Goal: Task Accomplishment & Management: Complete application form

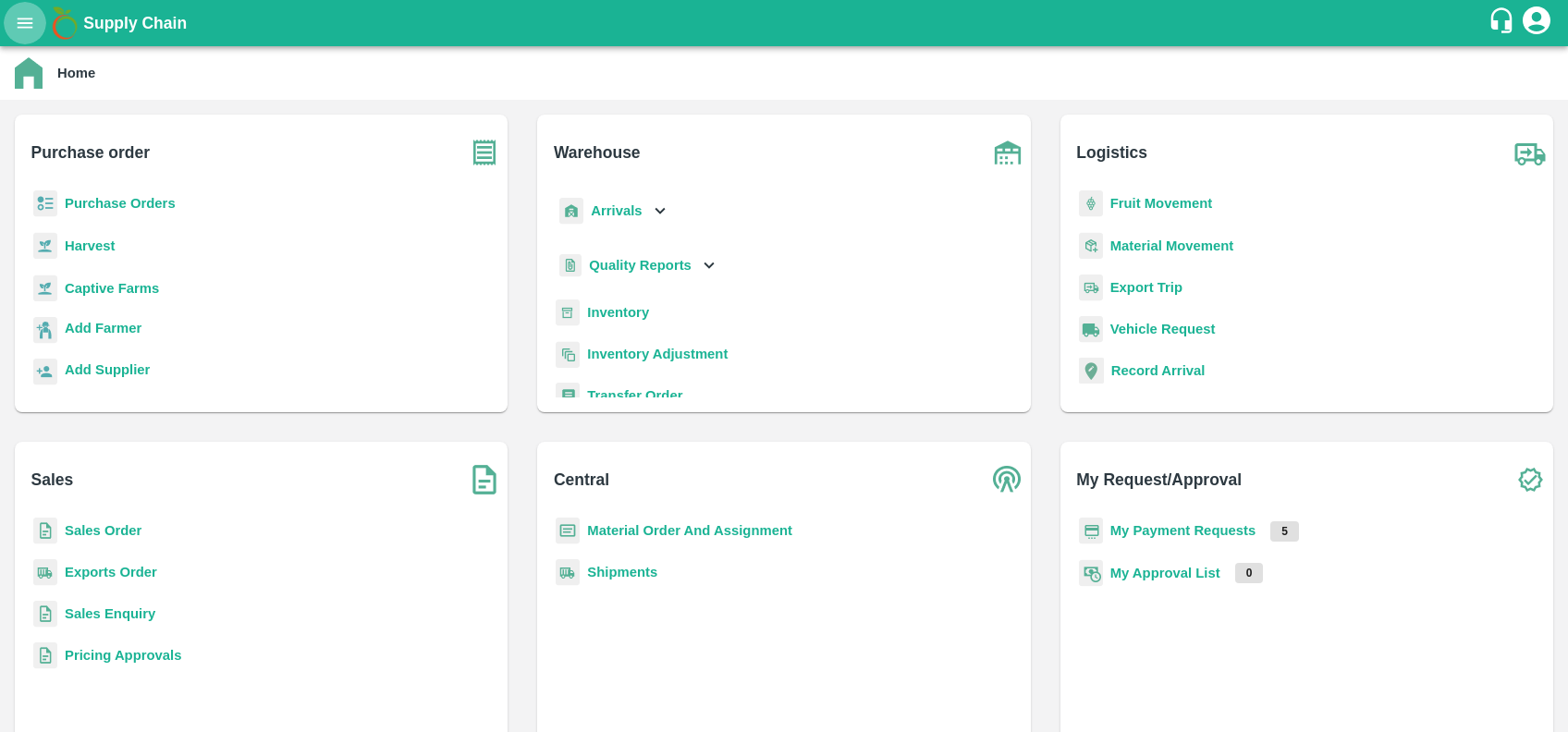
click at [22, 41] on button "open drawer" at bounding box center [25, 23] width 43 height 43
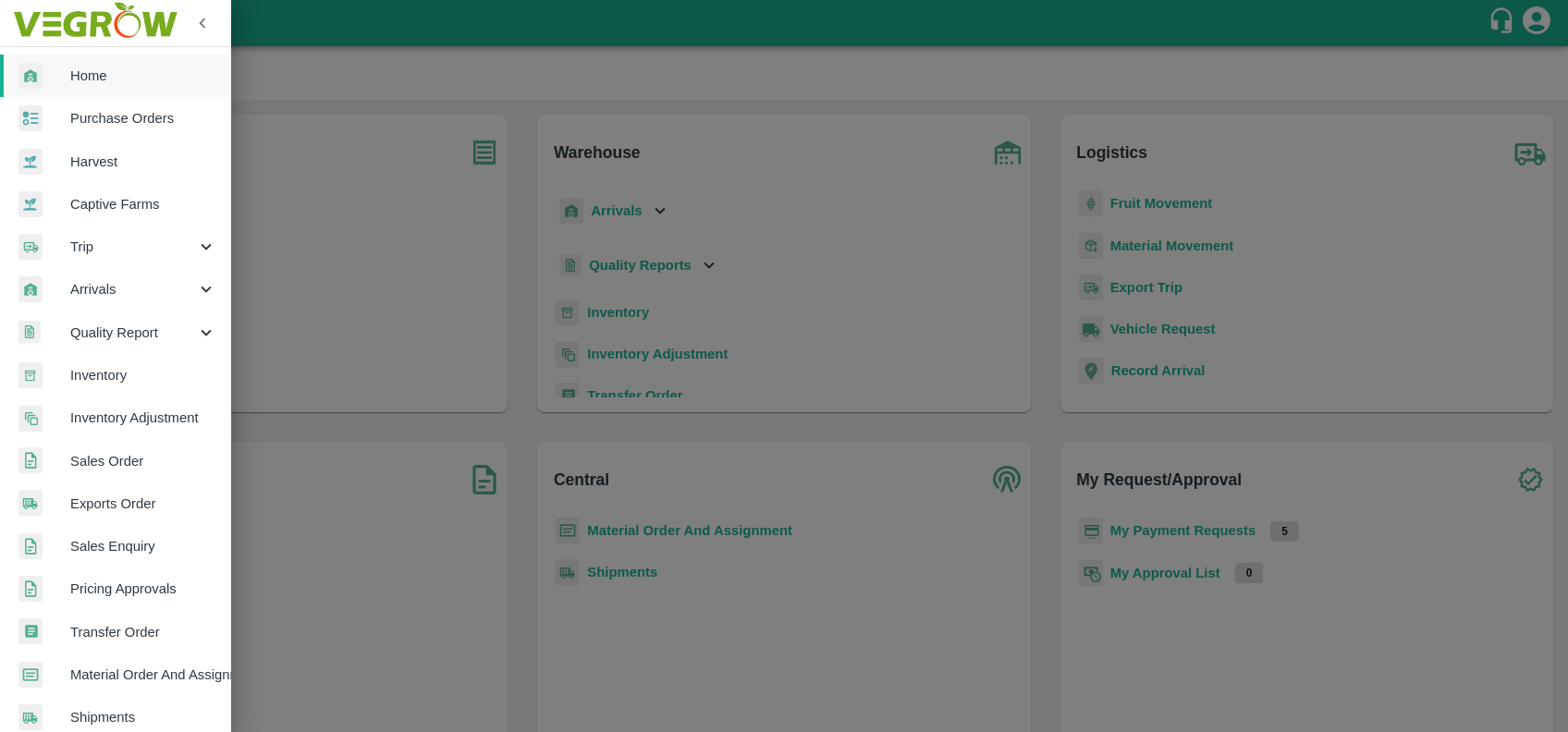
scroll to position [320, 0]
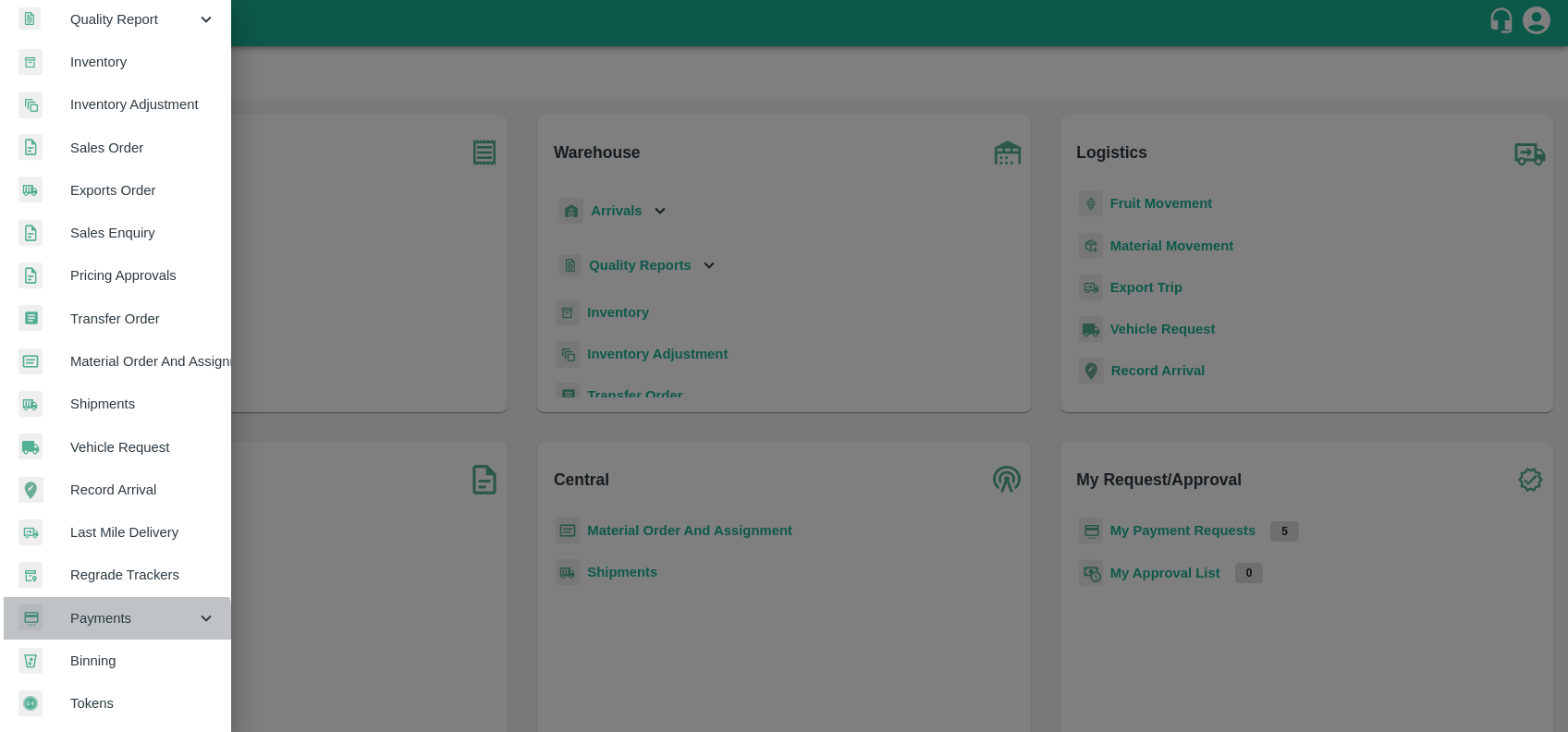
click at [104, 618] on span "Payments" at bounding box center [133, 617] width 126 height 20
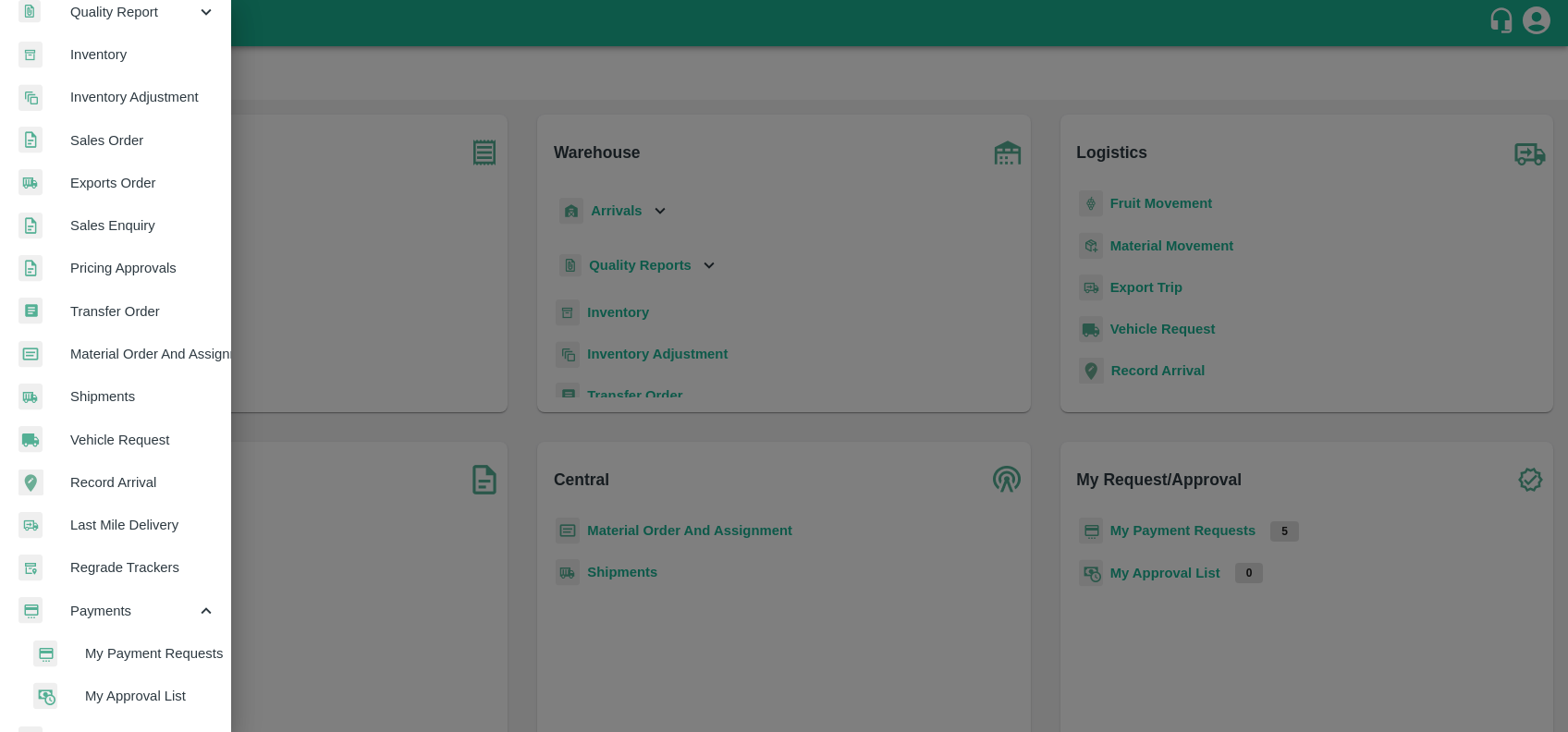
click at [124, 656] on span "My Payment Requests" at bounding box center [151, 652] width 131 height 20
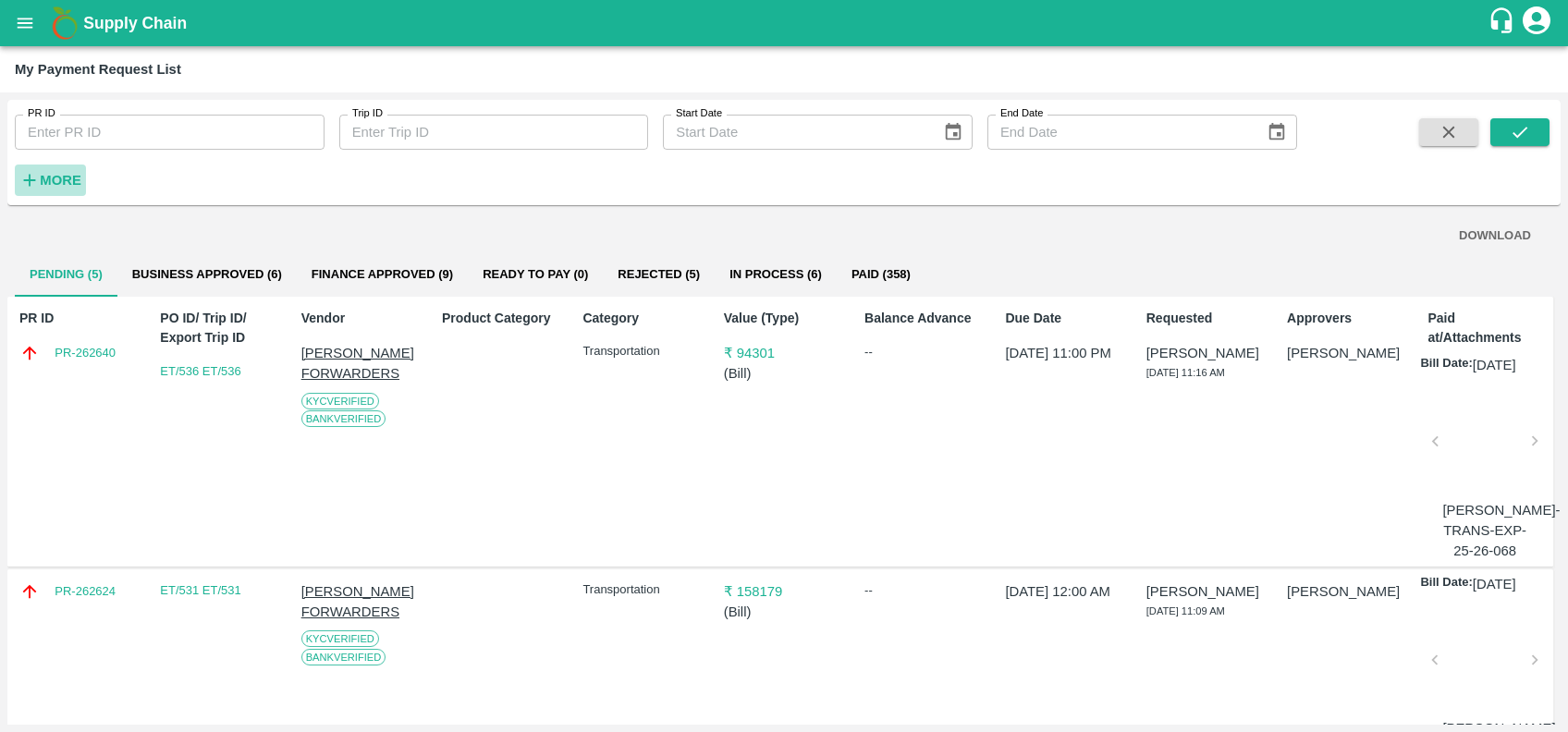
click at [56, 177] on strong "More" at bounding box center [61, 180] width 42 height 15
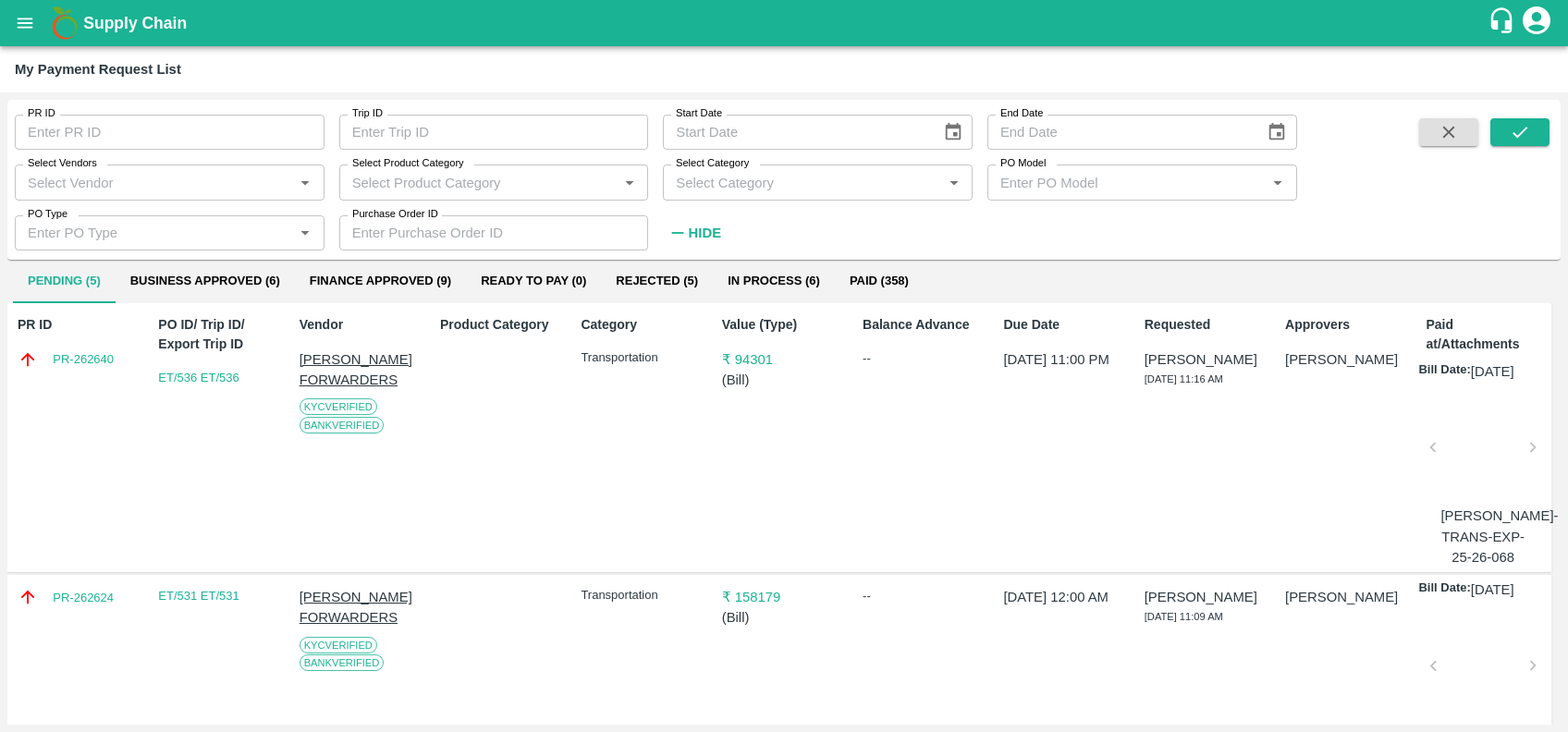
scroll to position [0, 2]
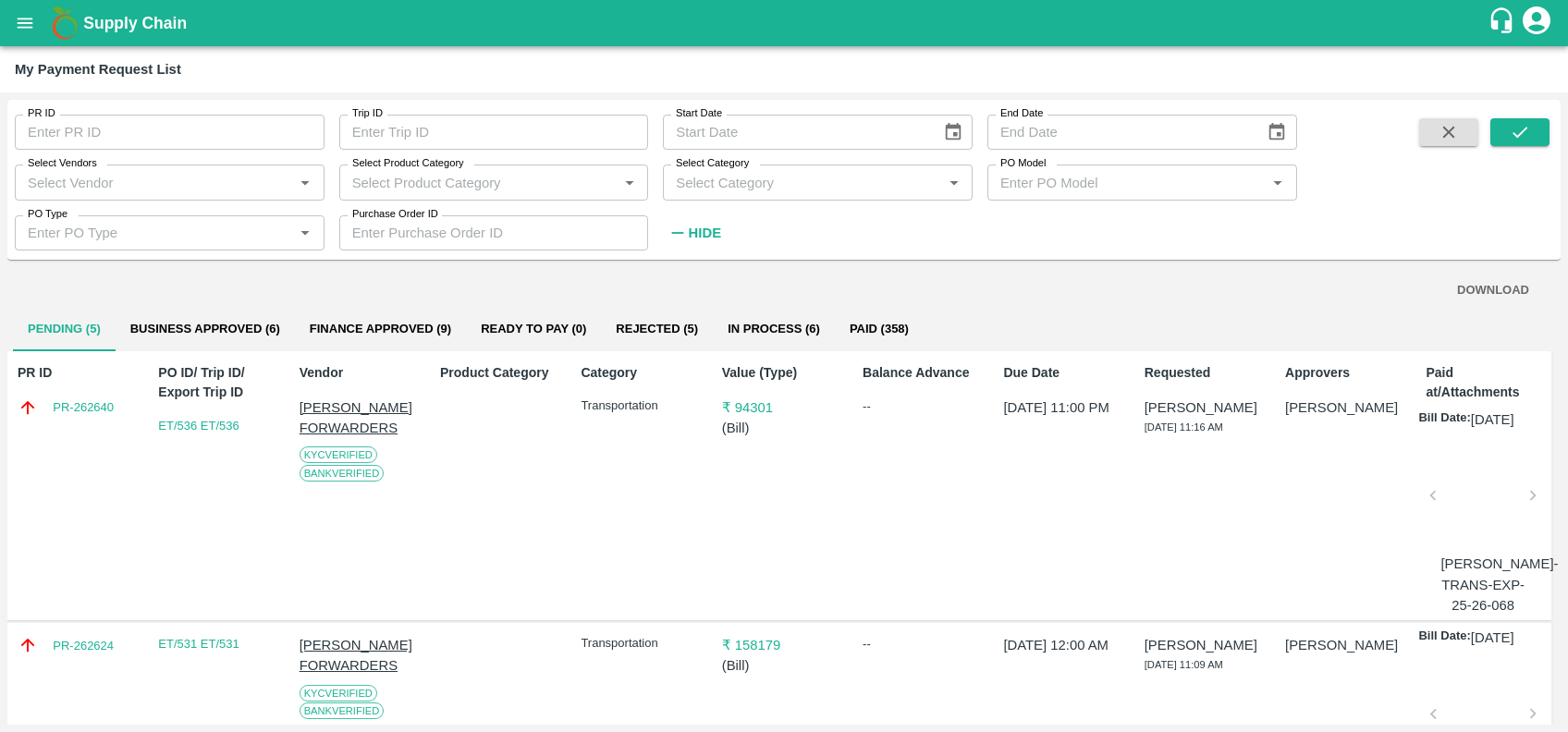
click at [89, 436] on div "PR ID PR-262640" at bounding box center [74, 485] width 128 height 260
click at [74, 426] on div "PR ID PR-262640" at bounding box center [74, 485] width 128 height 260
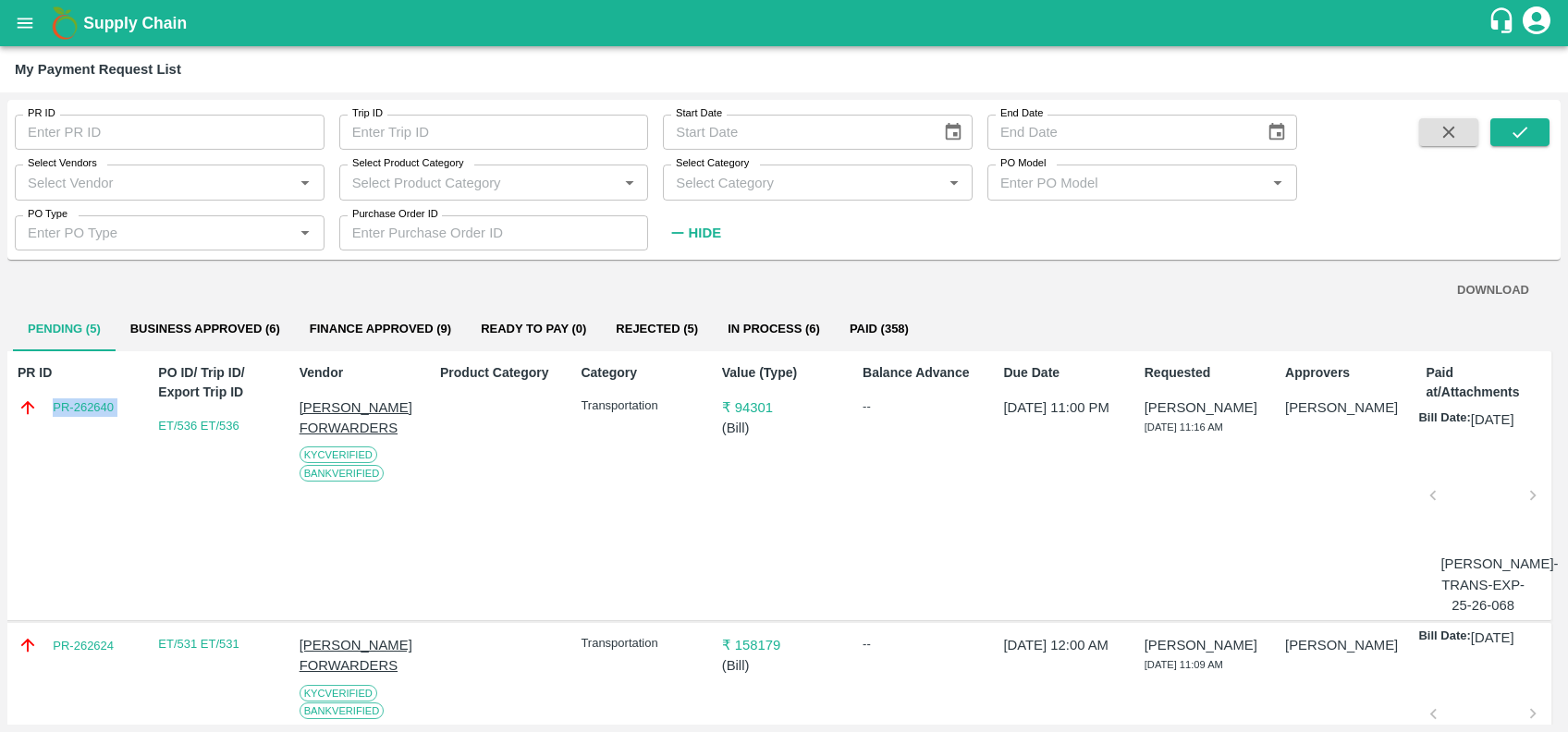
click at [74, 426] on div "PR ID PR-262640" at bounding box center [74, 485] width 128 height 260
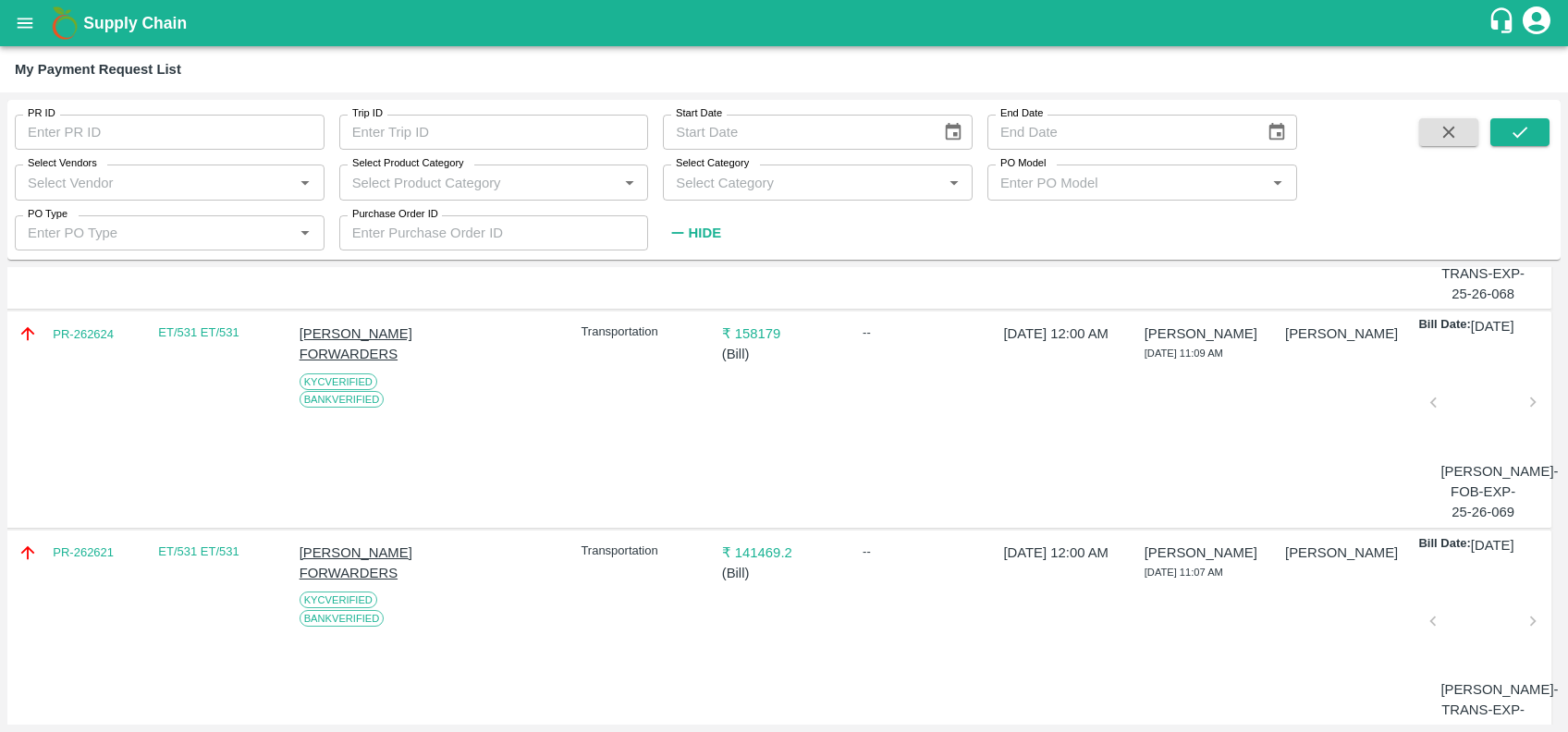
scroll to position [312, 2]
click at [83, 365] on div "PR-262624" at bounding box center [74, 417] width 128 height 206
copy link "PR-262624"
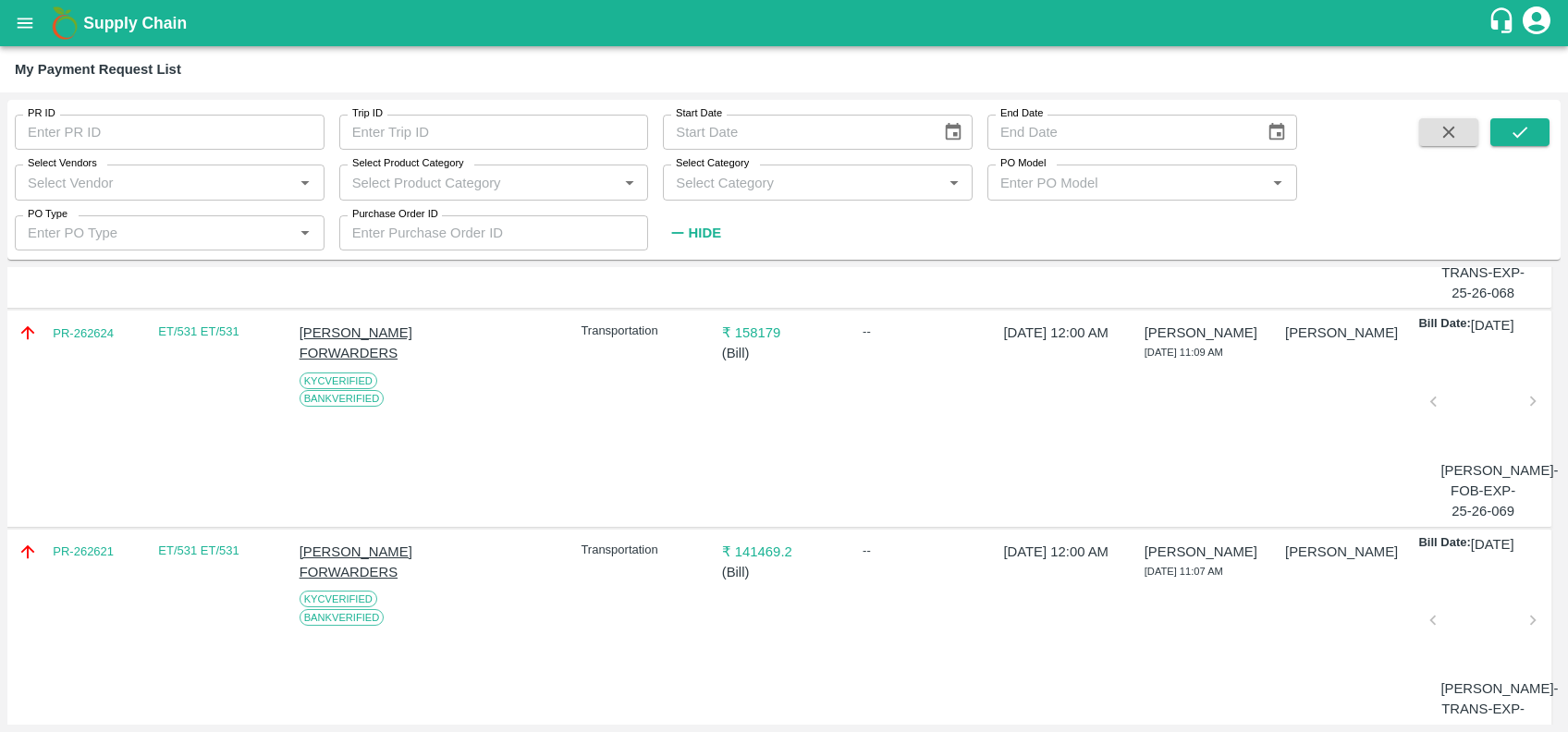
click at [71, 606] on div "PR-262621" at bounding box center [74, 636] width 128 height 206
copy link "PR-262621"
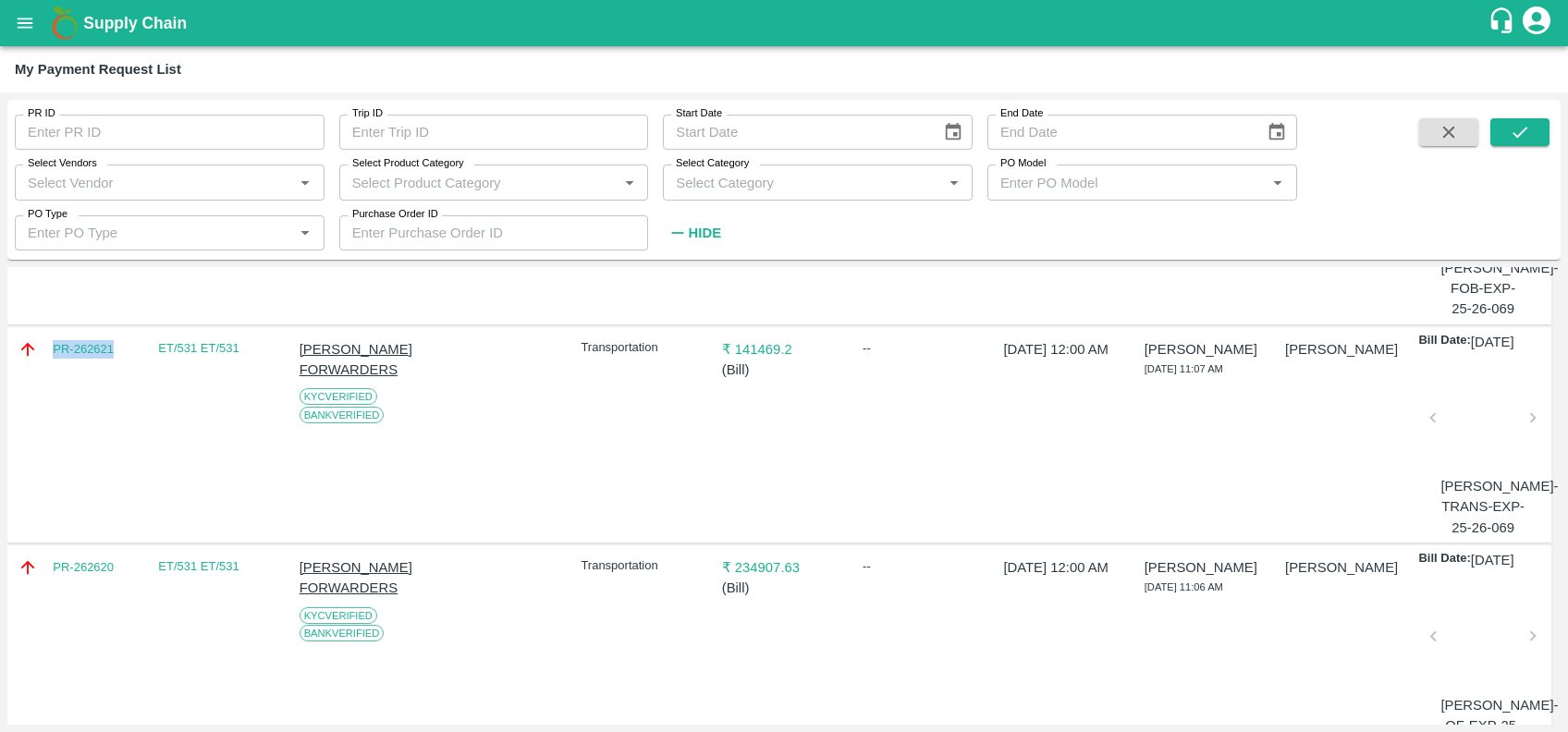
scroll to position [595, 2]
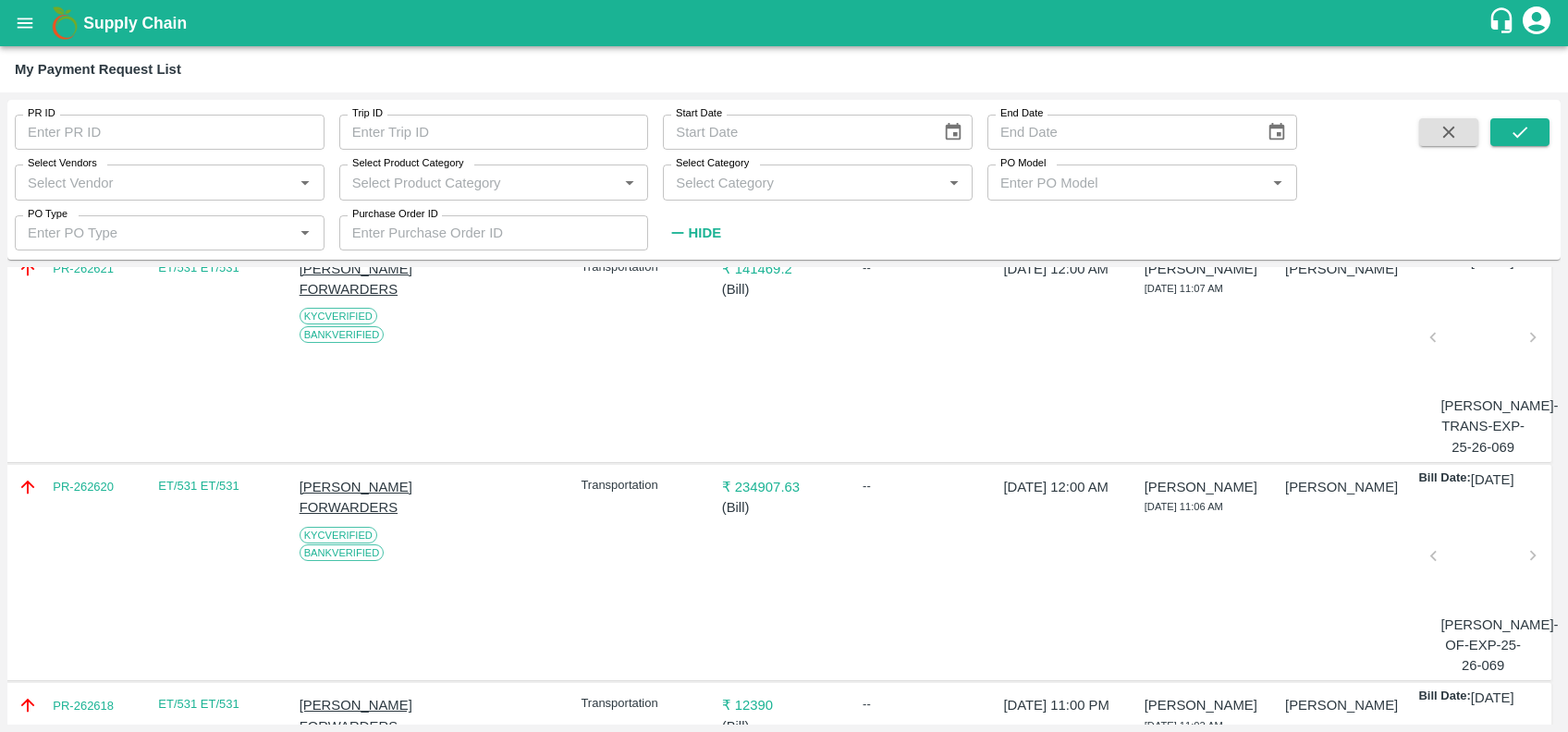
click at [82, 576] on div "PR-262620" at bounding box center [74, 572] width 128 height 206
copy link "PR-262620"
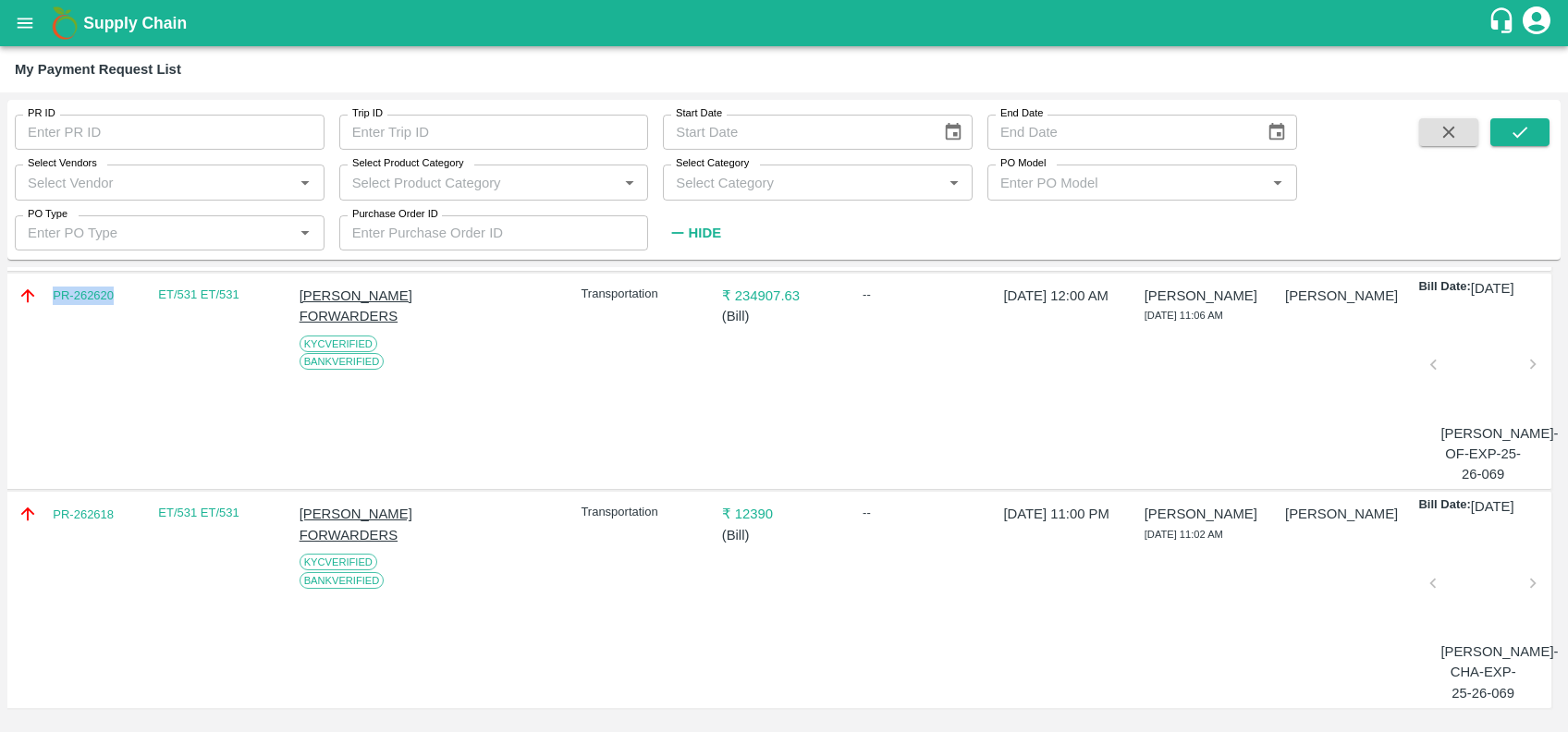
scroll to position [877, 2]
click at [83, 529] on div "PR-262618" at bounding box center [74, 598] width 128 height 206
copy link "PR-262618"
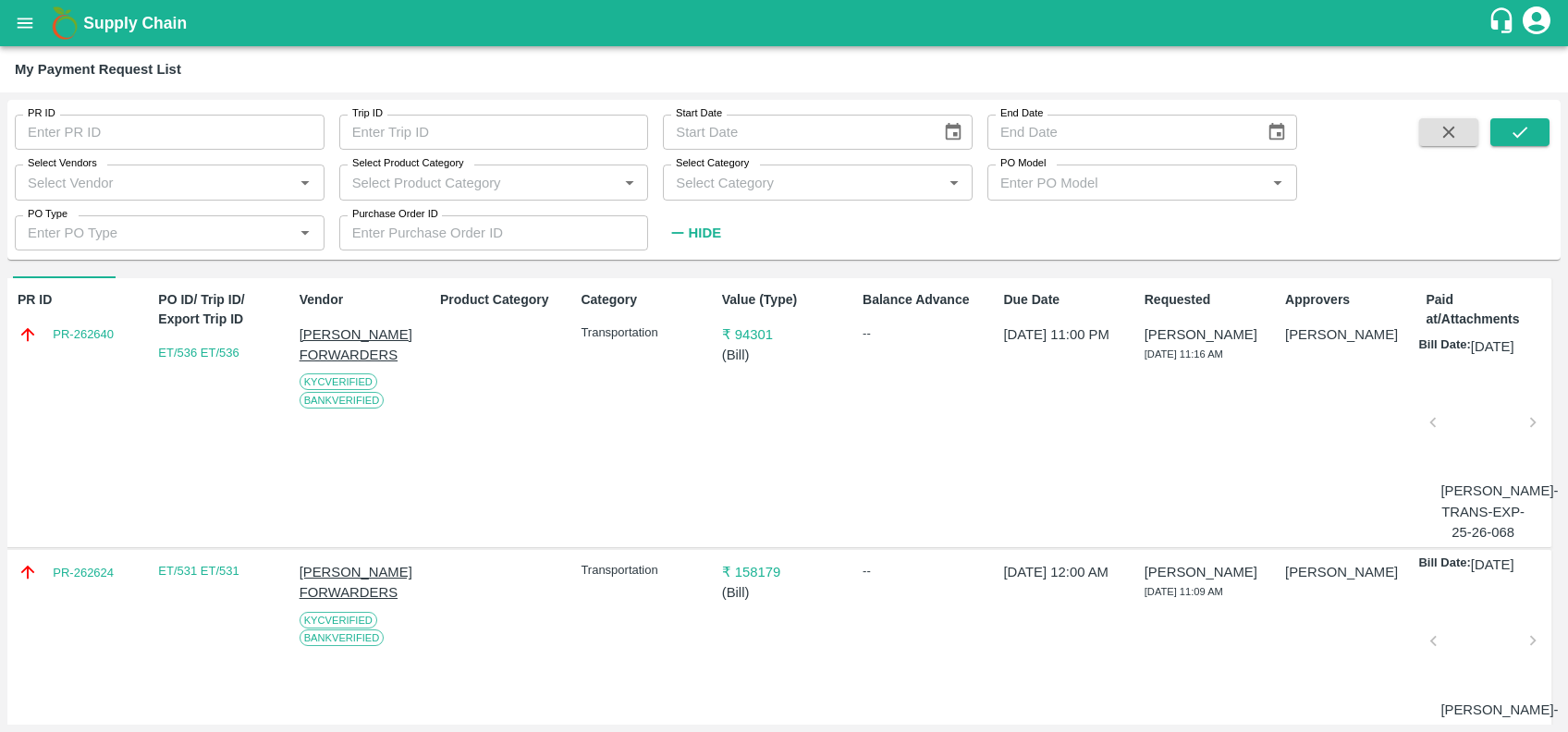
scroll to position [0, 2]
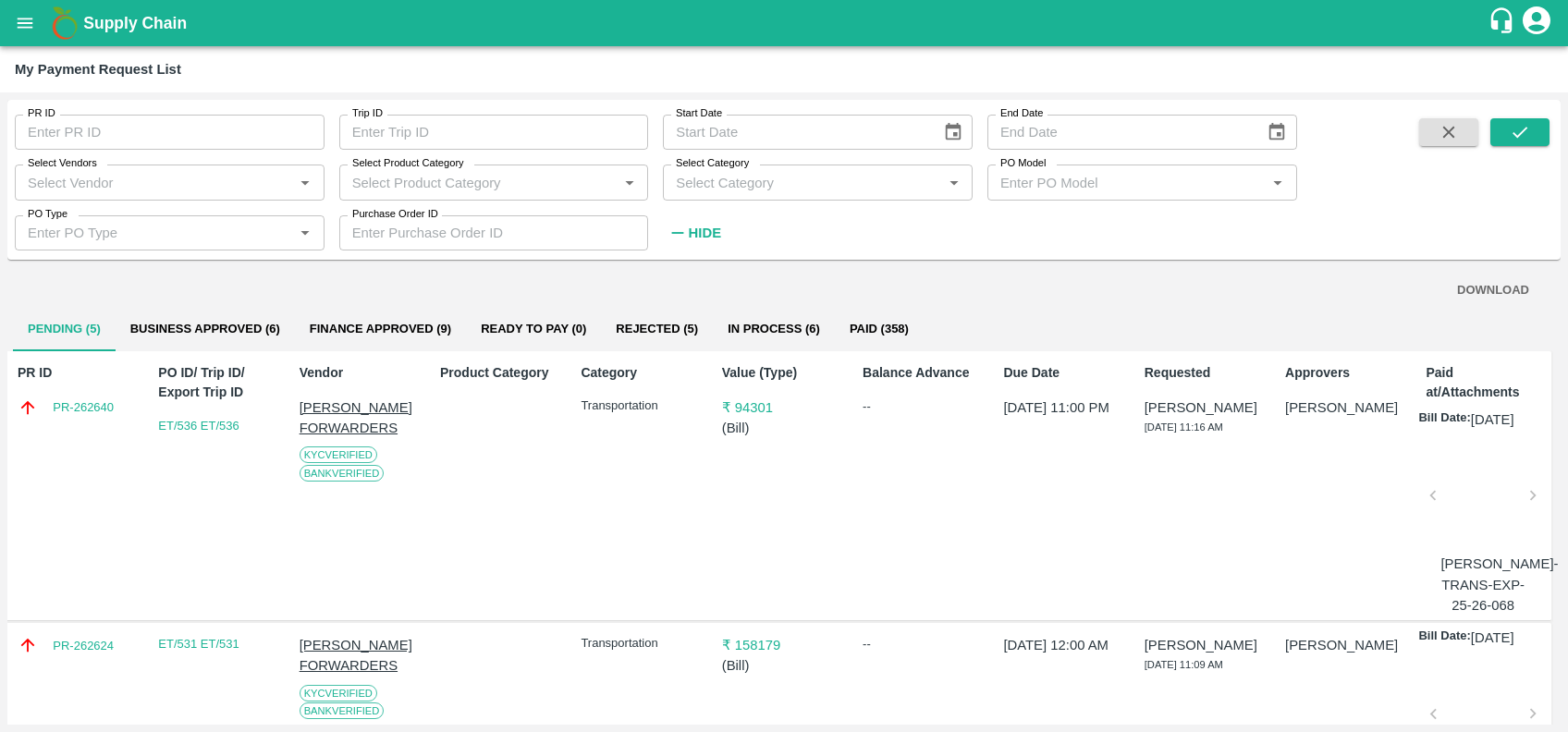
click at [65, 432] on div "PR ID PR-262640" at bounding box center [74, 485] width 128 height 260
copy link "PR-262640"
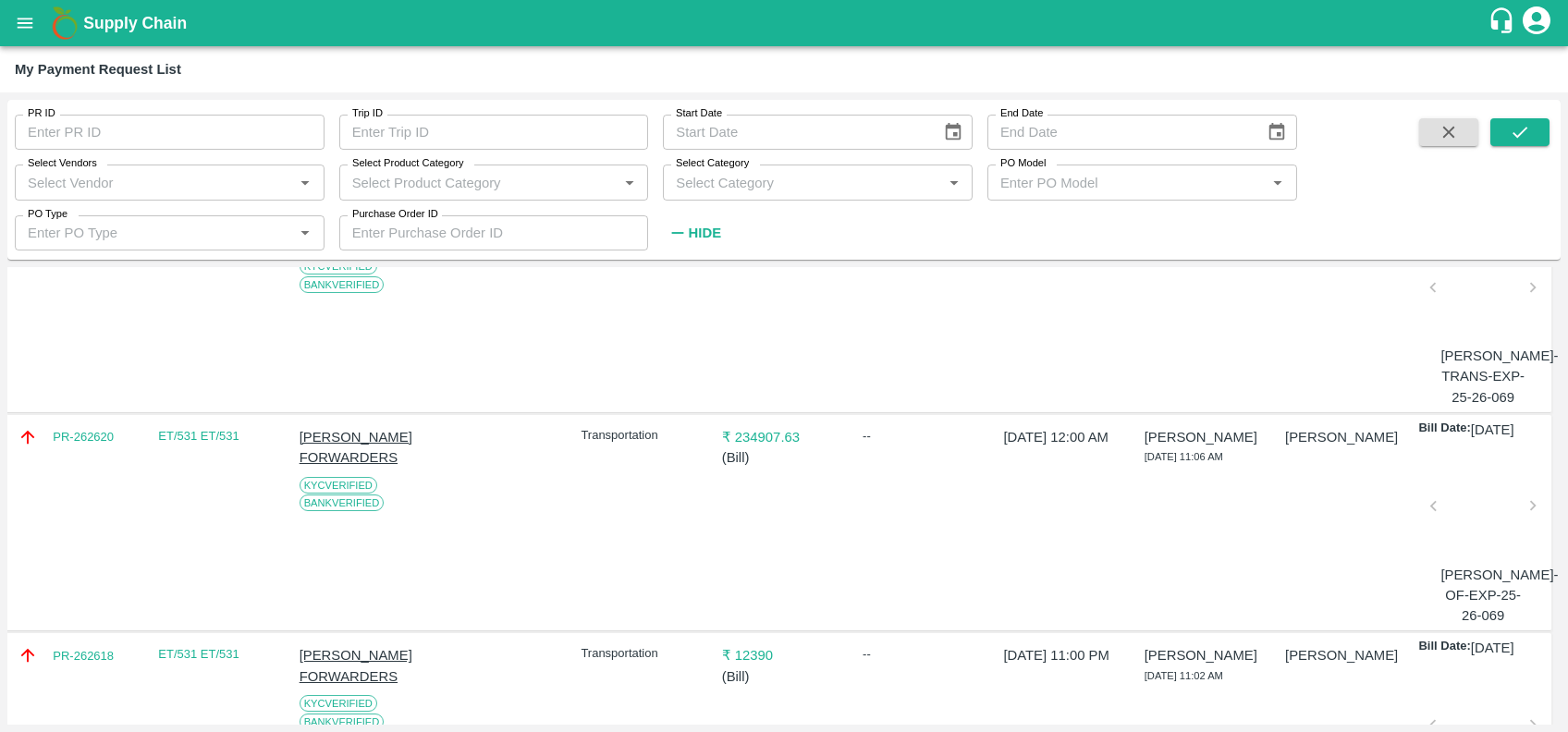
scroll to position [882, 2]
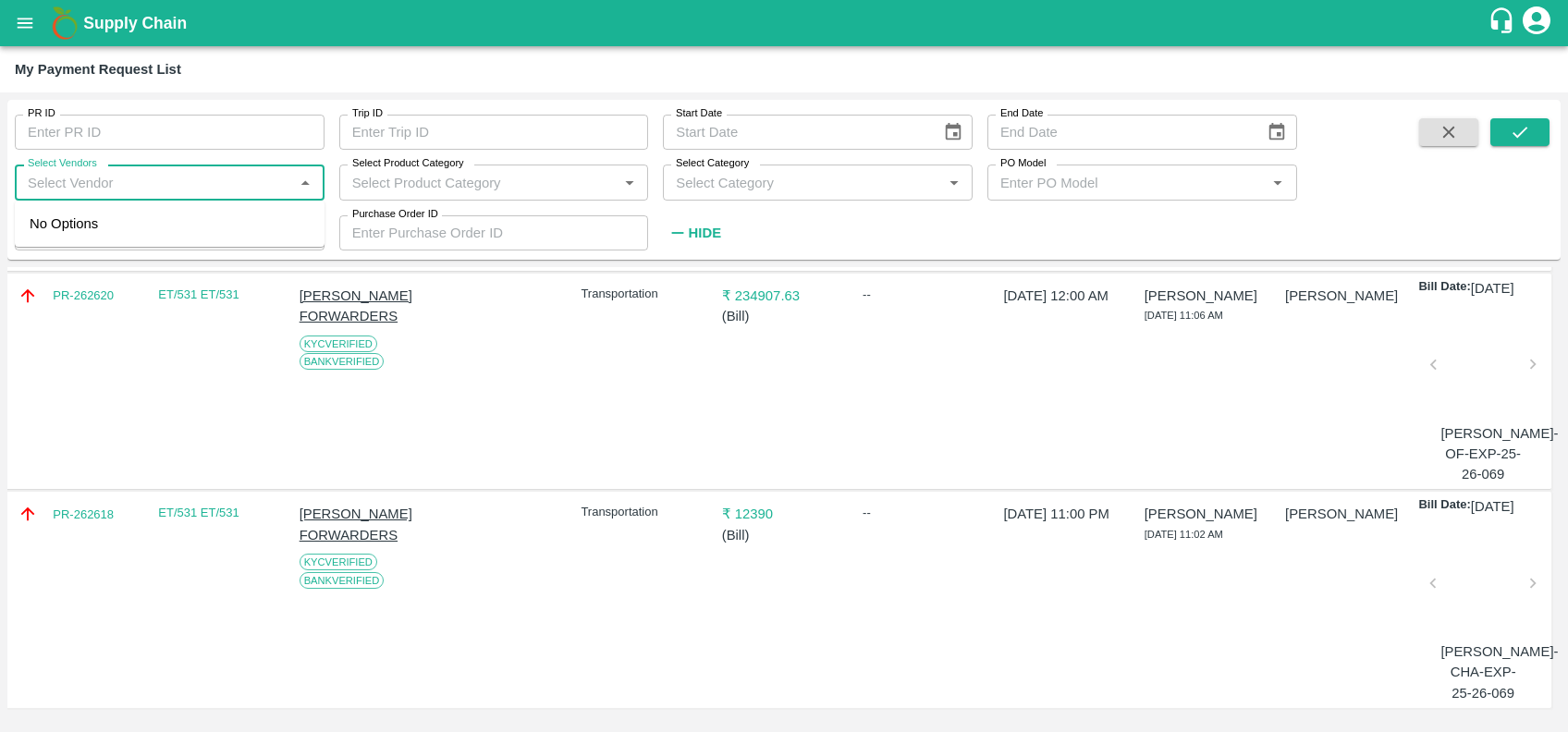
click at [146, 183] on input "Select Vendors" at bounding box center [154, 181] width 268 height 24
type input "g"
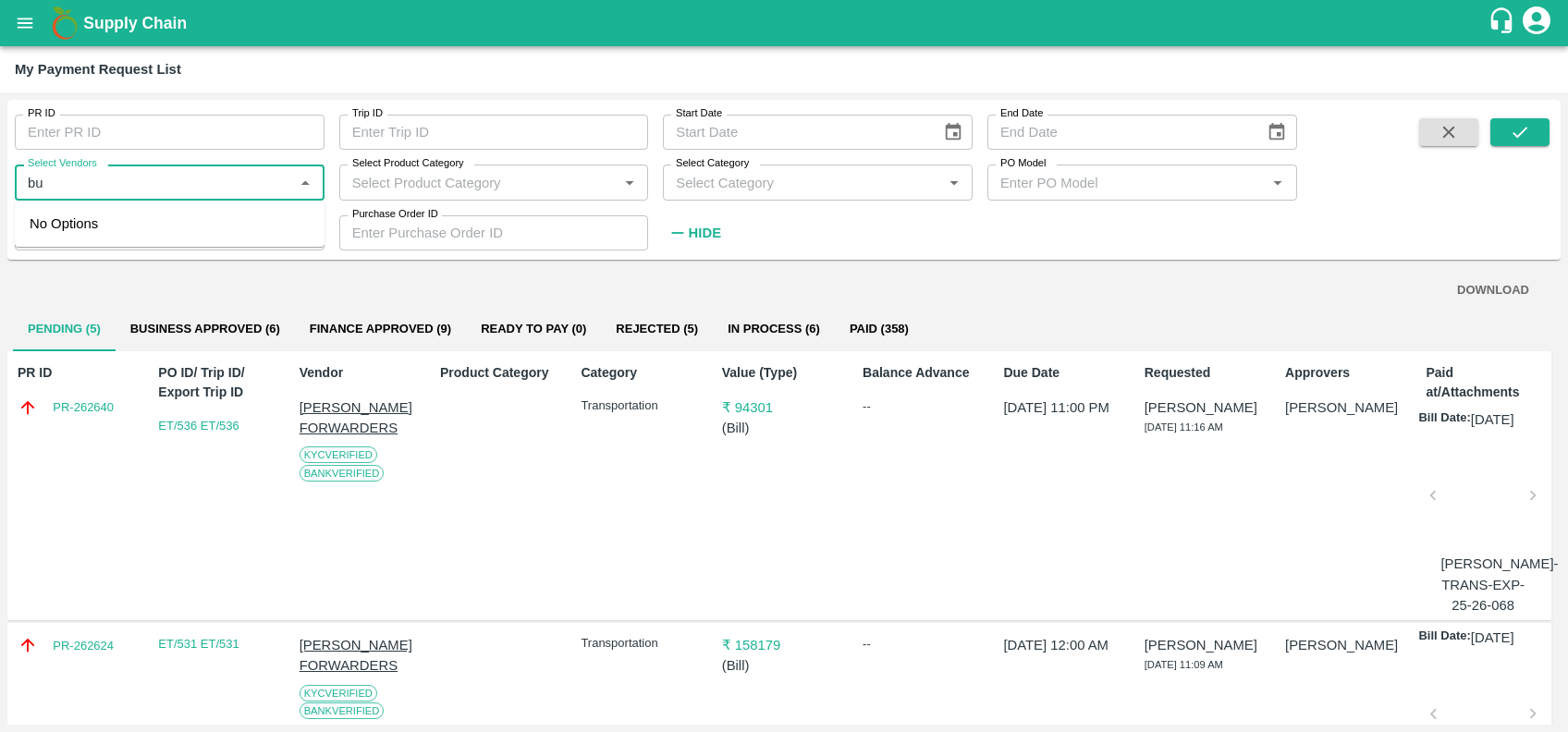
type input "bu"
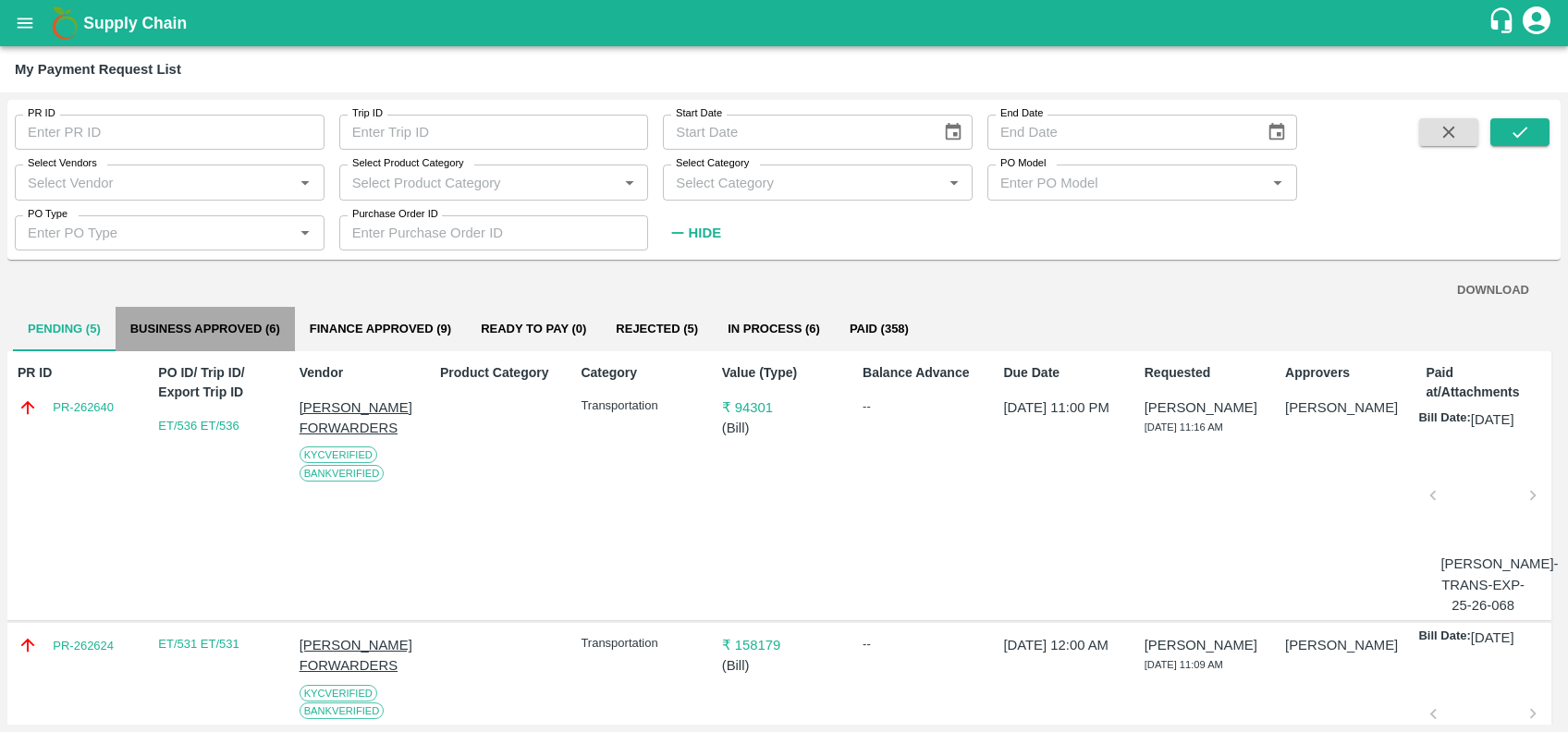
click at [147, 328] on button "Business Approved (6)" at bounding box center [205, 329] width 179 height 45
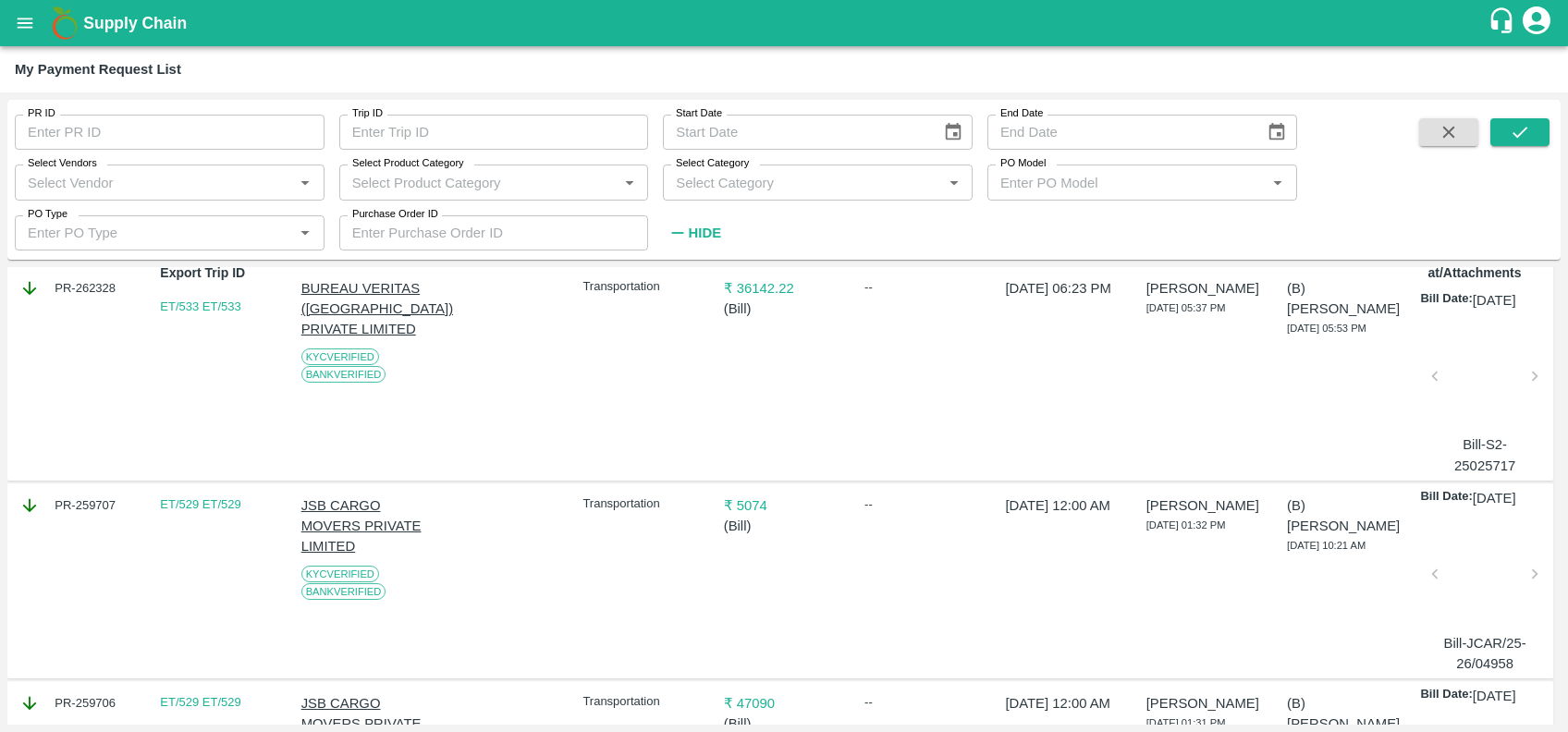
scroll to position [0, 0]
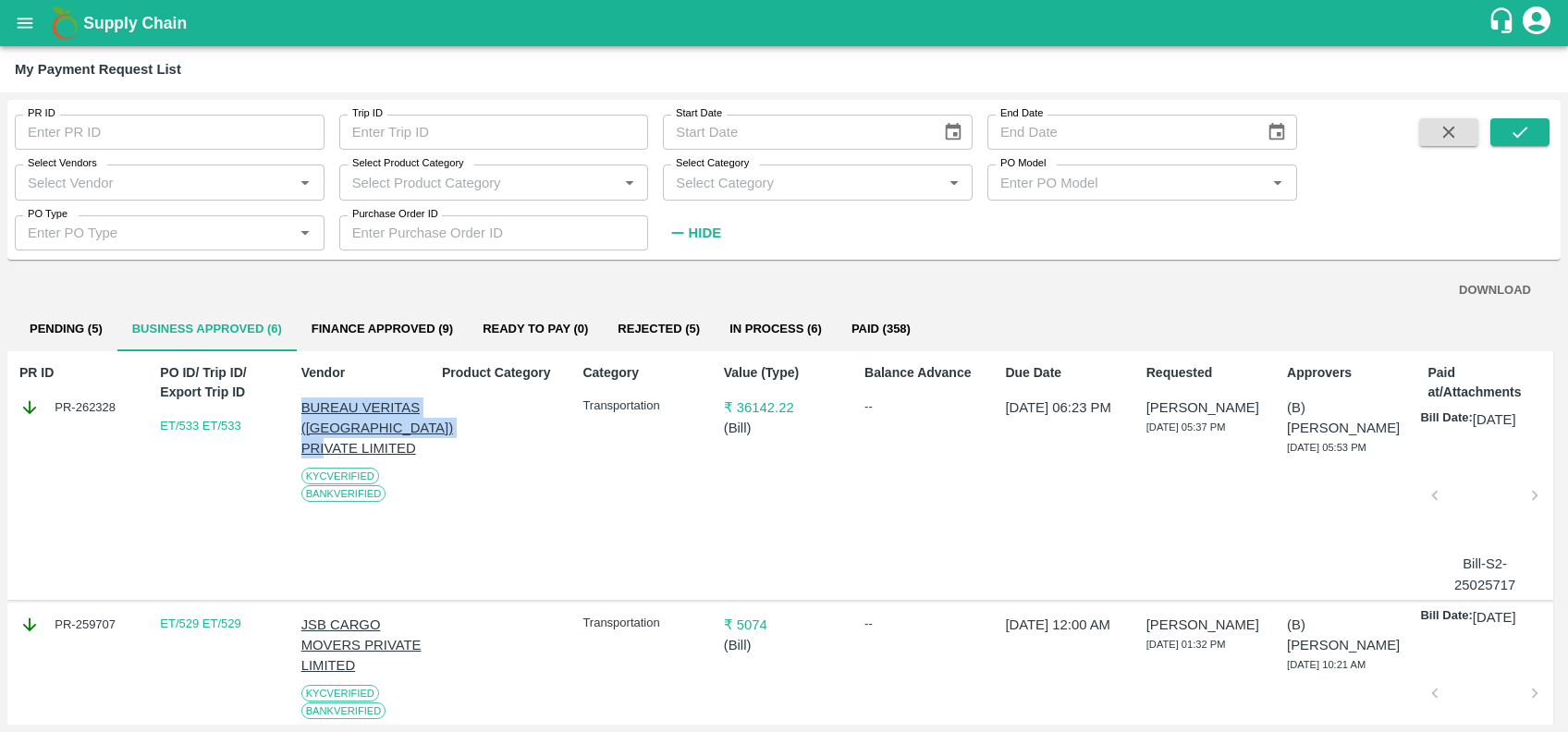
drag, startPoint x: 296, startPoint y: 410, endPoint x: 394, endPoint y: 445, distance: 104.1
click at [394, 445] on div "Vendor BUREAU VERITAS (INDIA) PRIVATE LIMITED KYC Verified Bank Verified" at bounding box center [358, 475] width 128 height 239
copy p "BUREAU VERITAS (INDIA) PRIVATE LIMITED"
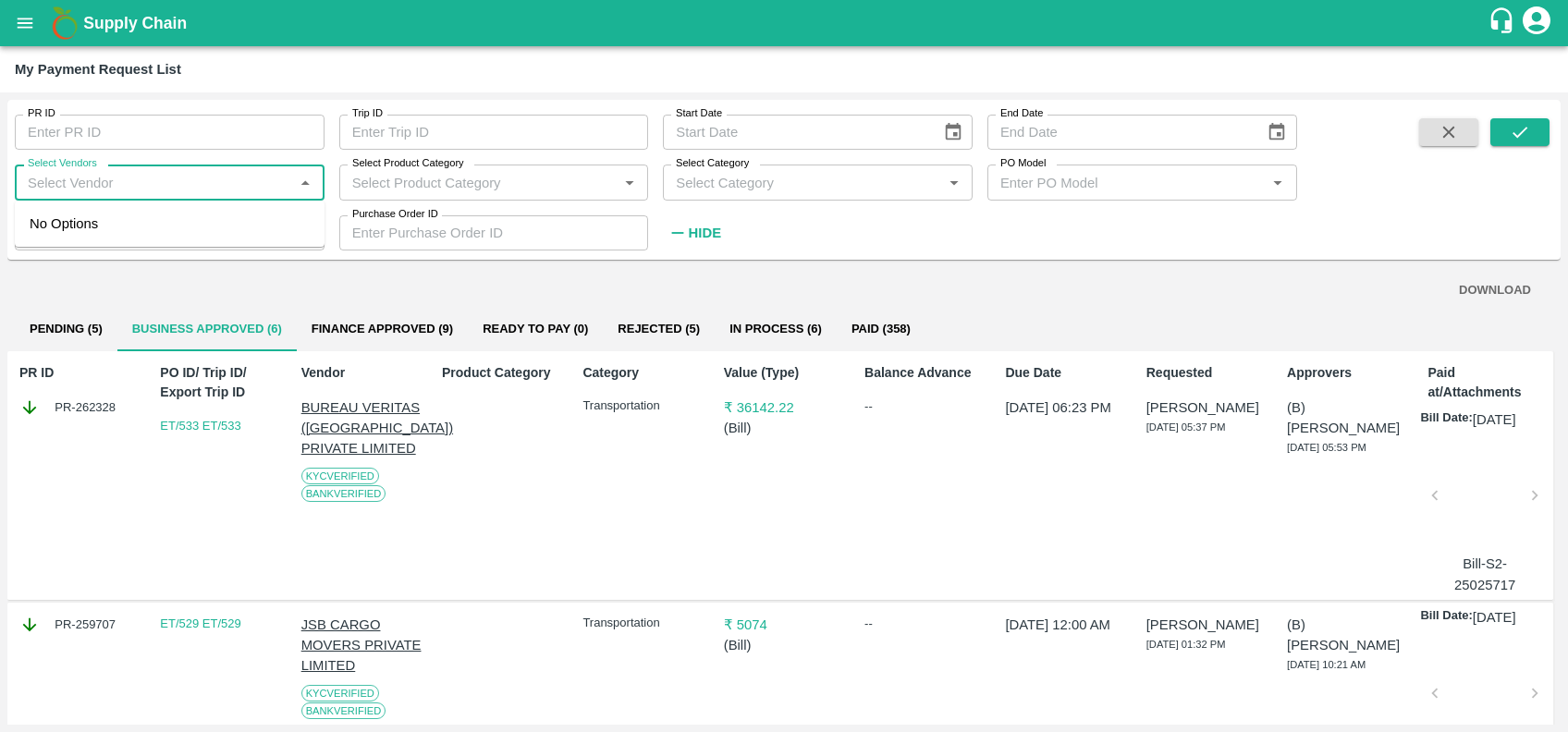
click at [119, 190] on input "Select Vendors" at bounding box center [154, 181] width 268 height 24
paste input "BUREAU VERITAS (INDIA) PRIVATE LIMITED"
type input "BUREAU VERITAS (INDIA) PRIVATE LIMITED"
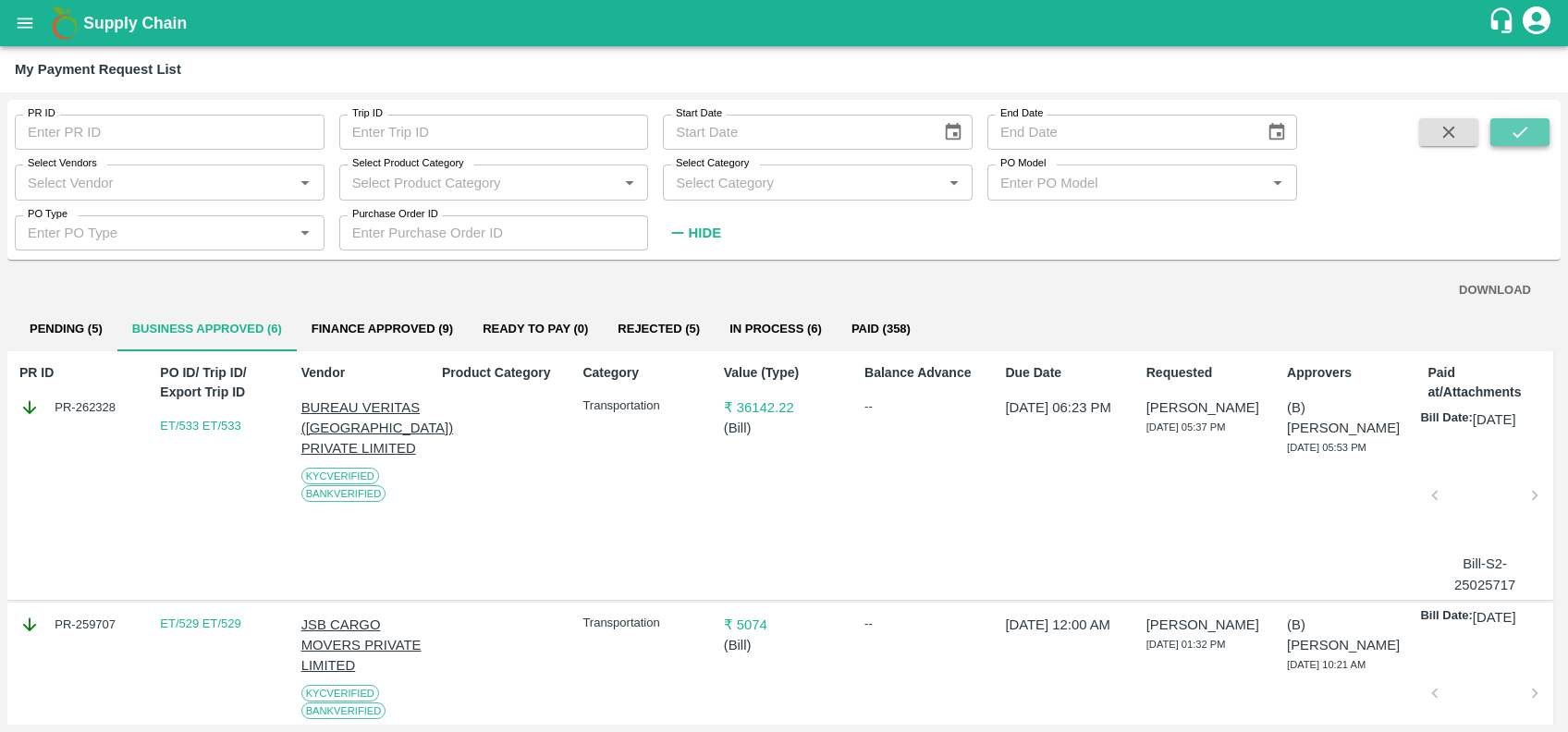
click at [1519, 129] on icon "submit" at bounding box center [1520, 132] width 20 height 20
click at [212, 169] on div "Select Vendors   *" at bounding box center [170, 182] width 310 height 35
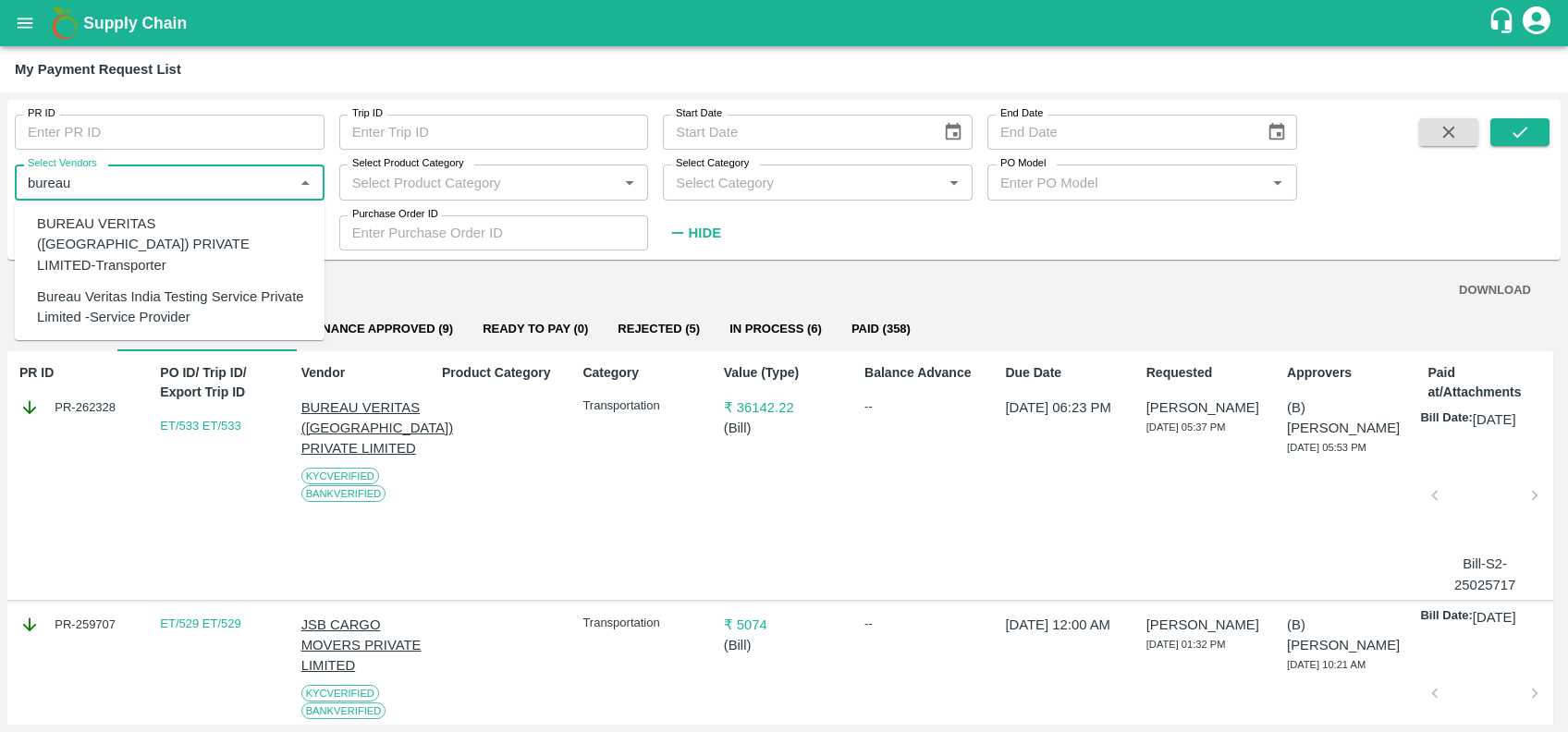
click at [89, 252] on div "BUREAU VERITAS (INDIA) PRIVATE LIMITED-Transporter" at bounding box center [174, 244] width 273 height 62
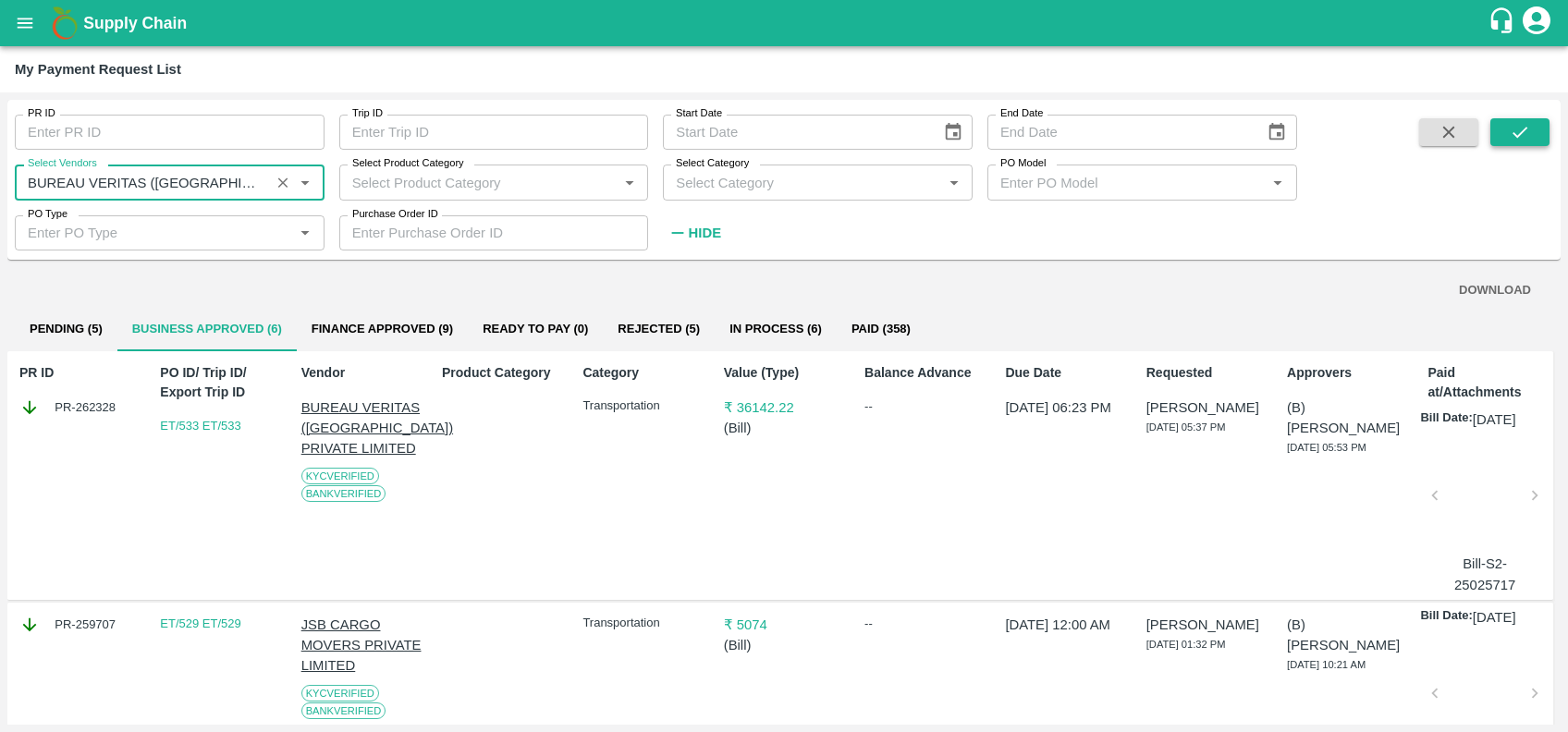
type input "BUREAU VERITAS (INDIA) PRIVATE LIMITED-Transporter"
click at [1511, 126] on icon "submit" at bounding box center [1520, 132] width 20 height 20
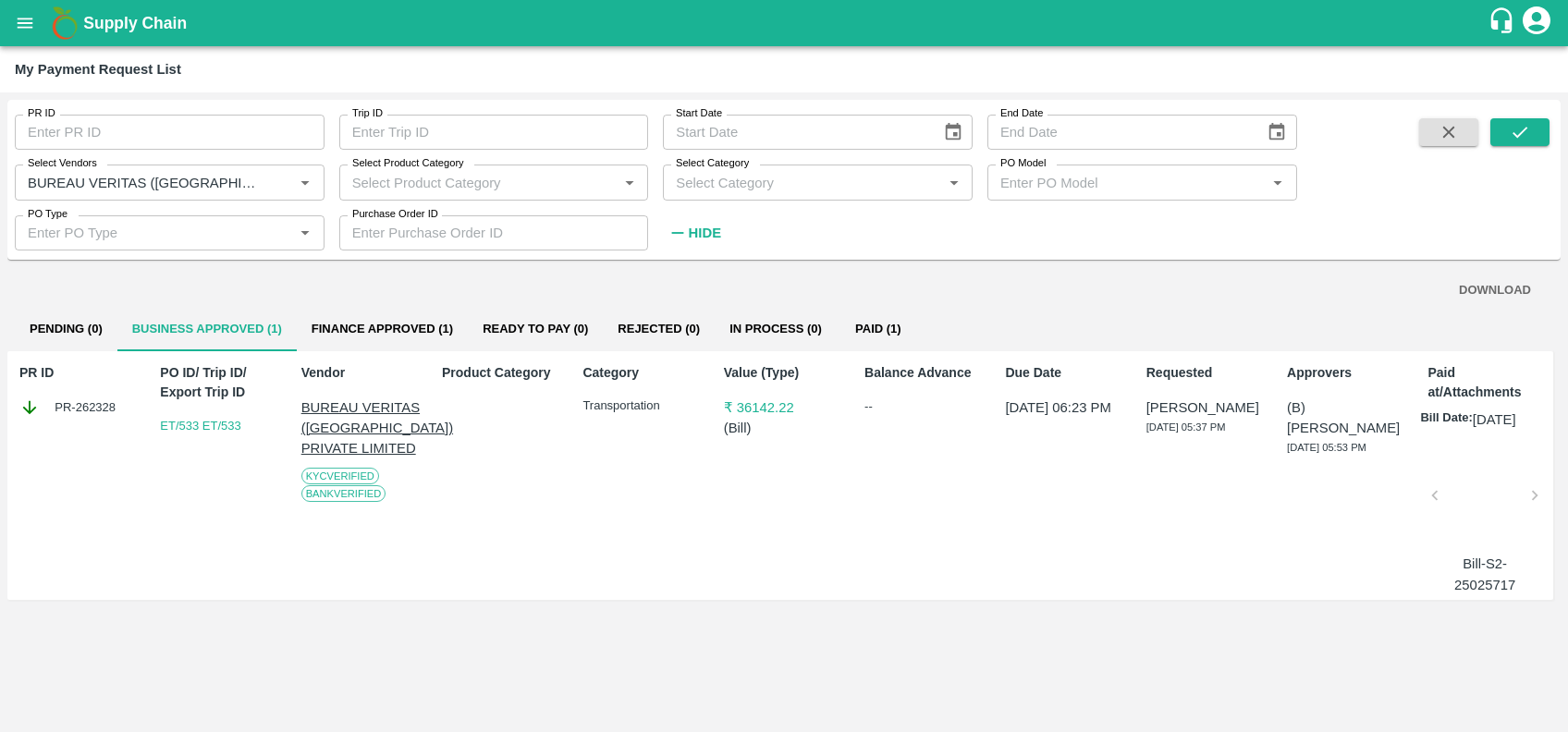
click at [87, 420] on div "PR ID PR-262328" at bounding box center [76, 475] width 128 height 239
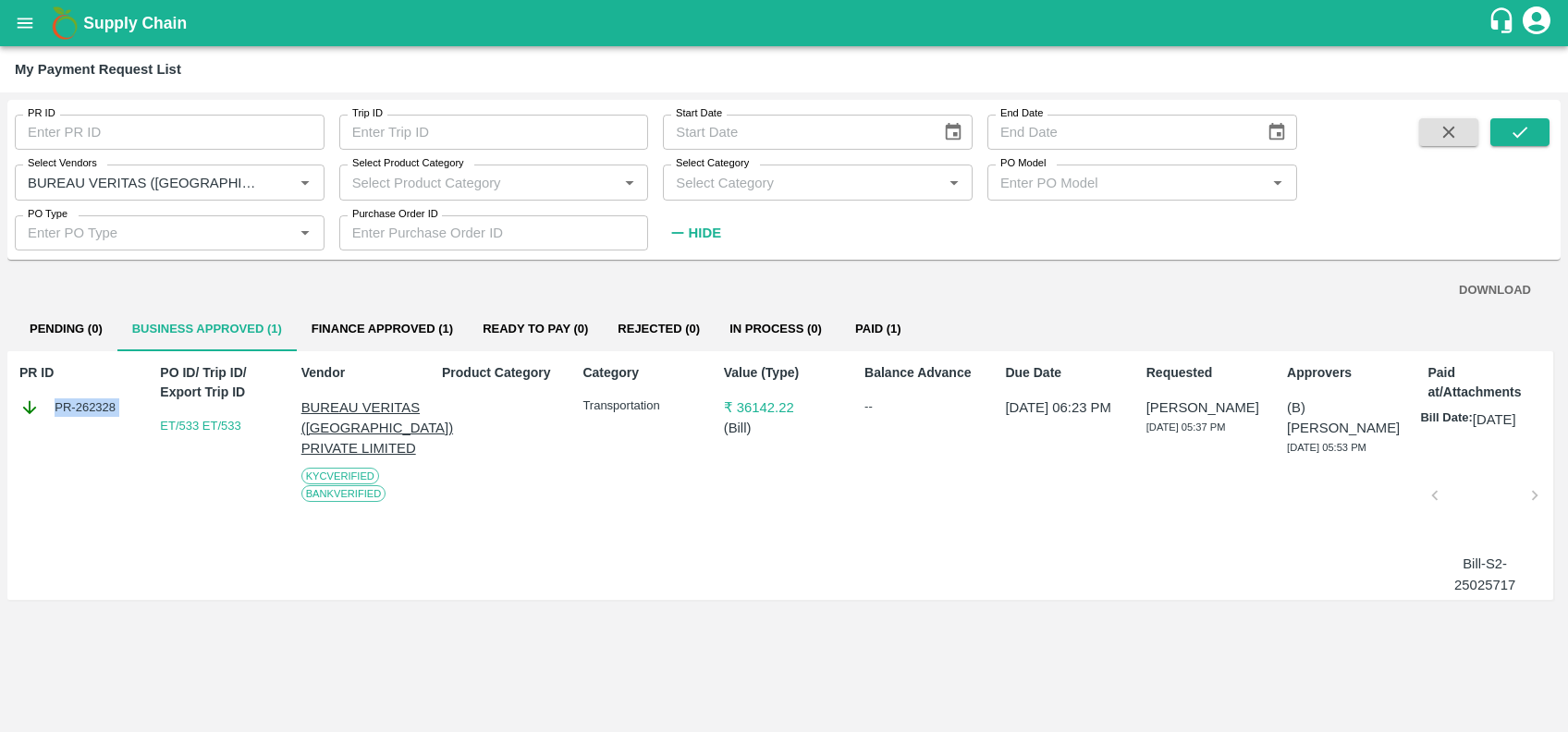
copy div "PR-262328"
click at [378, 336] on button "Finance Approved (1)" at bounding box center [382, 329] width 171 height 45
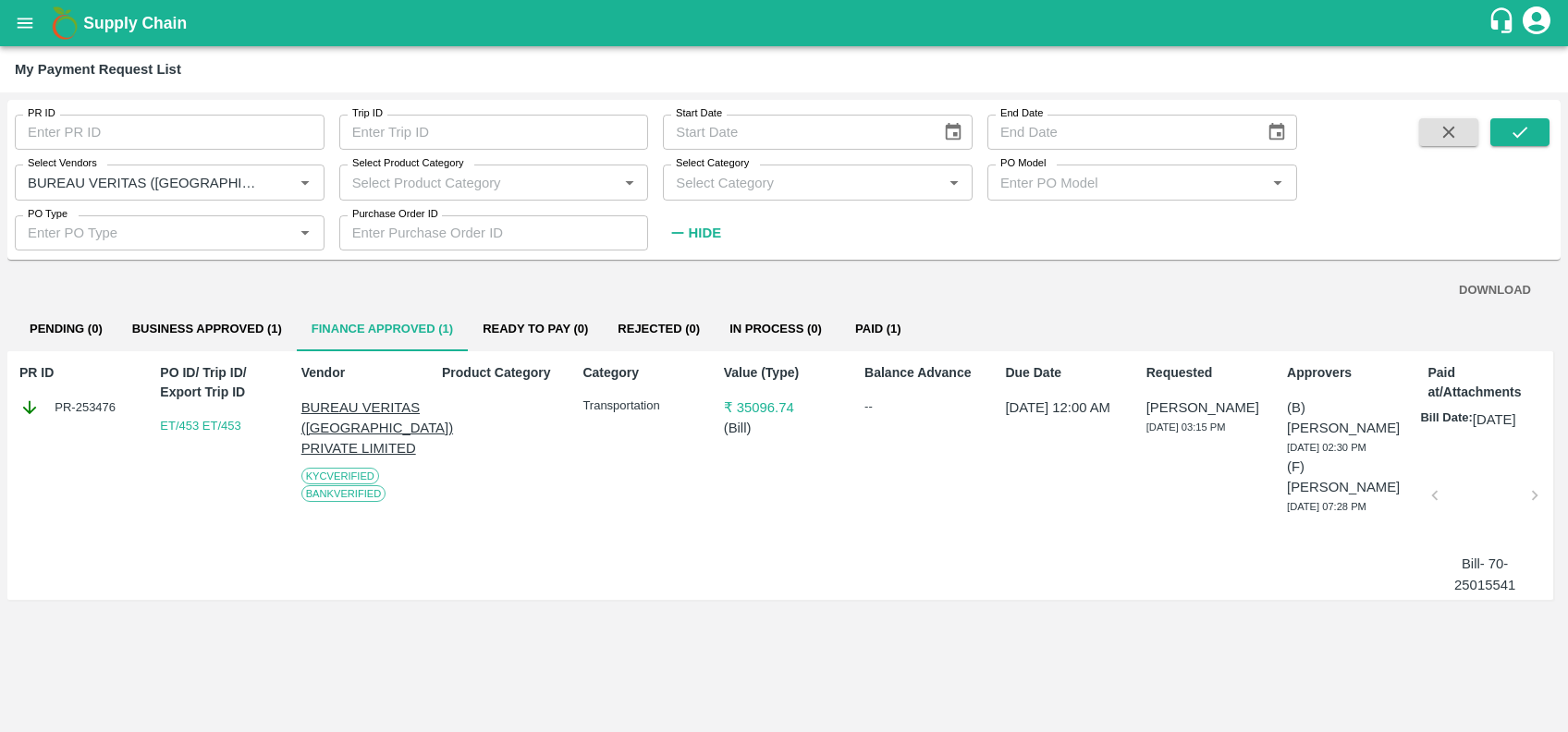
click at [81, 424] on div "PR ID PR-253476" at bounding box center [76, 475] width 128 height 239
copy div "PR-253476"
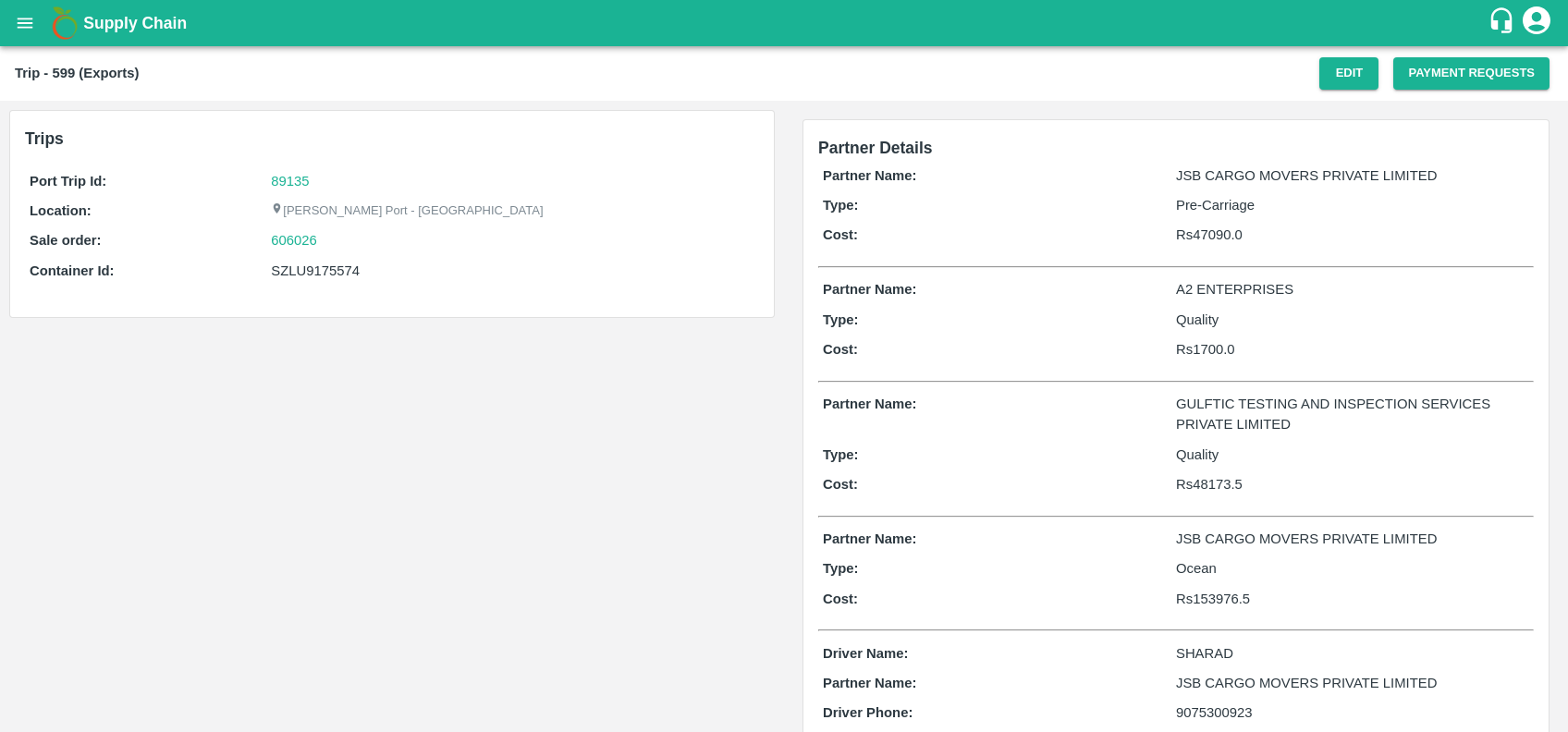
click at [314, 271] on div "SZLU9175574" at bounding box center [513, 270] width 484 height 20
copy div "SZLU9175574"
click at [1415, 80] on button "Payment Requests" at bounding box center [1471, 73] width 157 height 32
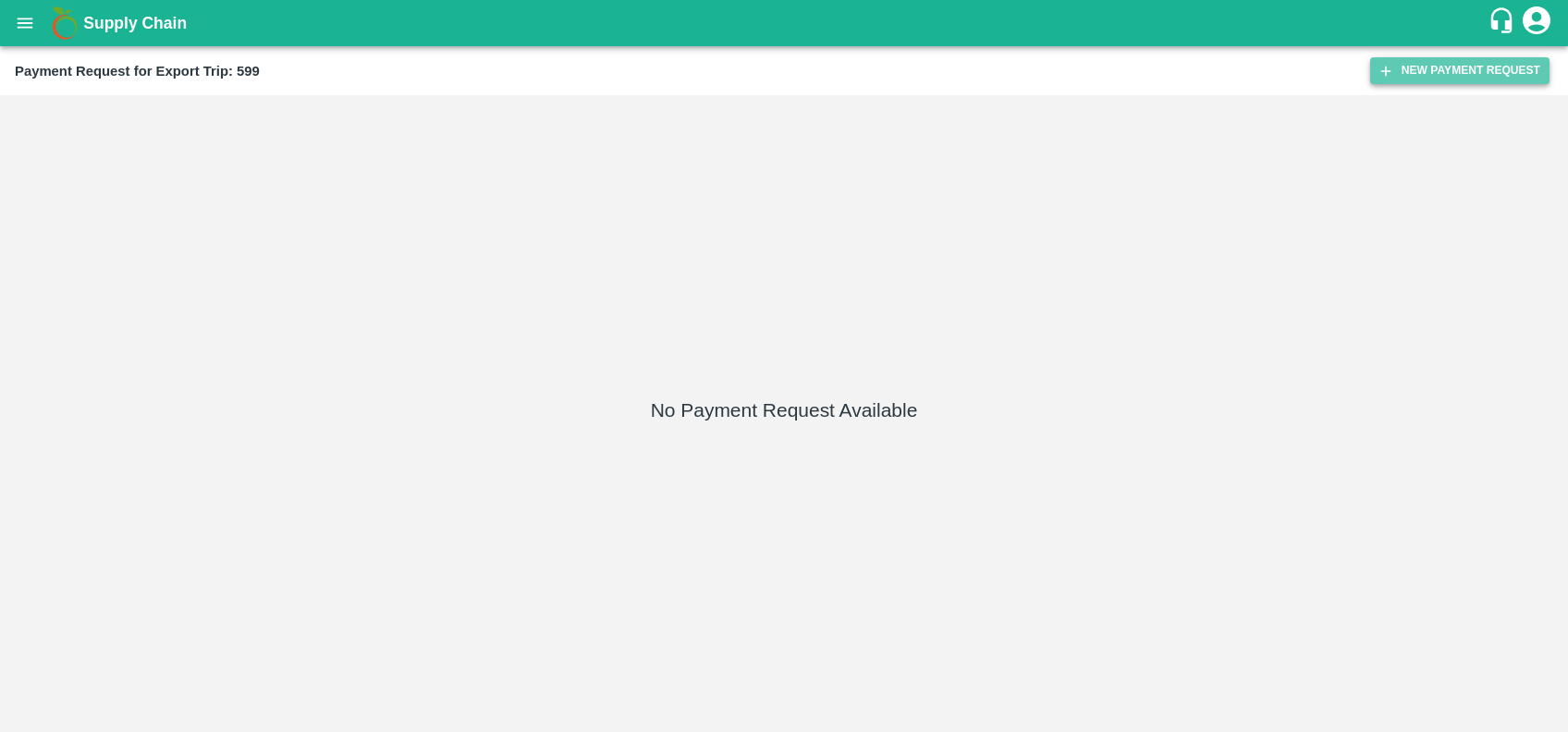
click at [1428, 64] on button "New Payment Request" at bounding box center [1460, 70] width 179 height 27
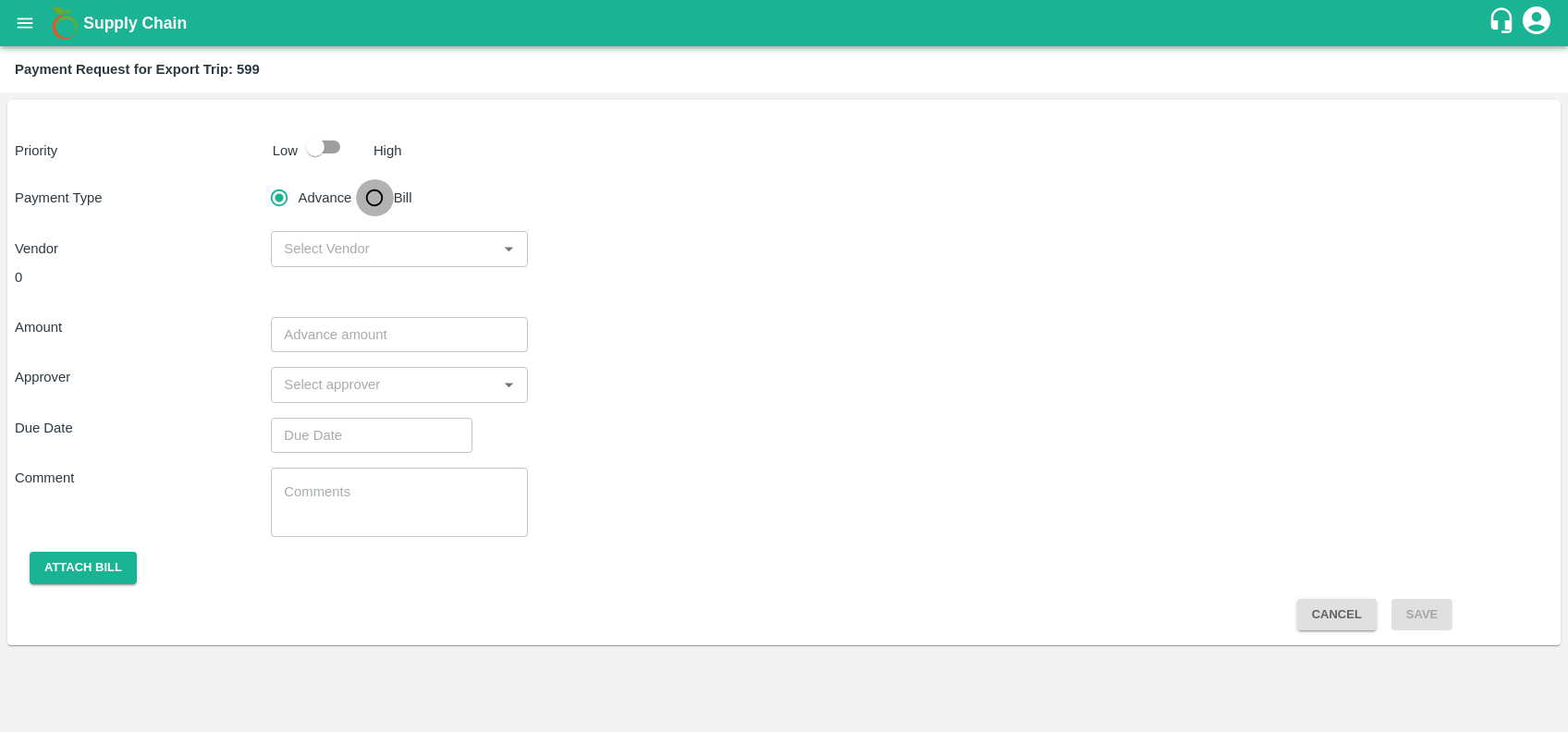
click at [372, 195] on input "Bill" at bounding box center [374, 197] width 37 height 37
radio input "true"
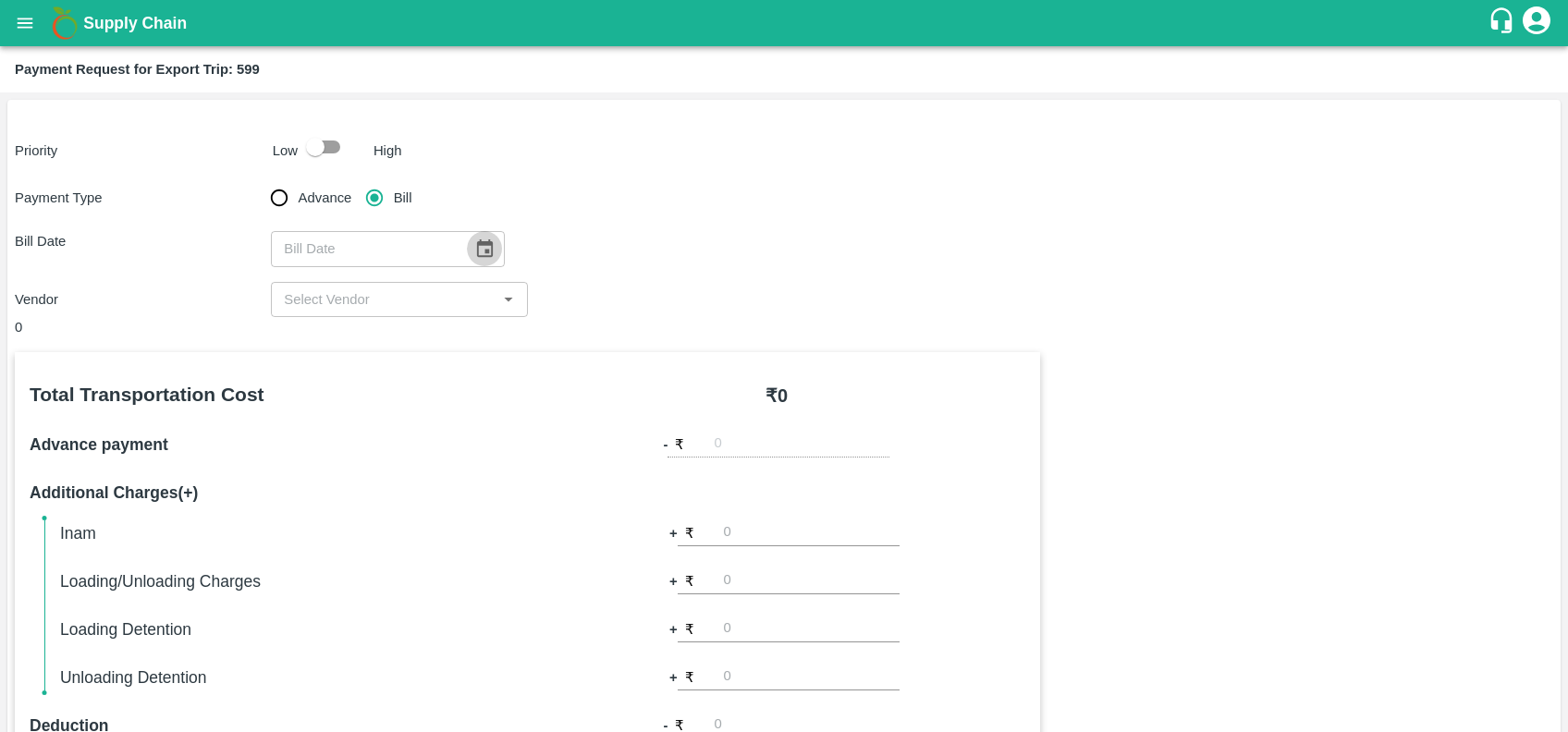
click at [480, 246] on icon "Choose date" at bounding box center [484, 247] width 20 height 20
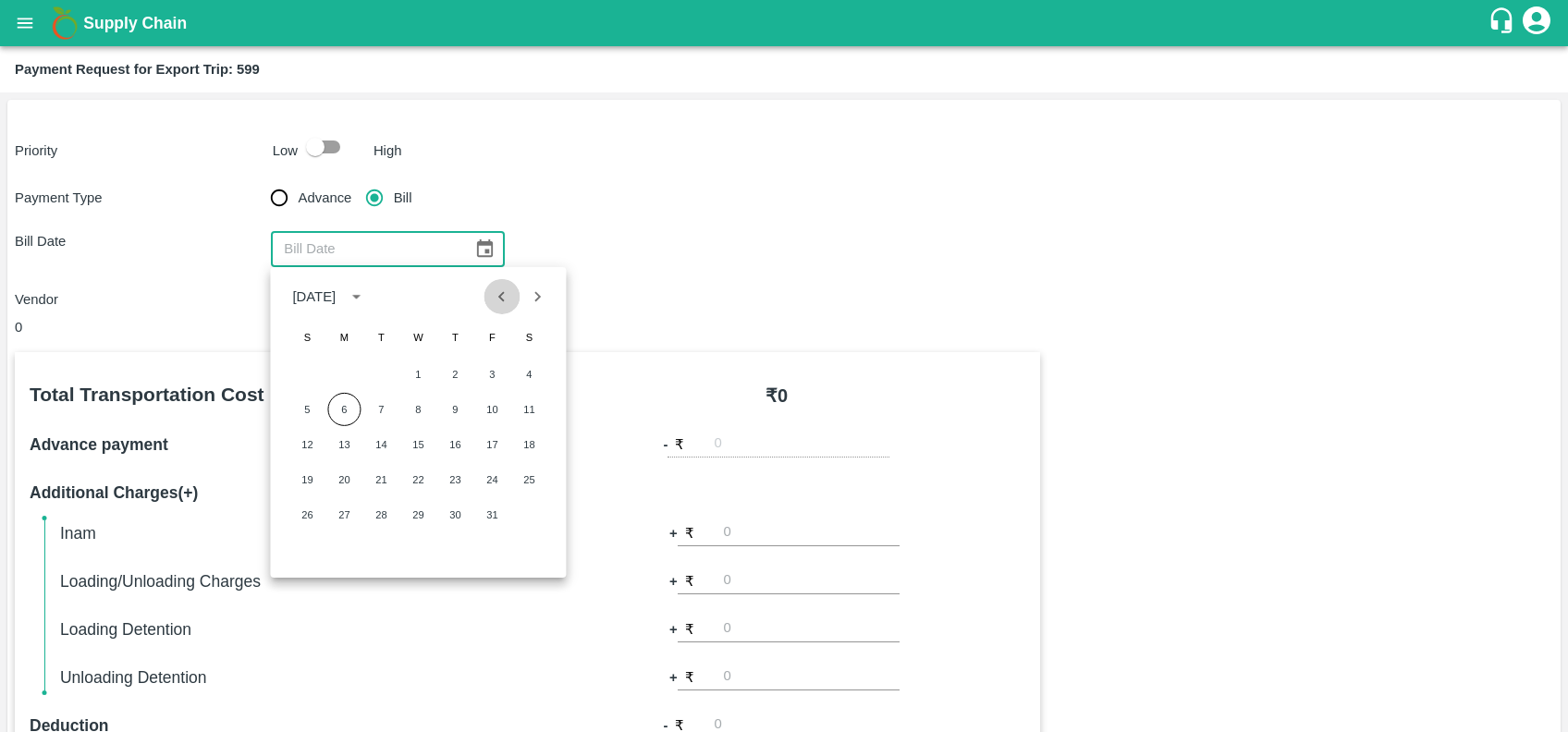
click at [510, 302] on icon "Previous month" at bounding box center [502, 296] width 20 height 20
click at [381, 472] on button "23" at bounding box center [380, 479] width 33 height 33
type input "23/09/2025"
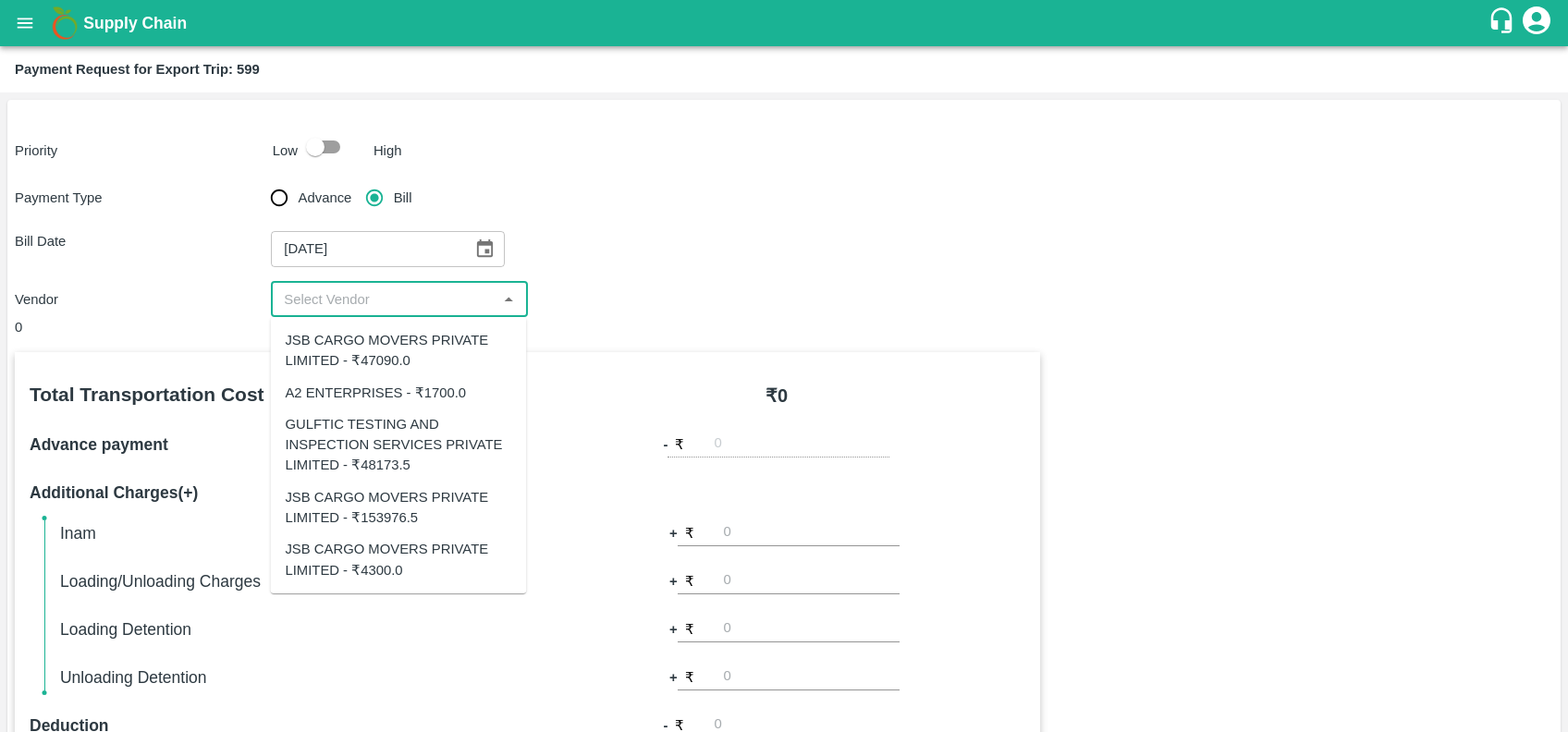
click at [378, 292] on input "input" at bounding box center [383, 299] width 214 height 24
click at [379, 335] on div "JSB CARGO MOVERS PRIVATE LIMITED - ₹47090.0" at bounding box center [397, 351] width 227 height 42
type input "JSB CARGO MOVERS PRIVATE LIMITED - ₹47090.0"
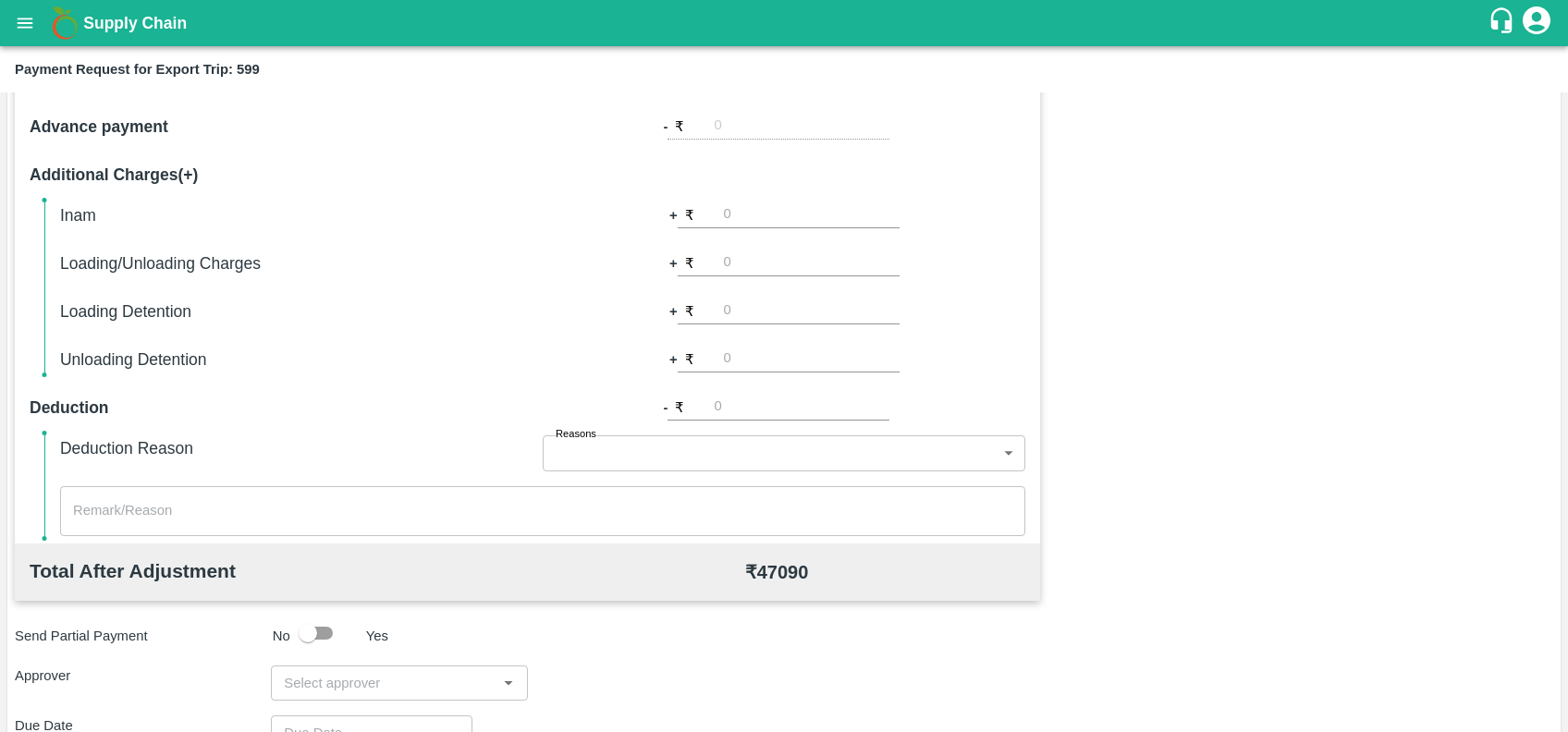
scroll to position [536, 0]
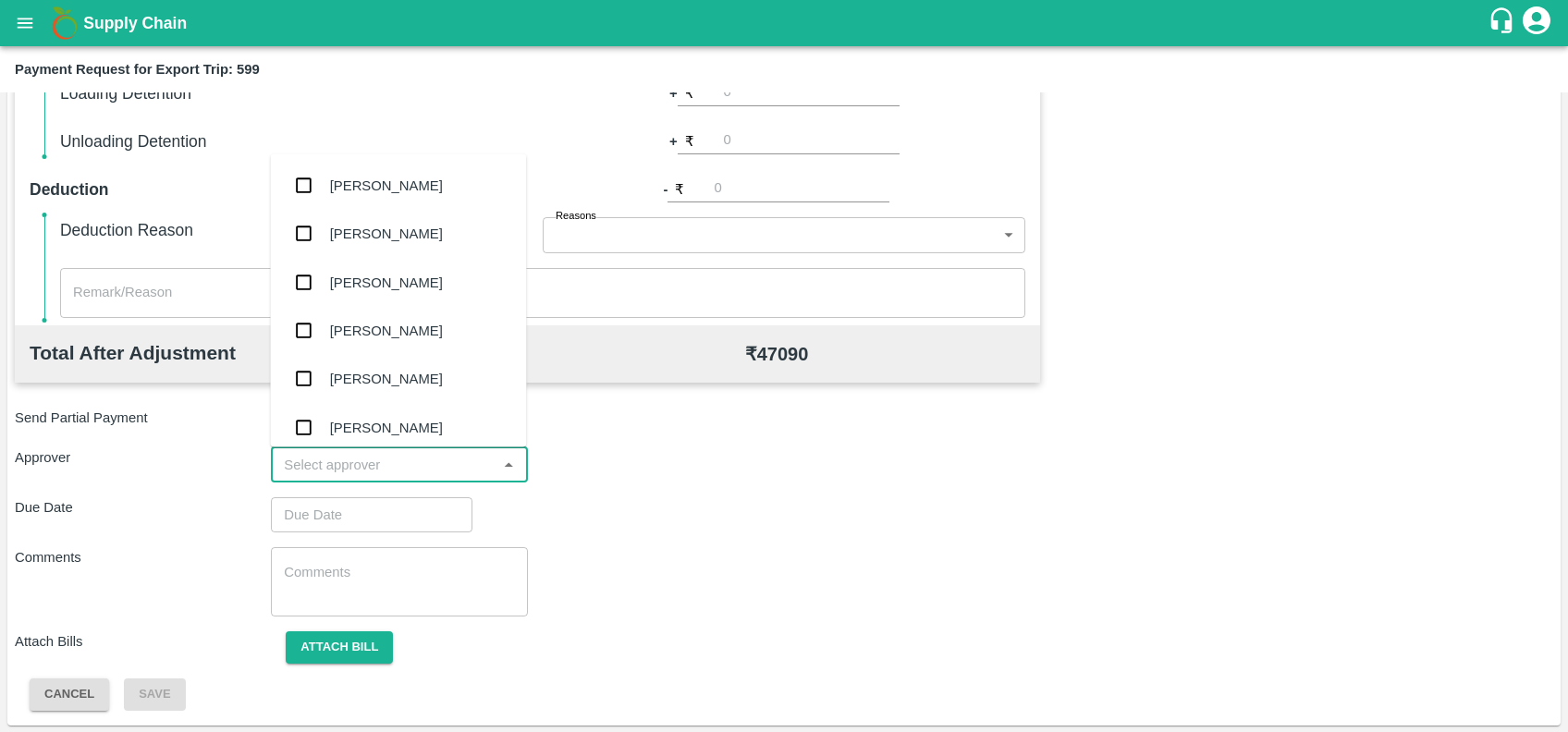
click at [451, 467] on input "input" at bounding box center [383, 465] width 214 height 24
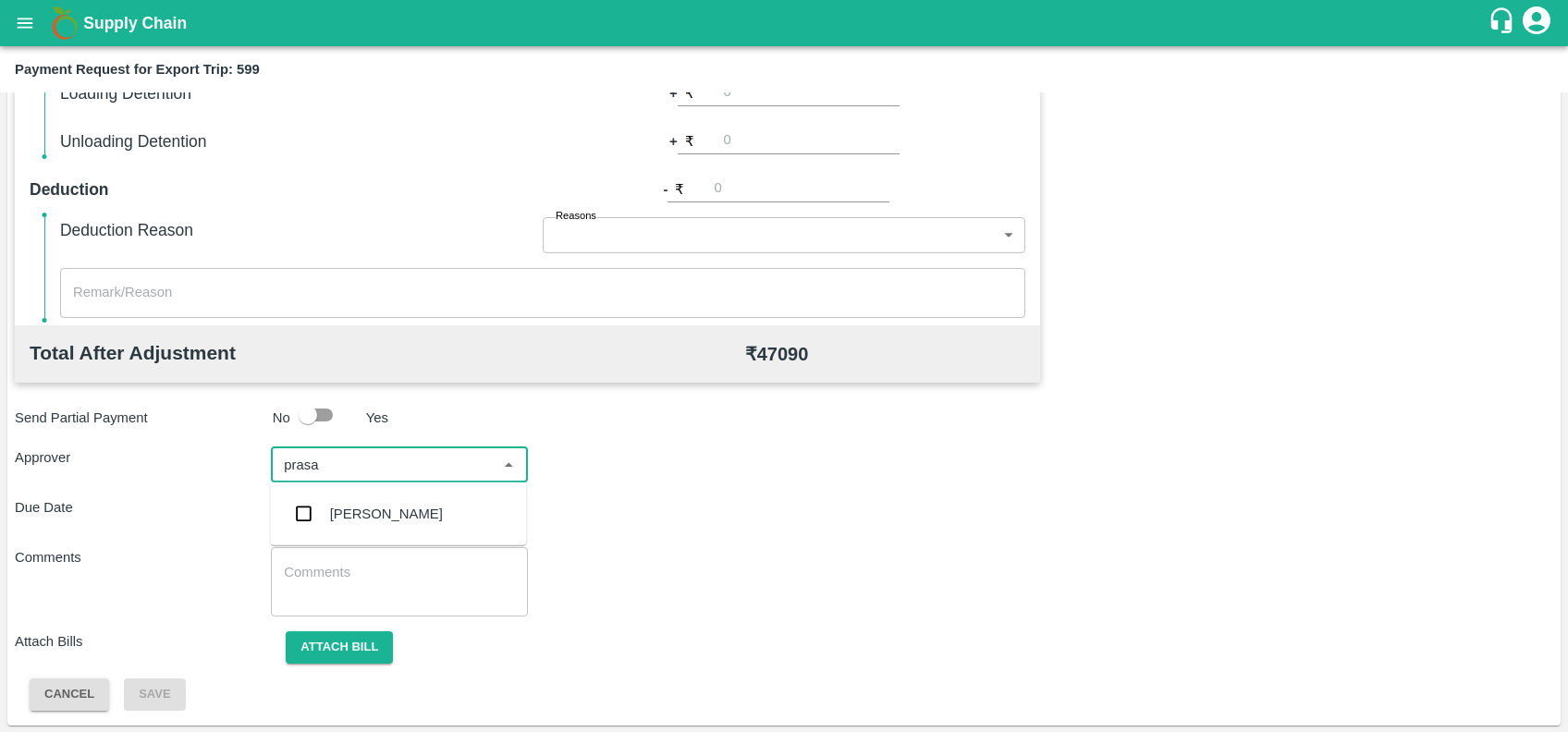
type input "prasad"
click at [379, 530] on div "[PERSON_NAME]" at bounding box center [398, 514] width 256 height 48
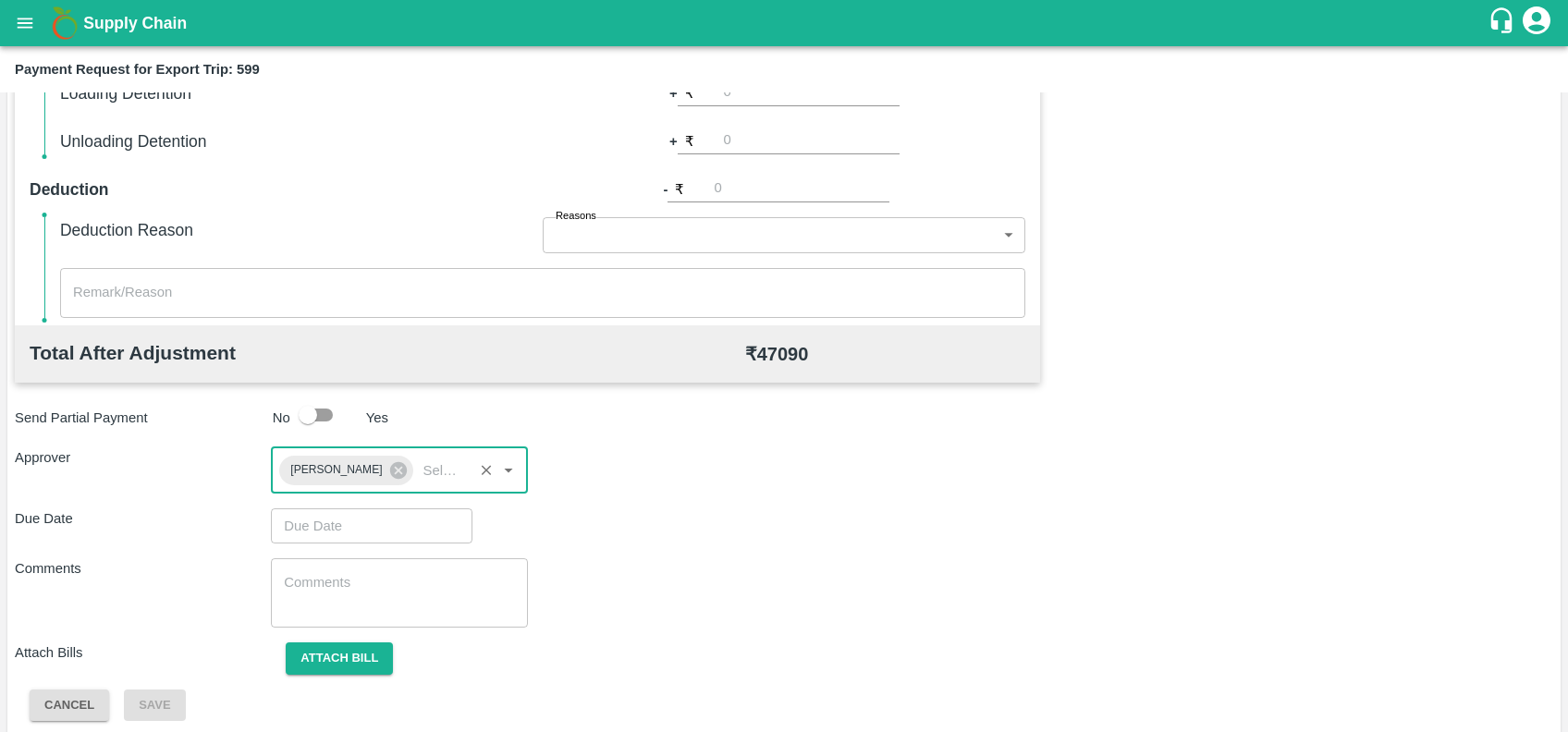
type input "DD/MM/YYYY hh:mm aa"
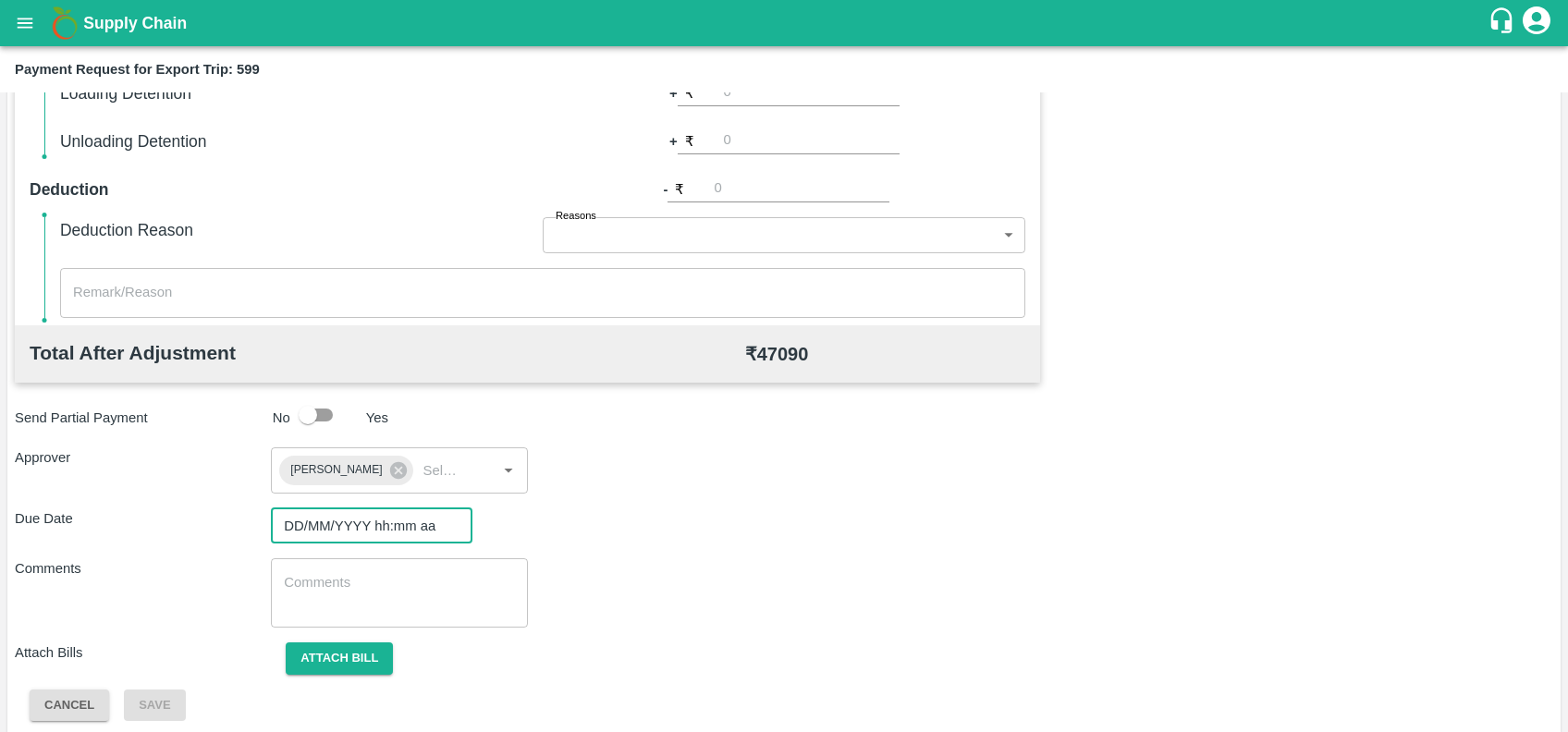
click at [379, 530] on input "DD/MM/YYYY hh:mm aa" at bounding box center [365, 525] width 189 height 35
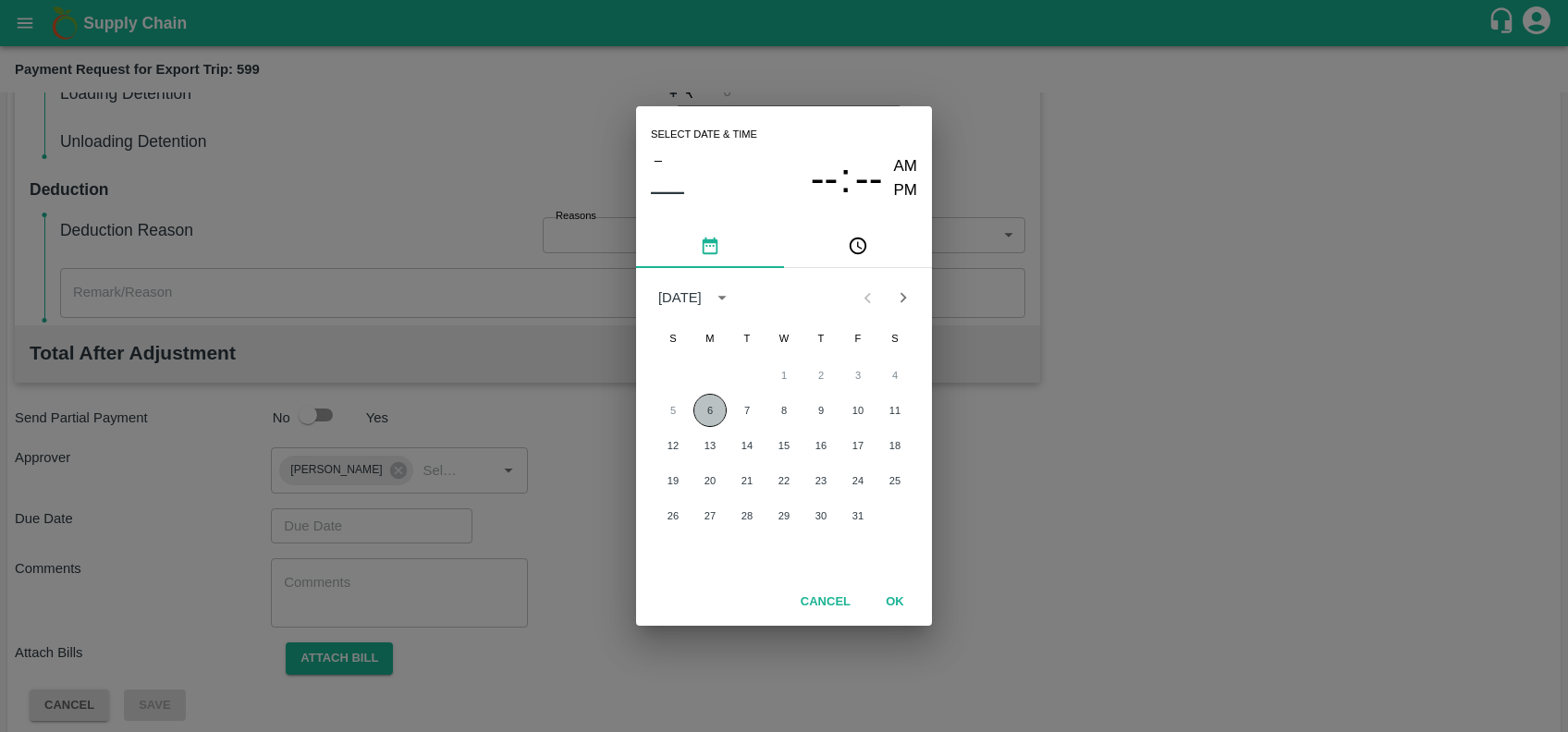
click at [703, 414] on button "6" at bounding box center [710, 410] width 33 height 33
type input "[DATE] 12:00 AM"
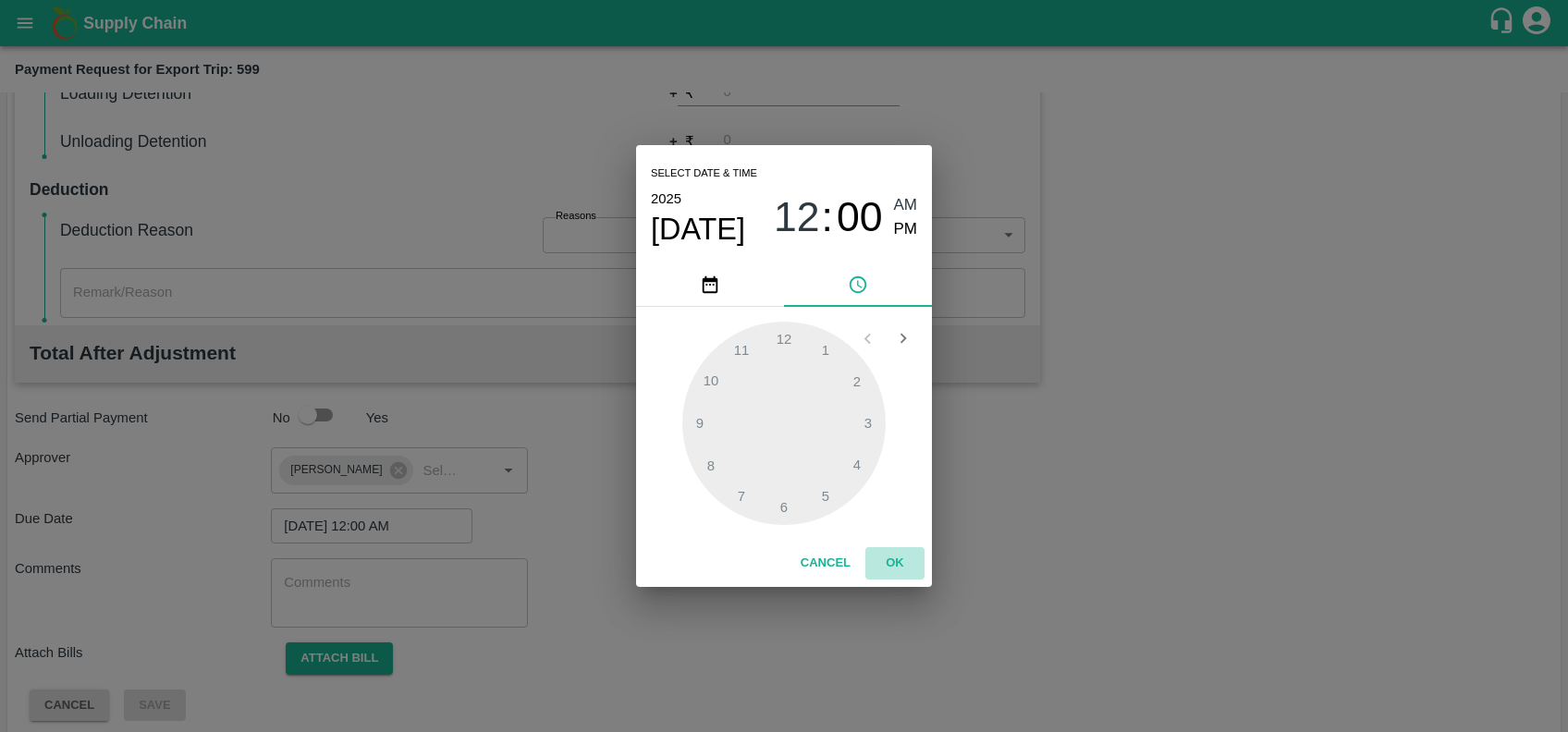
click at [884, 556] on button "OK" at bounding box center [895, 563] width 59 height 32
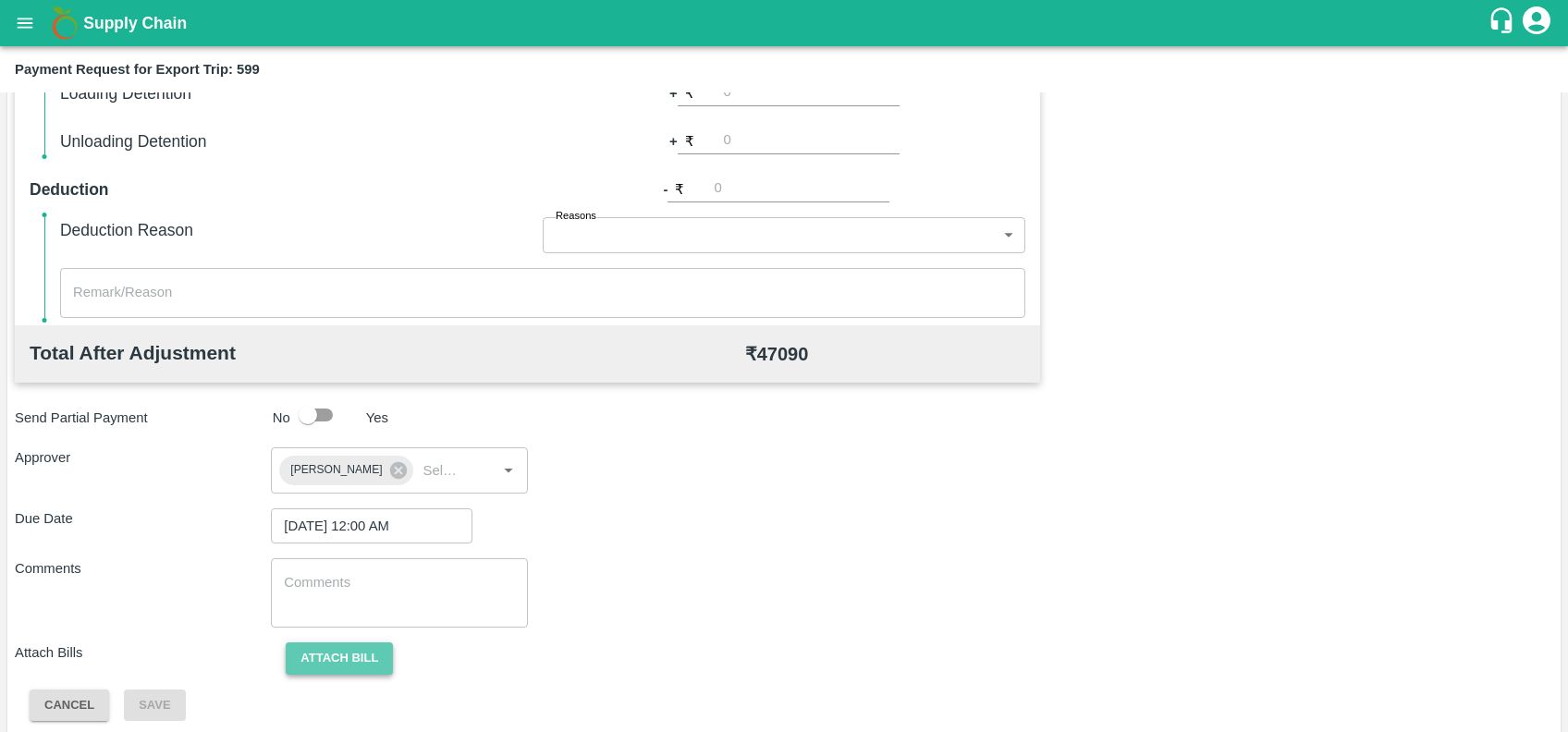
click at [356, 666] on button "Attach bill" at bounding box center [339, 658] width 107 height 32
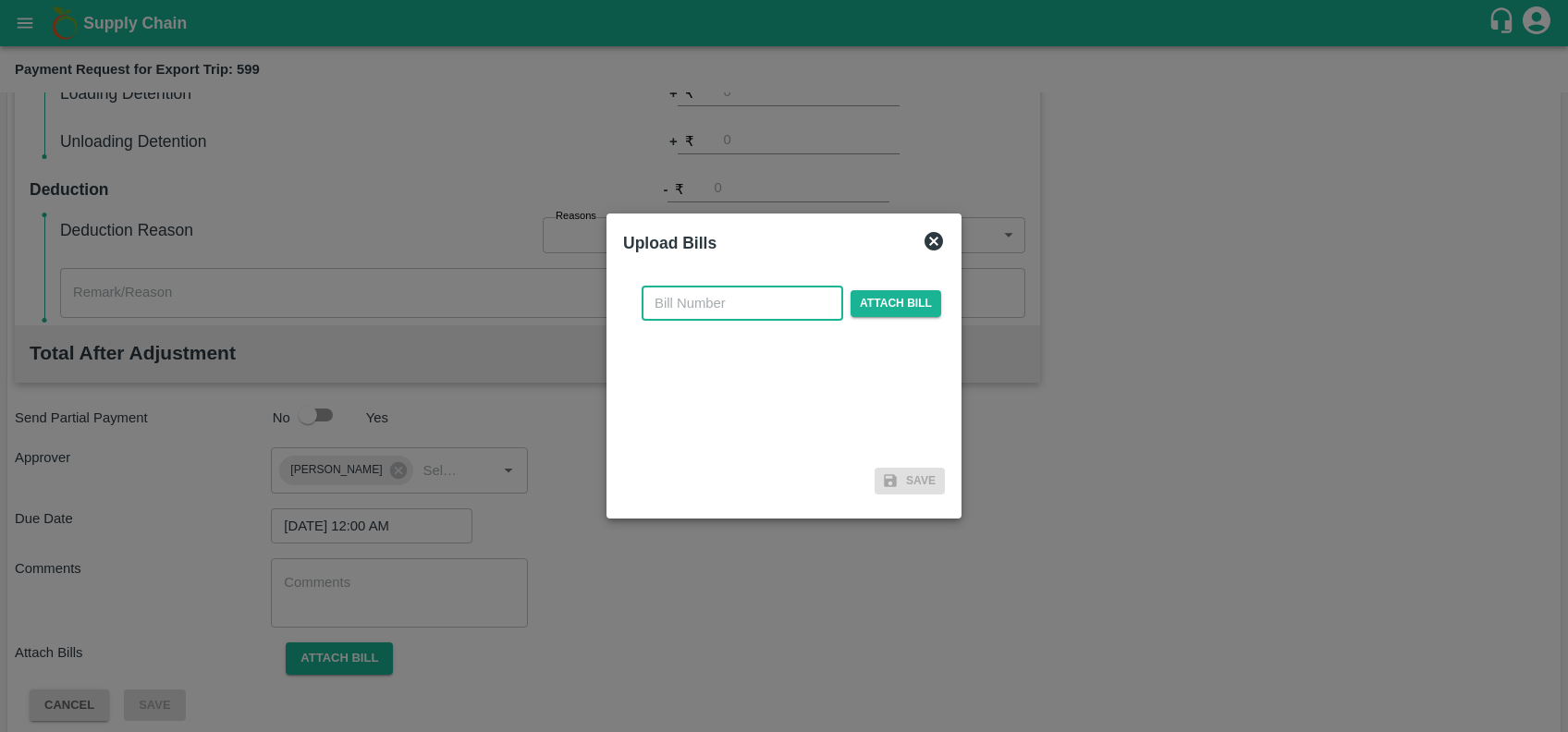
click at [675, 311] on input "text" at bounding box center [742, 302] width 201 height 35
paste input "JCAR/25-26/06568"
type input "JCAR/25-26/06568"
click at [910, 290] on span "Attach bill" at bounding box center [896, 303] width 91 height 27
click at [0, 0] on input "Attach bill" at bounding box center [0, 0] width 0 height 0
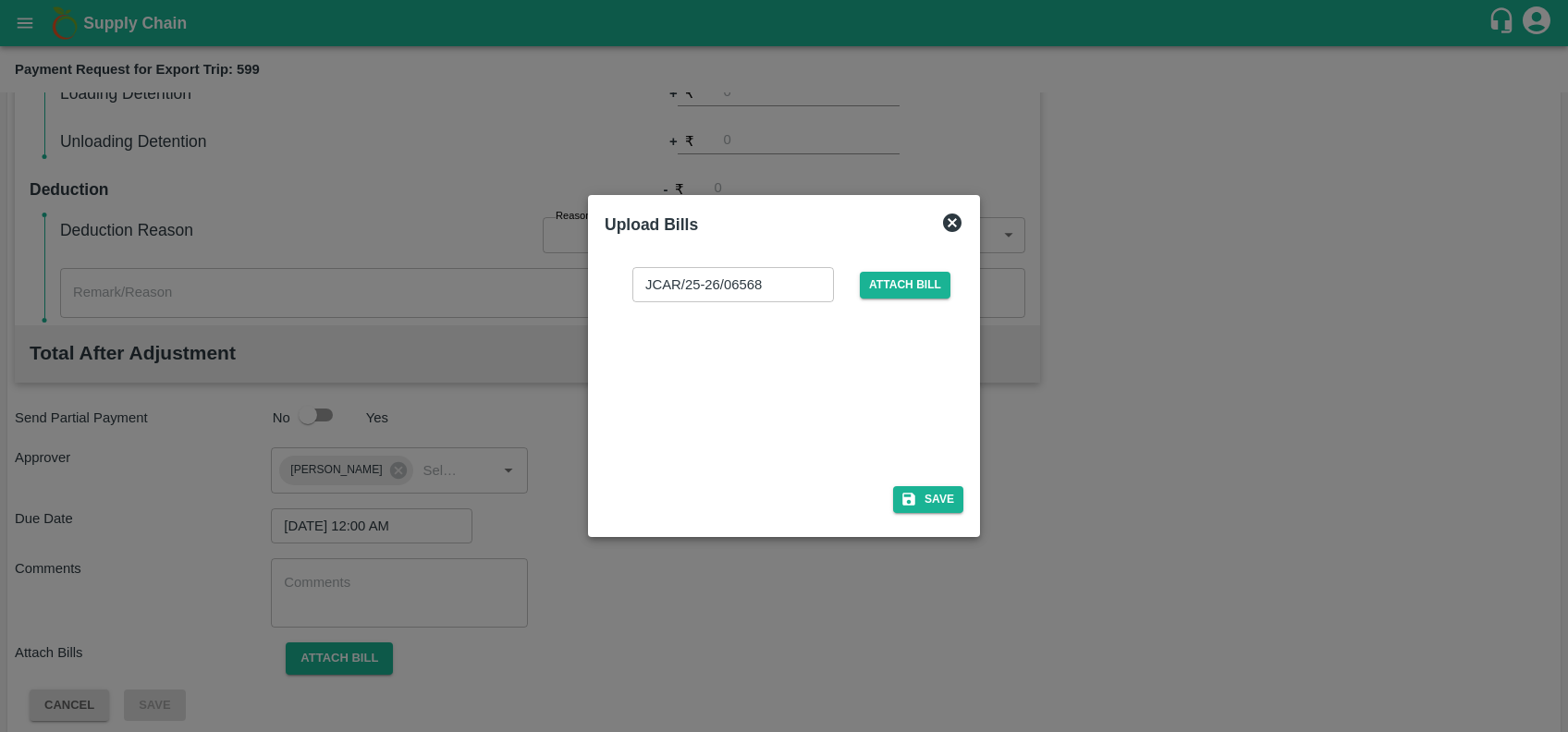
click at [795, 376] on div at bounding box center [780, 388] width 277 height 98
click at [895, 492] on button "Save" at bounding box center [929, 500] width 70 height 27
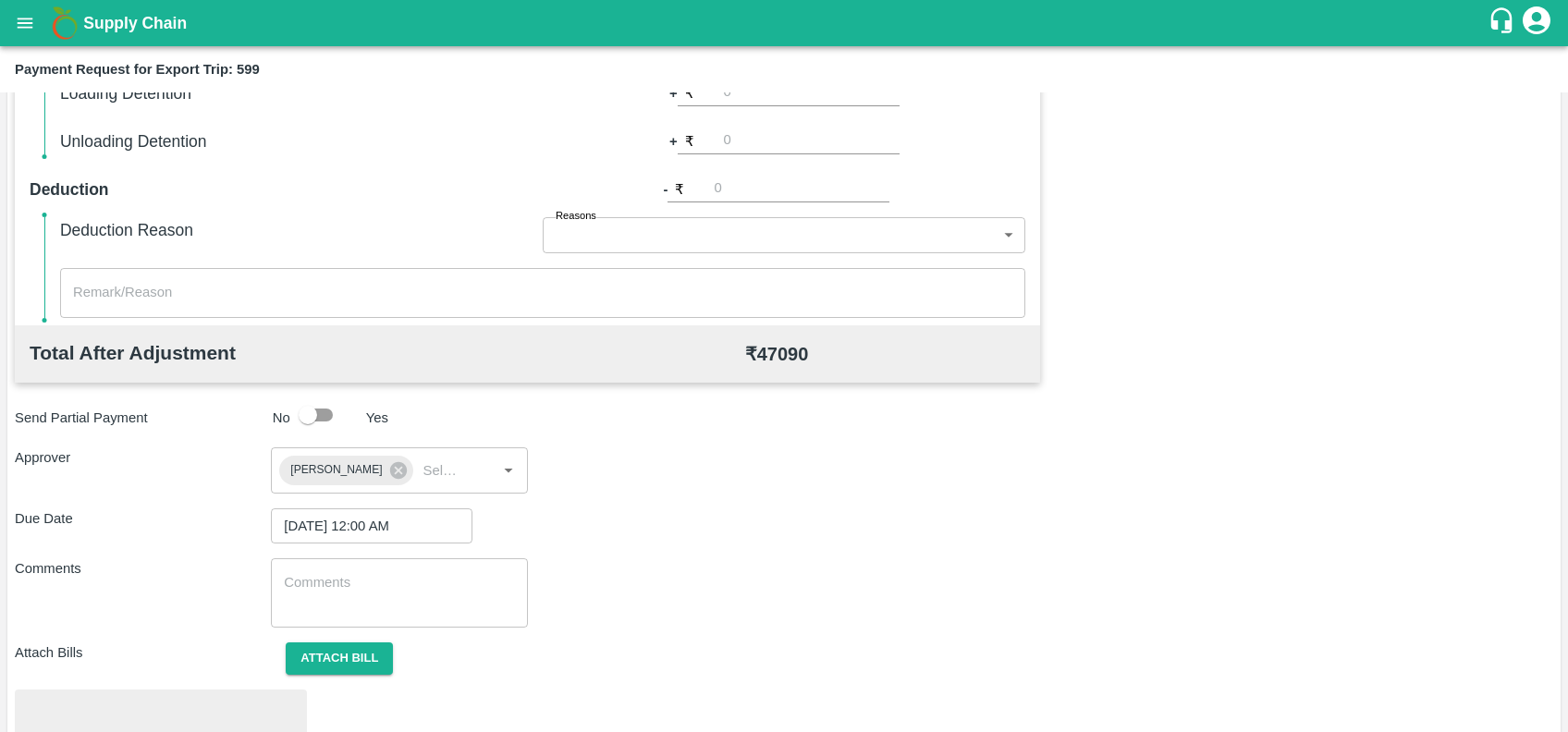
scroll to position [644, 0]
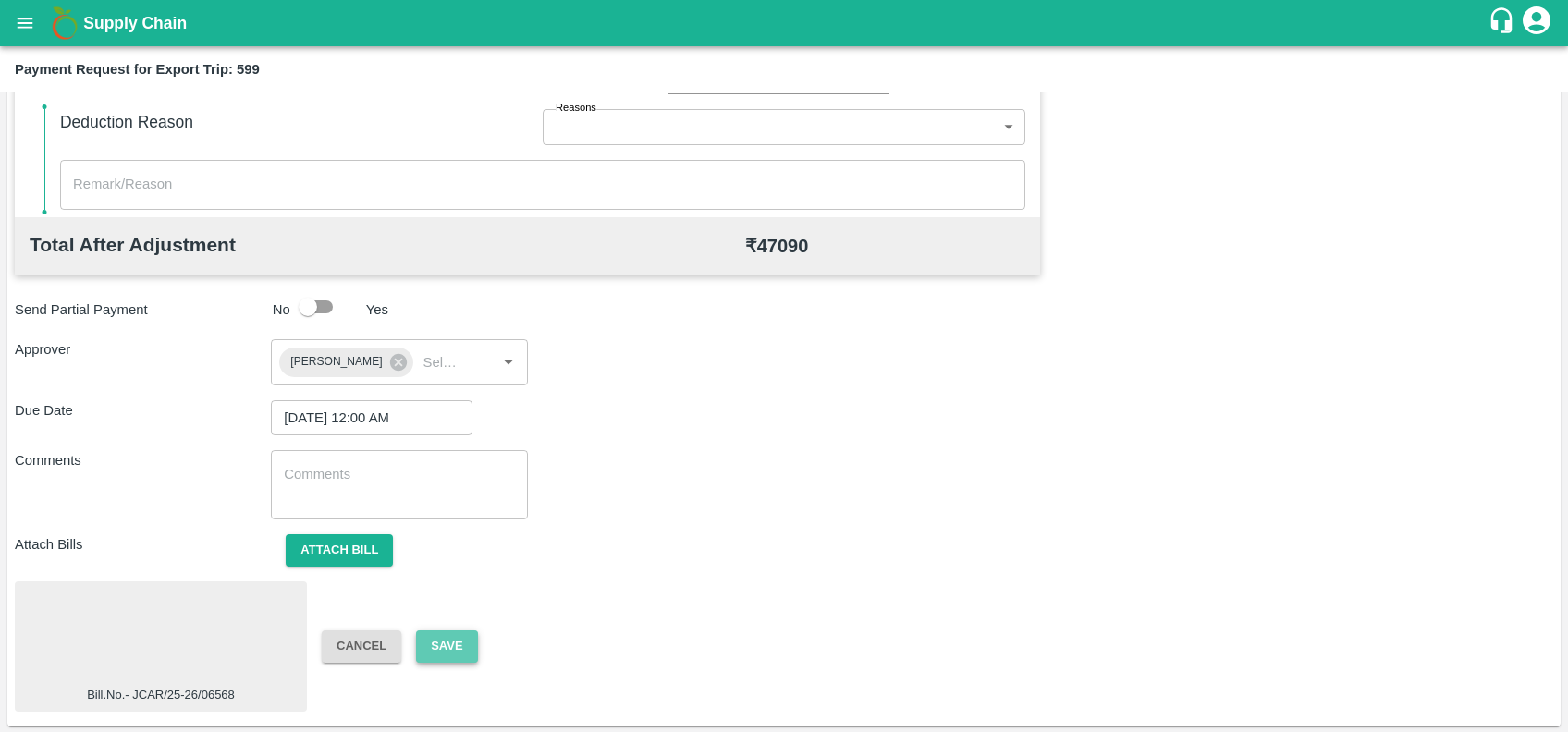
click at [452, 649] on button "Save" at bounding box center [447, 647] width 61 height 32
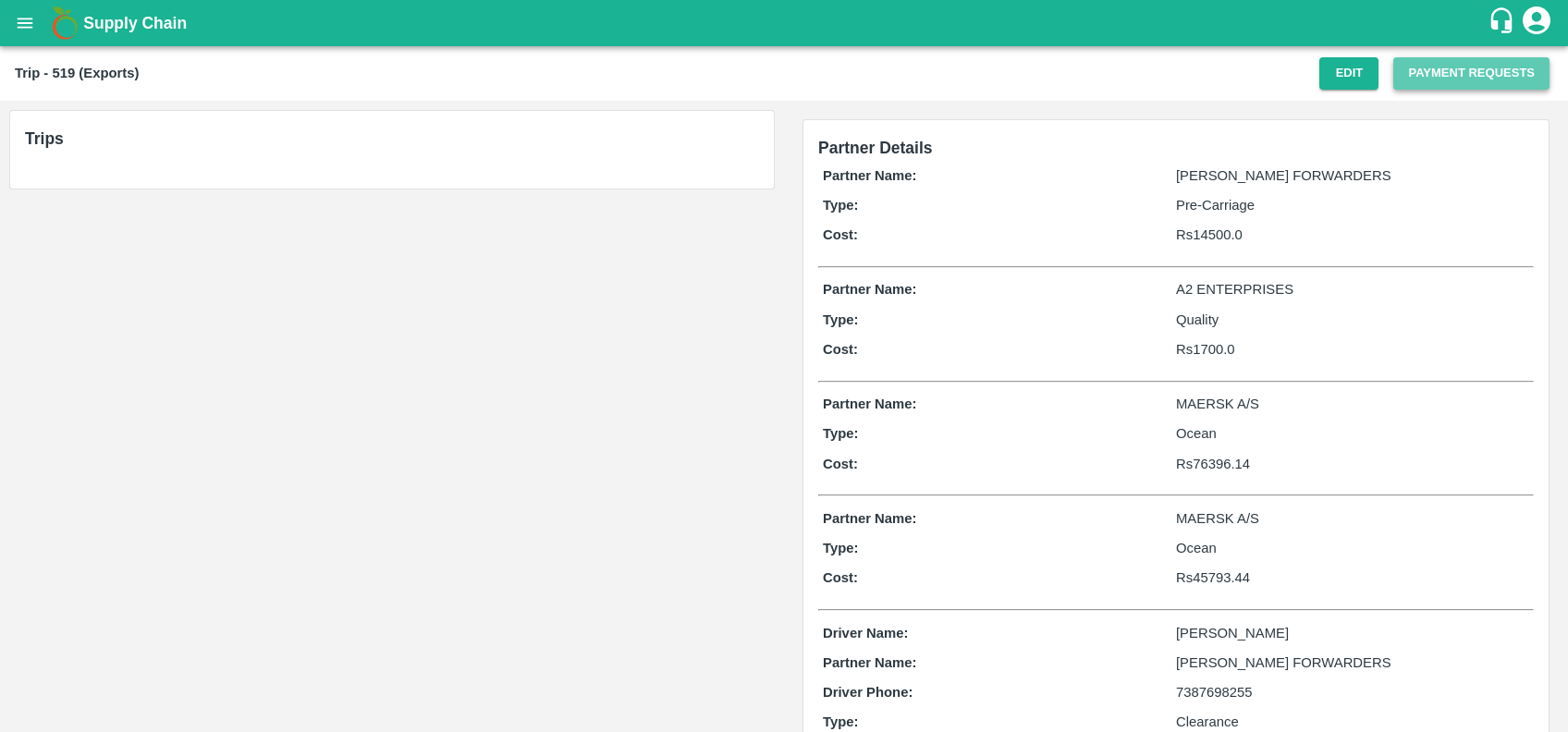
click at [1466, 82] on button "Payment Requests" at bounding box center [1471, 73] width 157 height 32
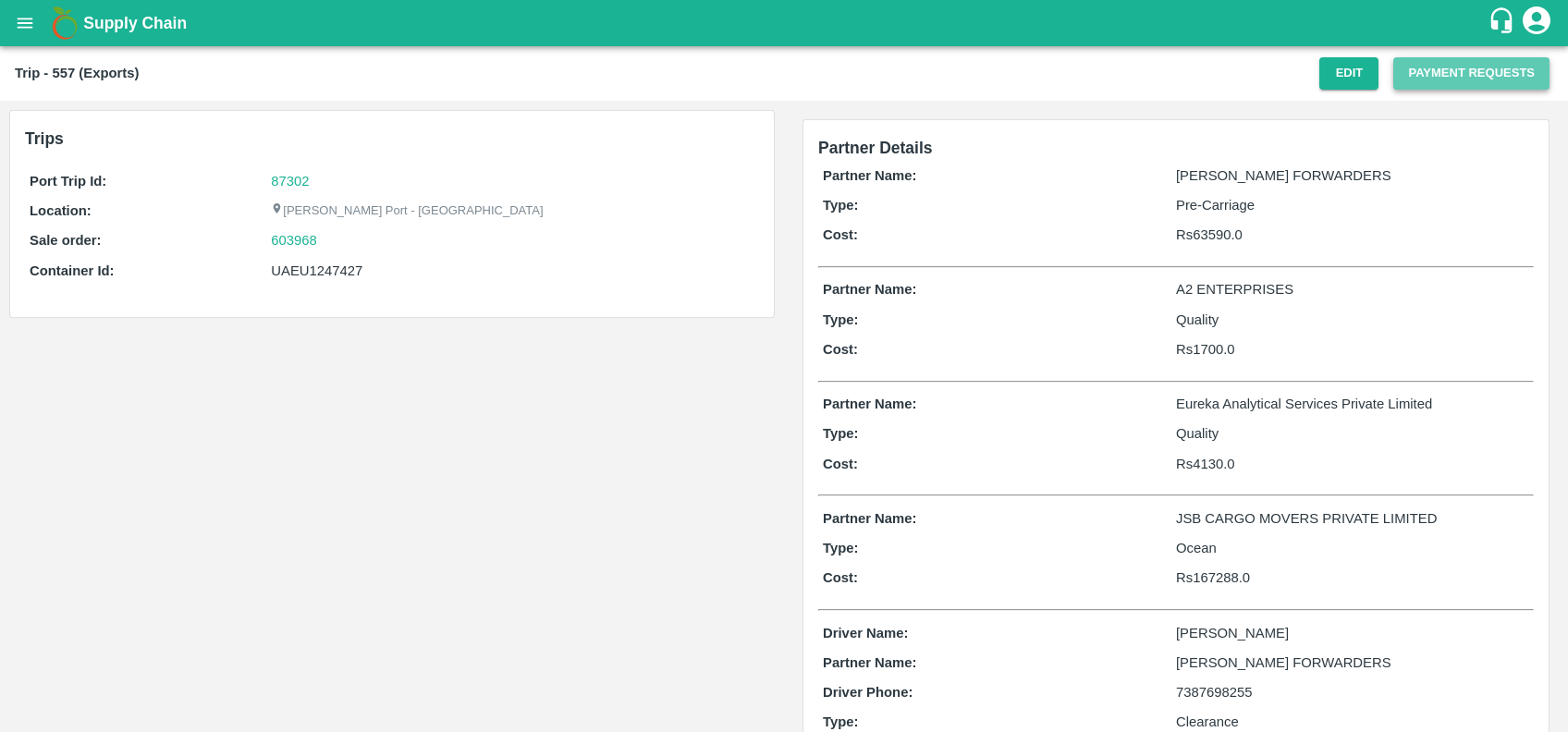
click at [1430, 72] on button "Payment Requests" at bounding box center [1471, 73] width 157 height 32
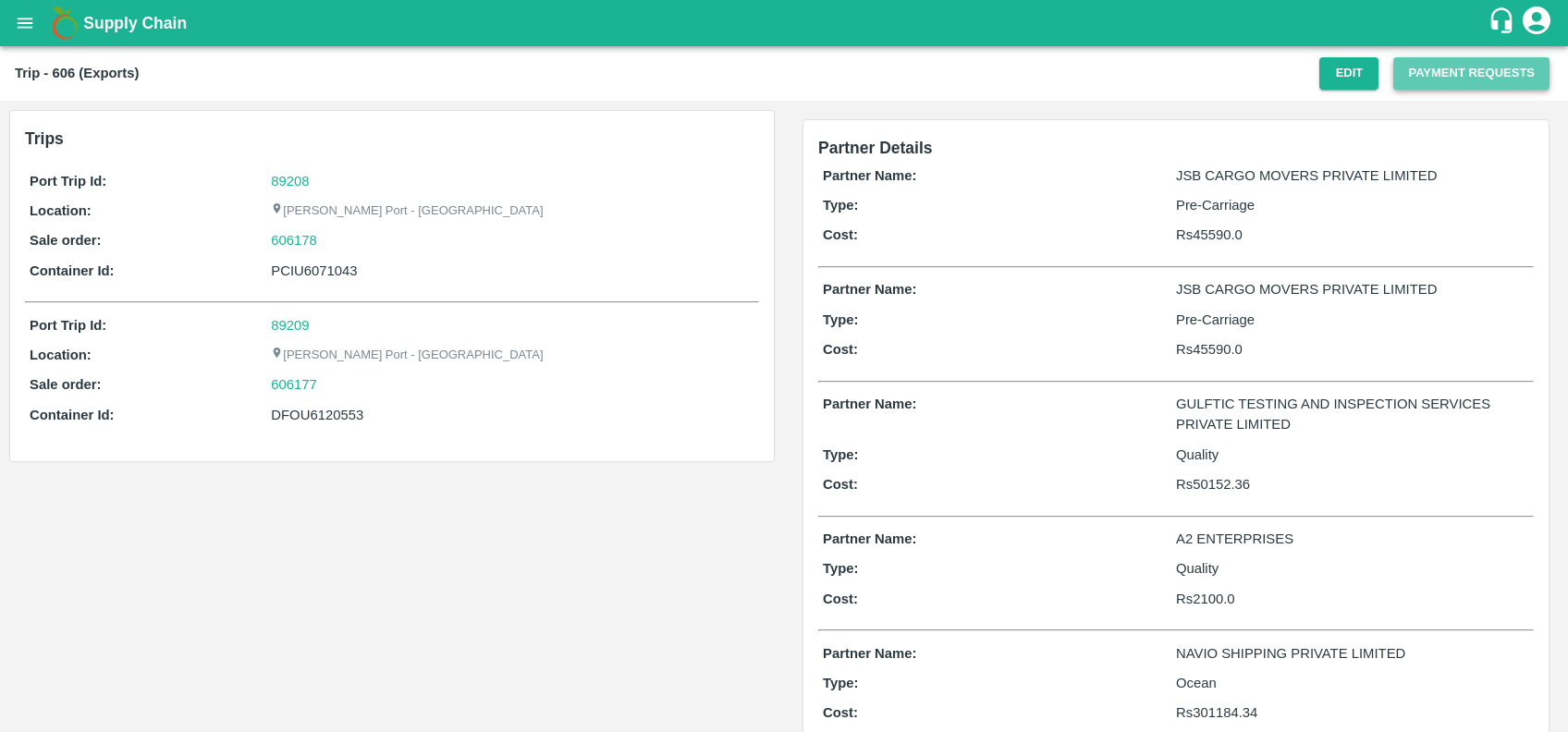
click at [1399, 74] on button "Payment Requests" at bounding box center [1471, 73] width 157 height 32
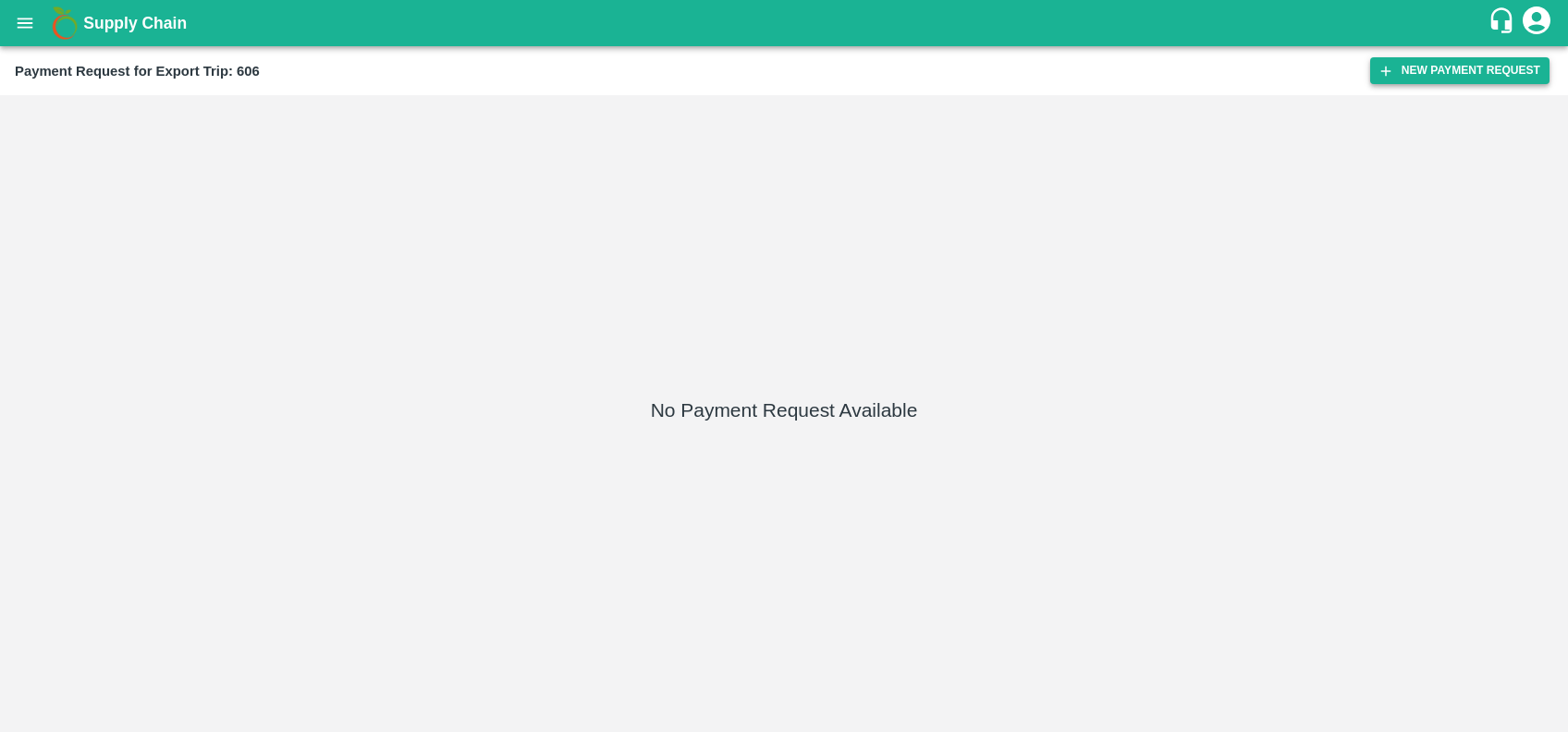
click at [1437, 60] on button "New Payment Request" at bounding box center [1460, 70] width 179 height 27
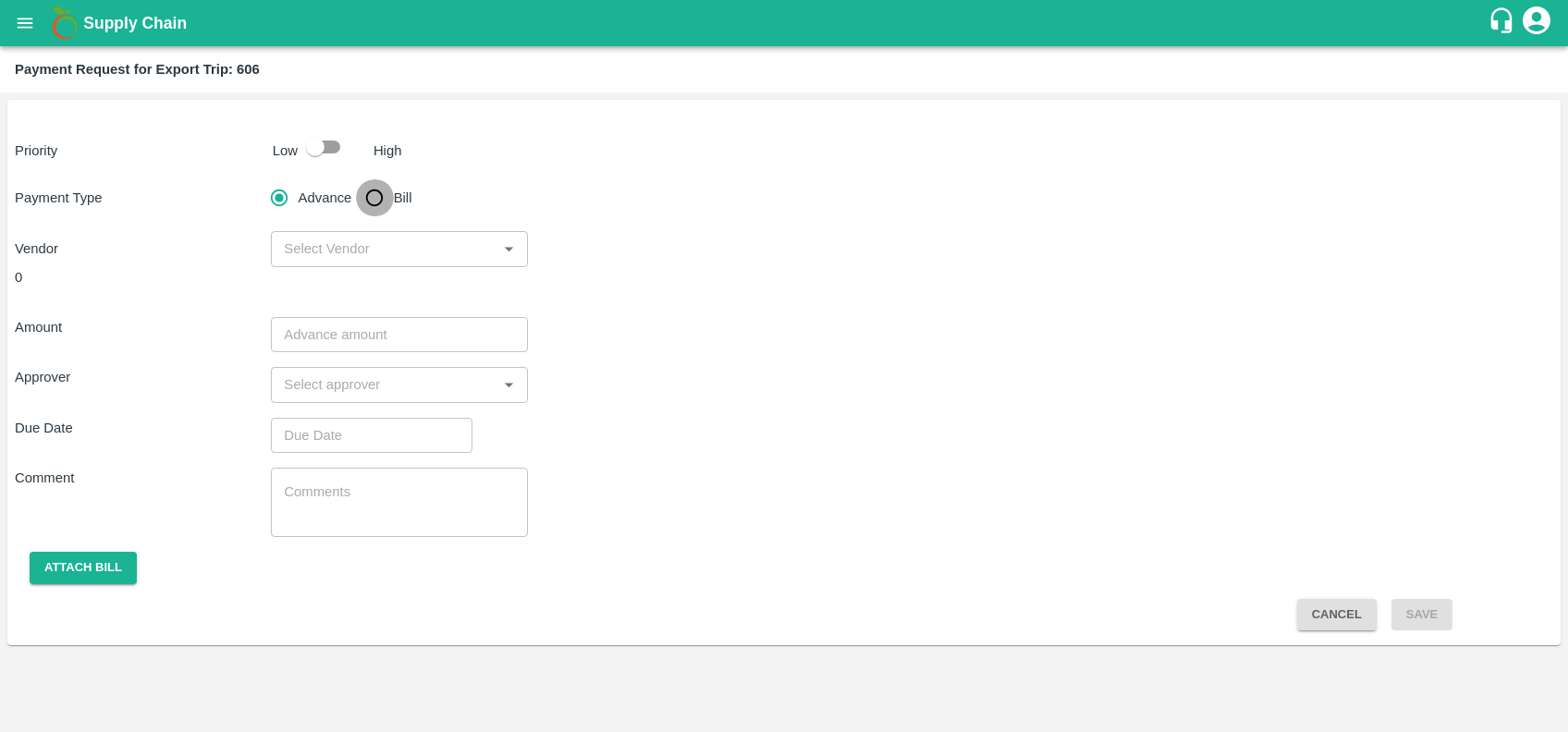
click at [378, 192] on input "Bill" at bounding box center [374, 197] width 37 height 37
radio input "true"
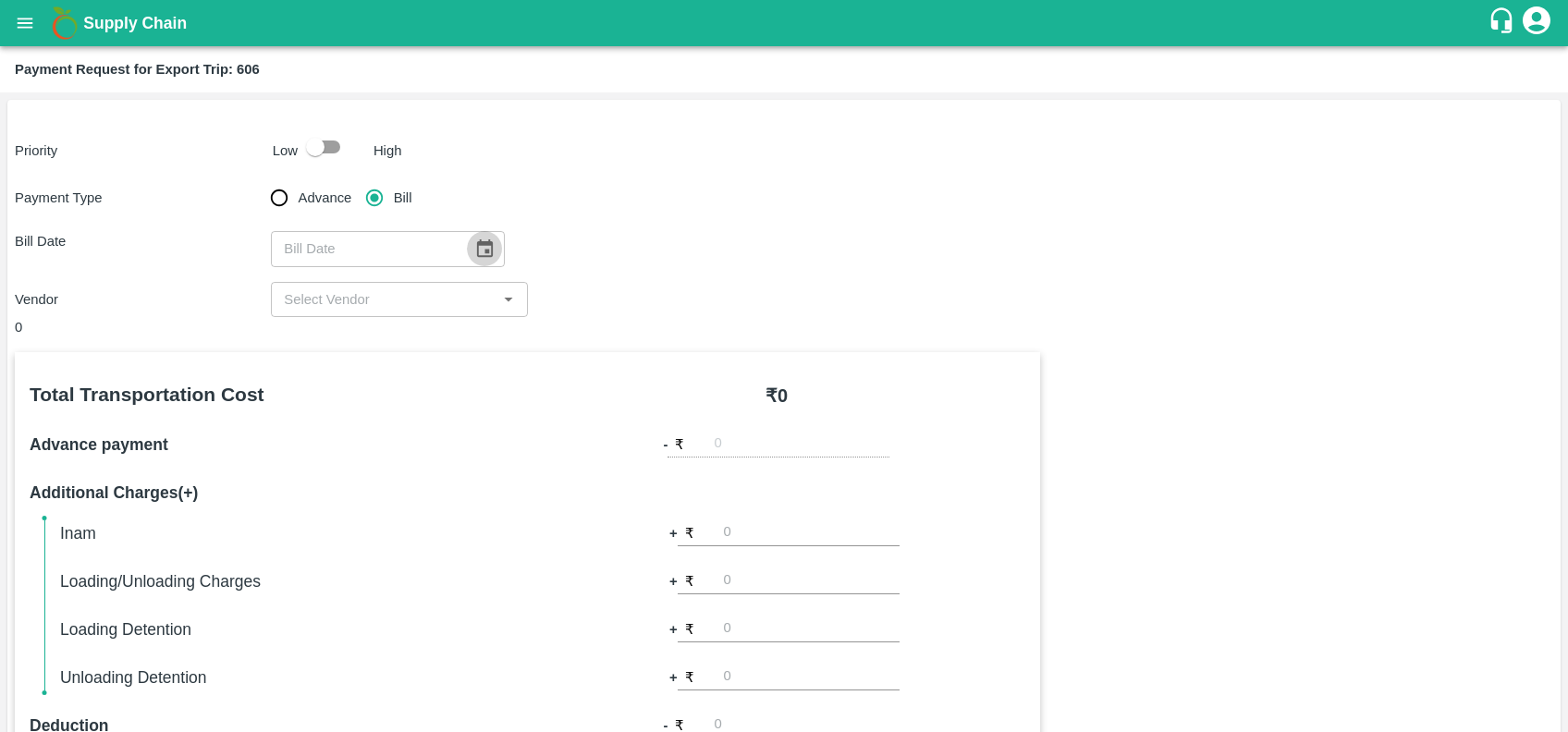
click at [474, 251] on icon "Choose date" at bounding box center [484, 247] width 20 height 20
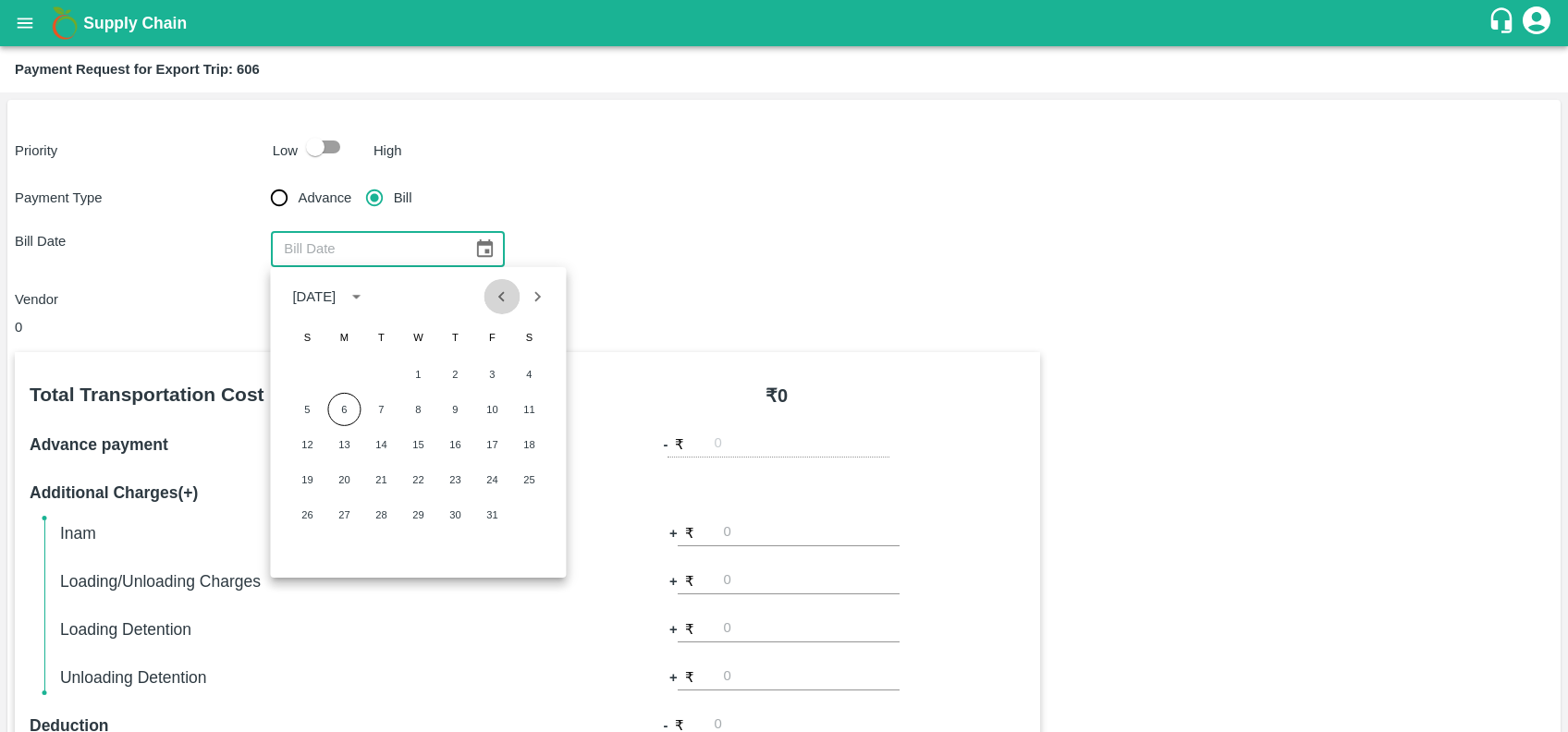
click at [503, 291] on icon "Previous month" at bounding box center [501, 296] width 7 height 10
click at [458, 447] on button "18" at bounding box center [454, 444] width 33 height 33
type input "[DATE]"
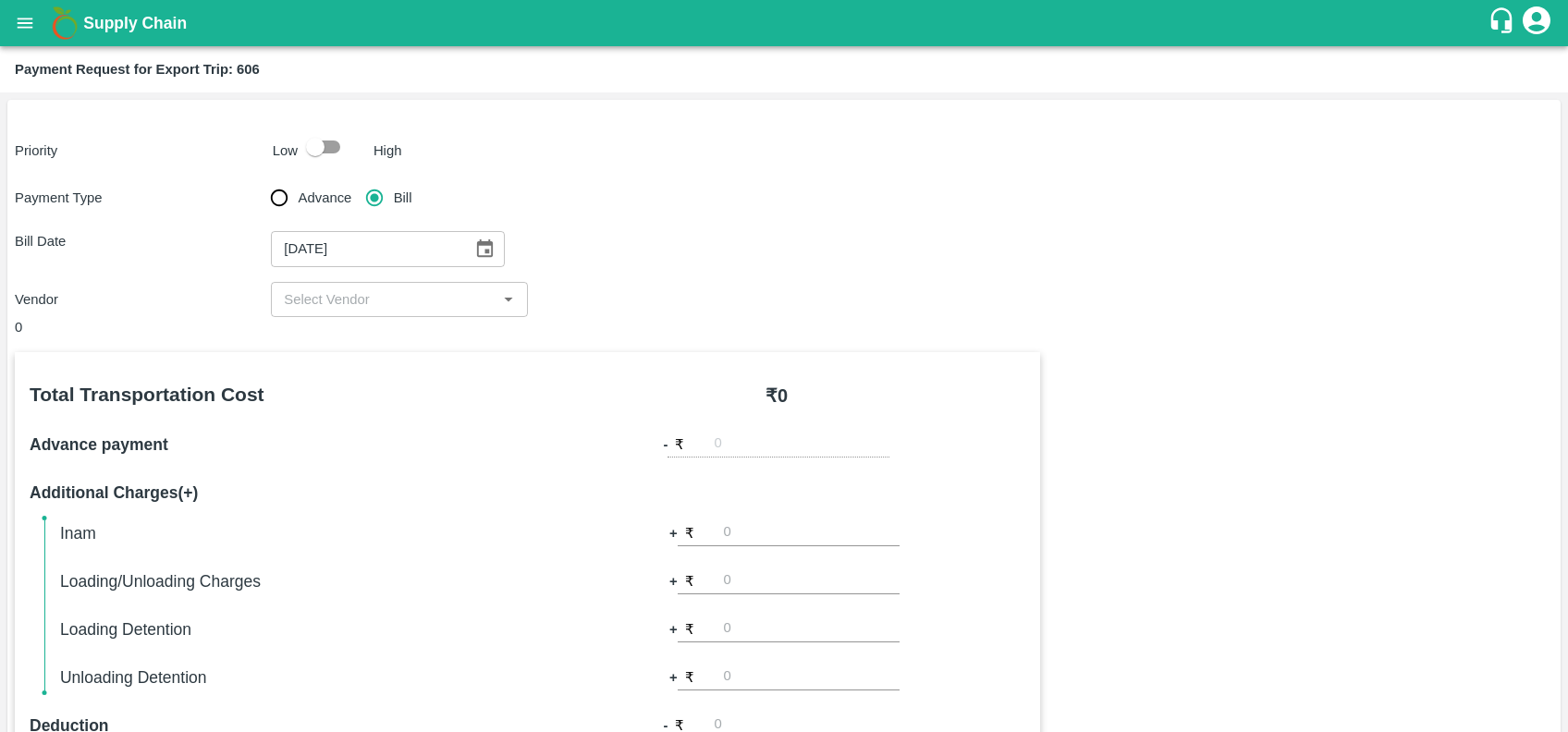
click at [399, 316] on div "​" at bounding box center [399, 299] width 256 height 35
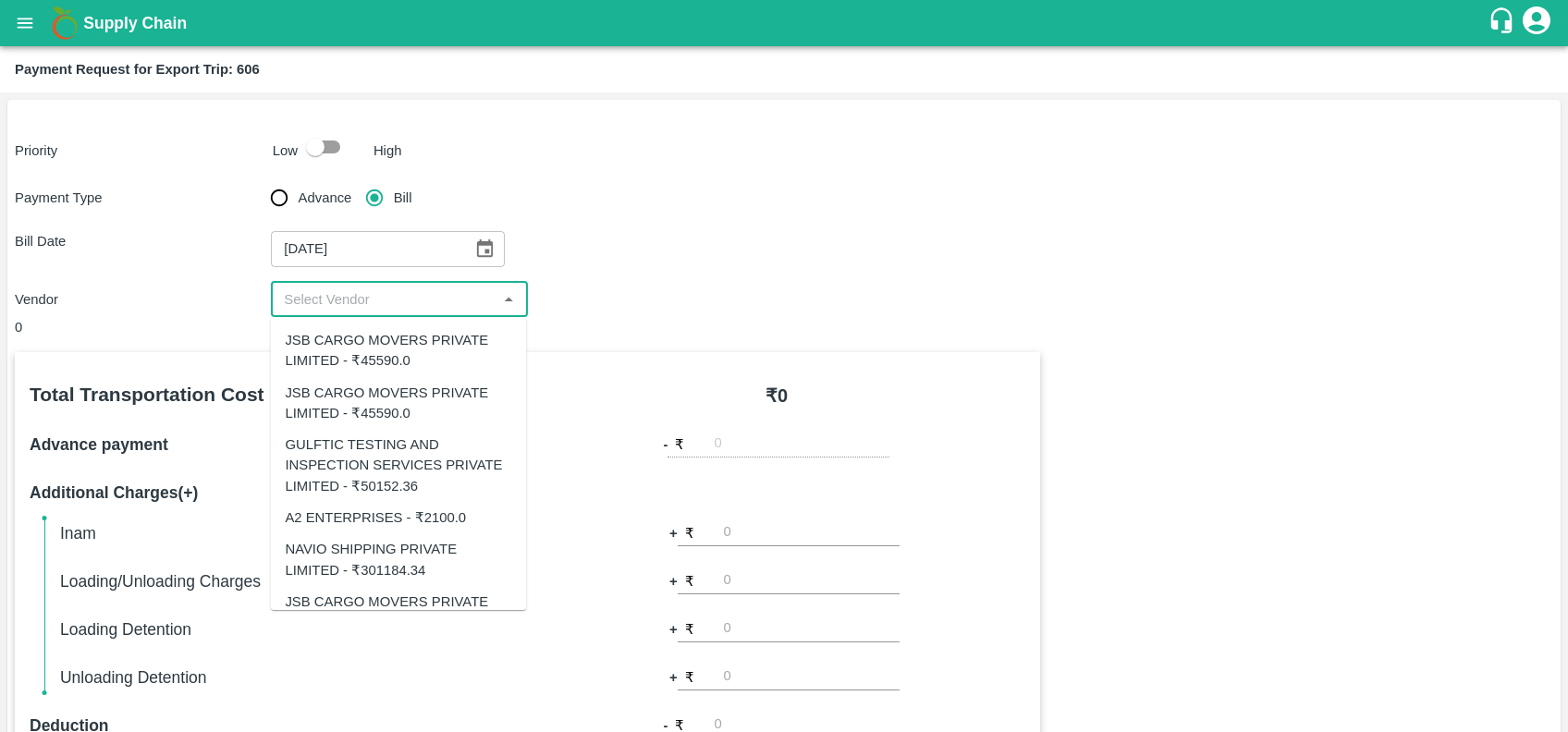
click at [390, 340] on div "JSB CARGO MOVERS PRIVATE LIMITED - ₹45590.0" at bounding box center [397, 351] width 227 height 42
type input "JSB CARGO MOVERS PRIVATE LIMITED - ₹45590.0"
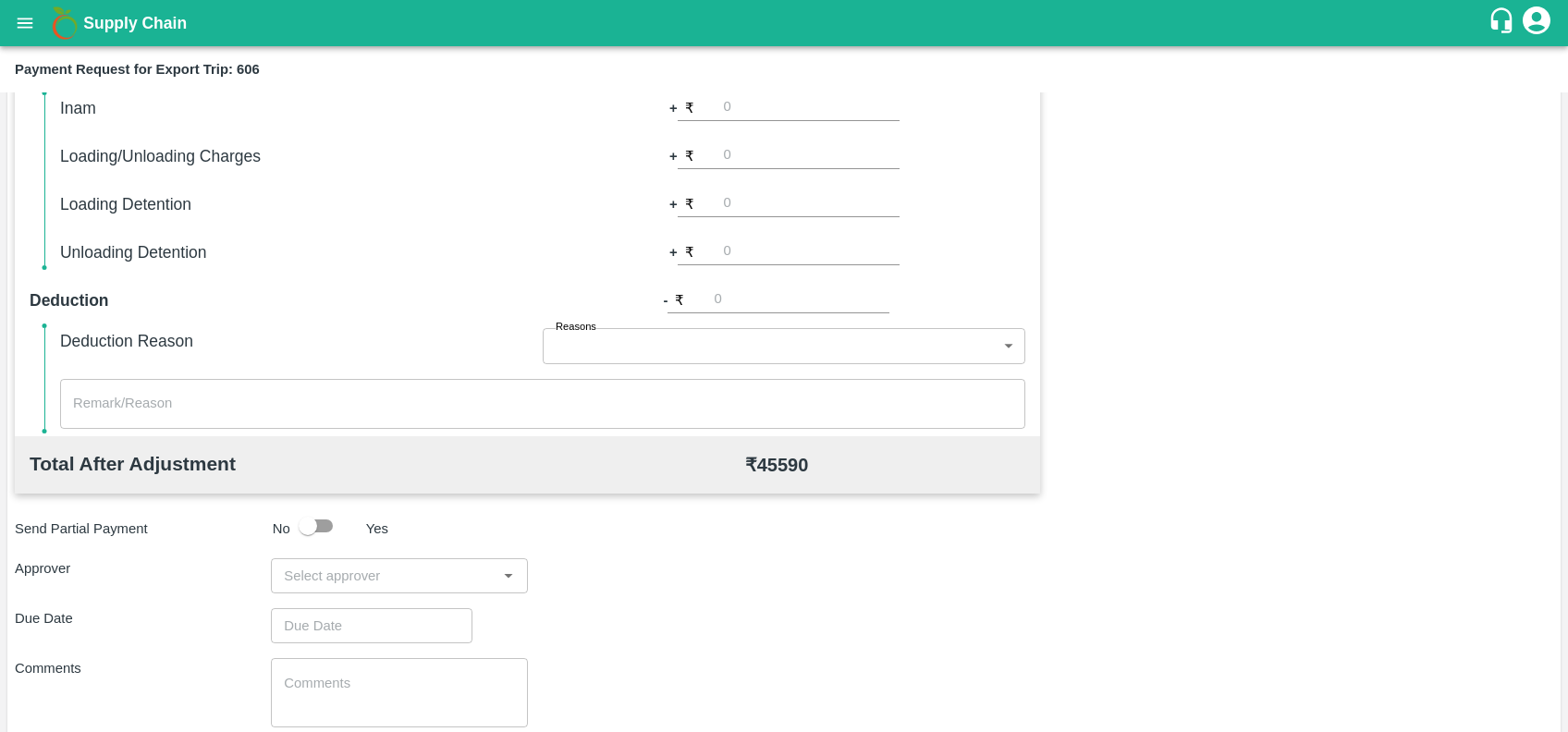
scroll to position [536, 0]
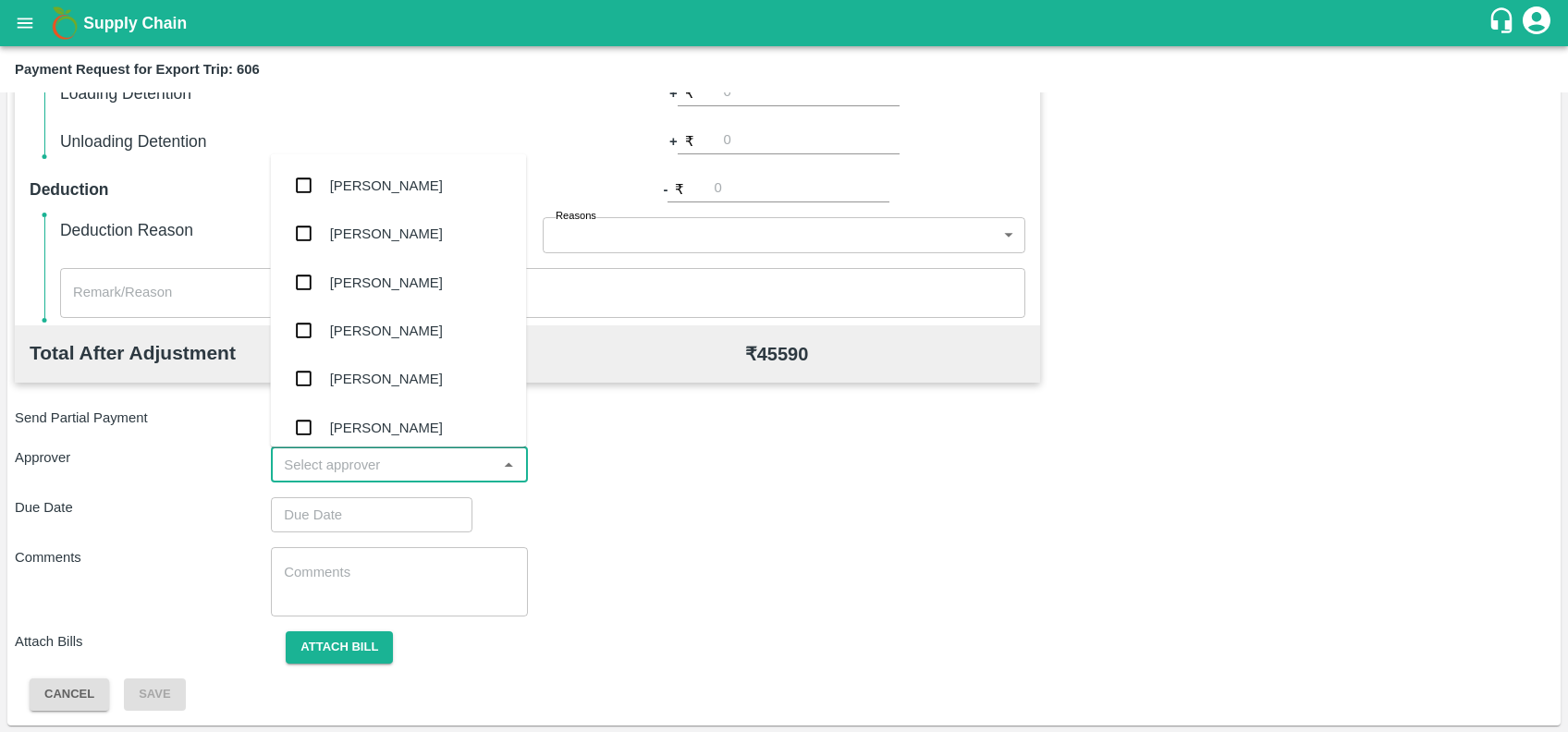
click at [439, 460] on input "input" at bounding box center [383, 465] width 214 height 24
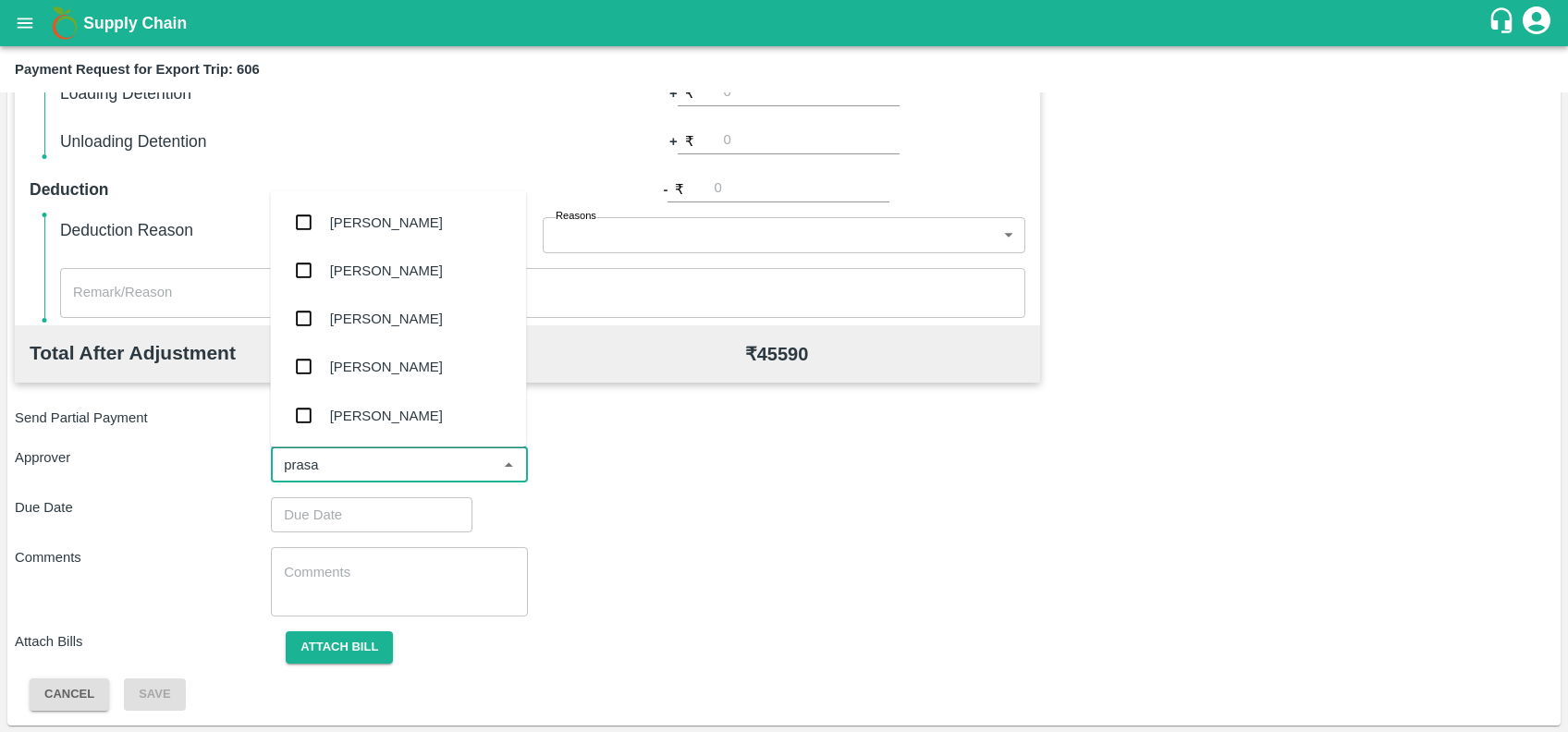
type input "prasad"
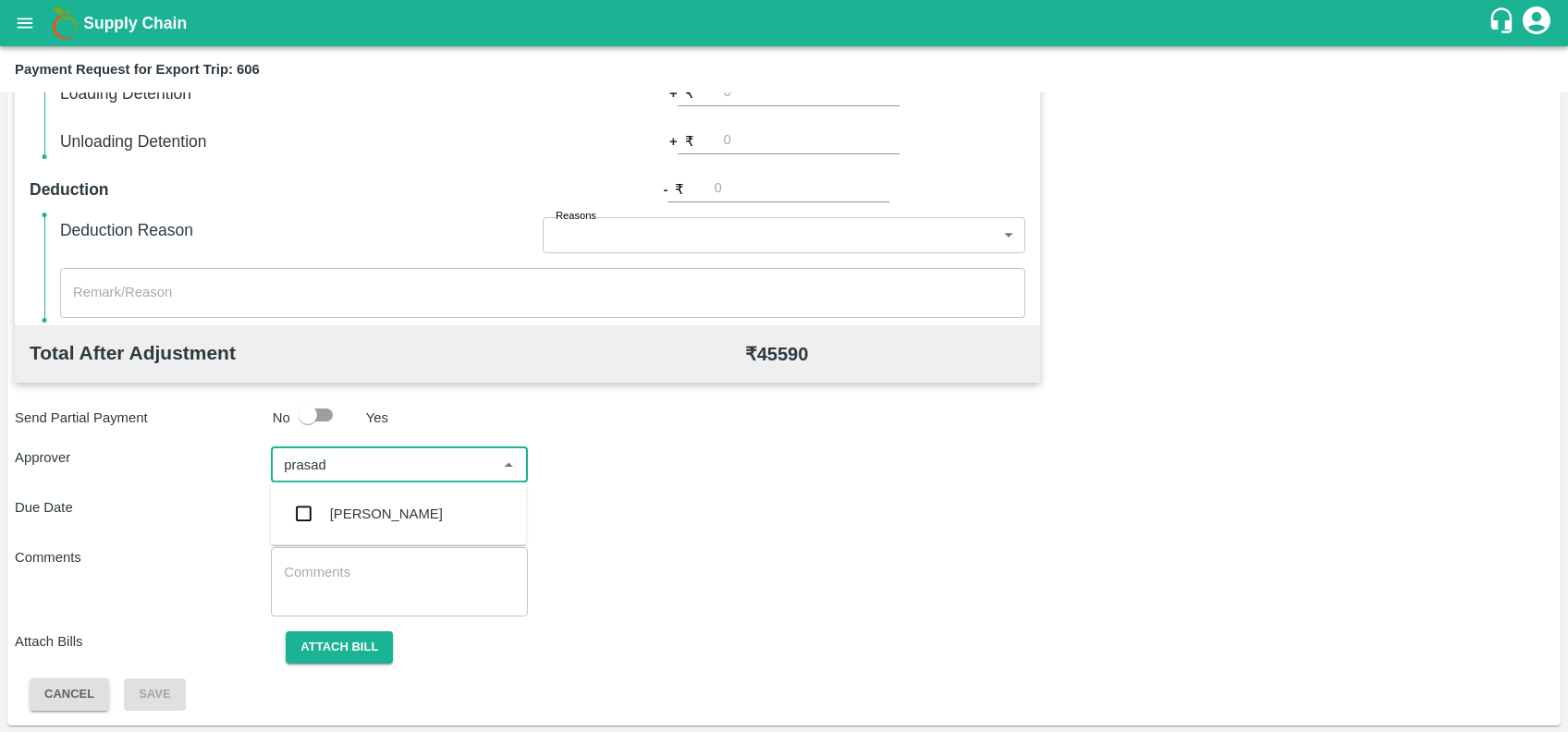
click at [374, 537] on div "[PERSON_NAME]" at bounding box center [398, 514] width 256 height 48
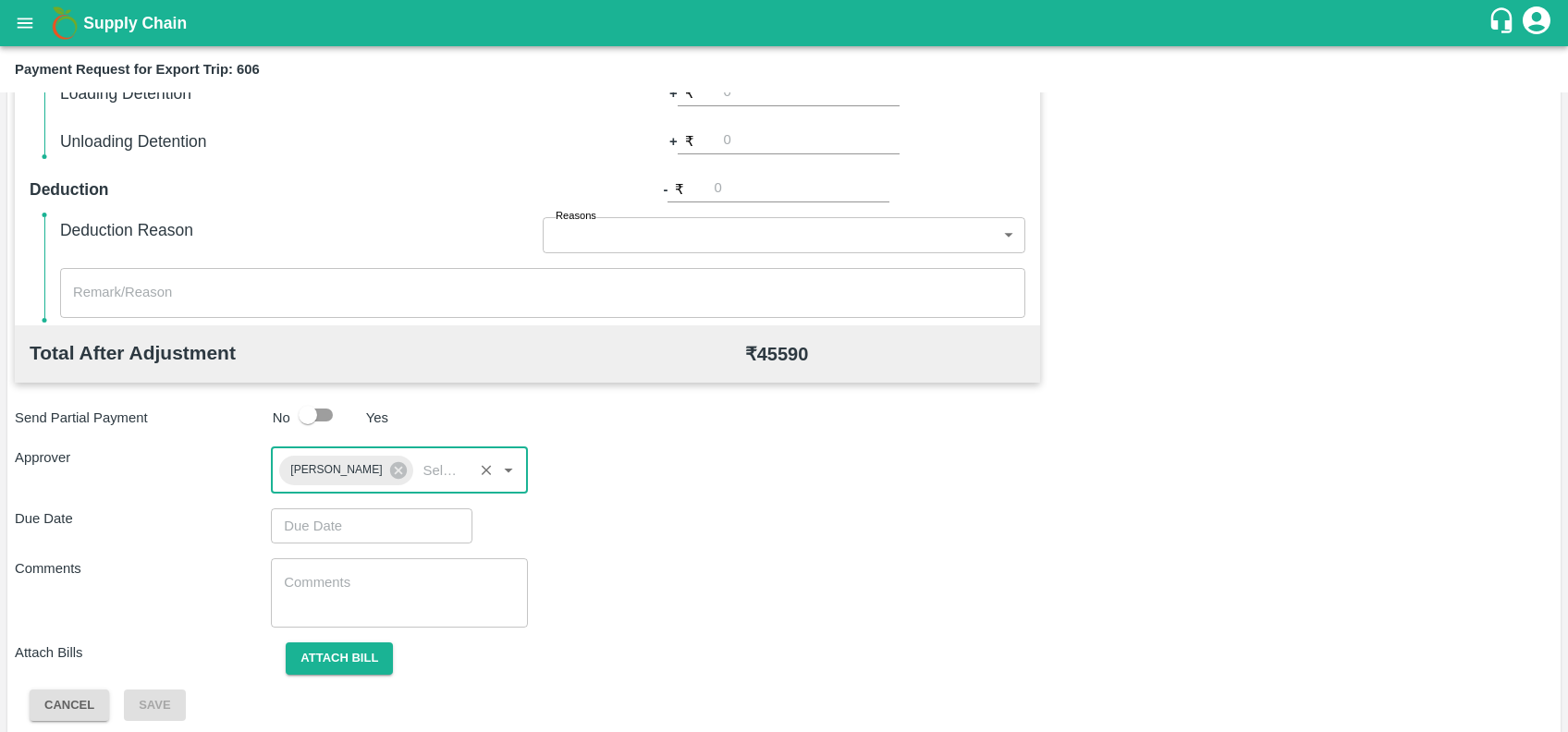
type input "DD/MM/YYYY hh:mm aa"
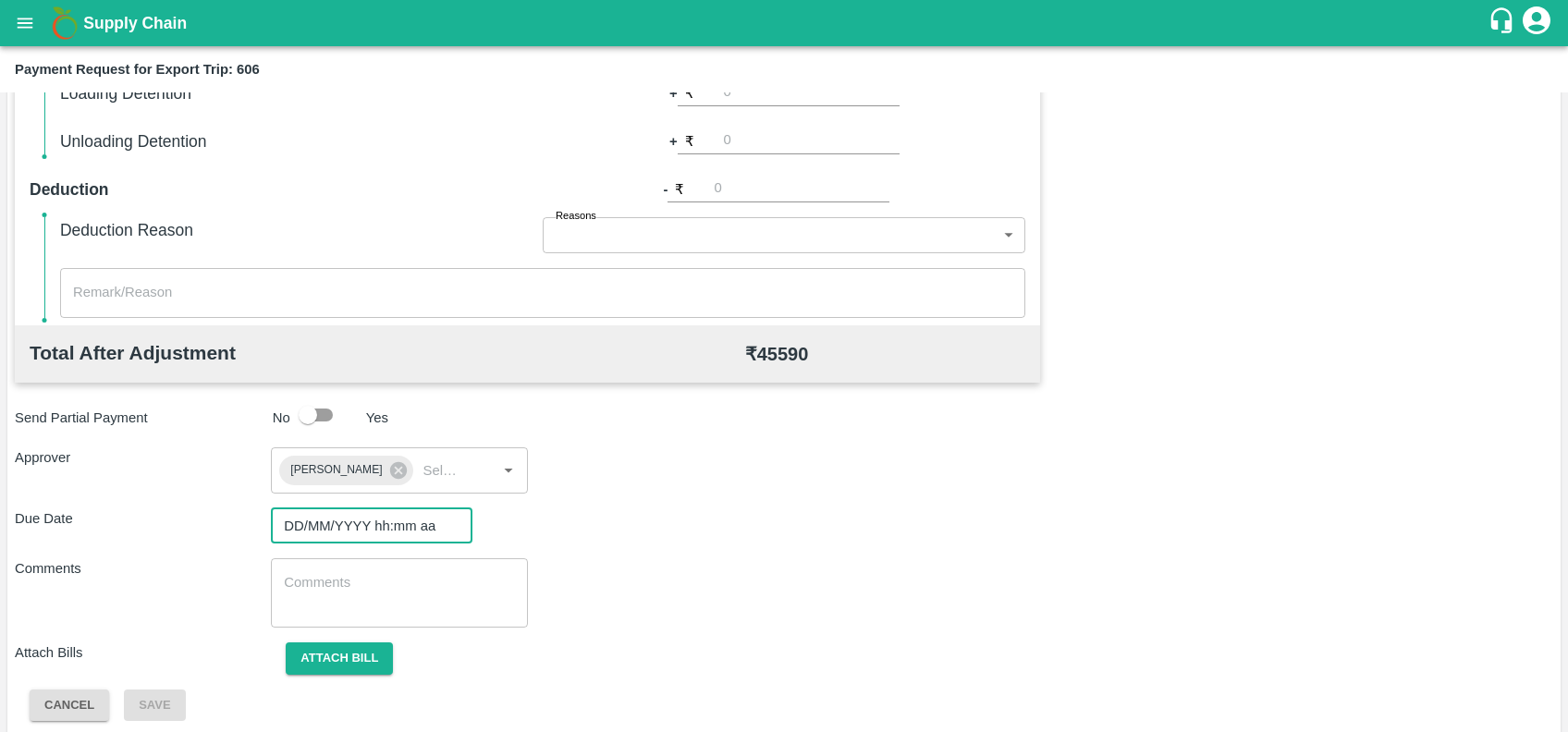
click at [352, 532] on input "DD/MM/YYYY hh:mm aa" at bounding box center [365, 525] width 189 height 35
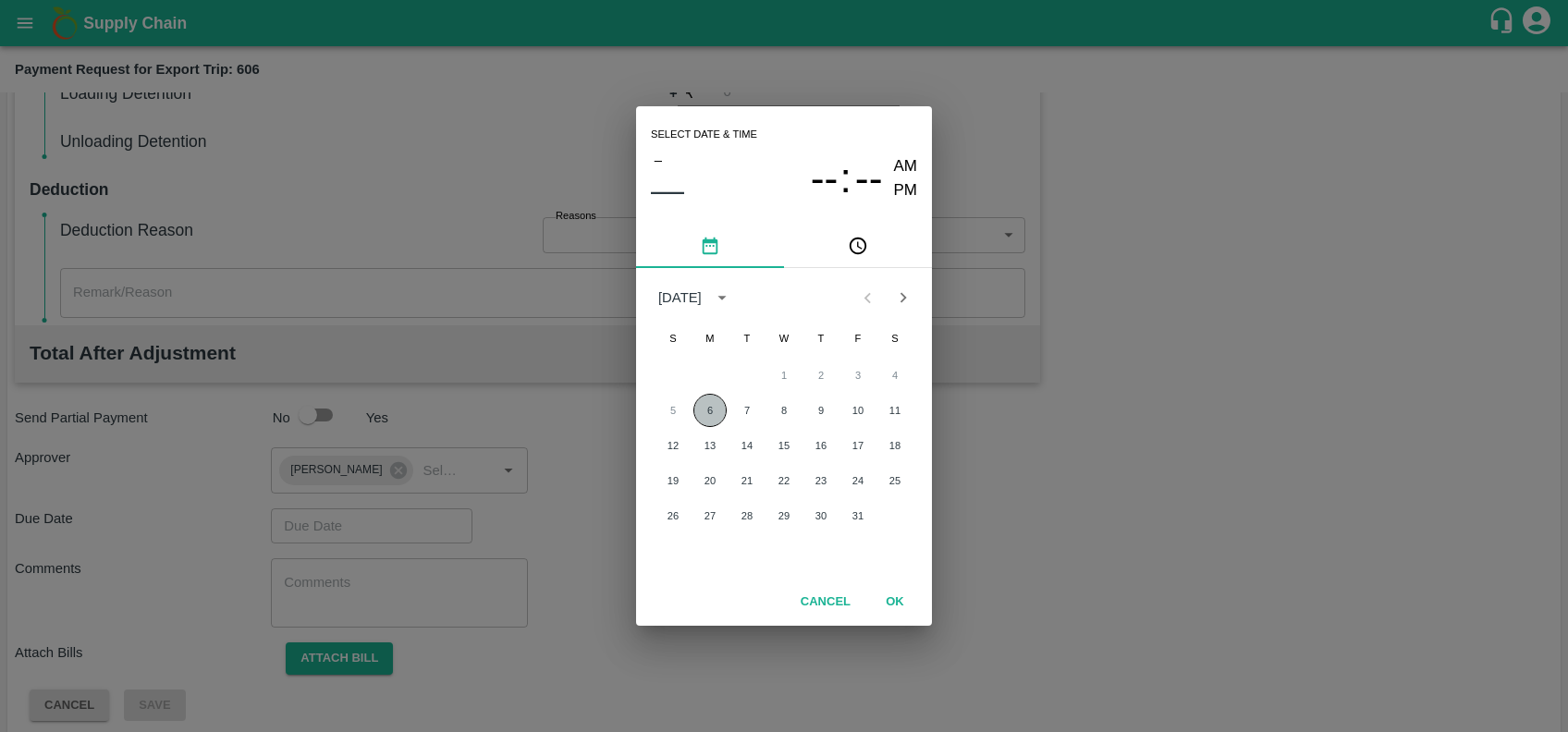
click at [703, 412] on button "6" at bounding box center [710, 410] width 33 height 33
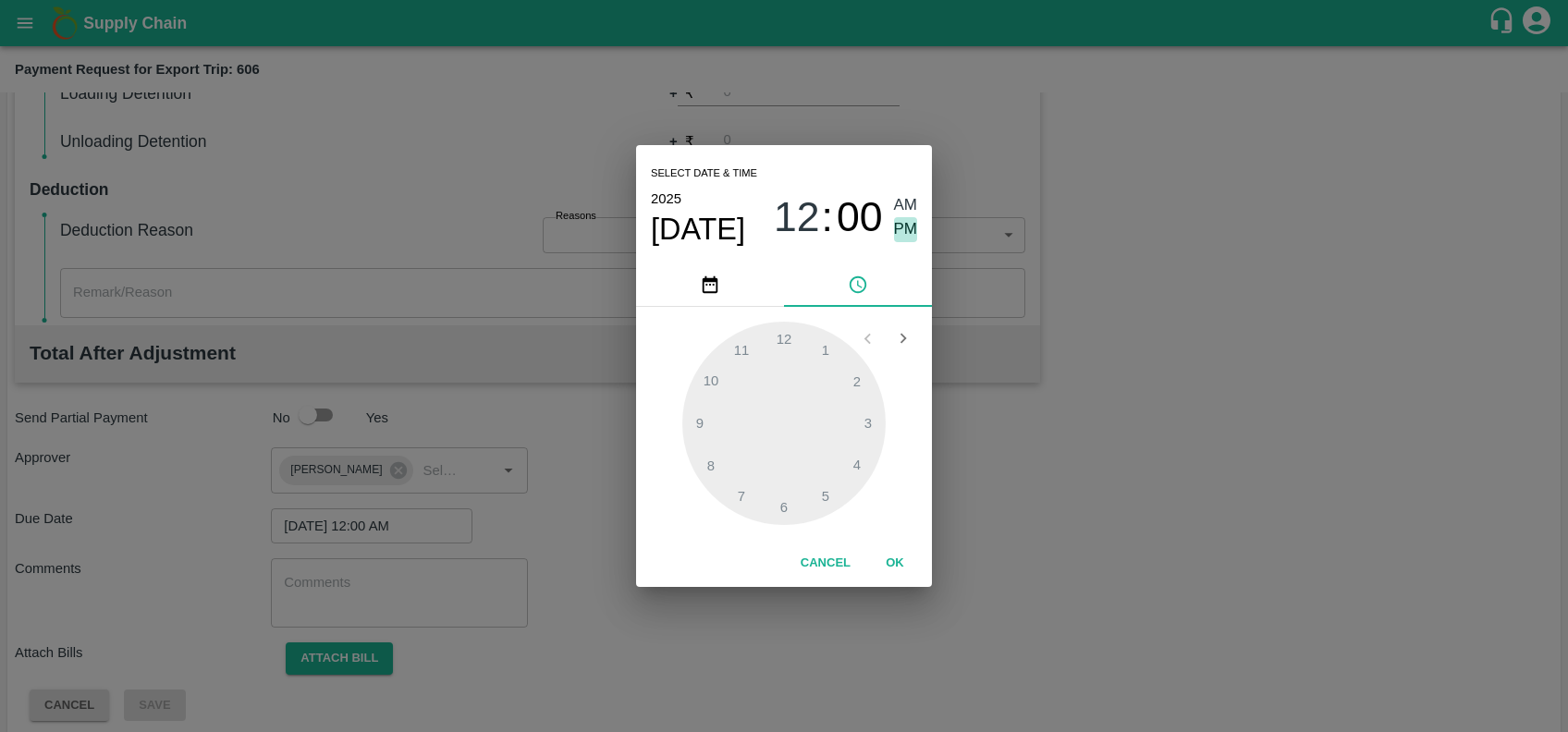
click at [905, 239] on span "PM" at bounding box center [906, 229] width 24 height 25
click at [836, 451] on div at bounding box center [784, 423] width 203 height 203
click at [825, 375] on div at bounding box center [784, 423] width 203 height 203
click at [786, 231] on span "04" at bounding box center [797, 217] width 46 height 48
click at [784, 340] on div at bounding box center [784, 423] width 203 height 203
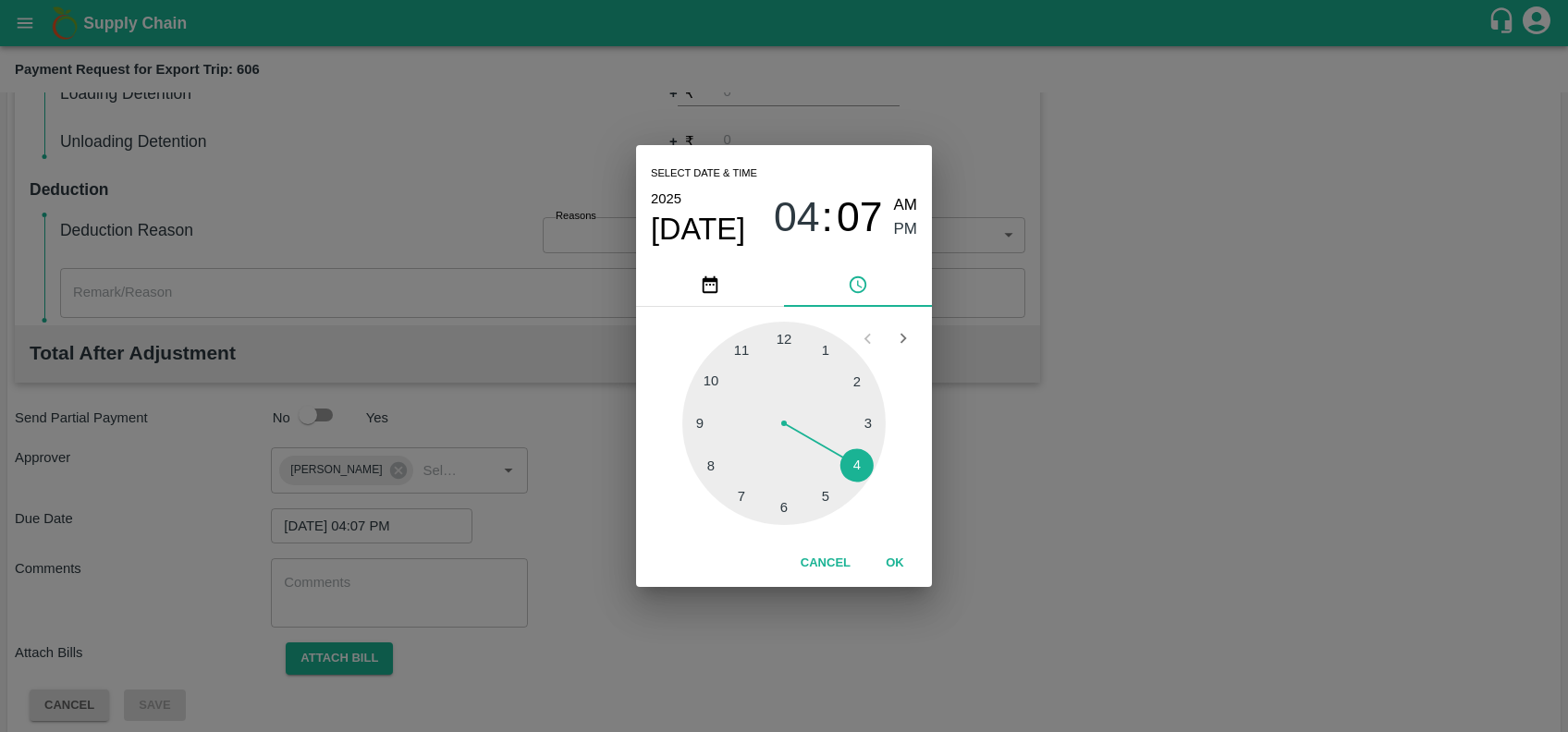
type input "06/10/2025 12:07 PM"
click at [897, 555] on button "OK" at bounding box center [895, 563] width 59 height 32
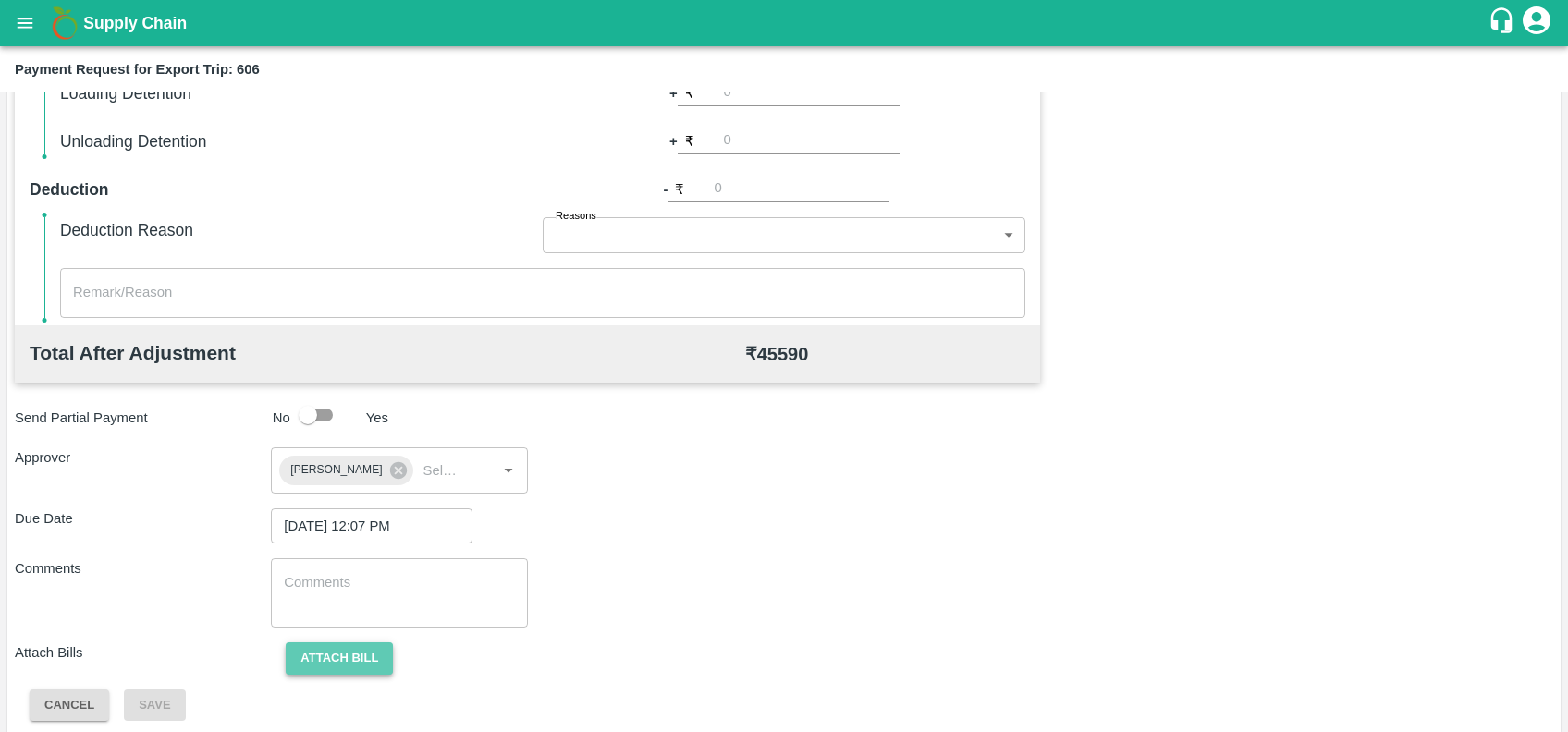
click at [323, 666] on button "Attach bill" at bounding box center [339, 658] width 107 height 32
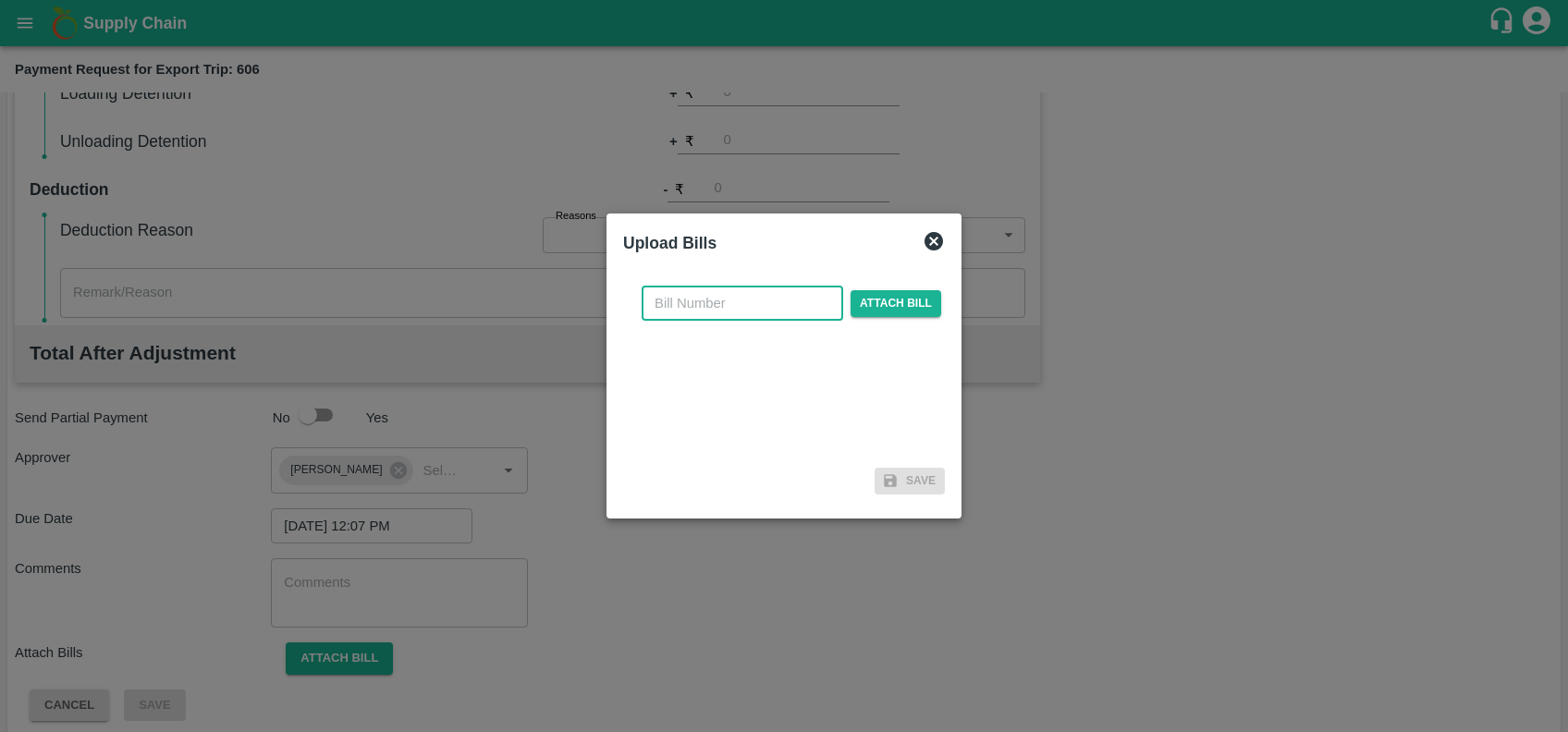
click at [767, 310] on input "text" at bounding box center [742, 302] width 201 height 35
paste input "JCAR/25-26/06303"
type input "JCAR/25-26/06303"
click at [902, 290] on span "Attach bill" at bounding box center [896, 303] width 91 height 27
click at [0, 0] on input "Attach bill" at bounding box center [0, 0] width 0 height 0
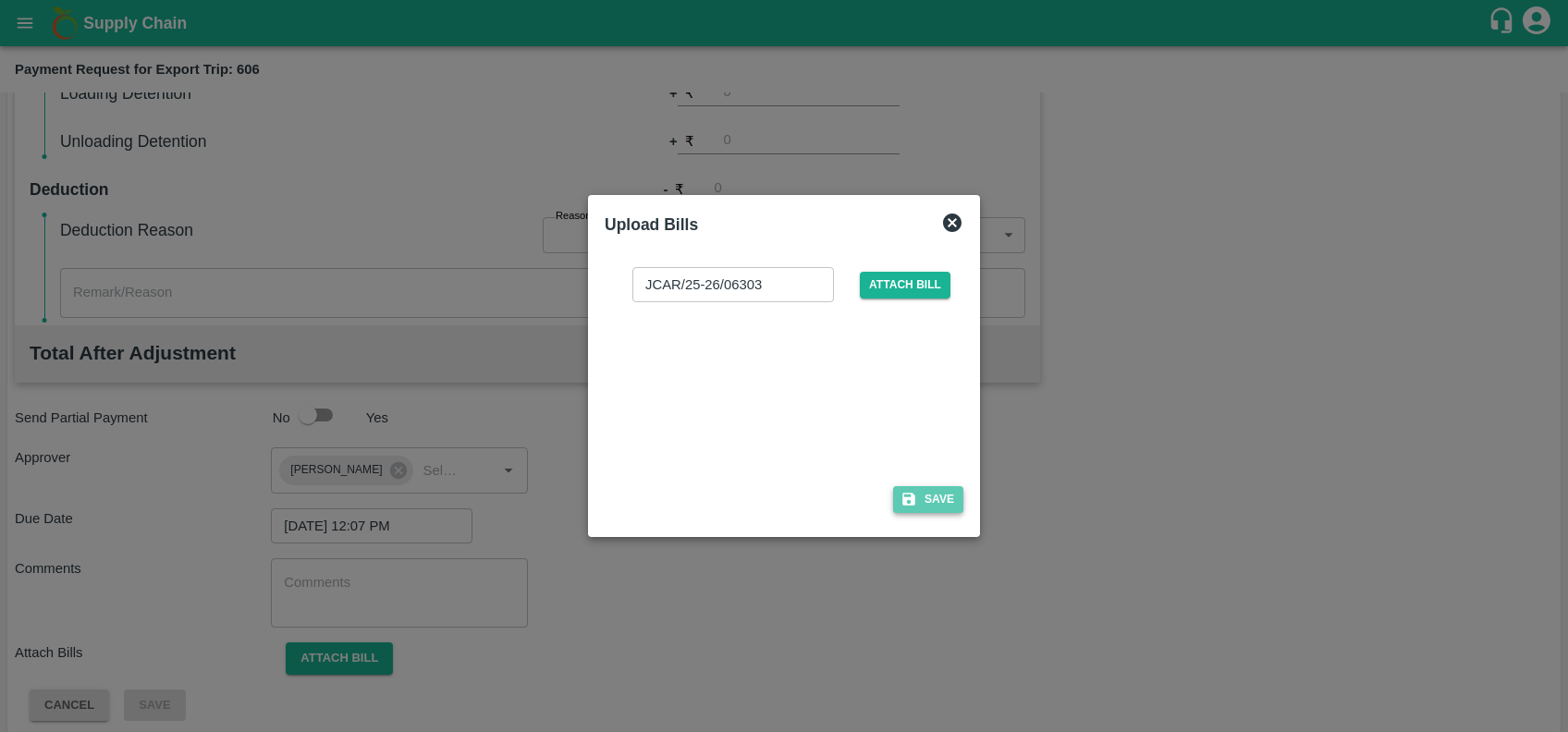
click at [925, 510] on button "Save" at bounding box center [929, 500] width 70 height 27
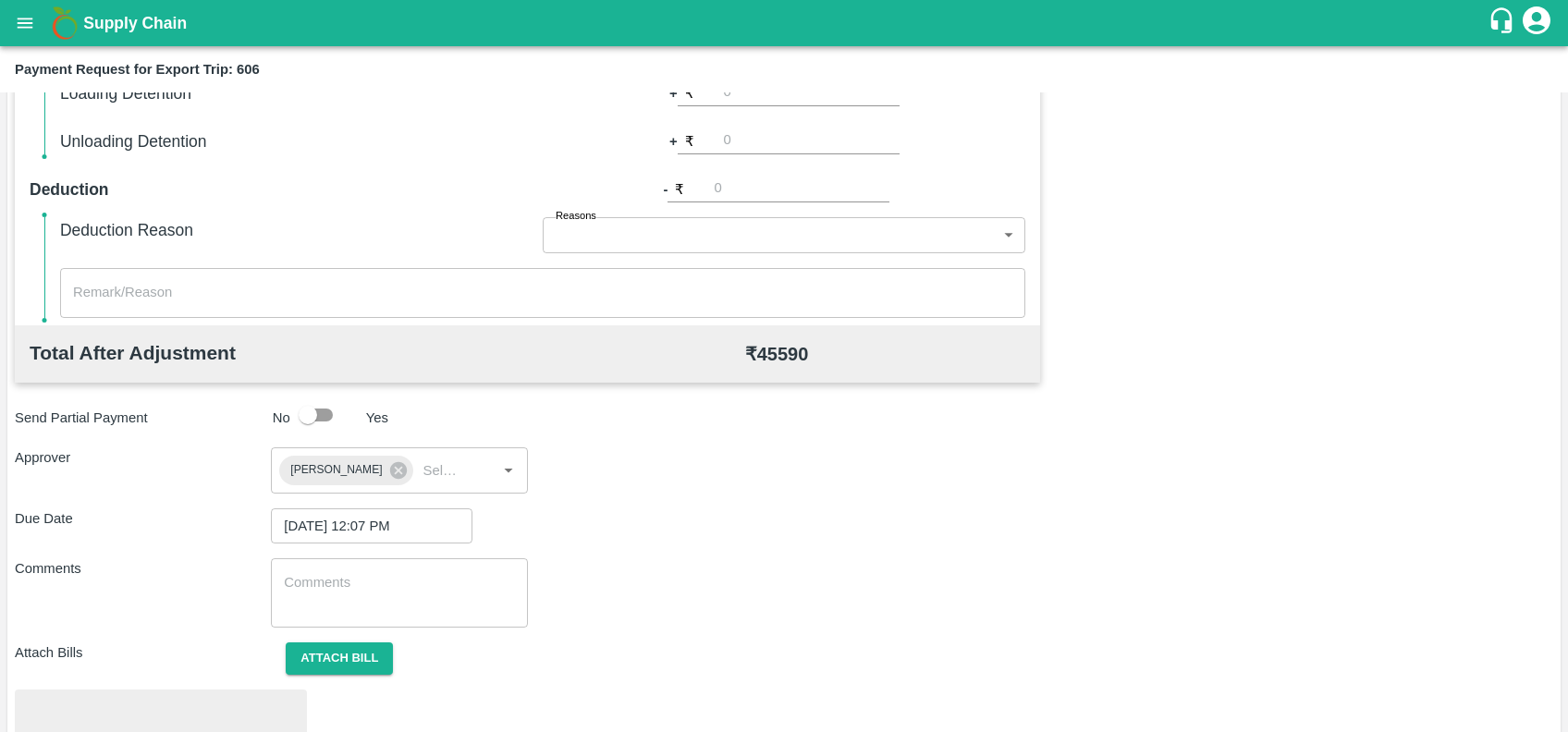
scroll to position [644, 0]
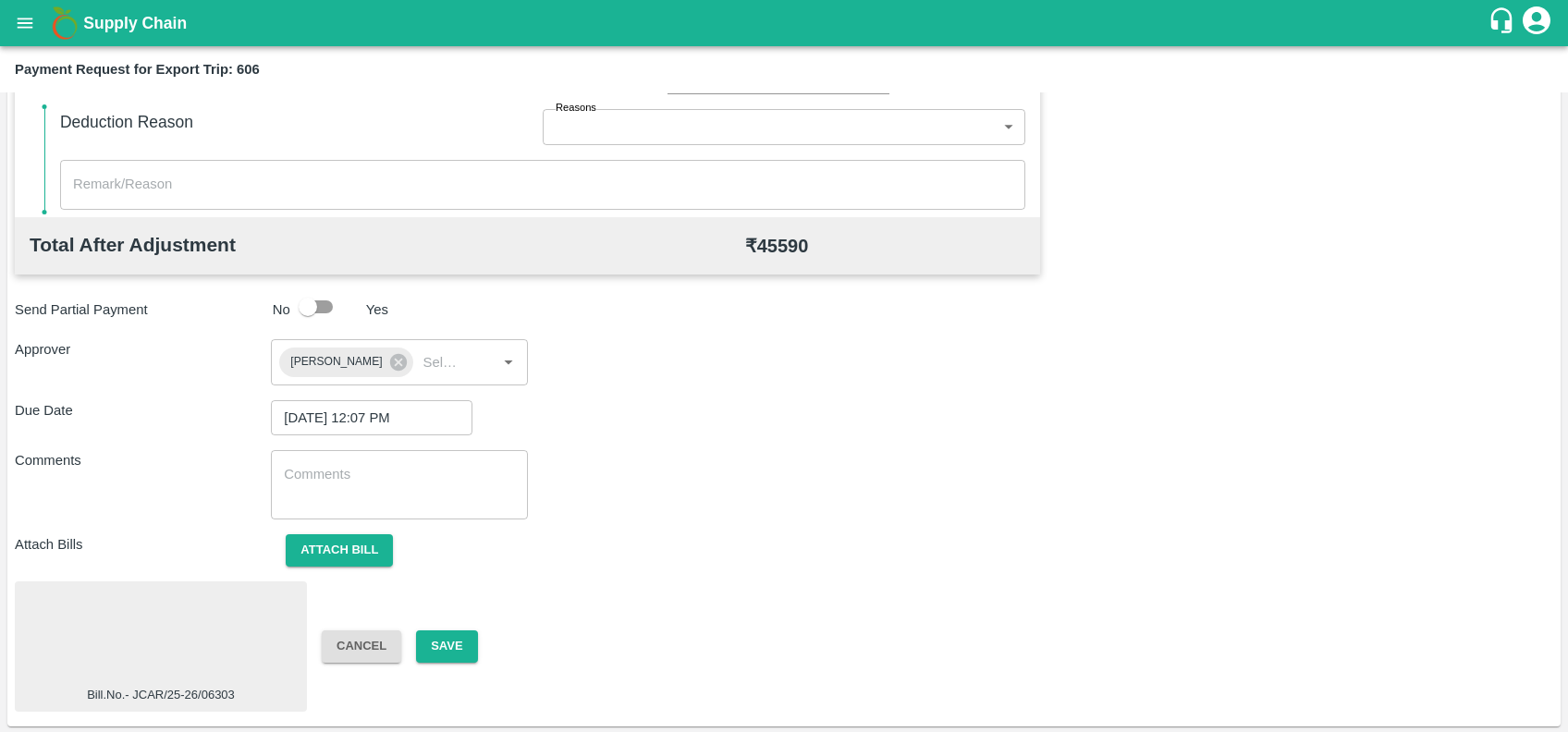
click at [165, 629] on div at bounding box center [160, 637] width 277 height 98
click at [456, 650] on button "Save" at bounding box center [447, 647] width 61 height 32
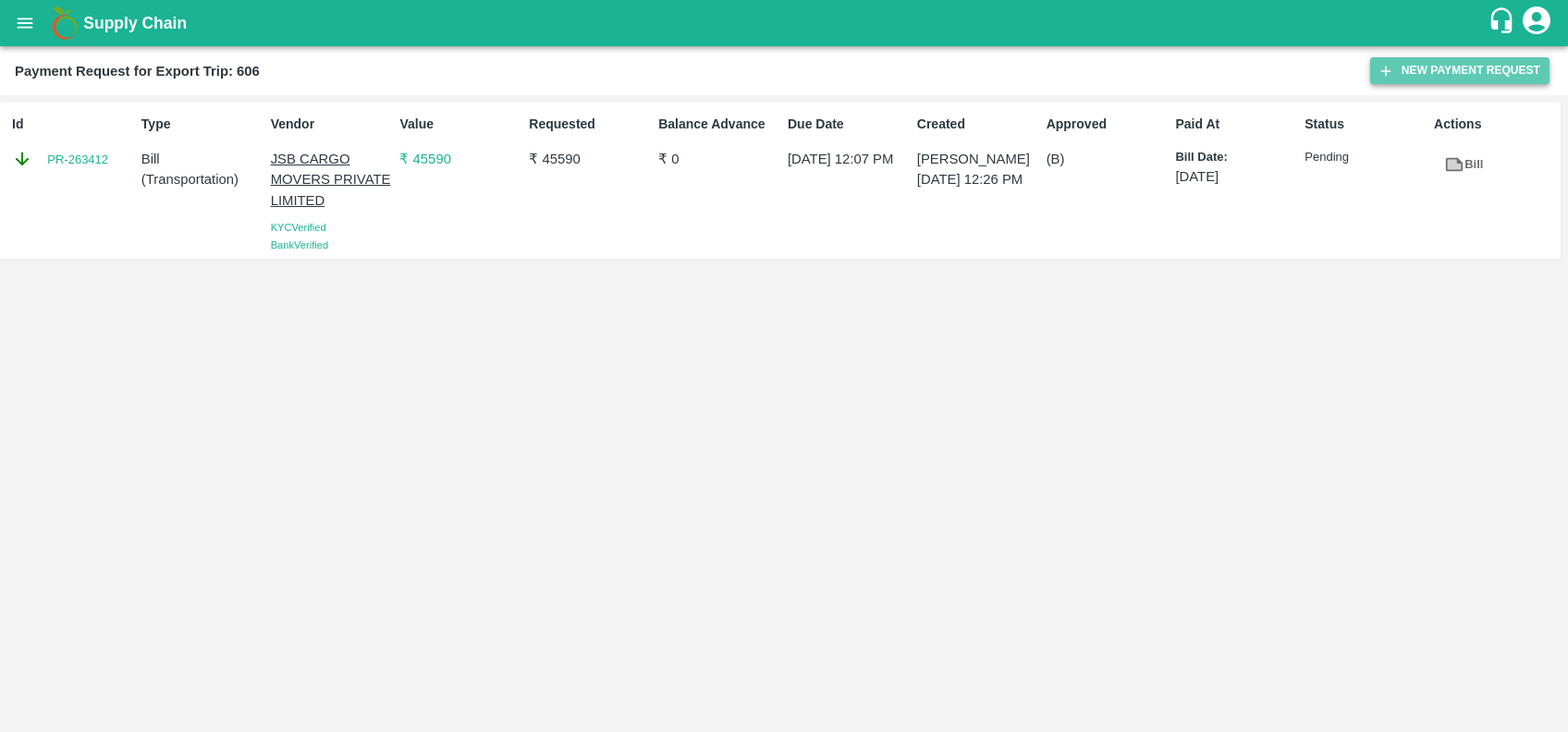
click at [1411, 70] on button "New Payment Request" at bounding box center [1460, 70] width 179 height 27
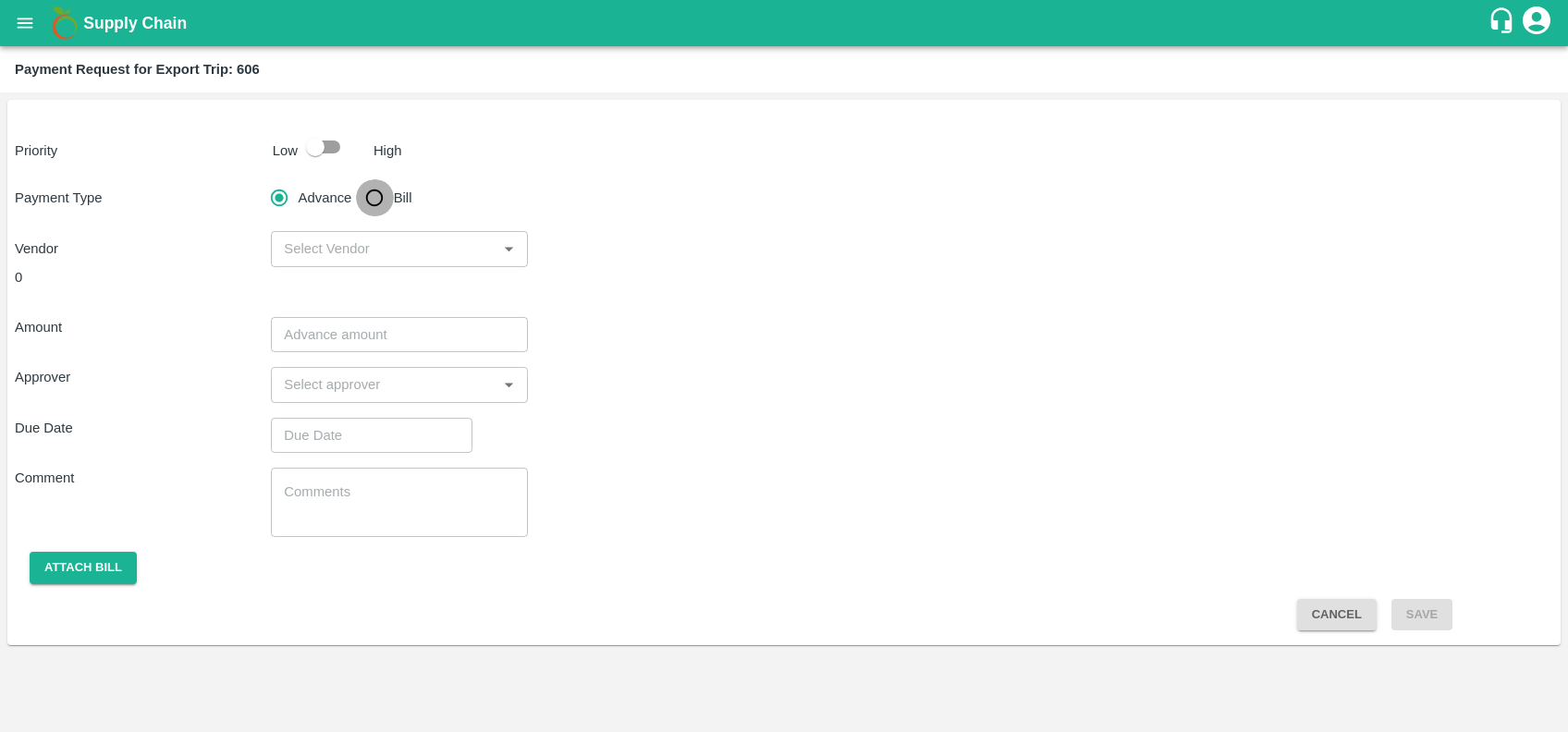
click at [377, 192] on input "Bill" at bounding box center [374, 197] width 37 height 37
radio input "true"
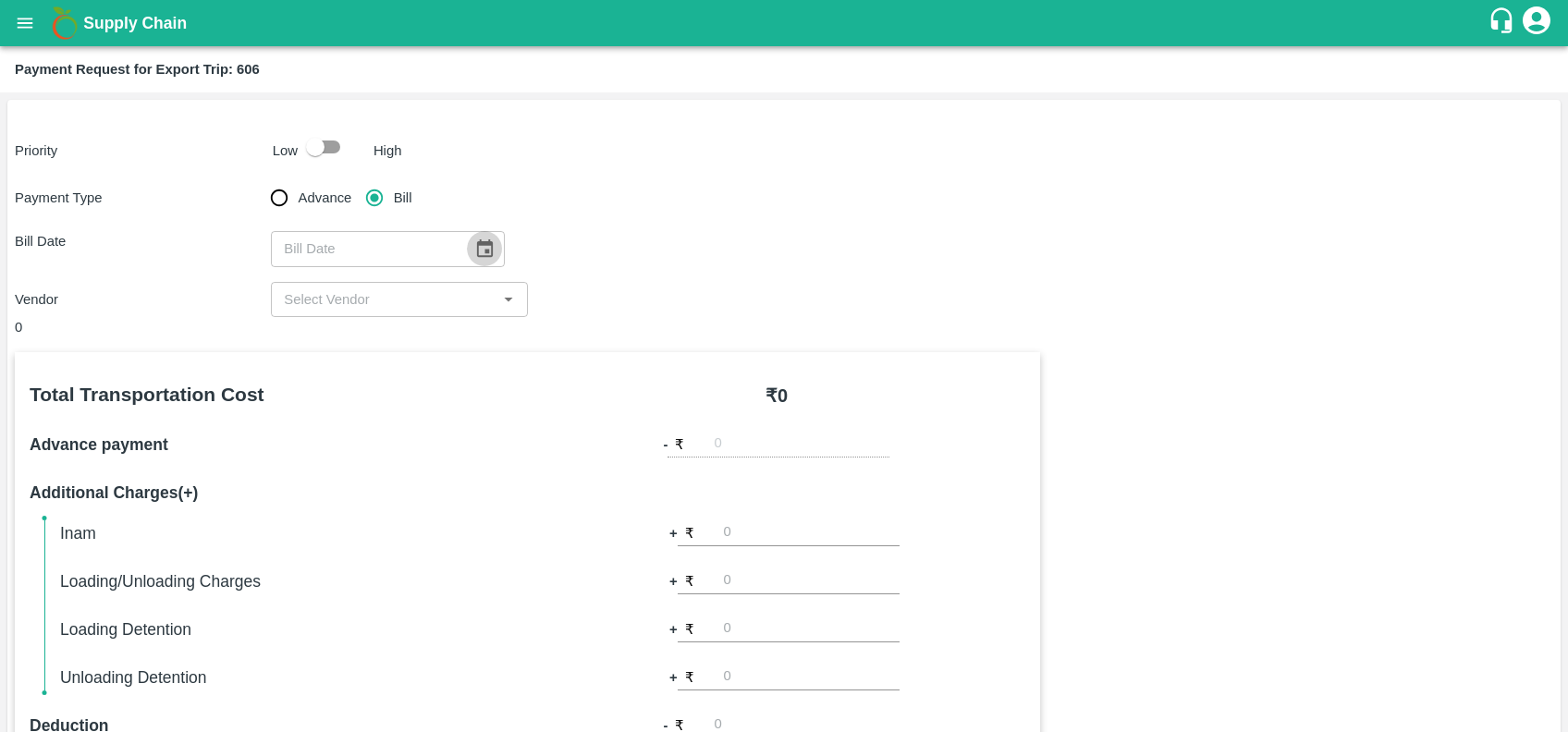
click at [475, 254] on icon "Choose date" at bounding box center [484, 247] width 20 height 20
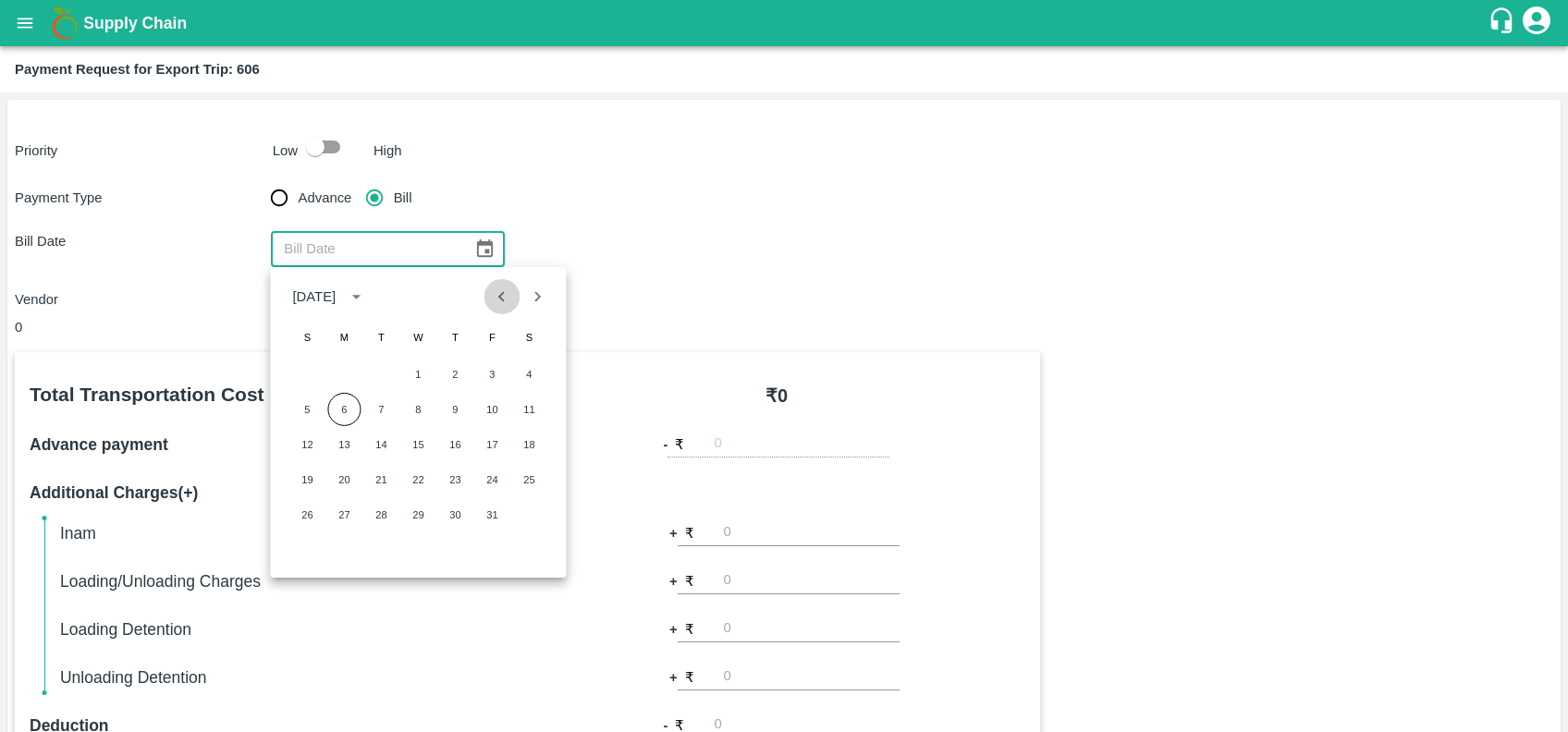
click at [507, 302] on icon "Previous month" at bounding box center [502, 296] width 20 height 20
click at [444, 456] on button "18" at bounding box center [454, 444] width 33 height 33
type input "[DATE]"
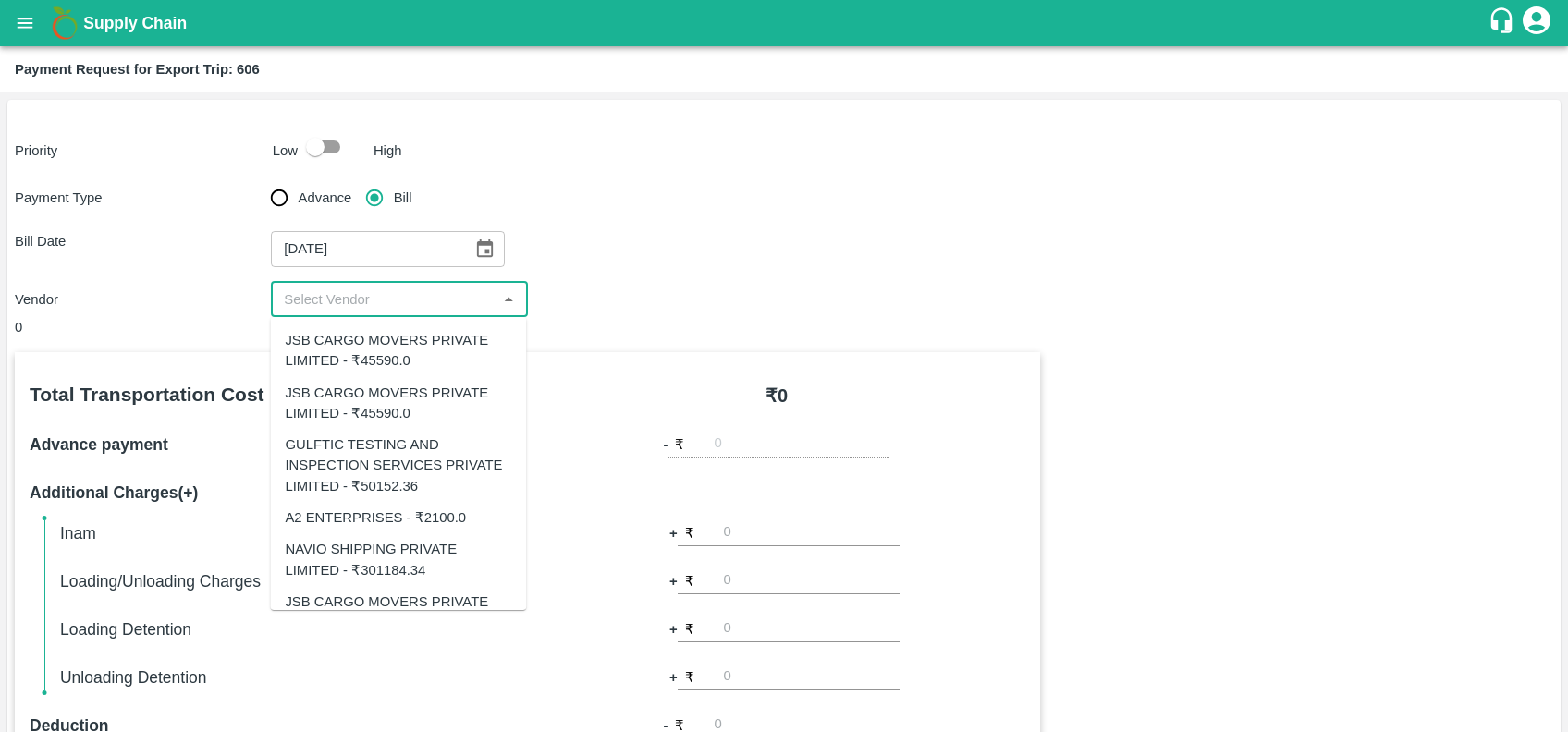
click at [390, 303] on input "input" at bounding box center [383, 299] width 214 height 24
click at [394, 381] on div "JSB CARGO MOVERS PRIVATE LIMITED - ₹45590.0" at bounding box center [398, 404] width 256 height 53
type input "JSB CARGO MOVERS PRIVATE LIMITED - ₹45590.0"
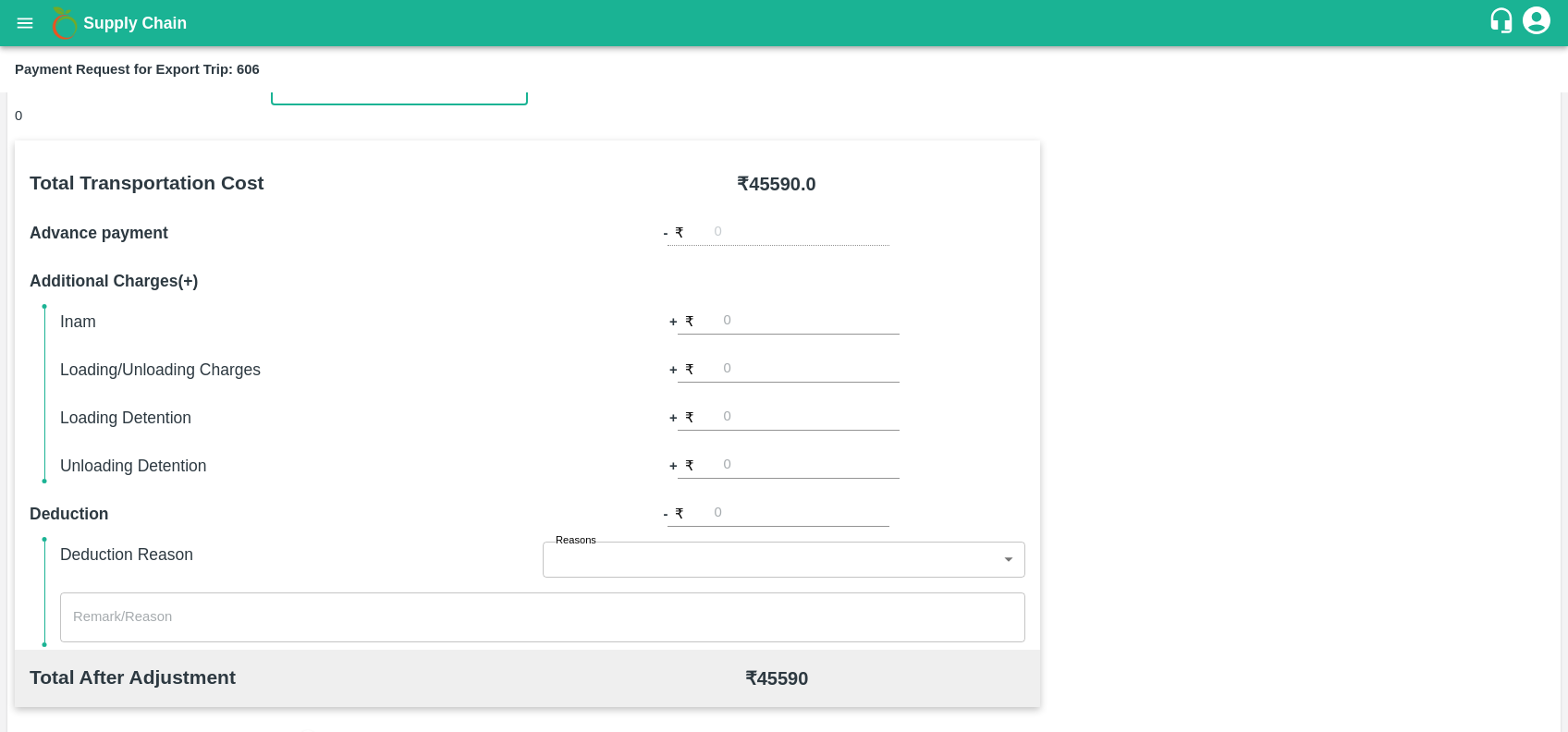
scroll to position [536, 0]
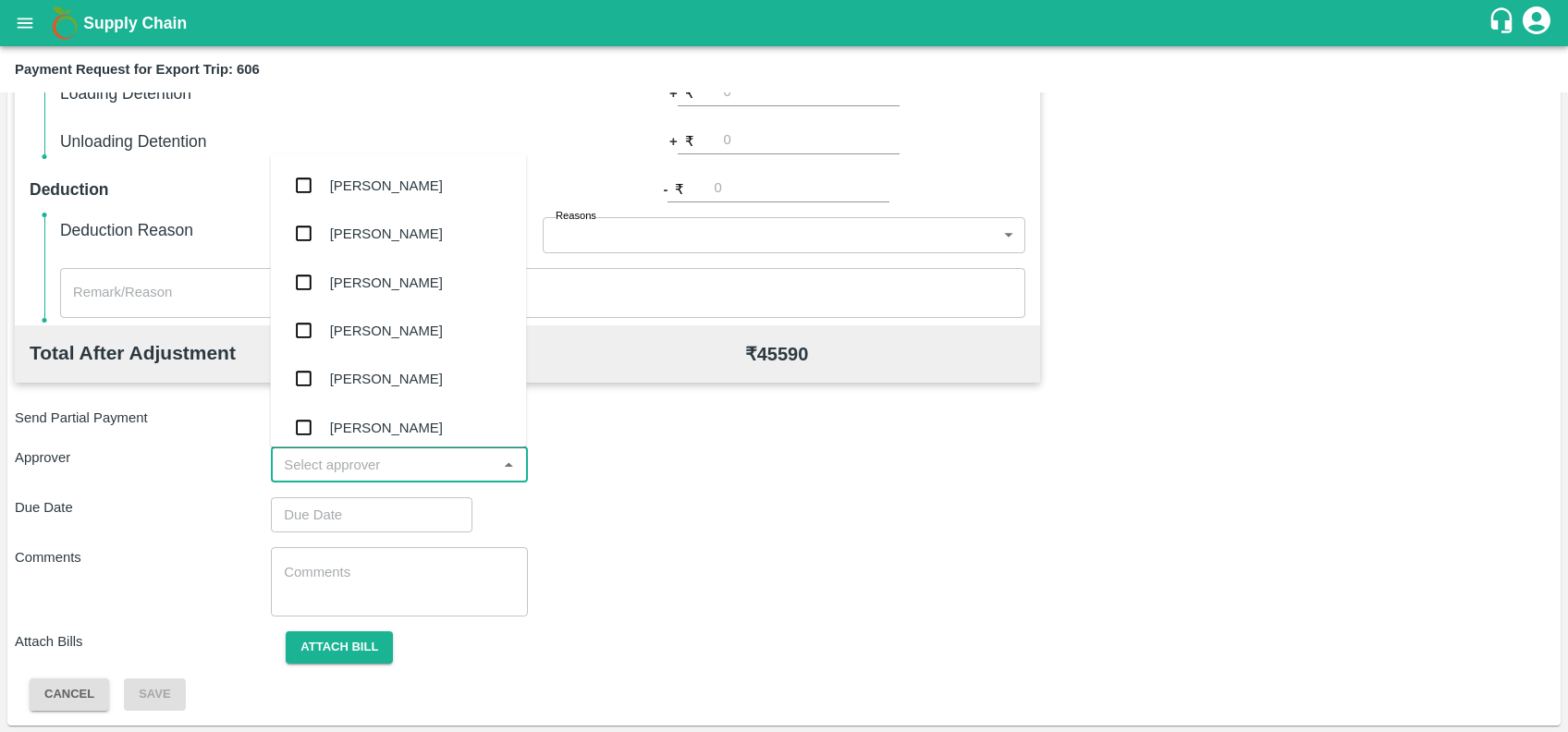
click at [449, 457] on input "input" at bounding box center [383, 465] width 214 height 24
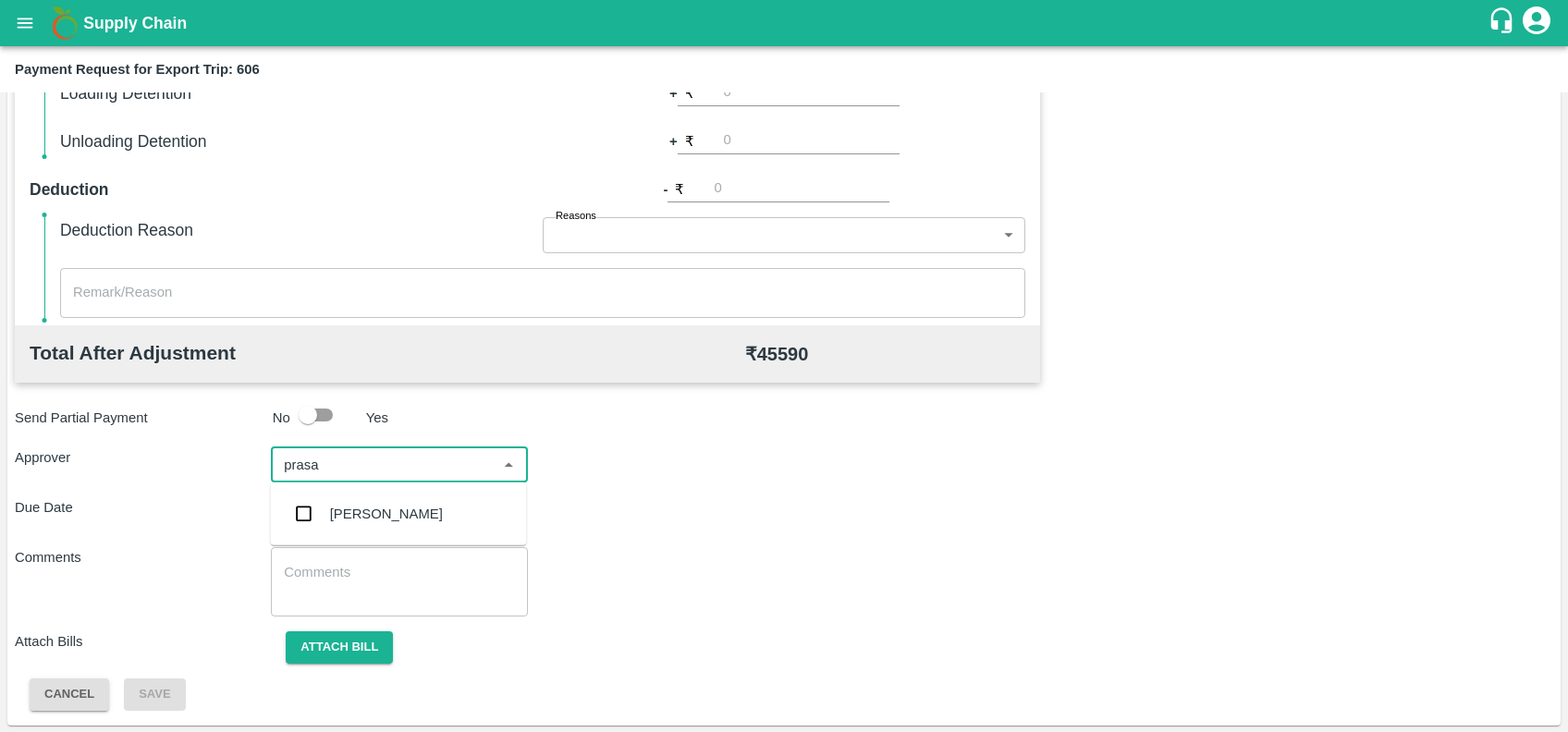
type input "prasad"
click at [378, 502] on div "[PERSON_NAME]" at bounding box center [398, 514] width 256 height 48
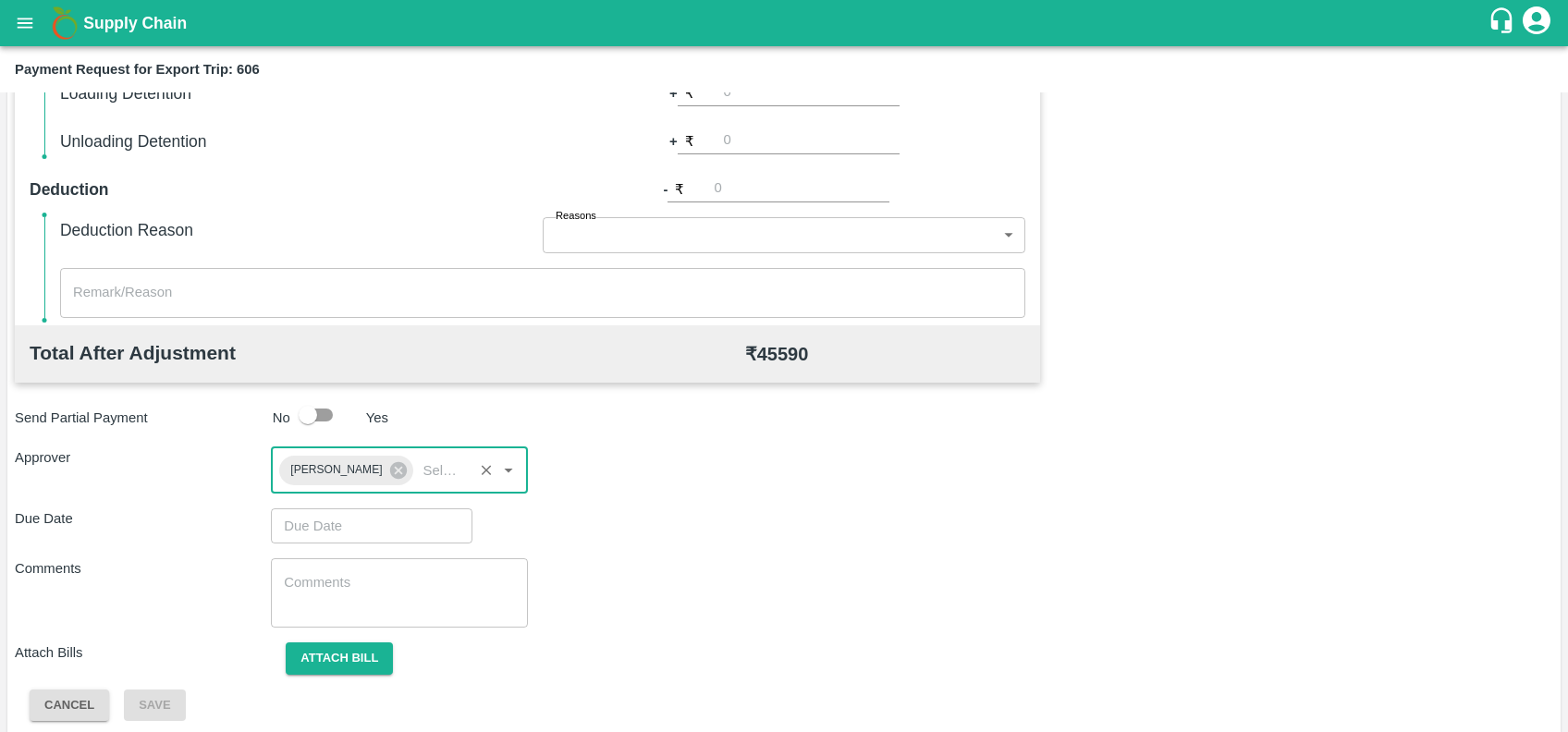
type input "DD/MM/YYYY hh:mm aa"
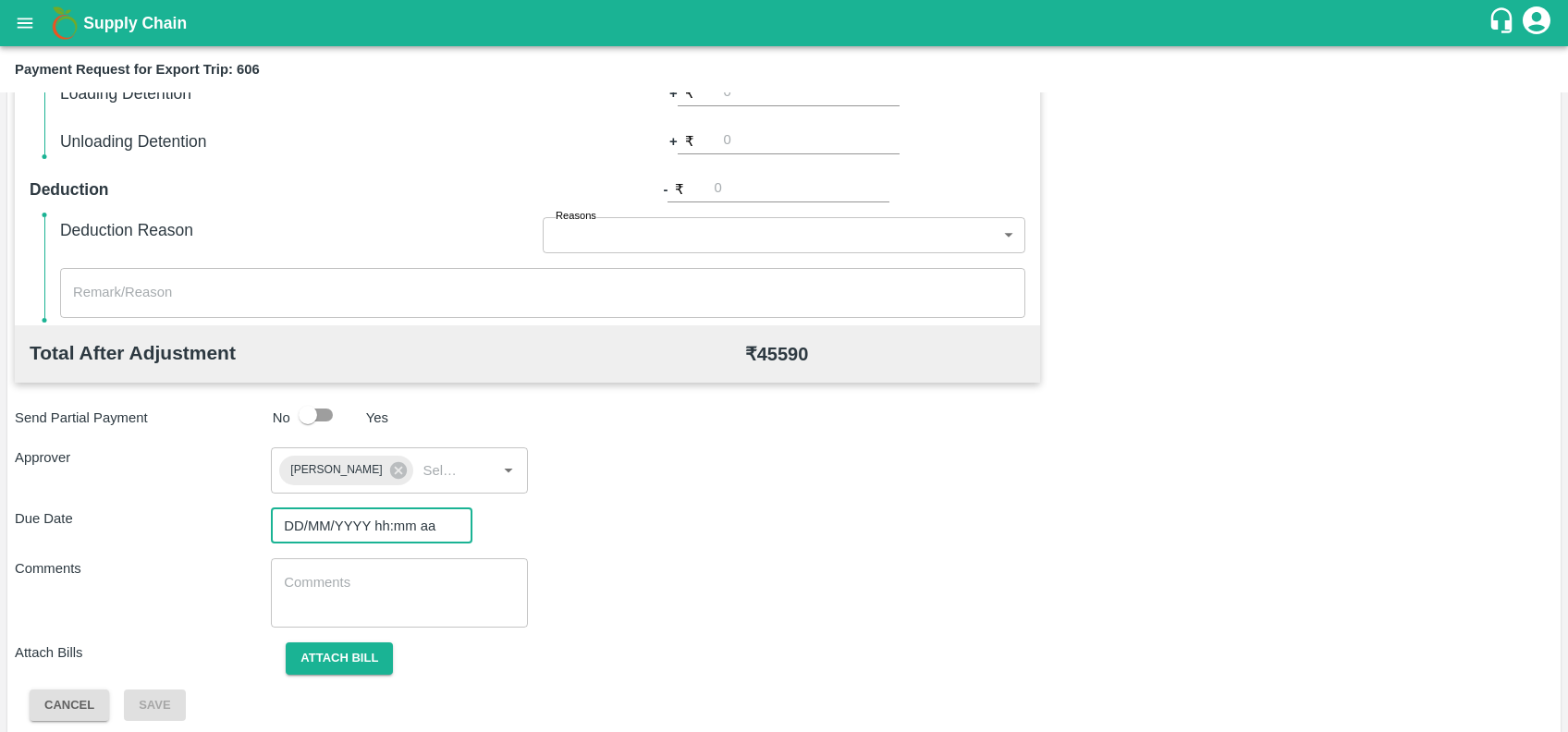
click at [386, 526] on input "DD/MM/YYYY hh:mm aa" at bounding box center [365, 525] width 189 height 35
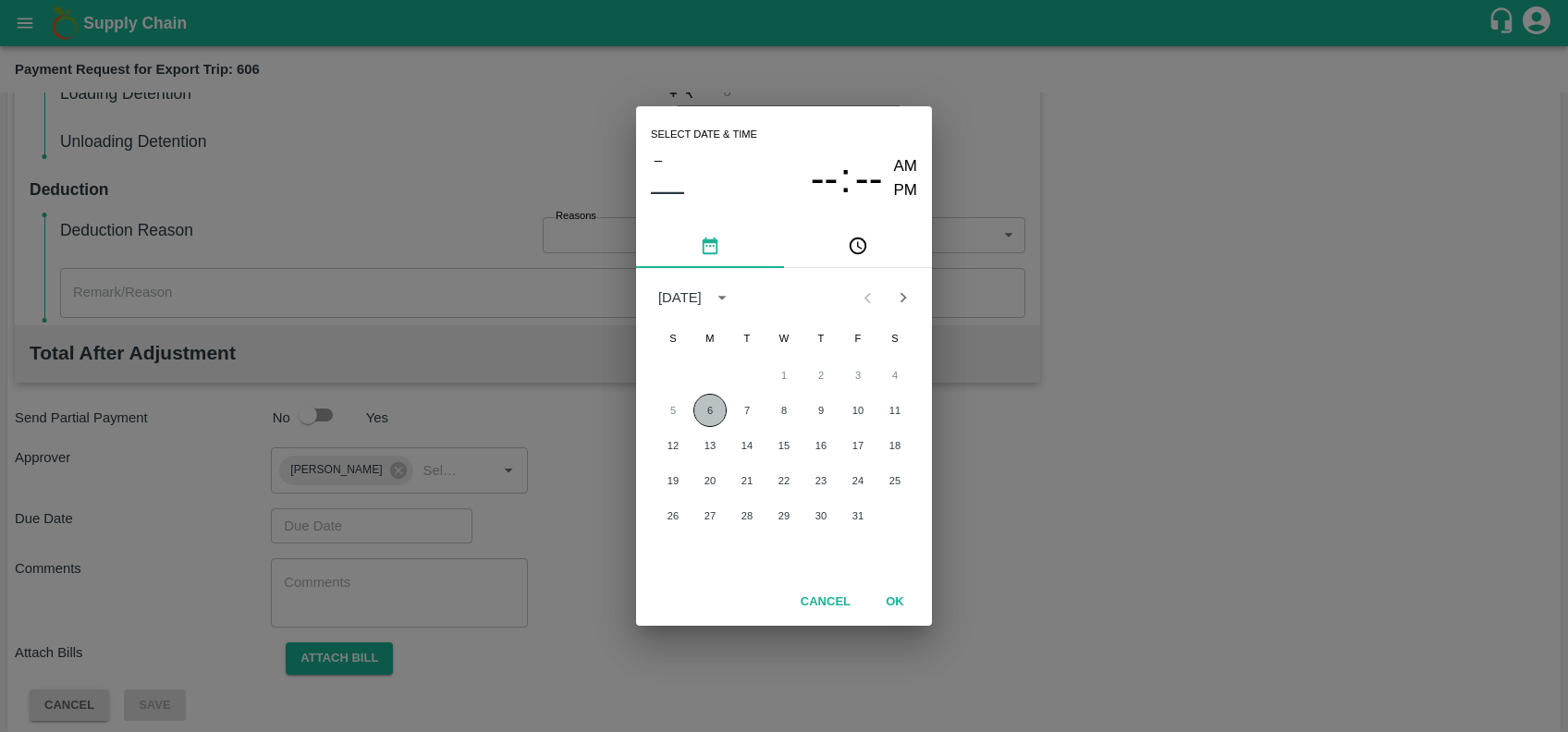
click at [704, 418] on button "6" at bounding box center [710, 410] width 33 height 33
type input "[DATE] 12:00 AM"
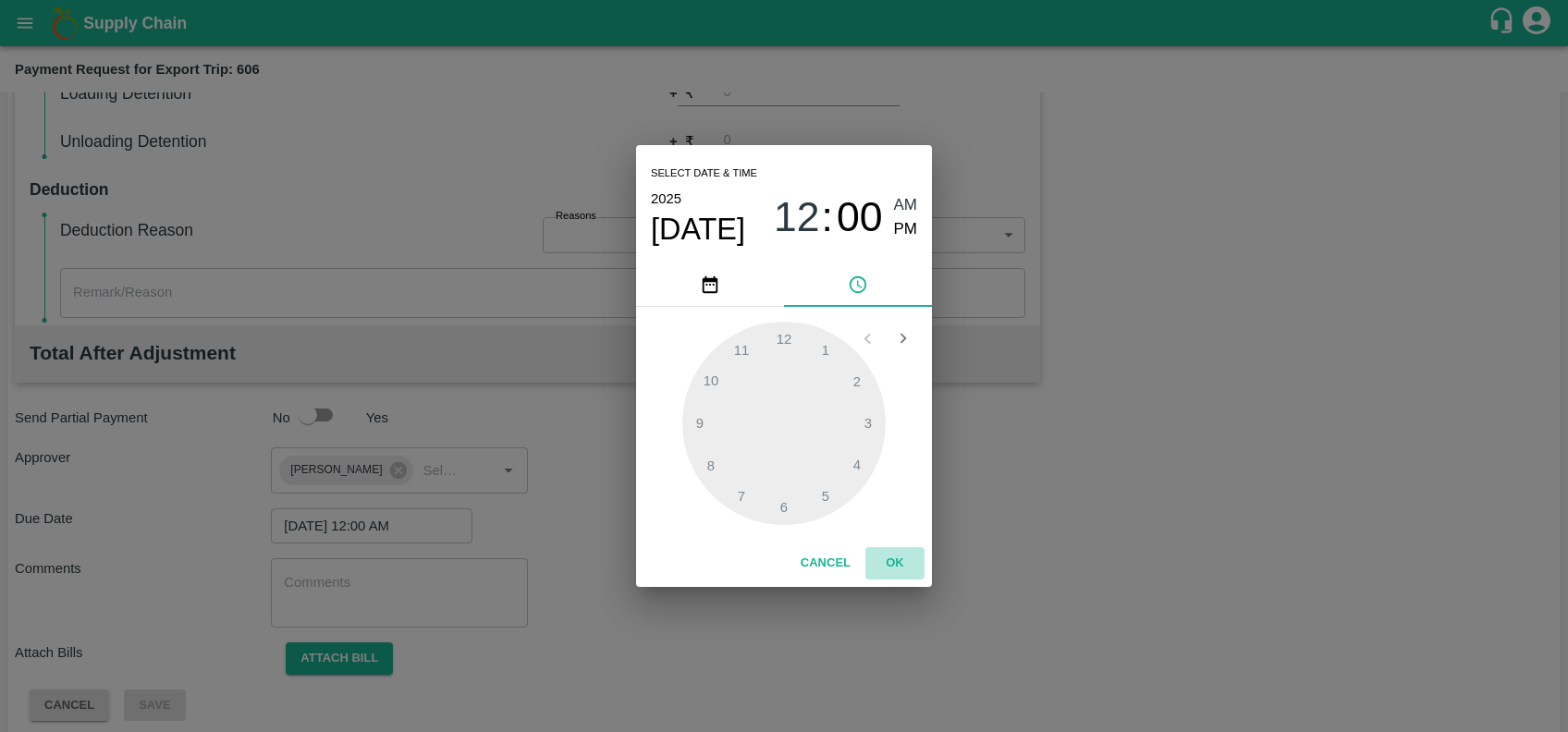
click at [899, 569] on button "OK" at bounding box center [895, 563] width 59 height 32
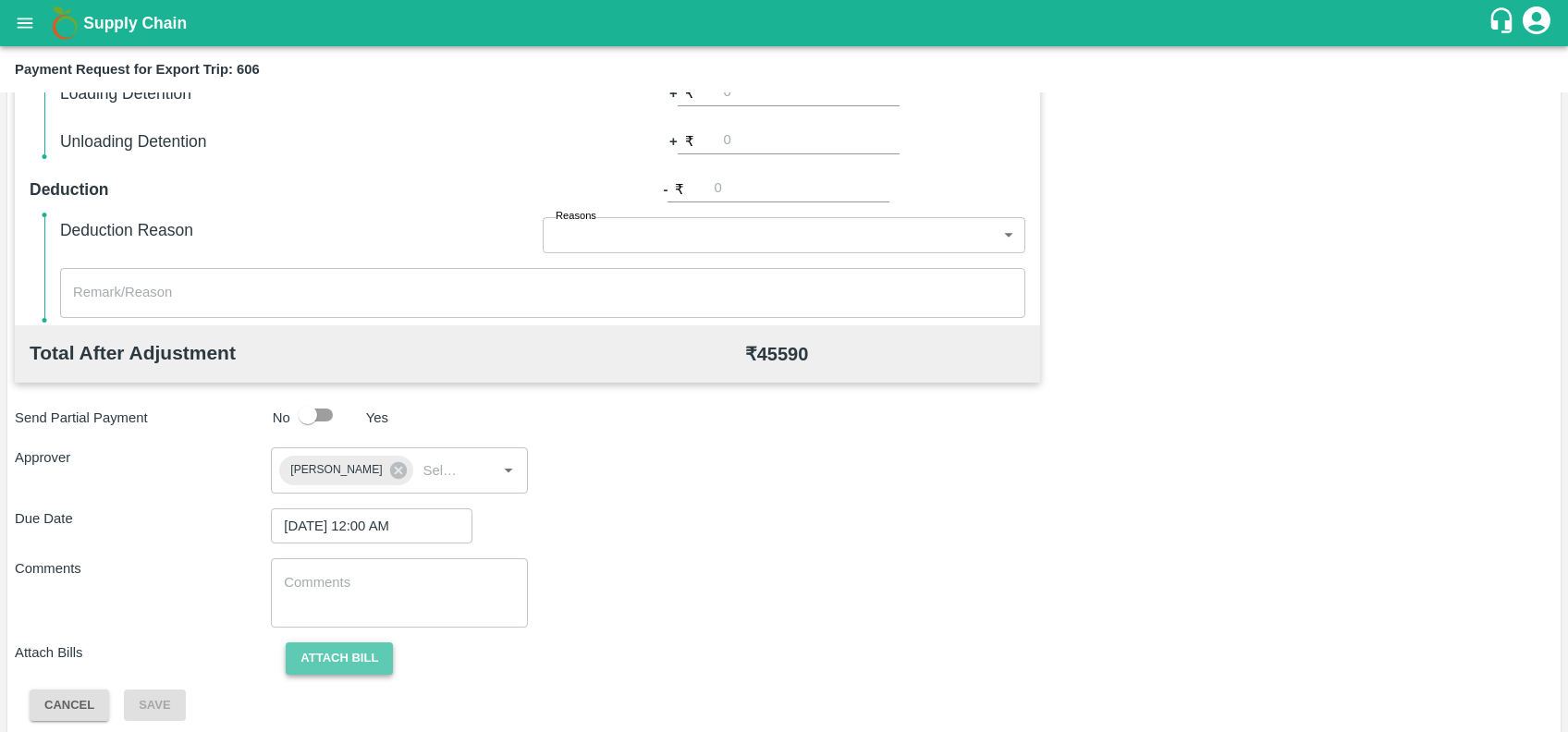
click at [330, 655] on button "Attach bill" at bounding box center [339, 658] width 107 height 32
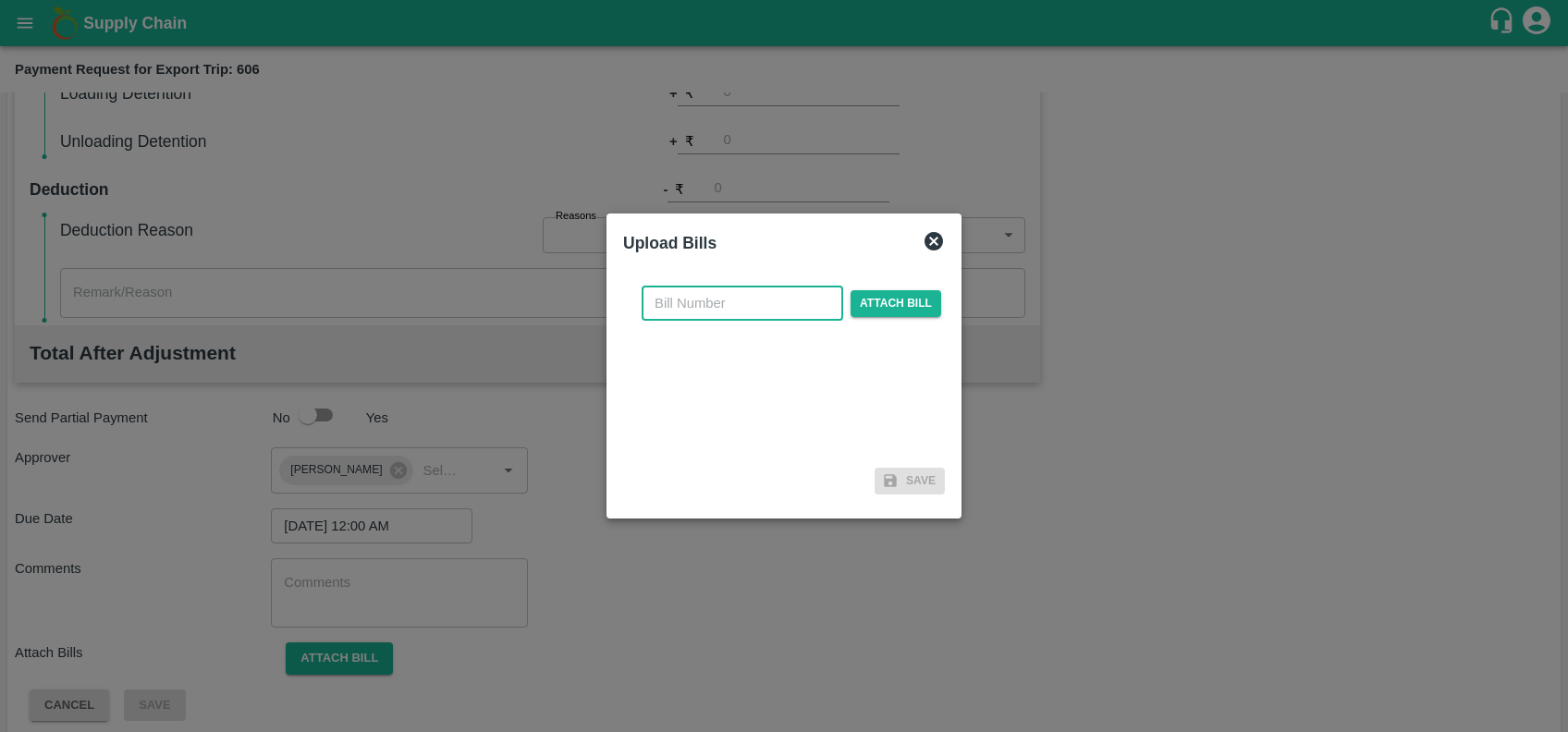
click at [721, 311] on input "text" at bounding box center [742, 302] width 201 height 35
paste input "JCAR/25-26/06311"
type input "JCAR/25-26/06311"
click at [889, 298] on span "Attach bill" at bounding box center [896, 303] width 91 height 27
click at [0, 0] on input "Attach bill" at bounding box center [0, 0] width 0 height 0
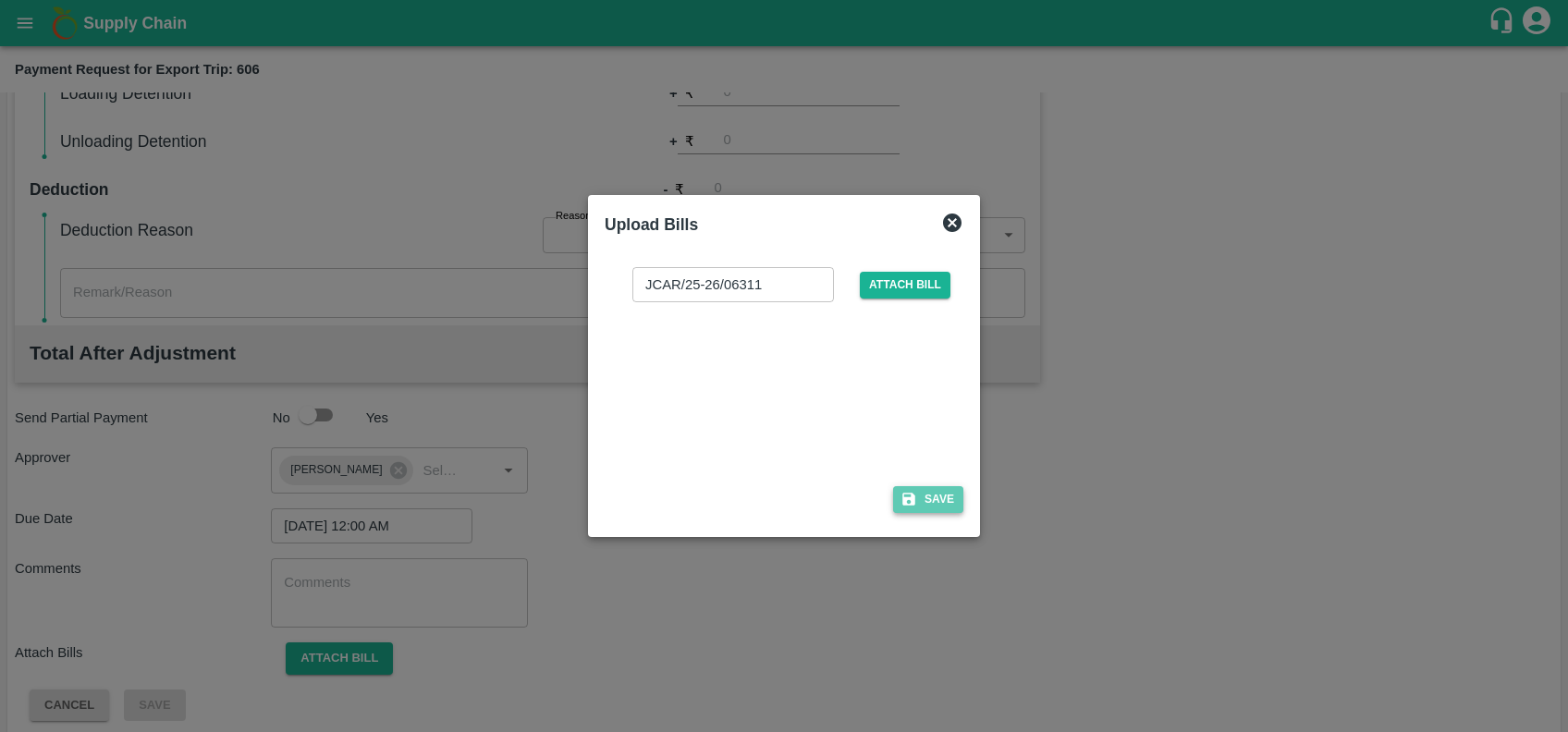
click at [921, 509] on button "Save" at bounding box center [929, 500] width 70 height 27
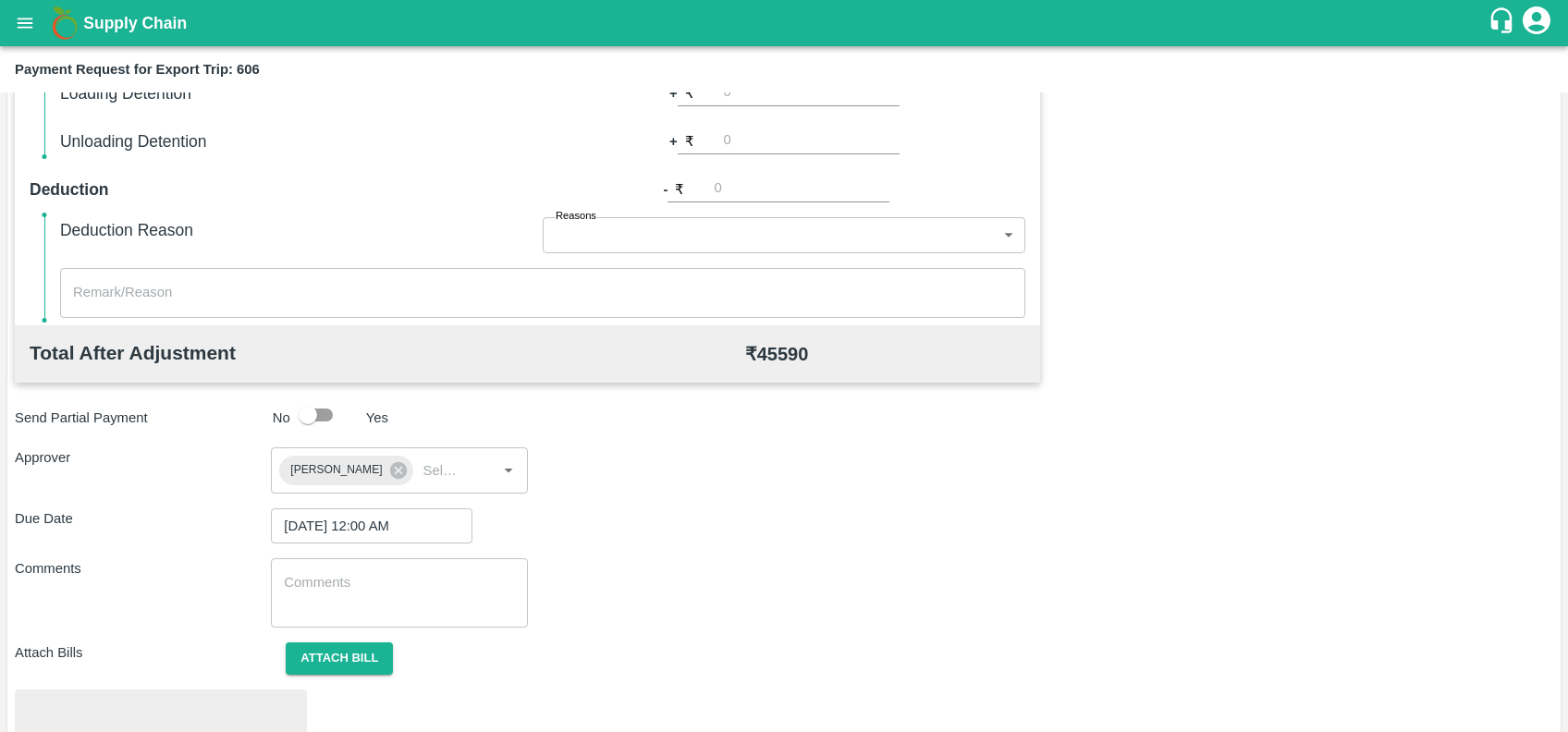
scroll to position [644, 0]
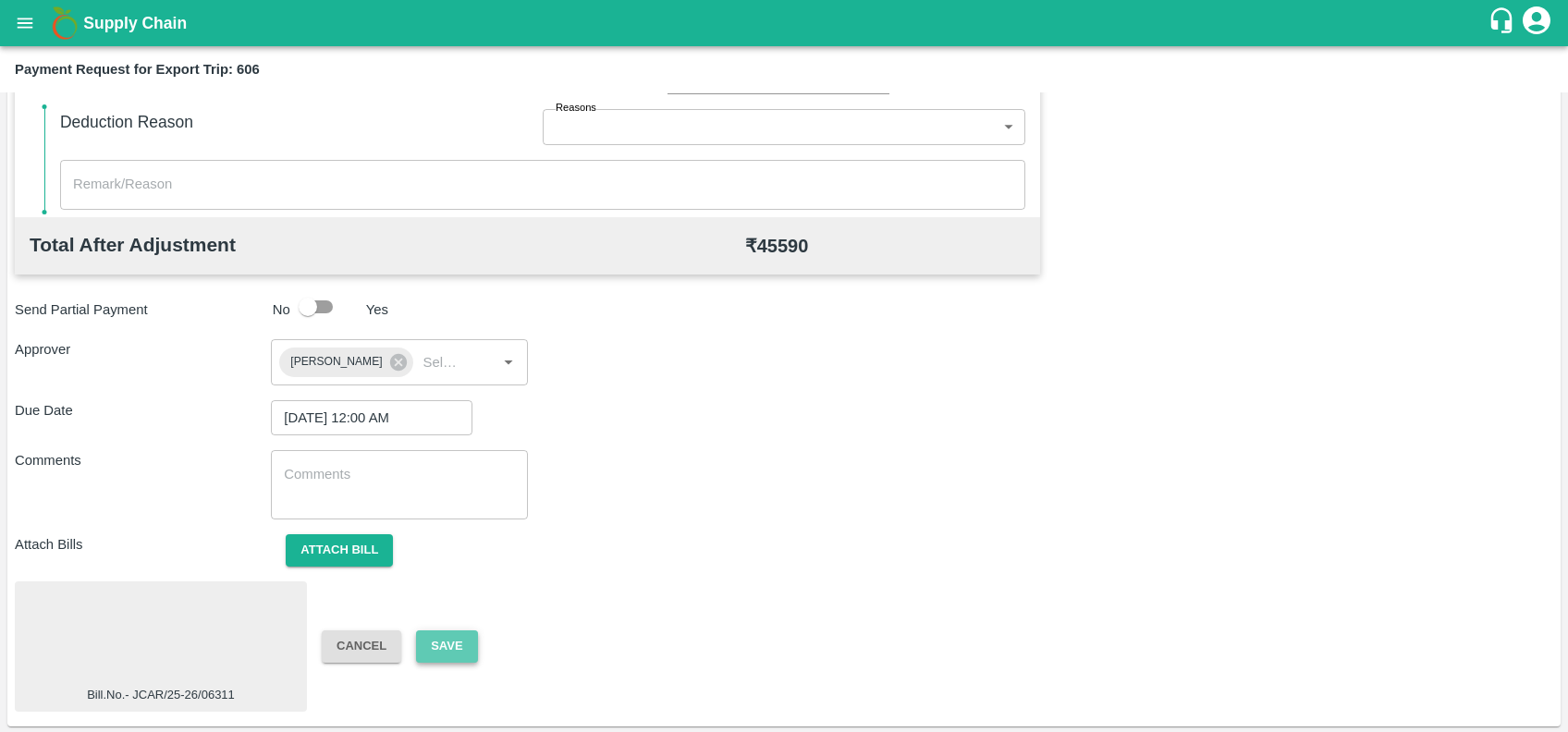
click at [436, 656] on button "Save" at bounding box center [447, 647] width 61 height 32
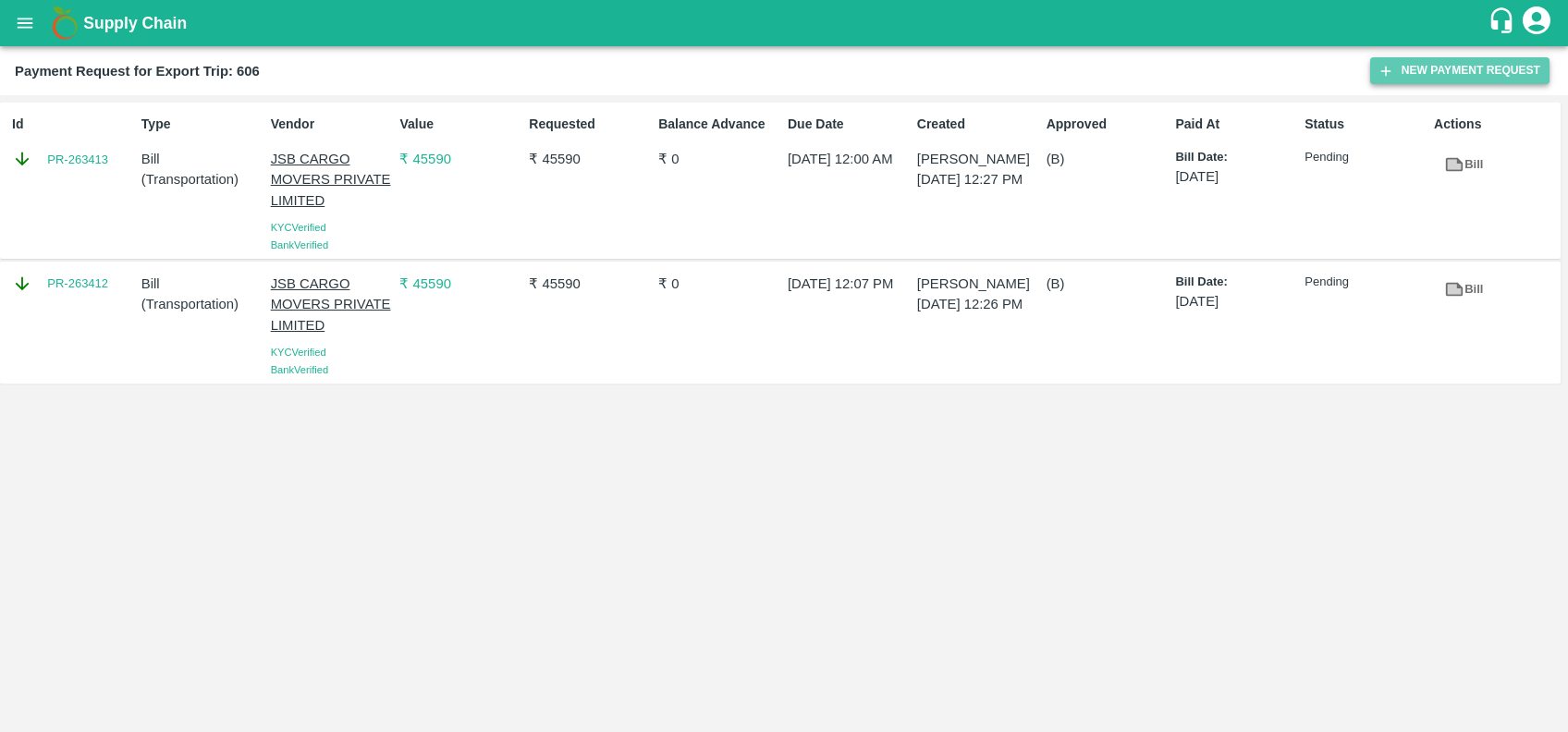
click at [1383, 67] on icon "button" at bounding box center [1386, 71] width 17 height 17
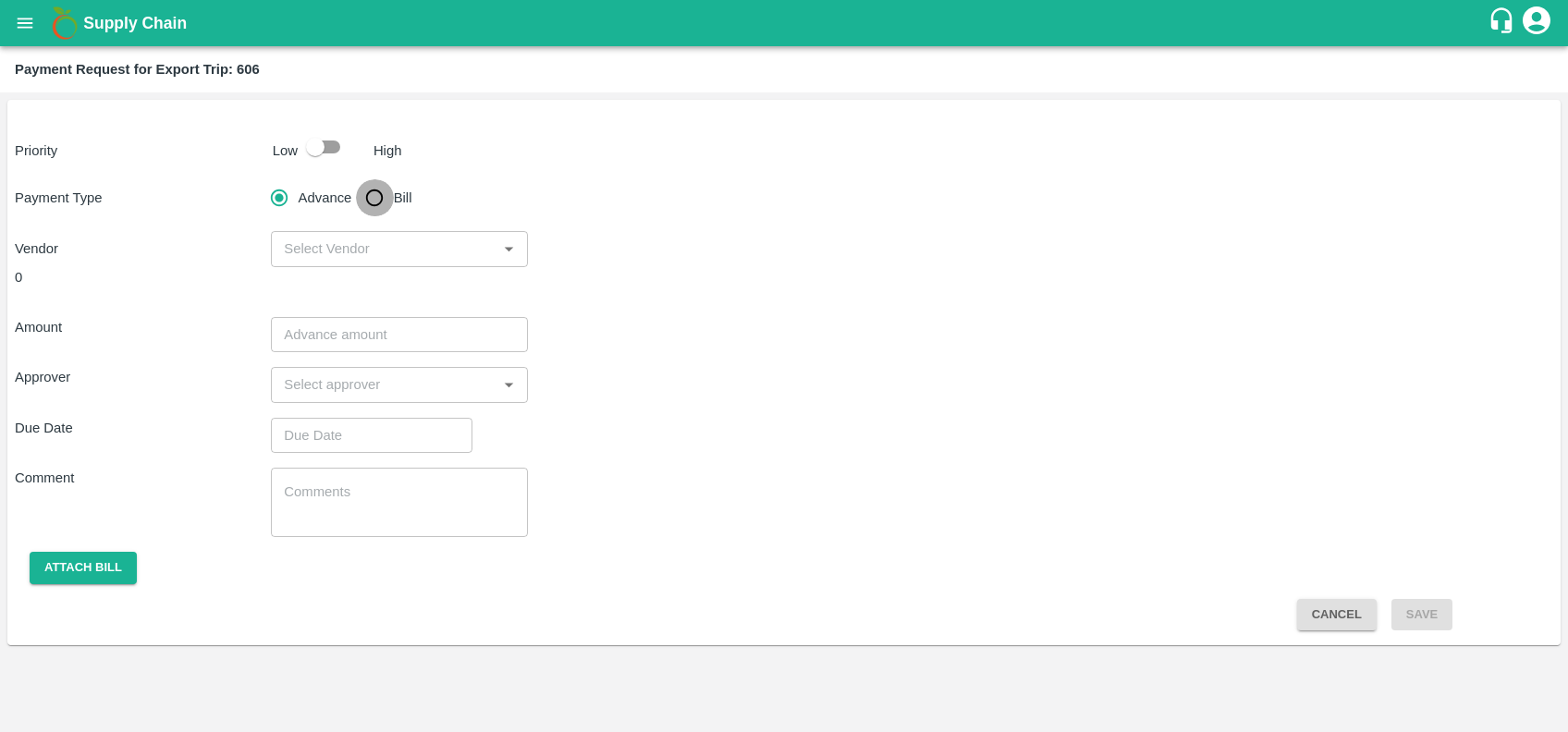
click at [379, 187] on input "Bill" at bounding box center [374, 197] width 37 height 37
radio input "true"
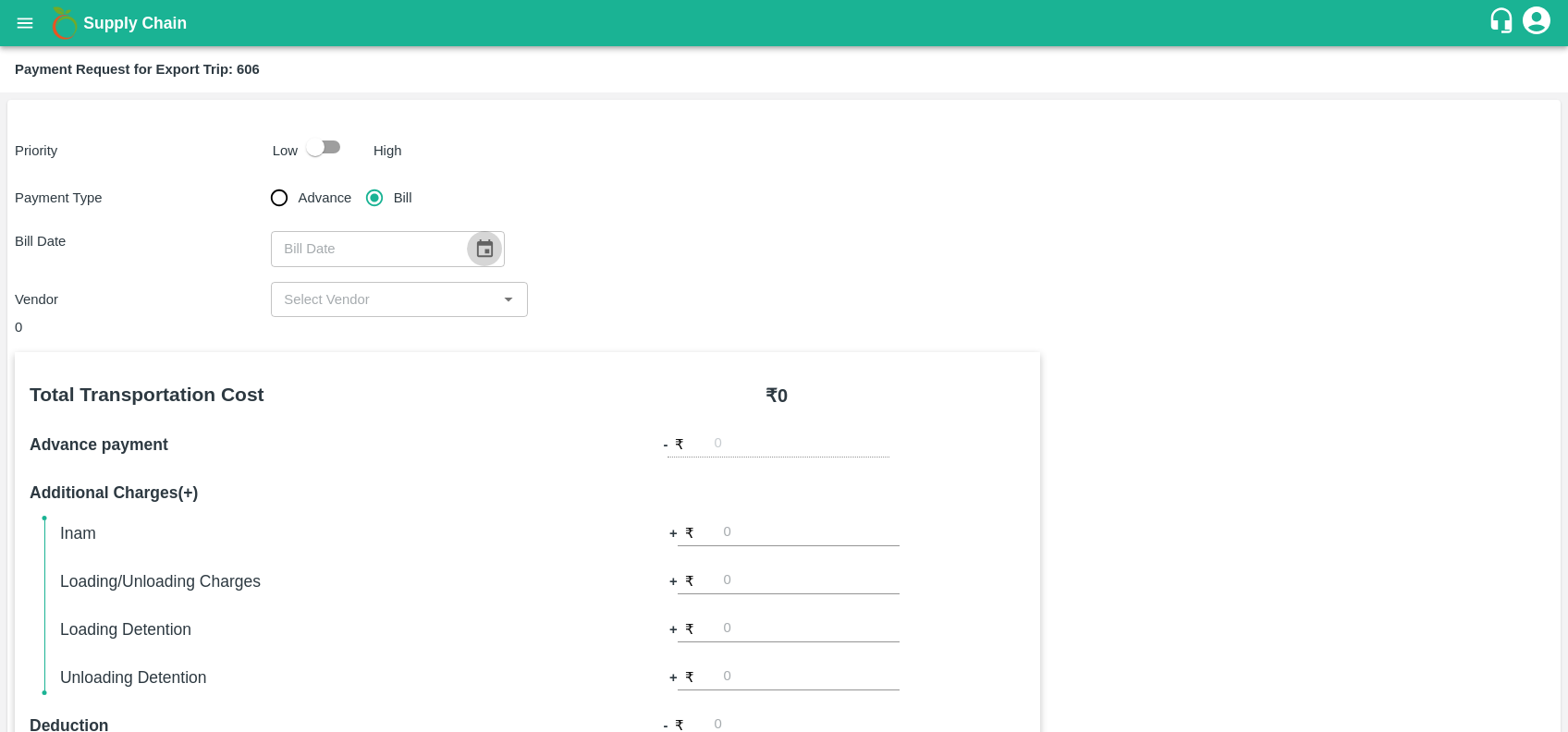
click at [479, 252] on icon "Choose date" at bounding box center [485, 247] width 16 height 18
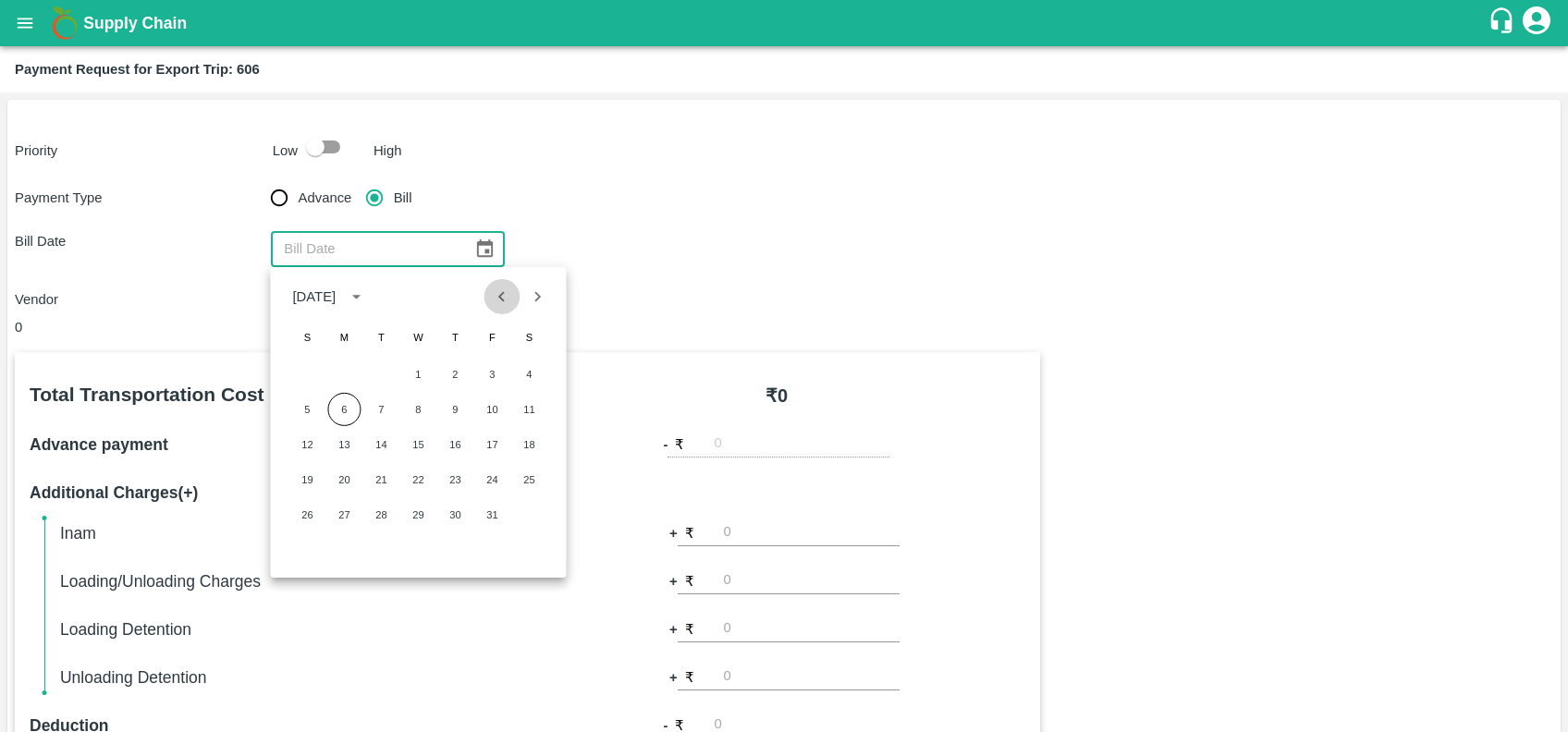
click at [497, 283] on button "Previous month" at bounding box center [502, 296] width 35 height 35
click at [447, 452] on button "18" at bounding box center [454, 444] width 33 height 33
type input "[DATE]"
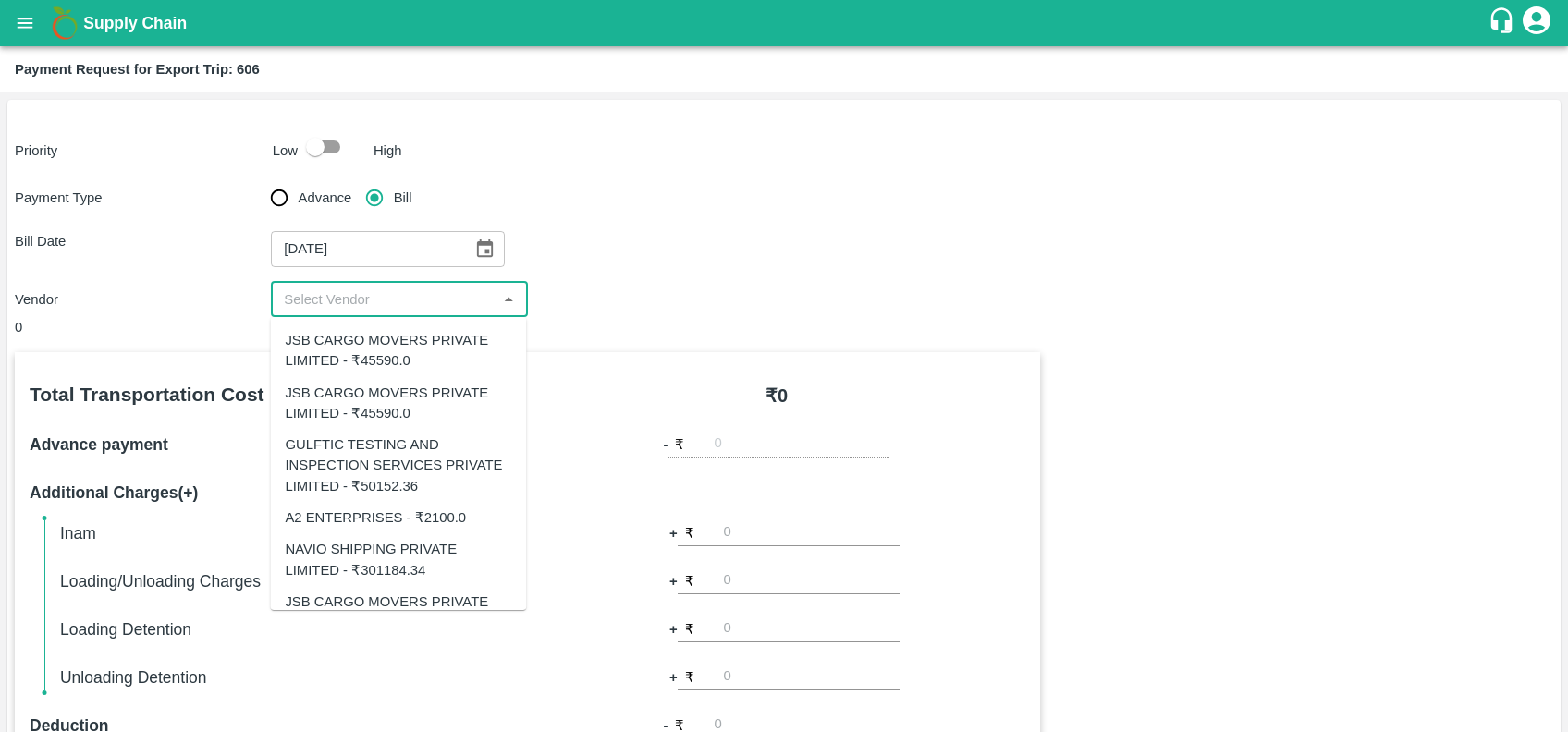
click at [415, 300] on input "input" at bounding box center [383, 299] width 214 height 24
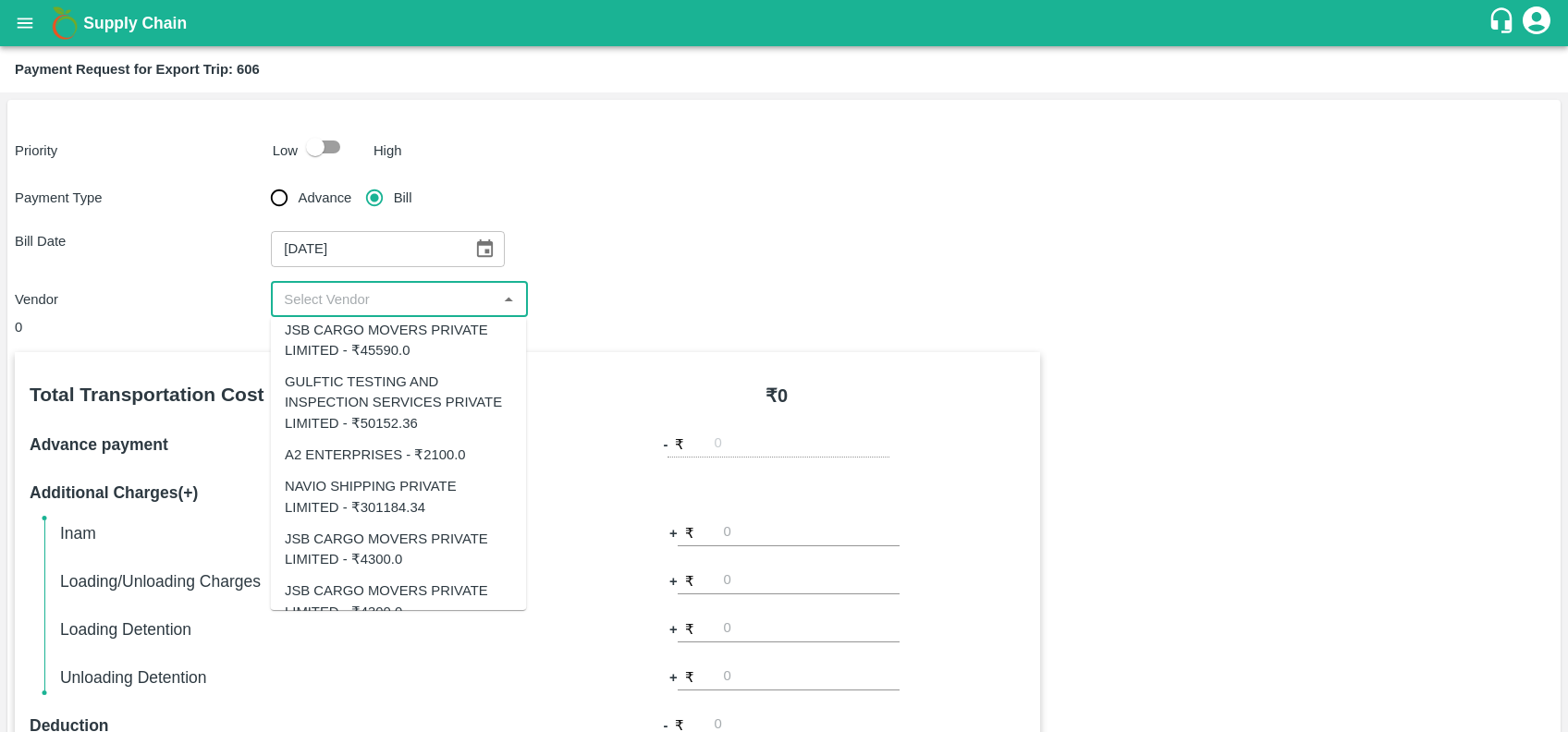
scroll to position [89, 0]
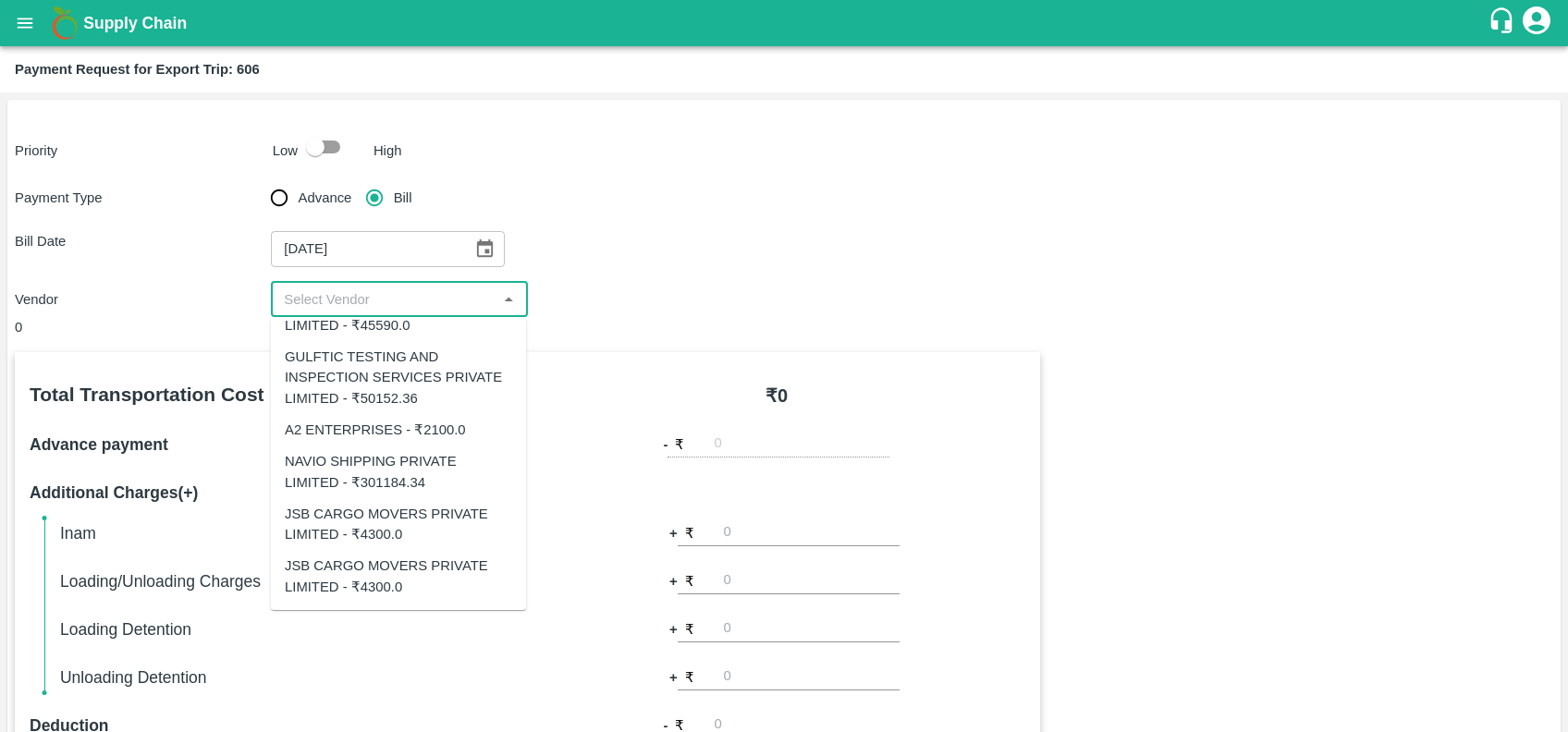
click at [422, 524] on div "JSB CARGO MOVERS PRIVATE LIMITED - ₹4300.0" at bounding box center [397, 524] width 227 height 42
type input "JSB CARGO MOVERS PRIVATE LIMITED - ₹4300.0"
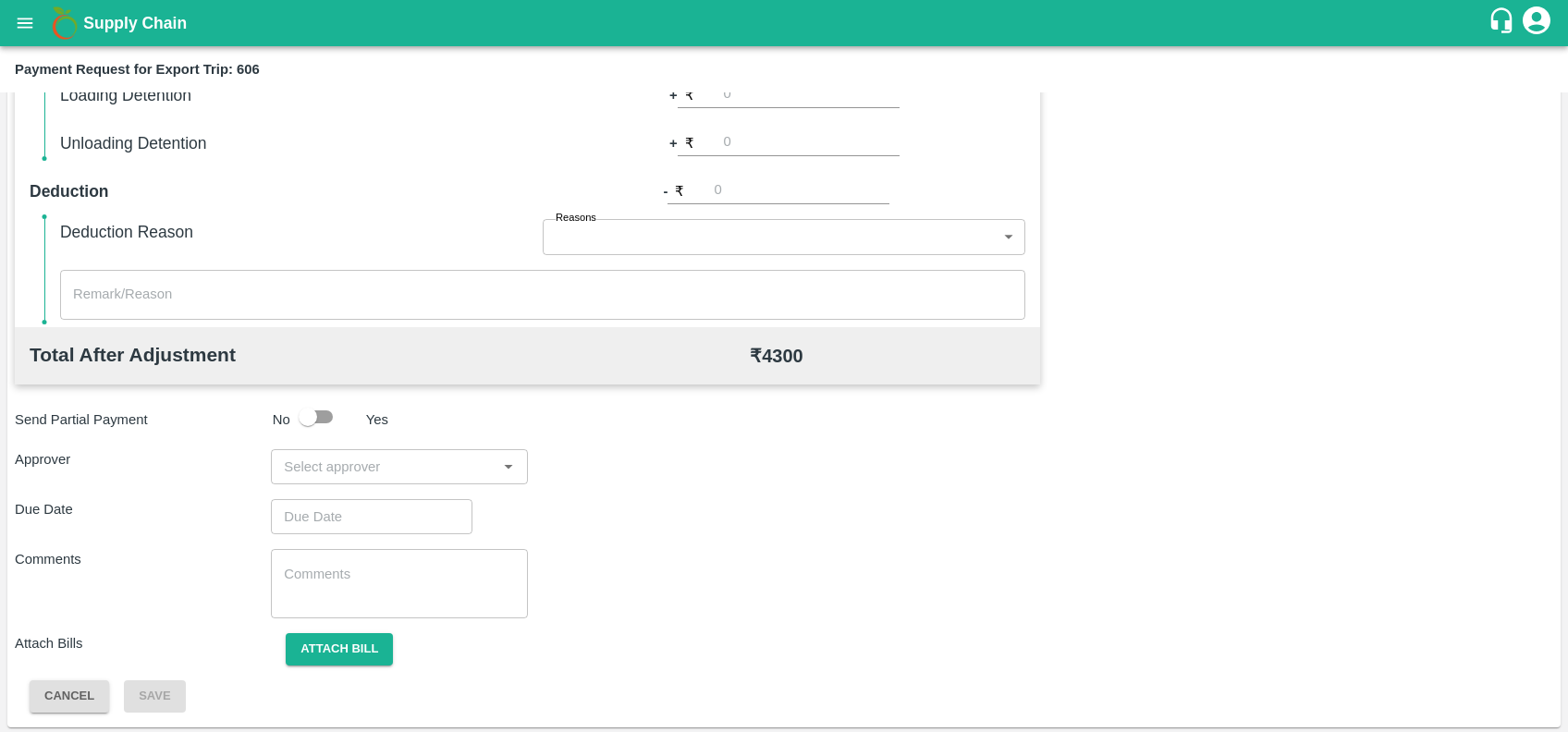
scroll to position [536, 0]
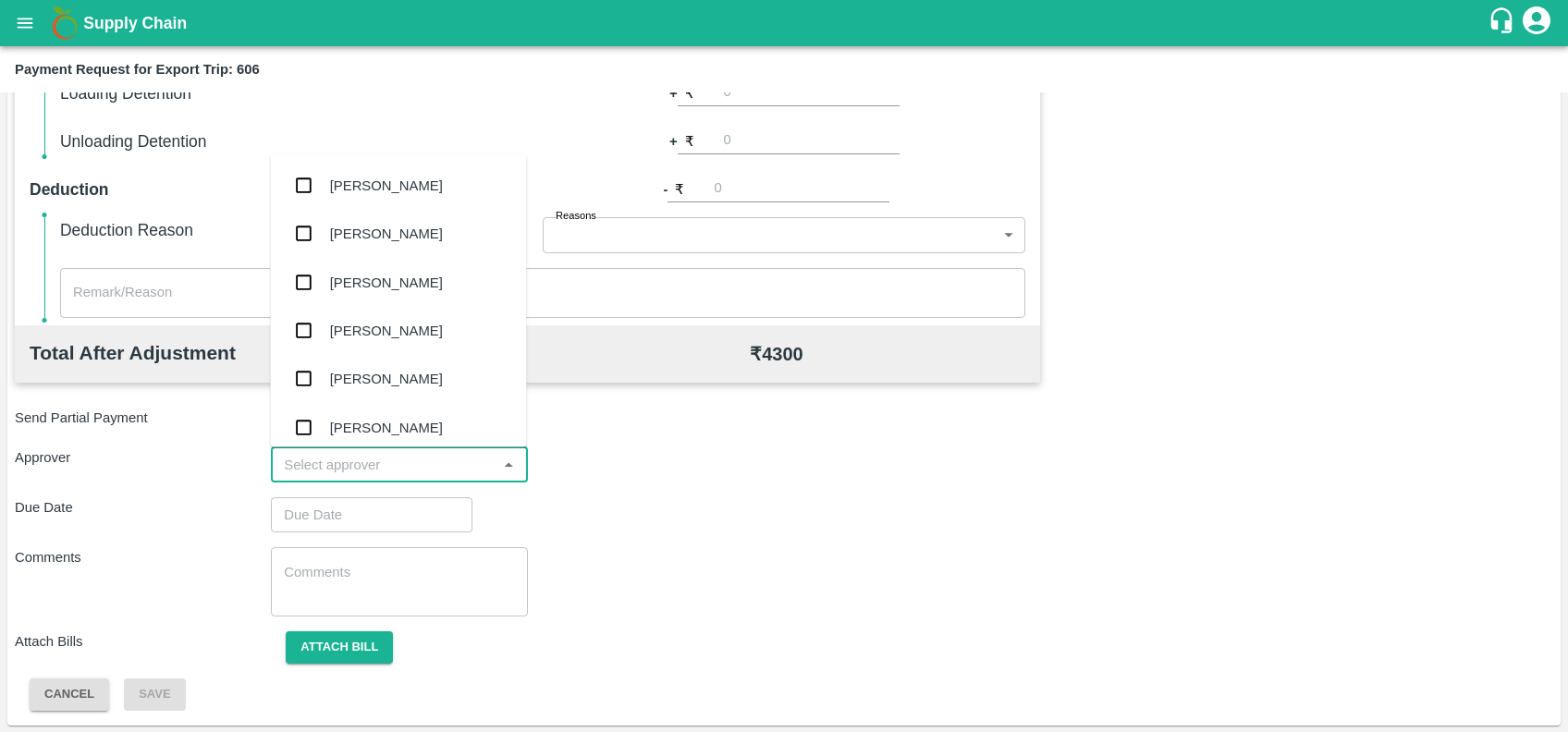
click at [383, 466] on input "input" at bounding box center [383, 465] width 214 height 24
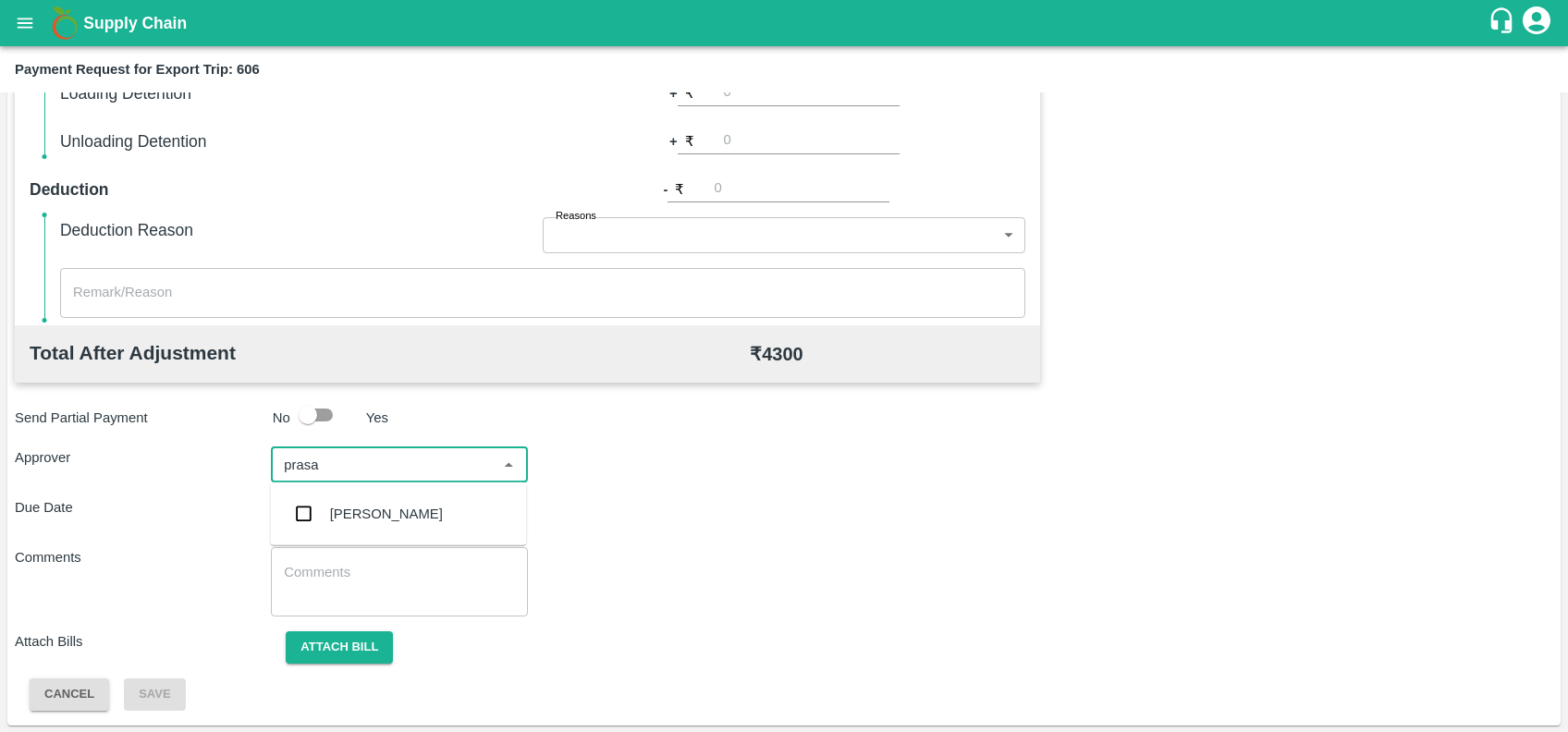
type input "prasad"
click at [388, 496] on div "[PERSON_NAME]" at bounding box center [398, 514] width 256 height 48
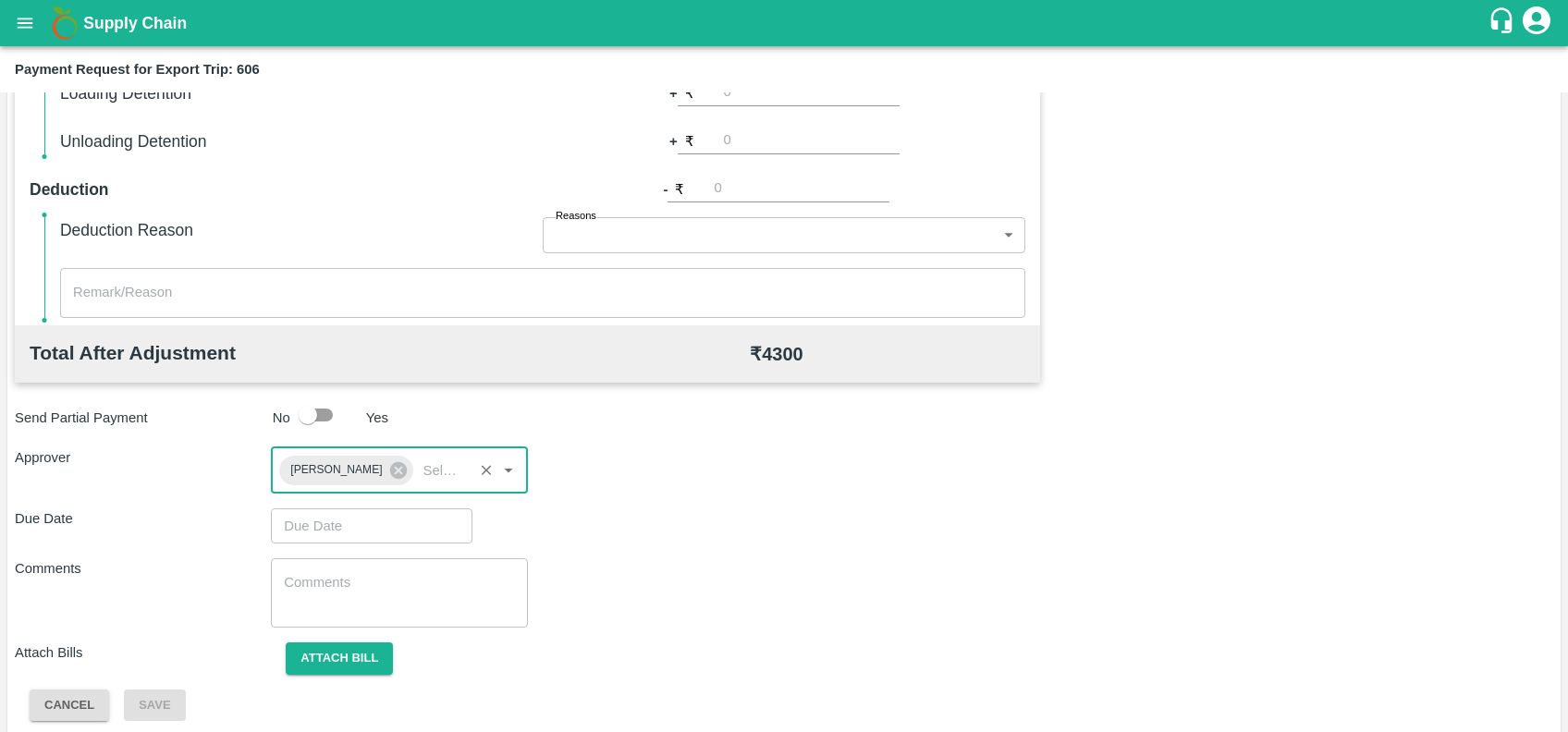
type input "DD/MM/YYYY hh:mm aa"
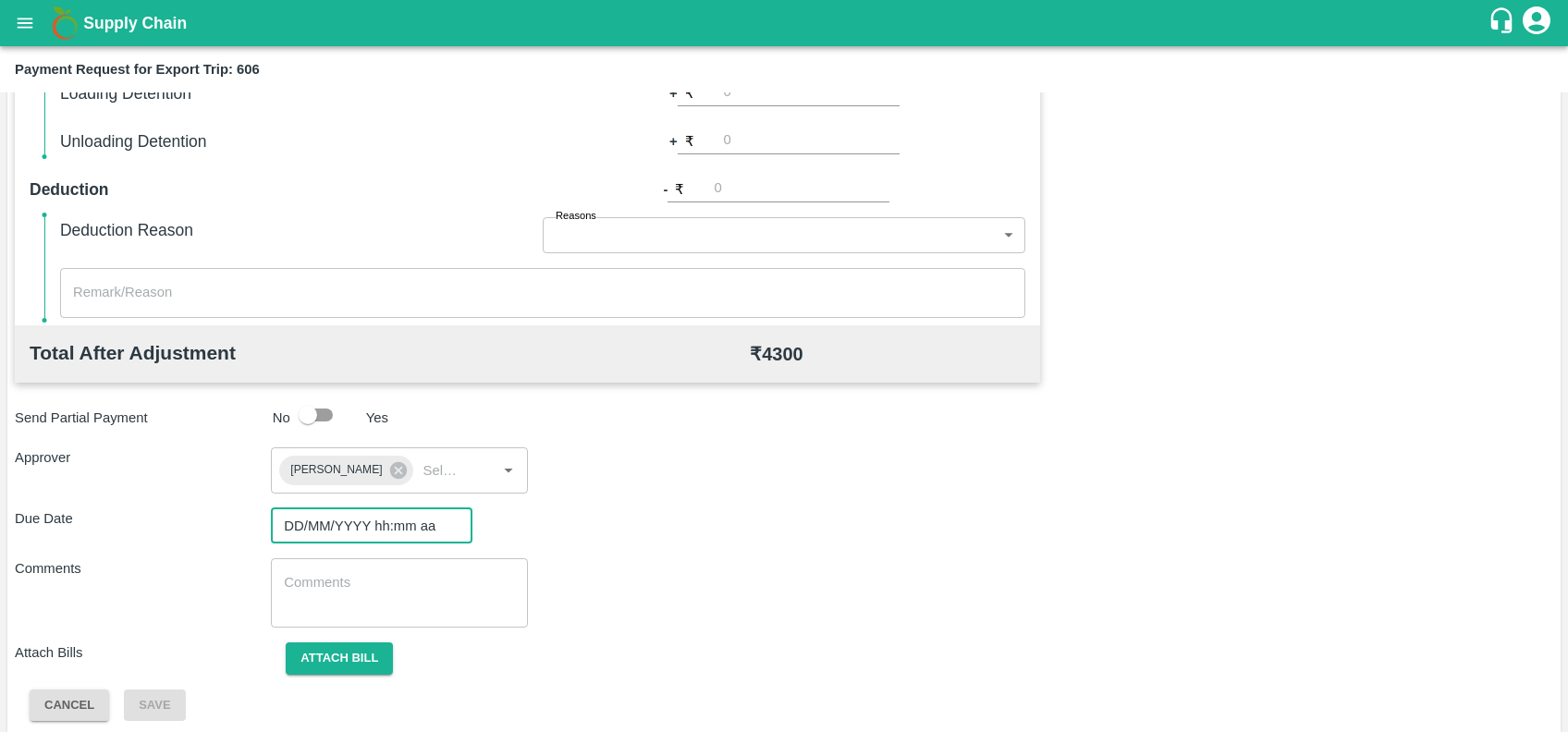
click at [393, 517] on input "DD/MM/YYYY hh:mm aa" at bounding box center [365, 525] width 189 height 35
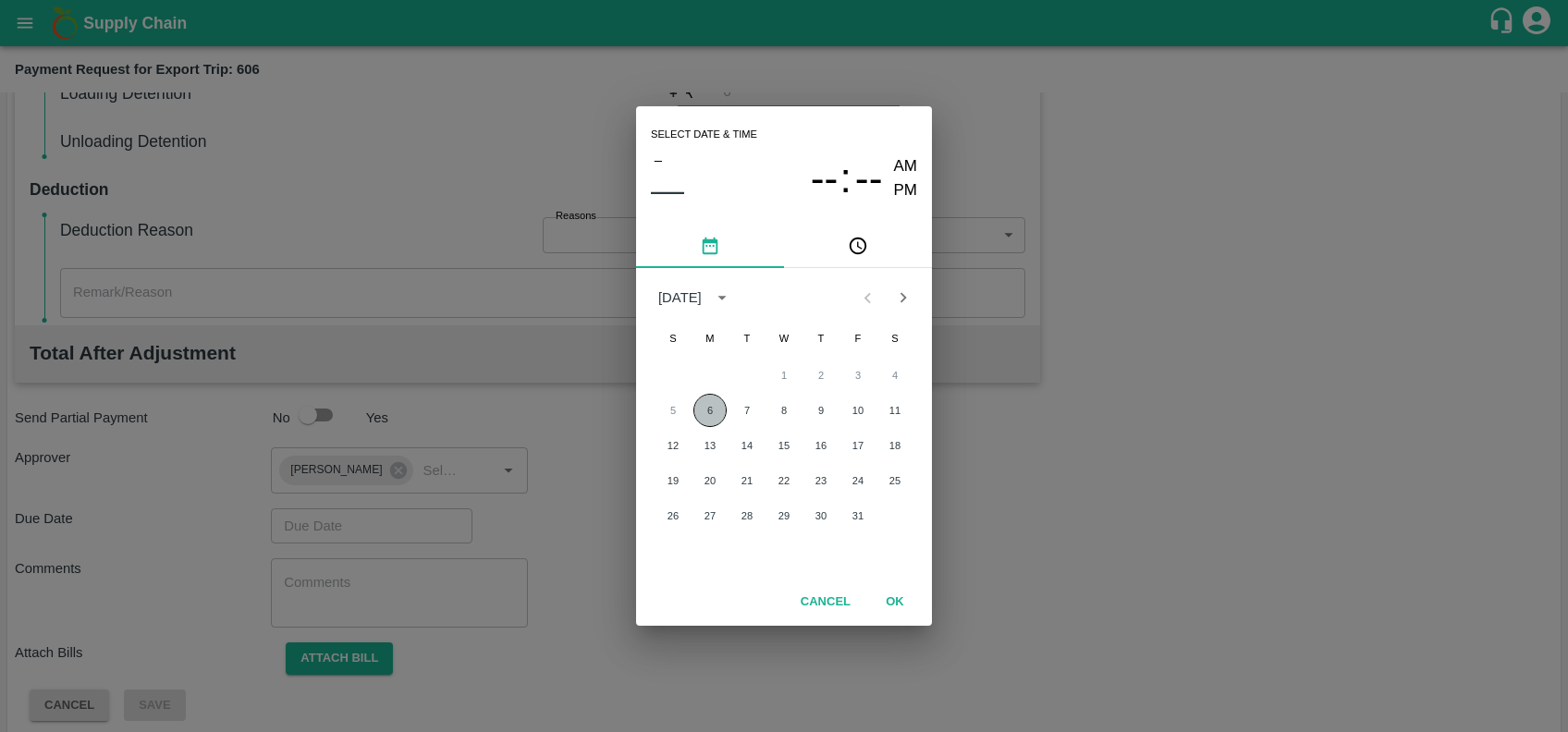
click at [702, 415] on button "6" at bounding box center [710, 410] width 33 height 33
type input "[DATE] 12:00 AM"
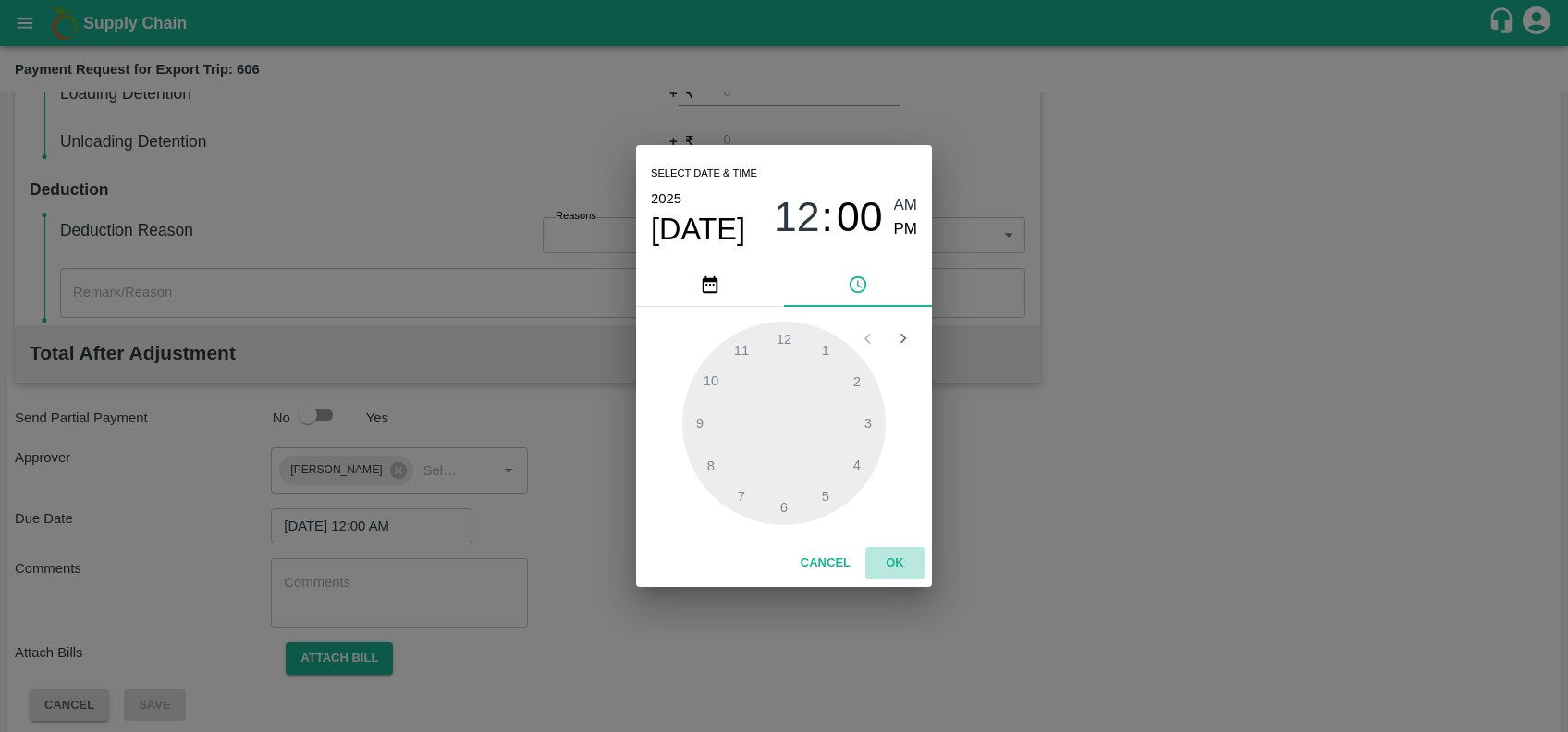
click at [878, 567] on button "OK" at bounding box center [895, 563] width 59 height 32
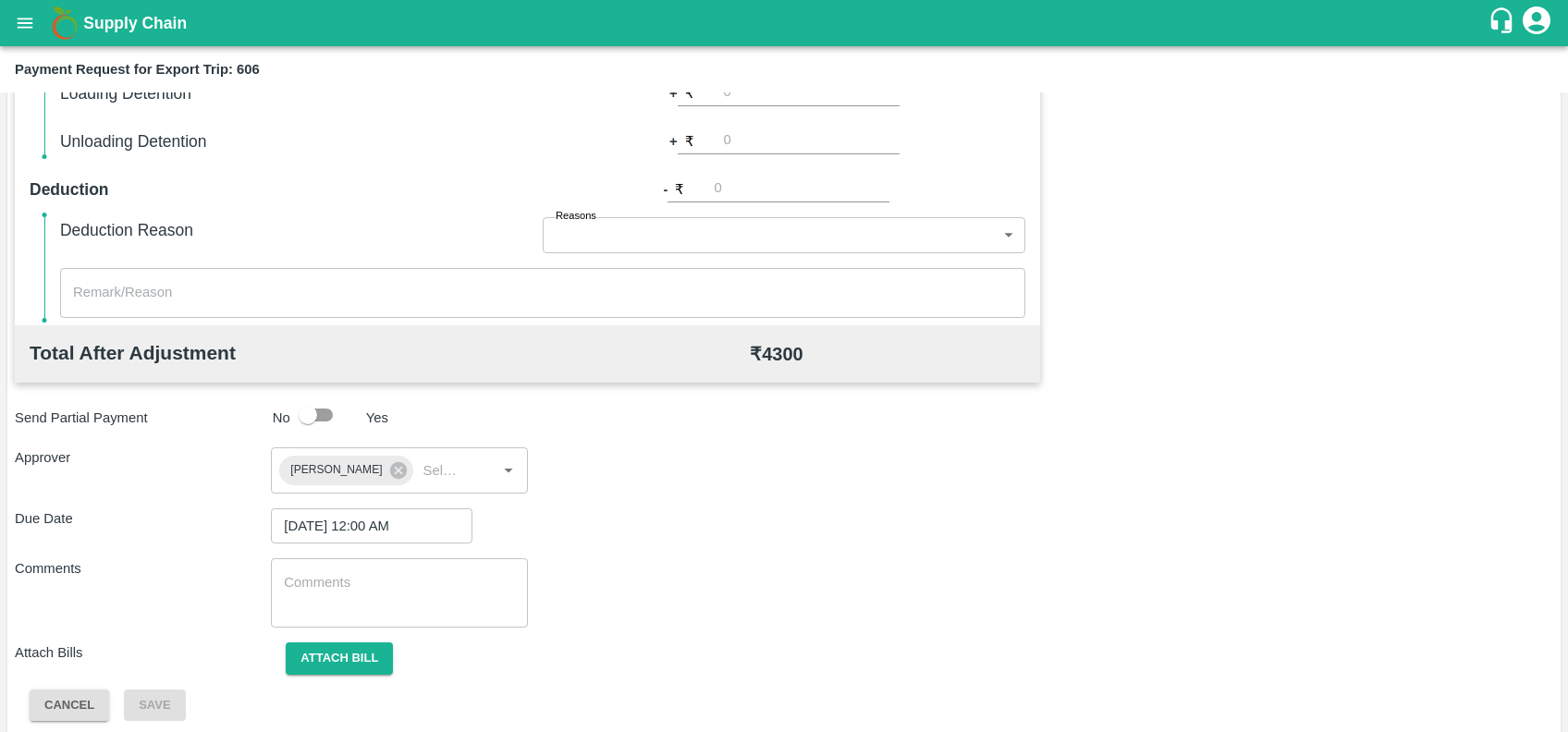
click at [352, 640] on div "Total Transportation Cost ₹ 4300.0 Advance payment - ₹ Additional Charges(+) In…" at bounding box center [784, 268] width 1539 height 905
click at [360, 653] on button "Attach bill" at bounding box center [339, 658] width 107 height 32
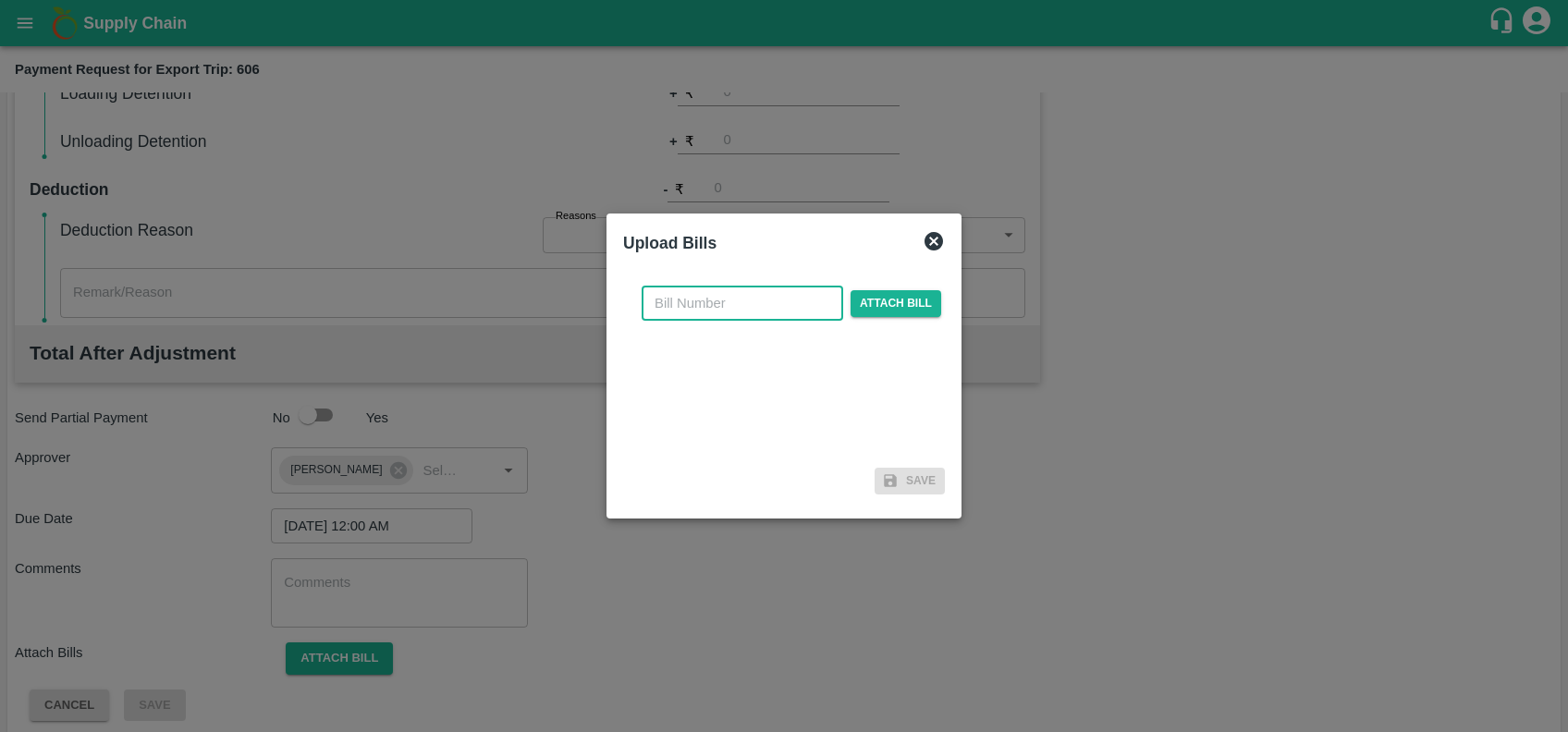
click at [689, 316] on input "text" at bounding box center [742, 302] width 201 height 35
paste input "JCAR/25-26/0630"
type input "JCAR/25-26/06305"
click at [872, 301] on span "Attach bill" at bounding box center [896, 303] width 91 height 27
click at [0, 0] on input "Attach bill" at bounding box center [0, 0] width 0 height 0
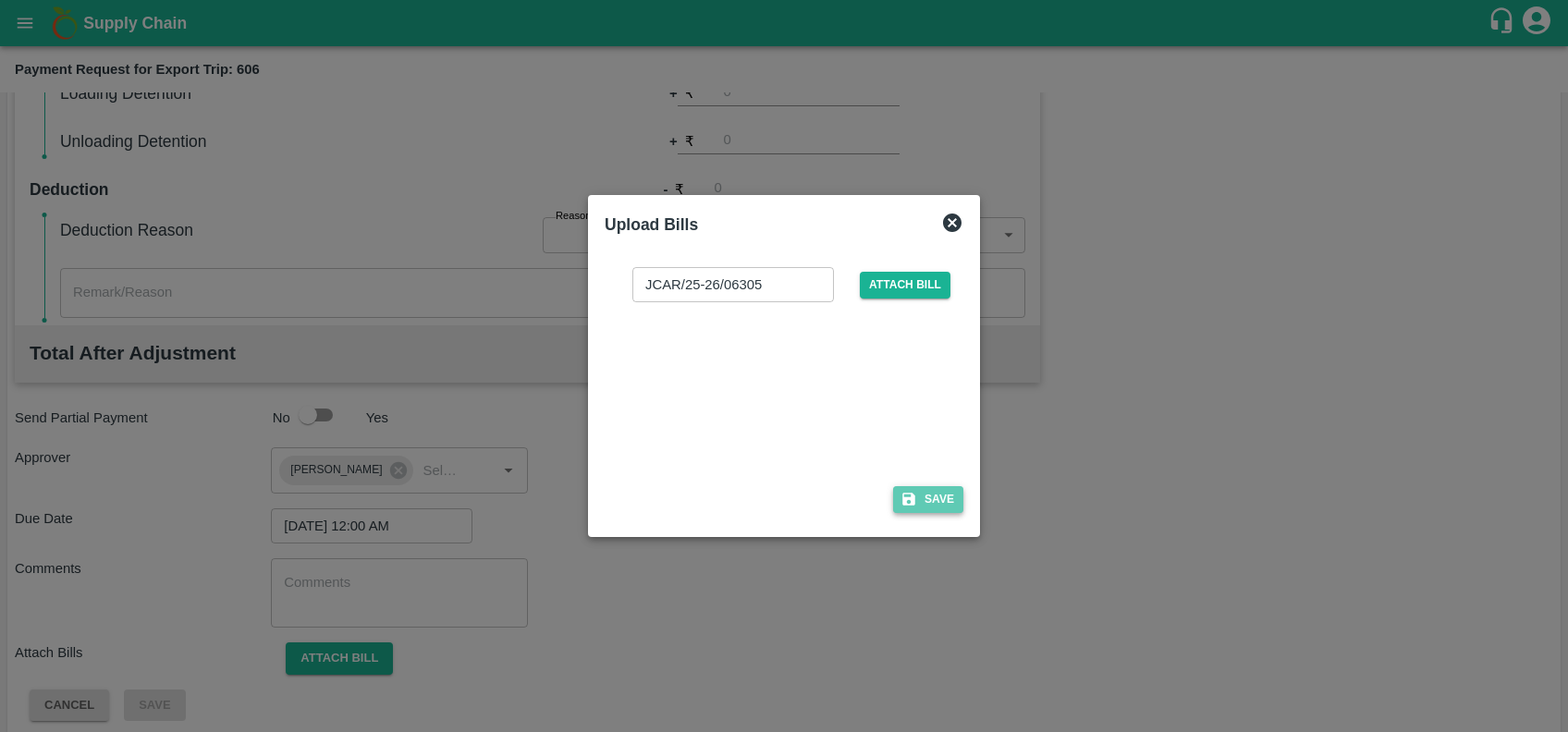
click at [950, 494] on button "Save" at bounding box center [929, 500] width 70 height 27
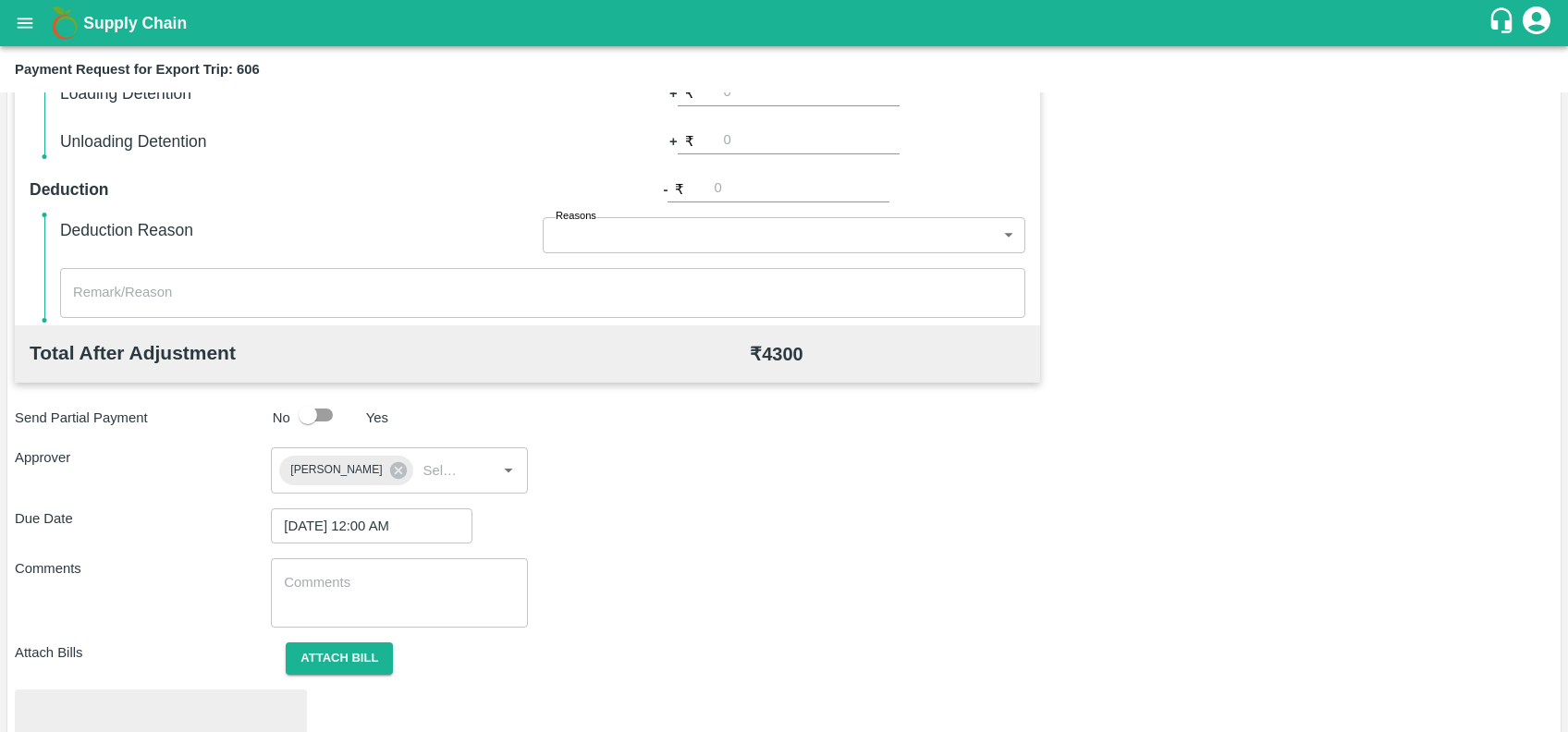
scroll to position [644, 0]
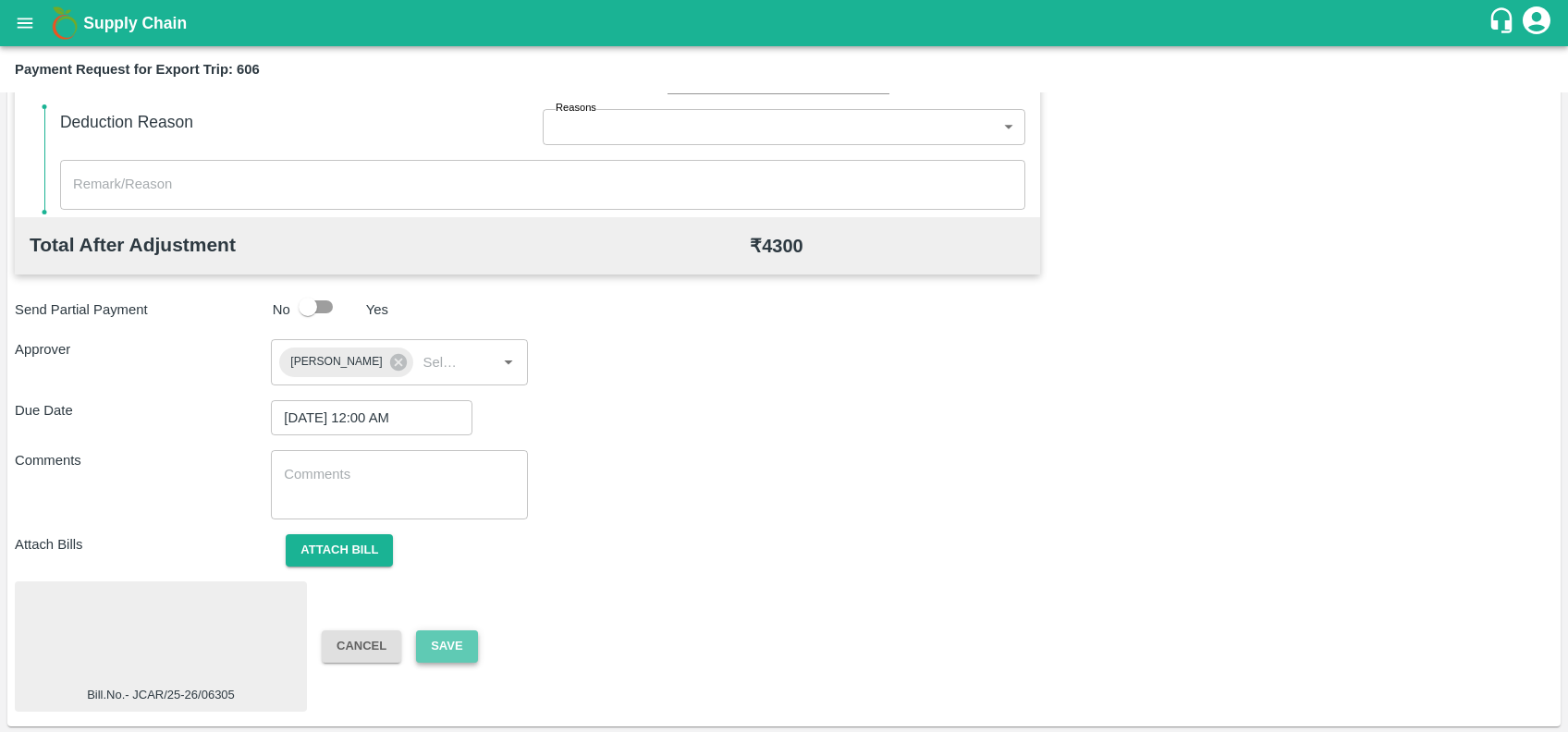
click at [469, 650] on button "Save" at bounding box center [447, 647] width 61 height 32
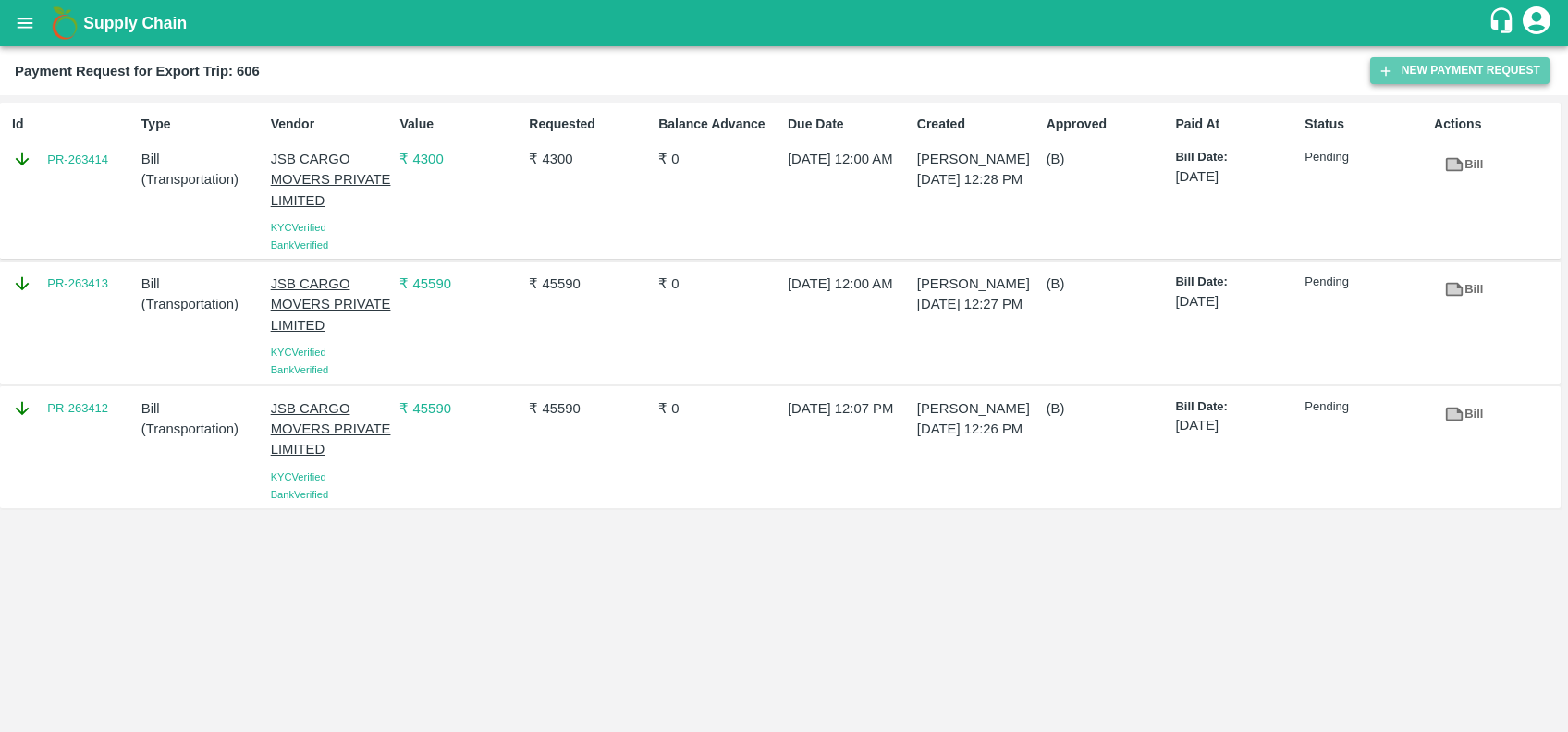
click at [1372, 66] on button "New Payment Request" at bounding box center [1460, 70] width 179 height 27
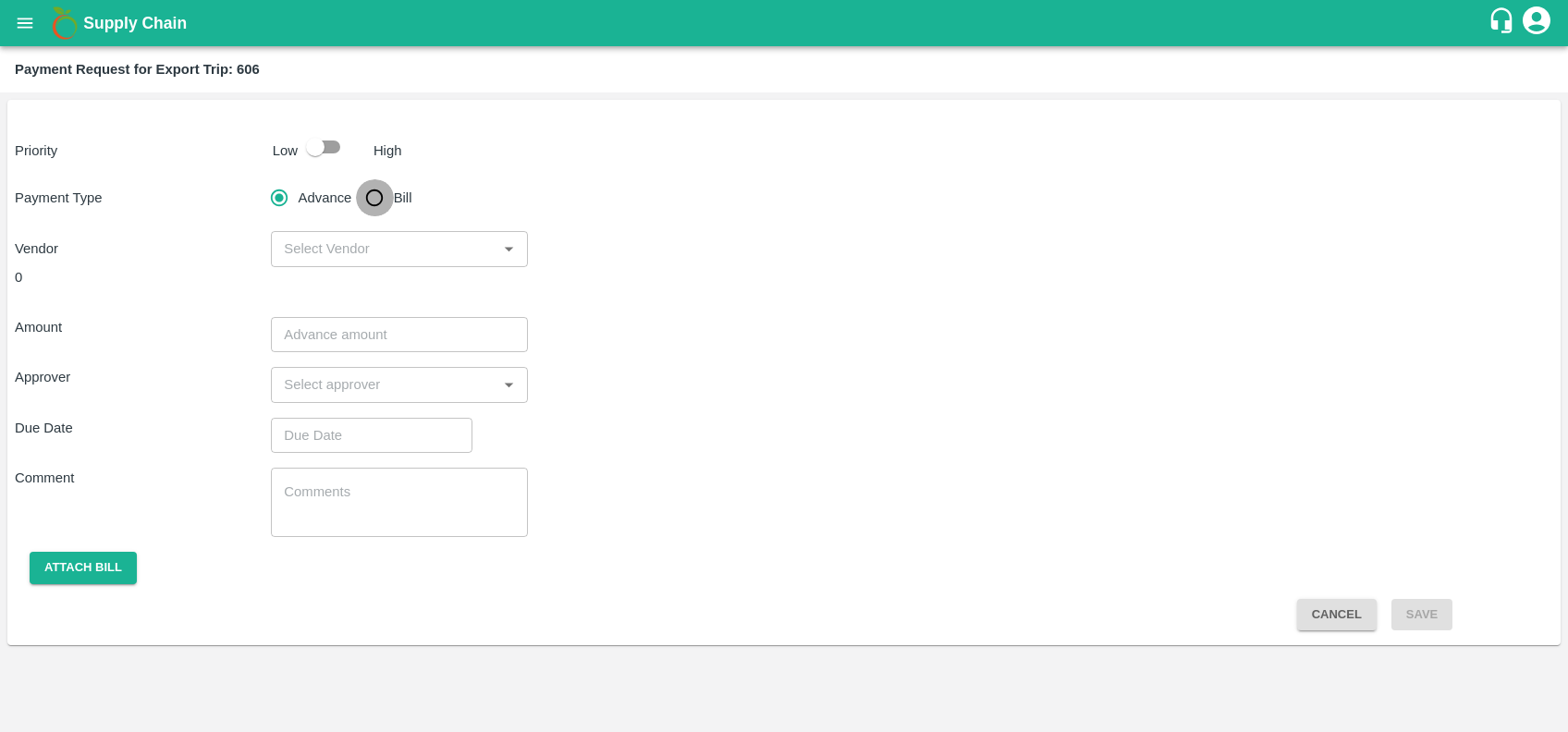
click at [378, 198] on input "Bill" at bounding box center [374, 197] width 37 height 37
radio input "true"
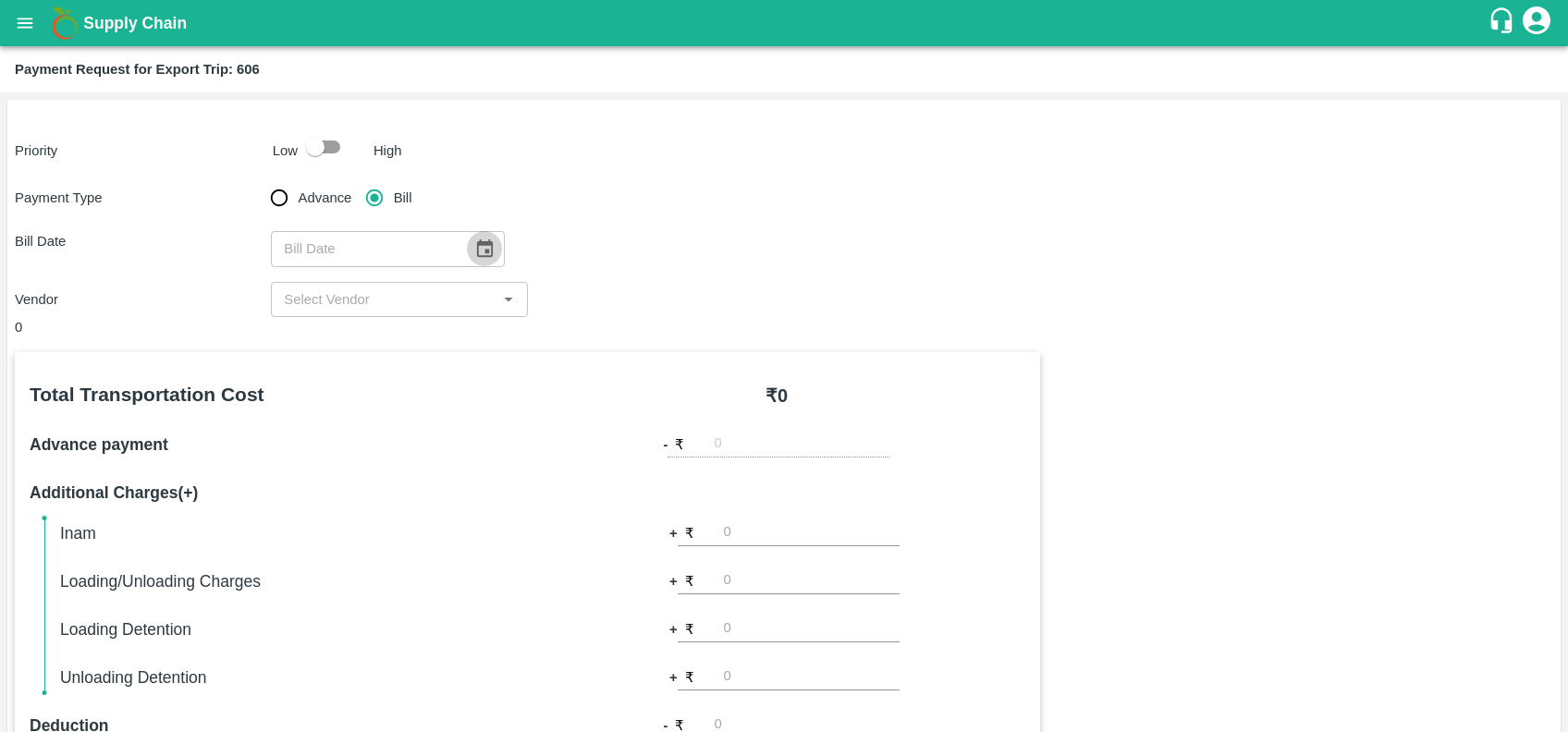
click at [489, 259] on button "Choose date" at bounding box center [484, 248] width 35 height 35
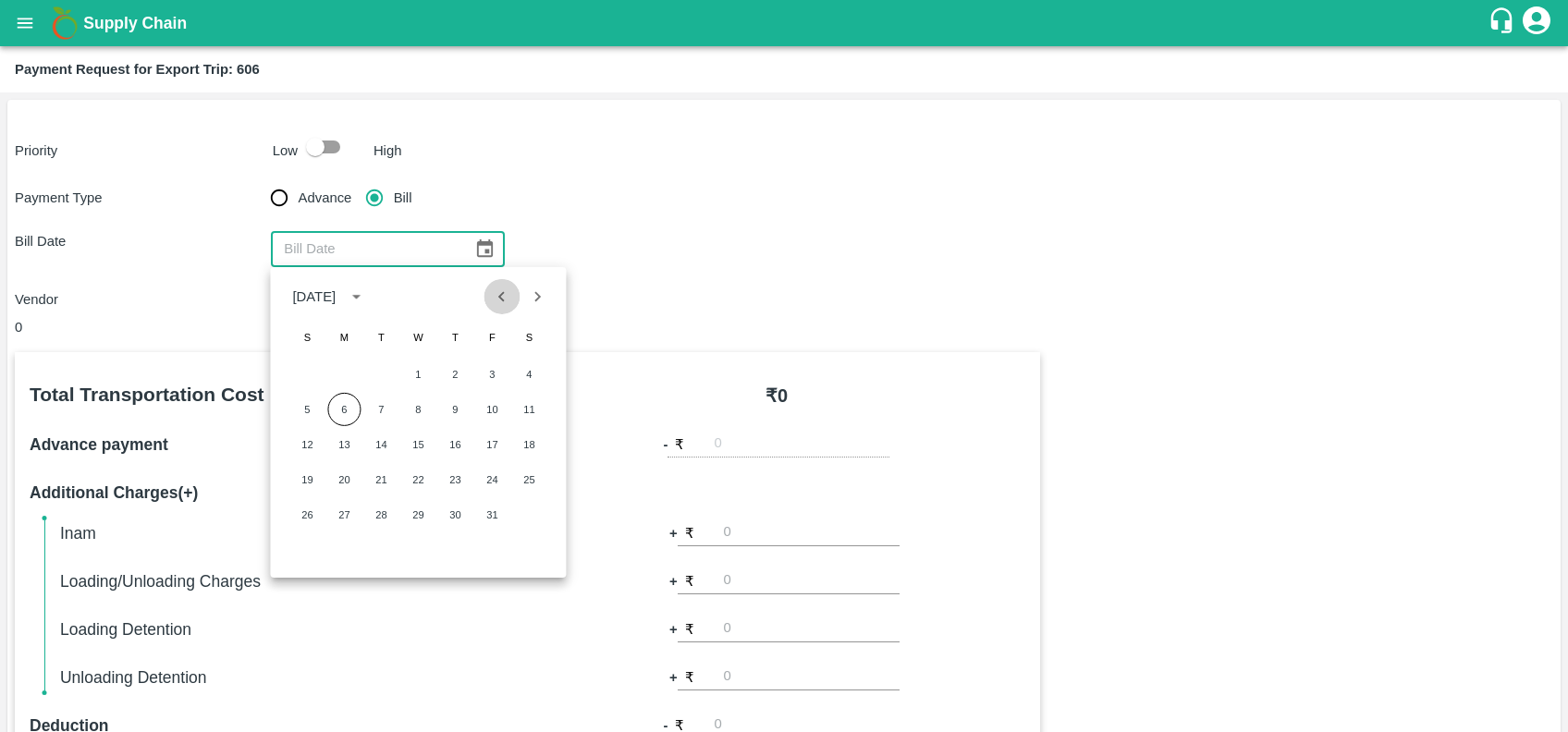
click at [504, 308] on button "Previous month" at bounding box center [502, 296] width 35 height 35
click at [446, 446] on button "18" at bounding box center [454, 444] width 33 height 33
type input "[DATE]"
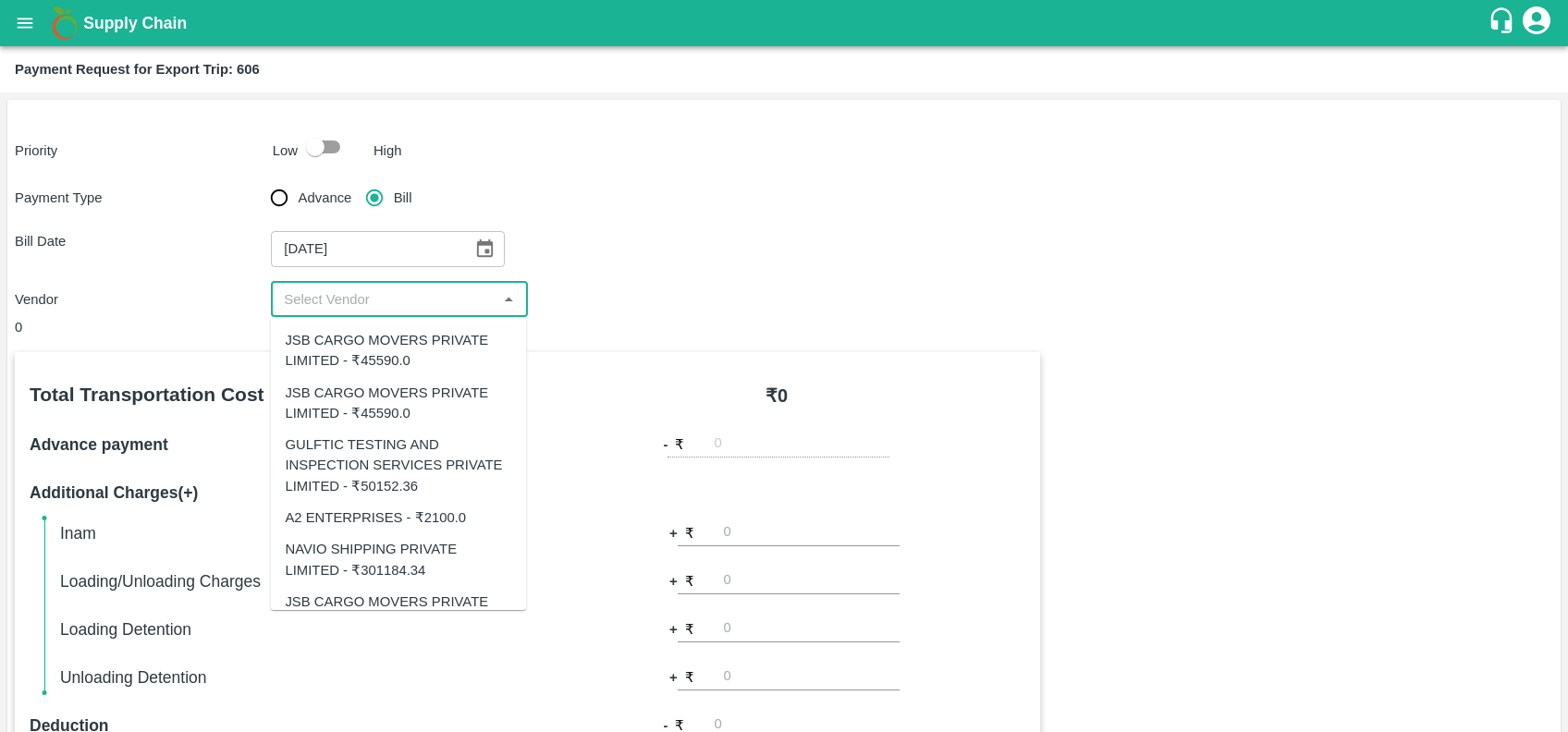
click at [414, 304] on input "input" at bounding box center [383, 299] width 214 height 24
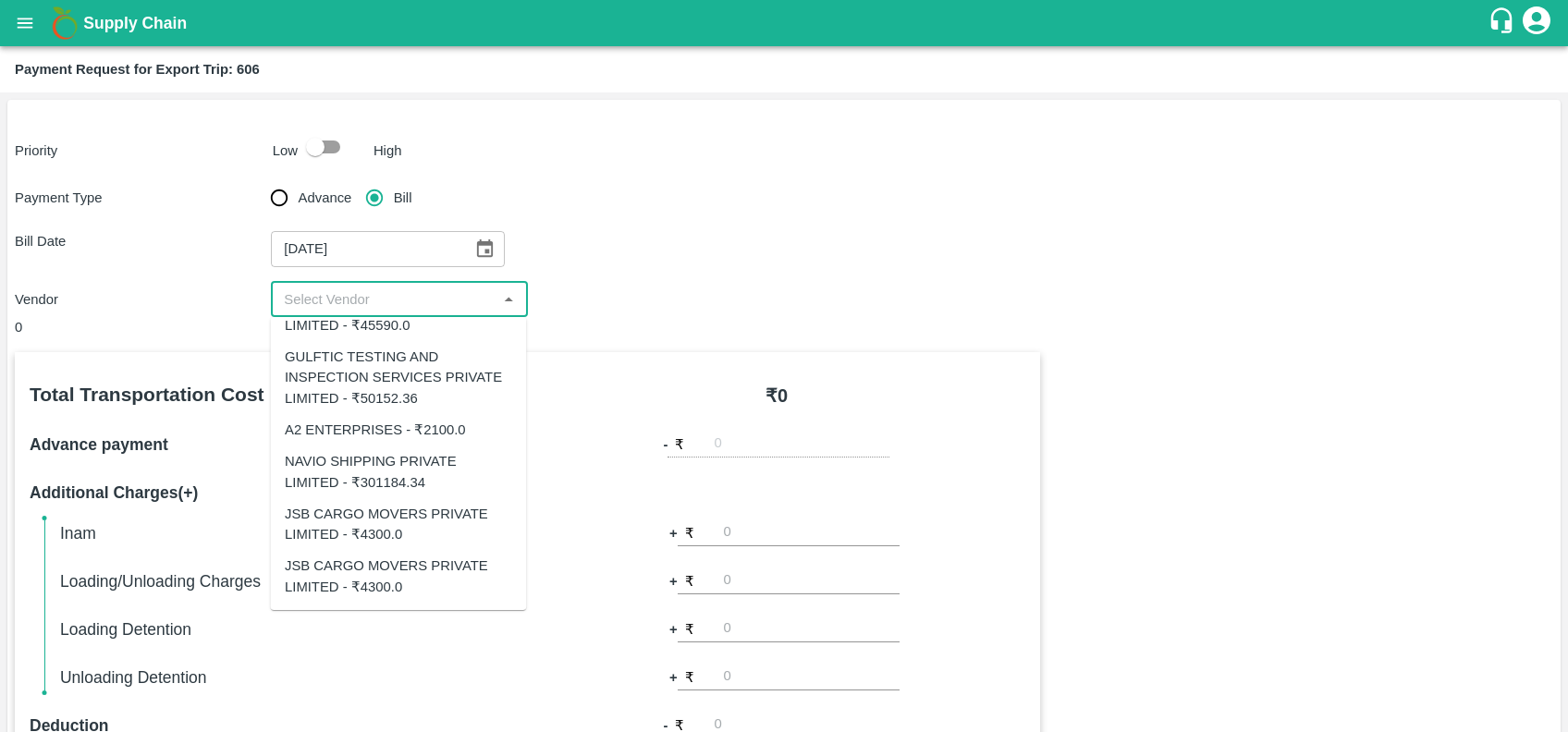
click at [382, 569] on div "JSB CARGO MOVERS PRIVATE LIMITED - ₹4300.0" at bounding box center [397, 576] width 227 height 42
type input "JSB CARGO MOVERS PRIVATE LIMITED - ₹4300.0"
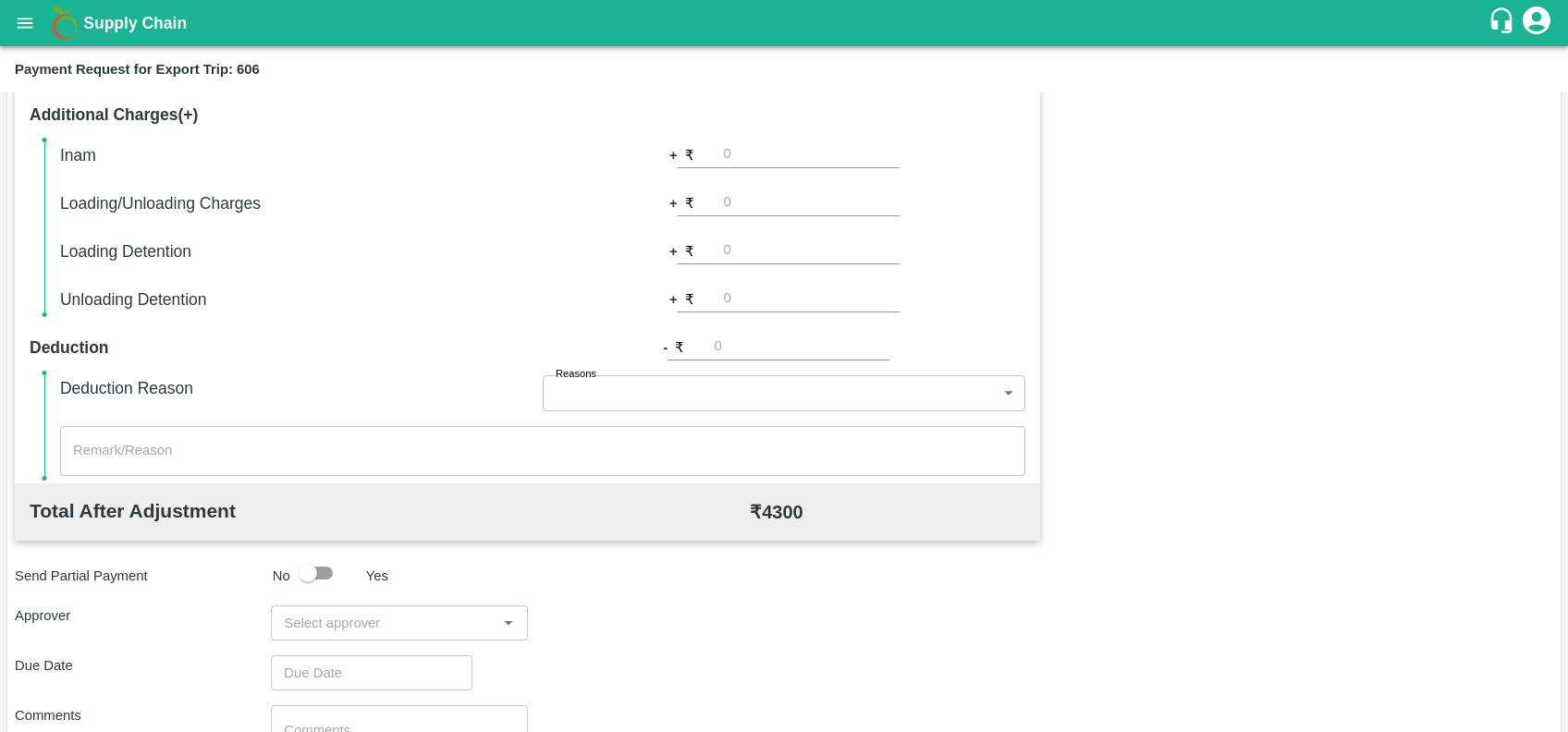
scroll to position [536, 0]
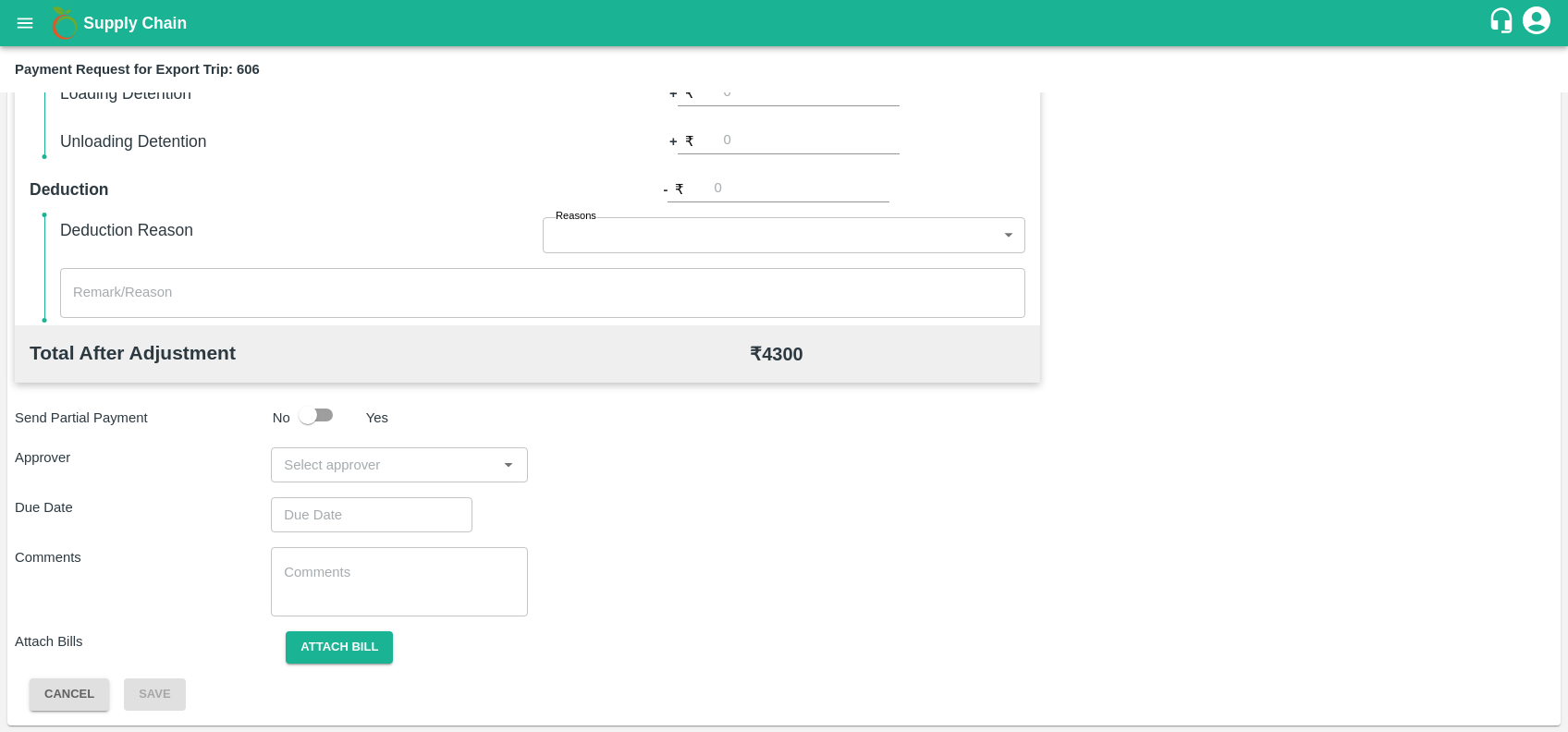
click at [385, 476] on div "​" at bounding box center [399, 465] width 256 height 35
type input "prasad"
click at [395, 521] on div "[PERSON_NAME]" at bounding box center [386, 513] width 113 height 20
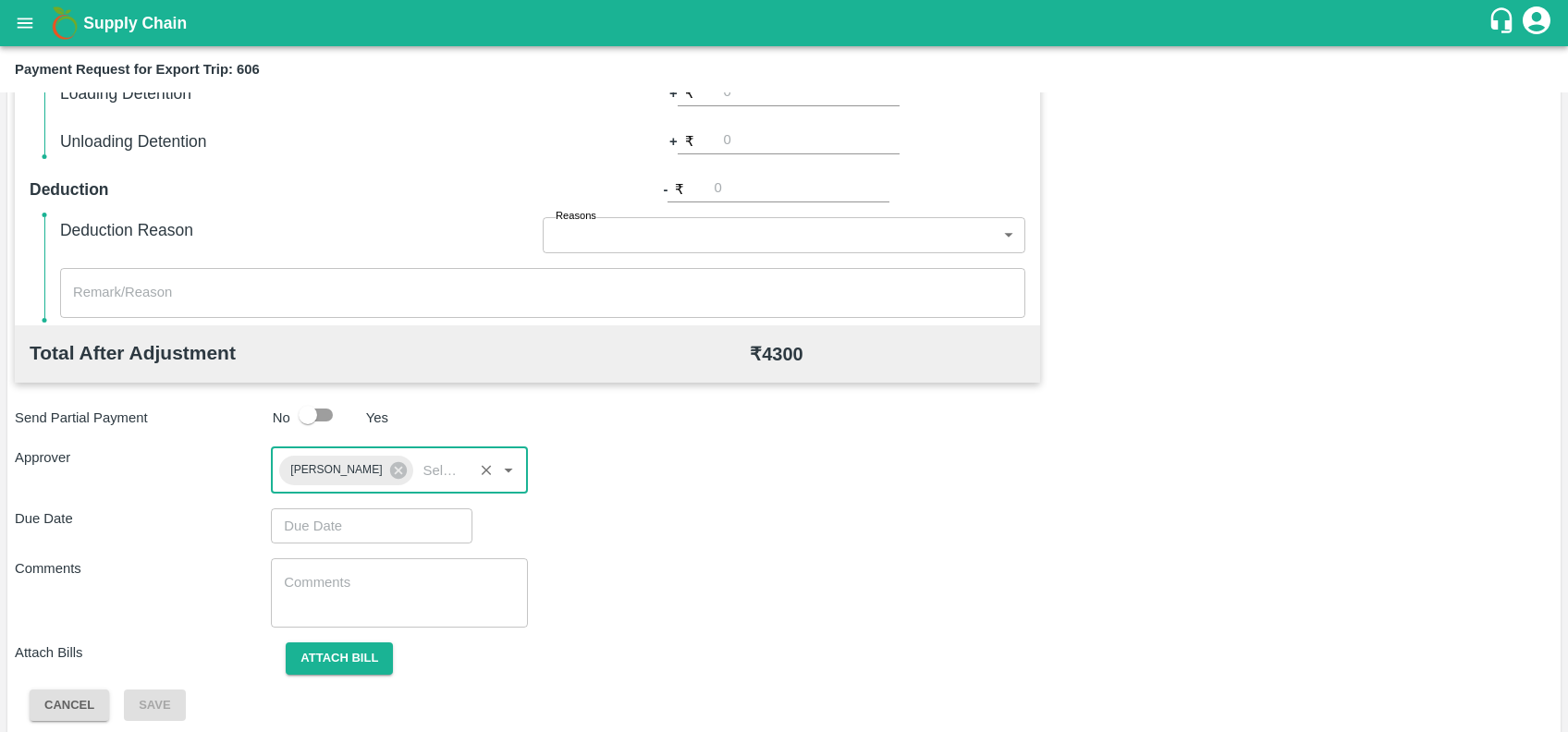
type input "DD/MM/YYYY hh:mm aa"
click at [395, 521] on input "DD/MM/YYYY hh:mm aa" at bounding box center [365, 525] width 189 height 35
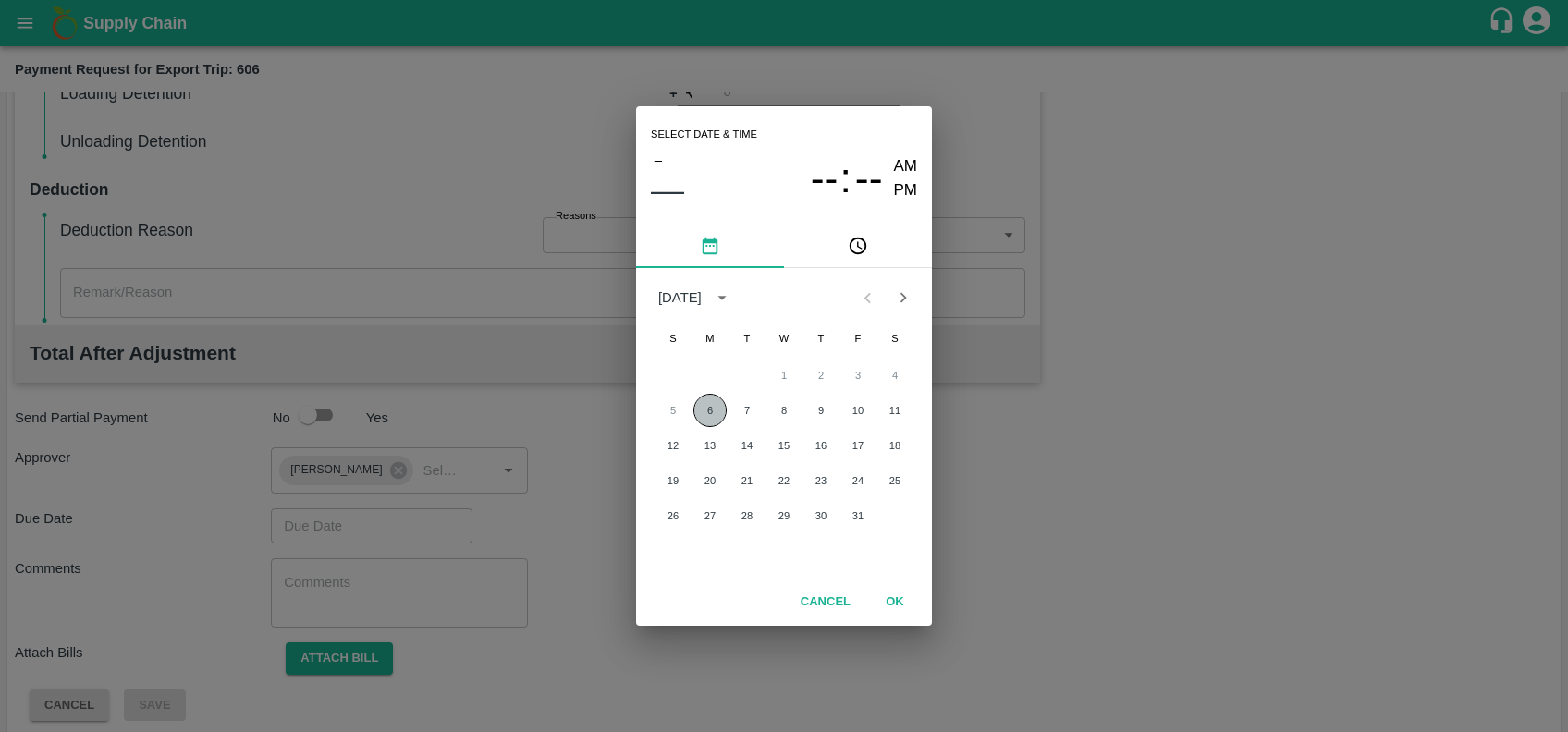
click at [708, 420] on button "6" at bounding box center [710, 410] width 33 height 33
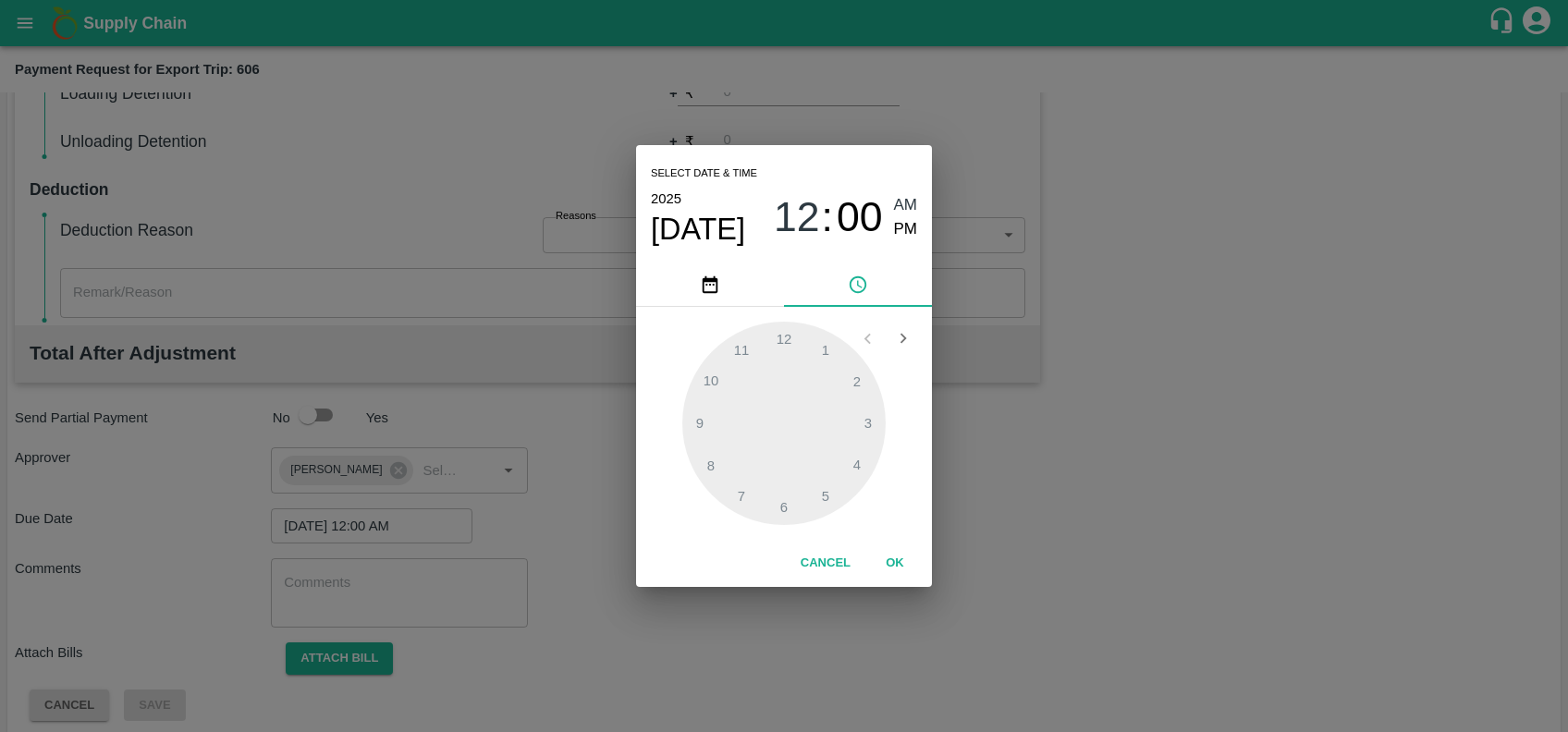
click at [808, 224] on span "12" at bounding box center [797, 217] width 46 height 48
click at [908, 230] on span "PM" at bounding box center [906, 229] width 24 height 25
click at [796, 349] on div at bounding box center [784, 423] width 203 height 203
click at [721, 349] on div at bounding box center [784, 423] width 203 height 203
type input "06/10/2025 12:53 PM"
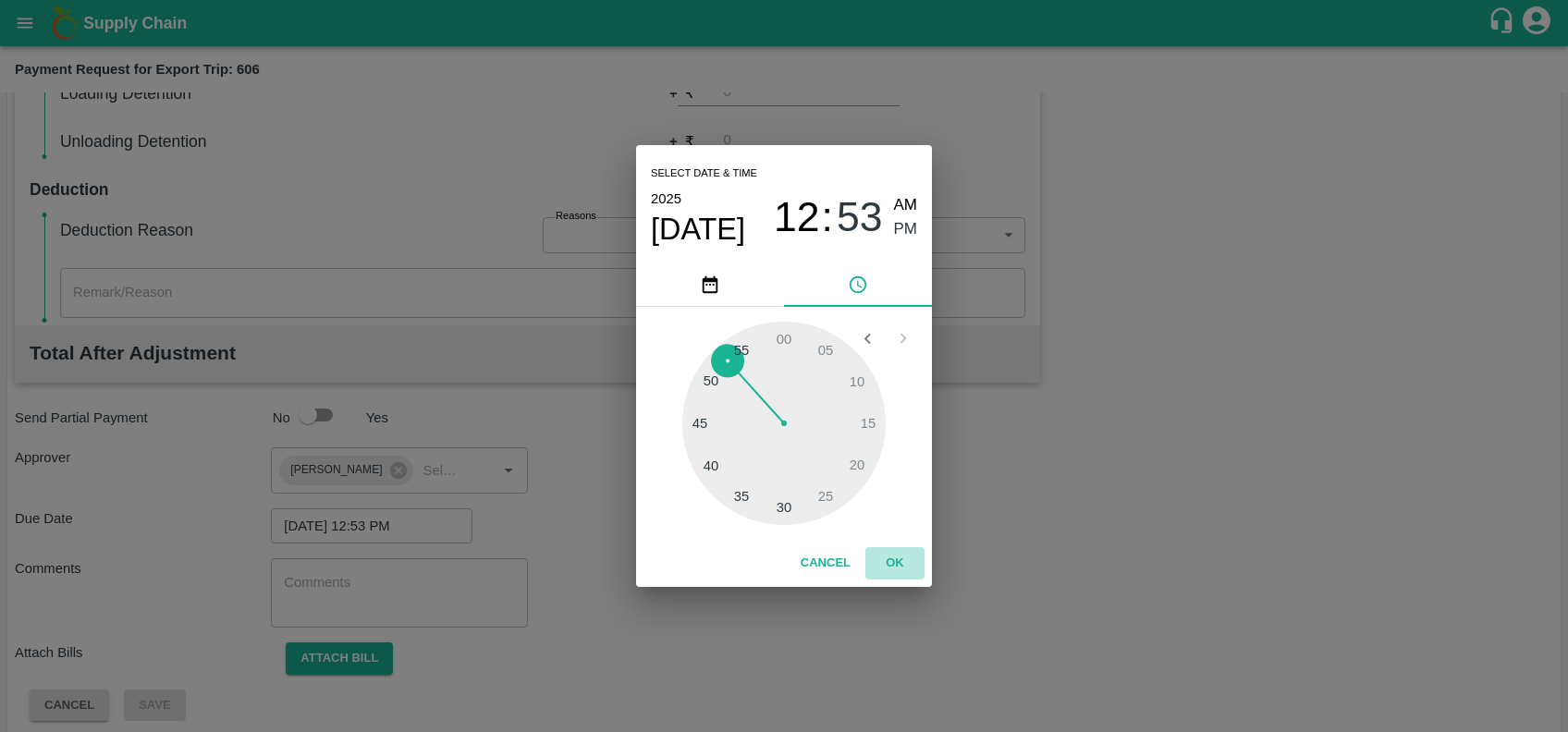
click at [902, 563] on button "OK" at bounding box center [895, 563] width 59 height 32
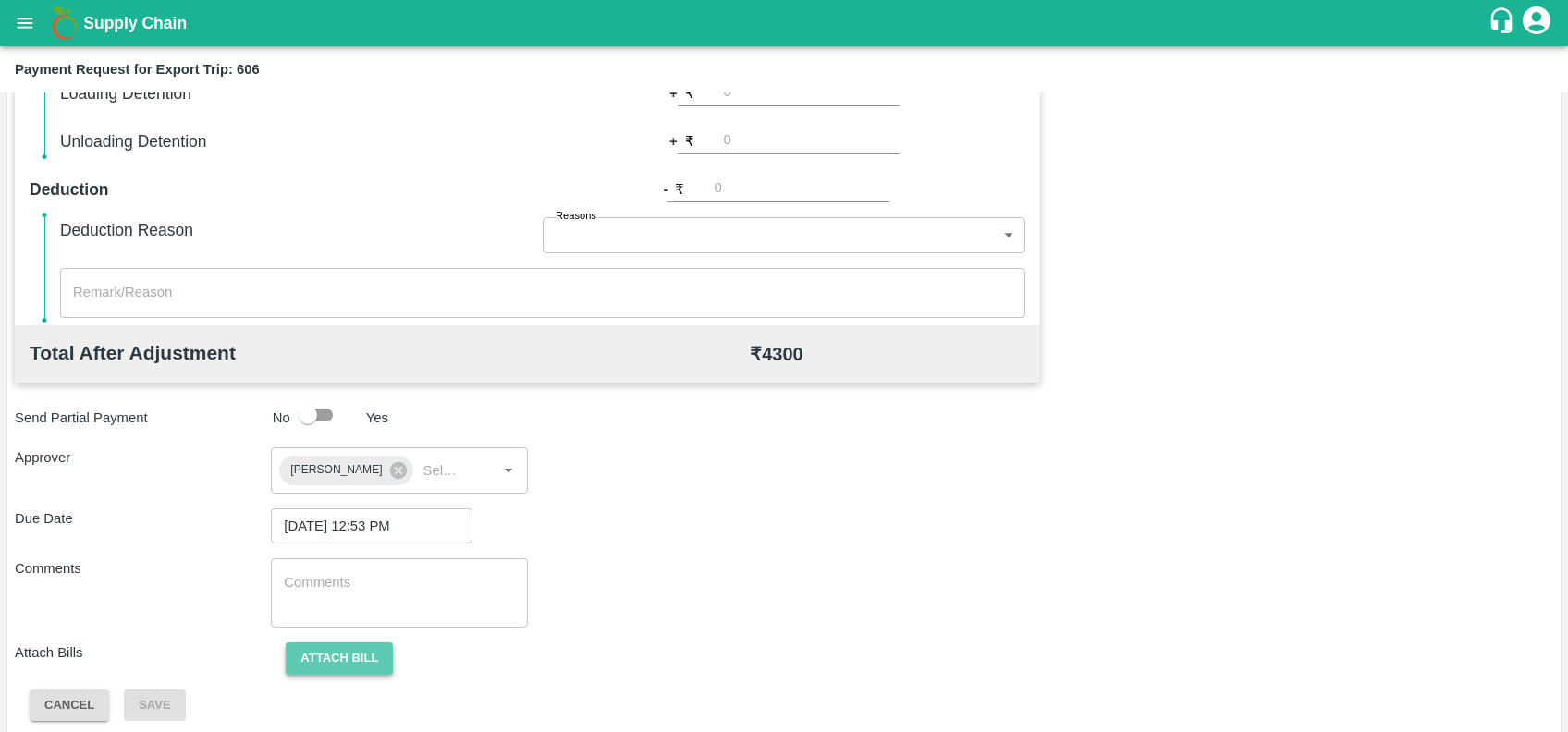
click at [370, 653] on button "Attach bill" at bounding box center [339, 658] width 107 height 32
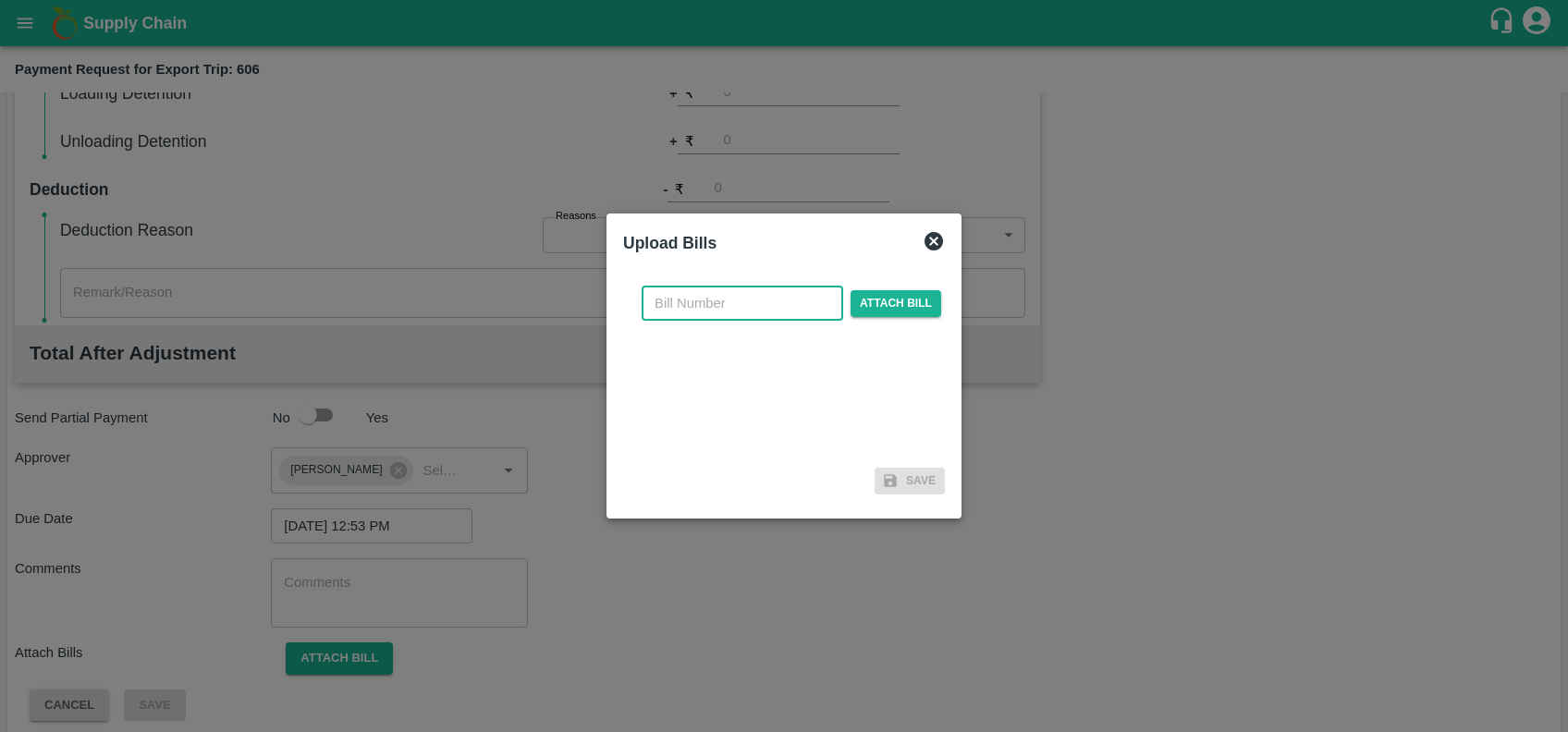
click at [712, 311] on input "text" at bounding box center [742, 302] width 201 height 35
paste input "JCAR/25-26/06308"
type input "JCAR/25-26/06308"
click at [891, 295] on span "Attach bill" at bounding box center [896, 303] width 91 height 27
click at [0, 0] on input "Attach bill" at bounding box center [0, 0] width 0 height 0
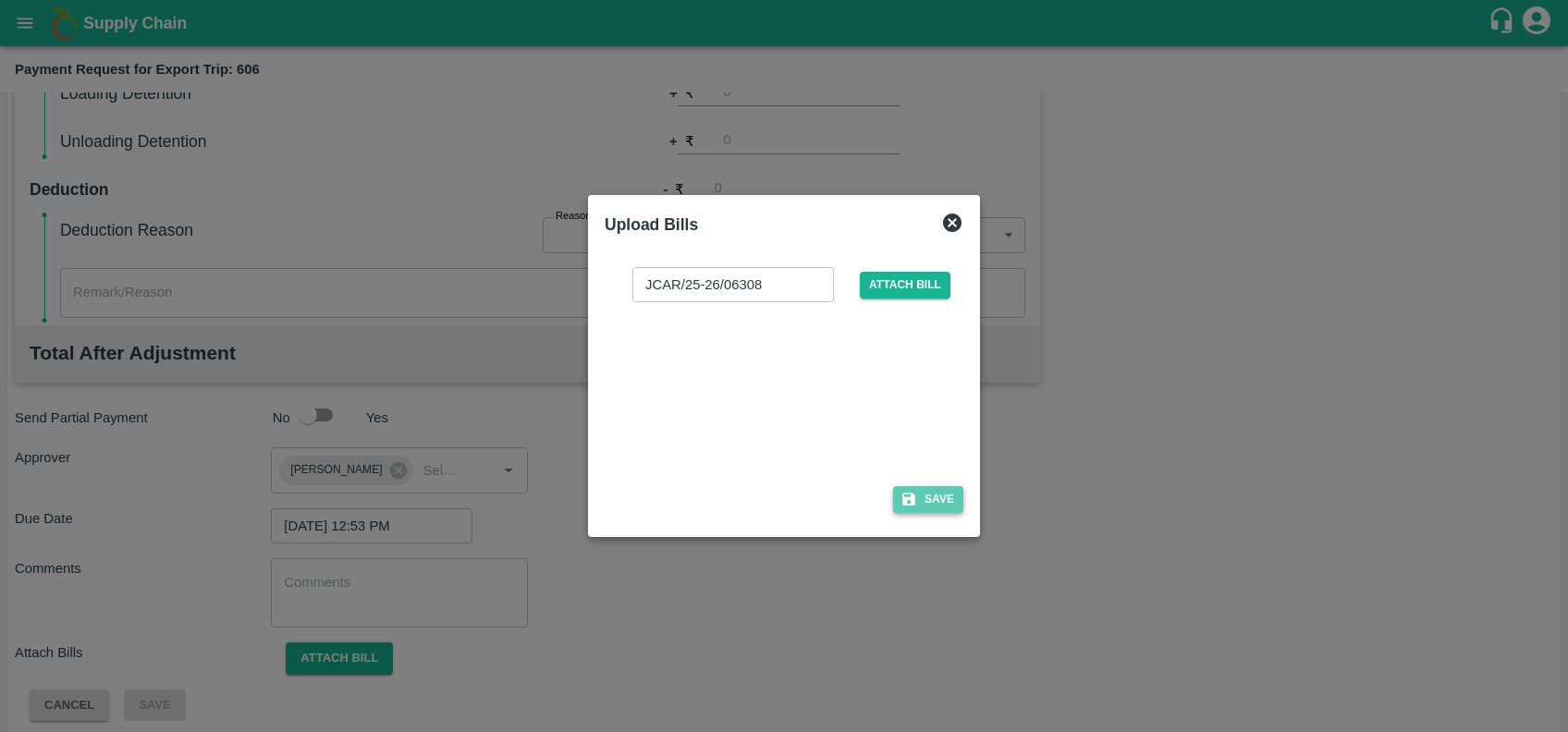
click at [910, 493] on icon "button" at bounding box center [909, 500] width 17 height 17
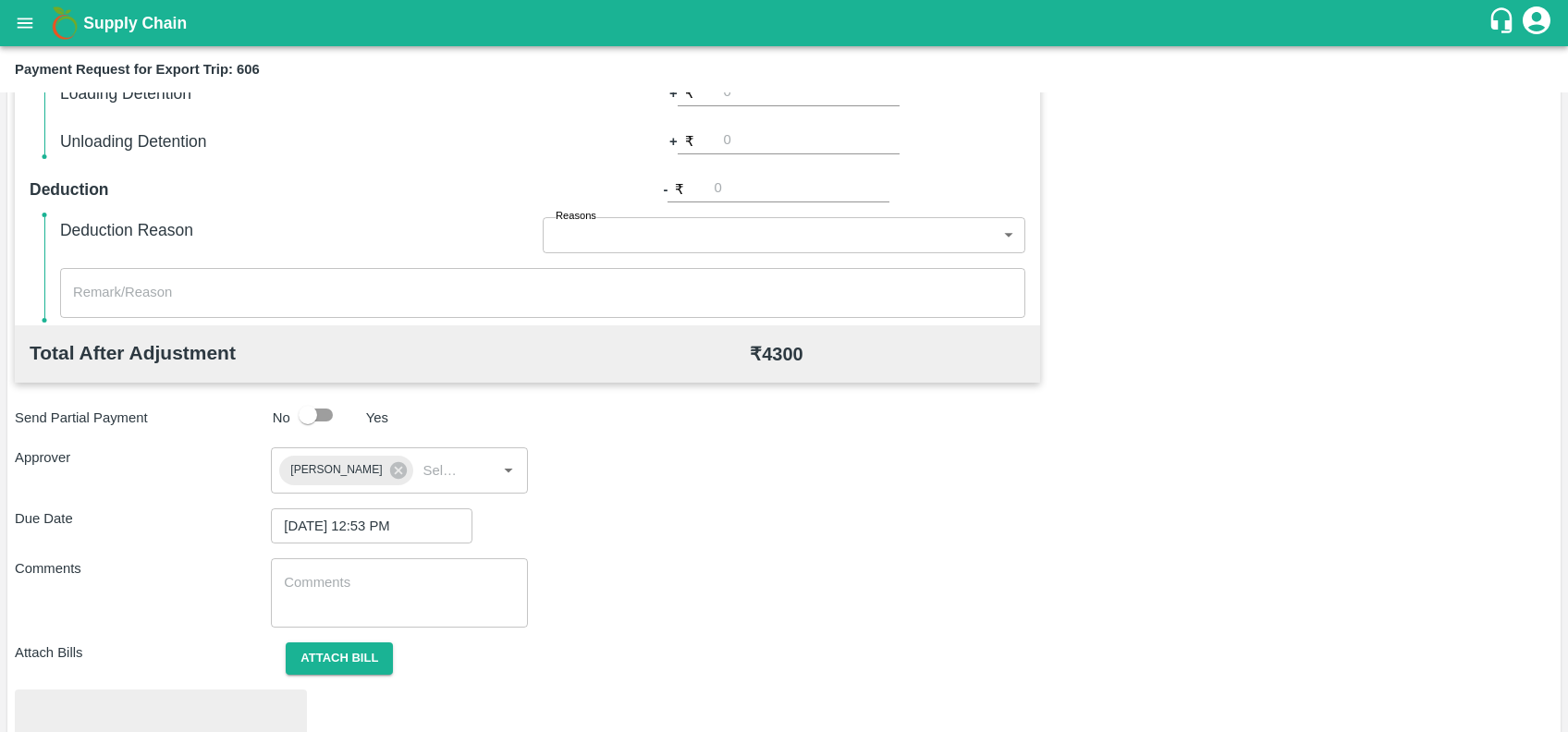
scroll to position [644, 0]
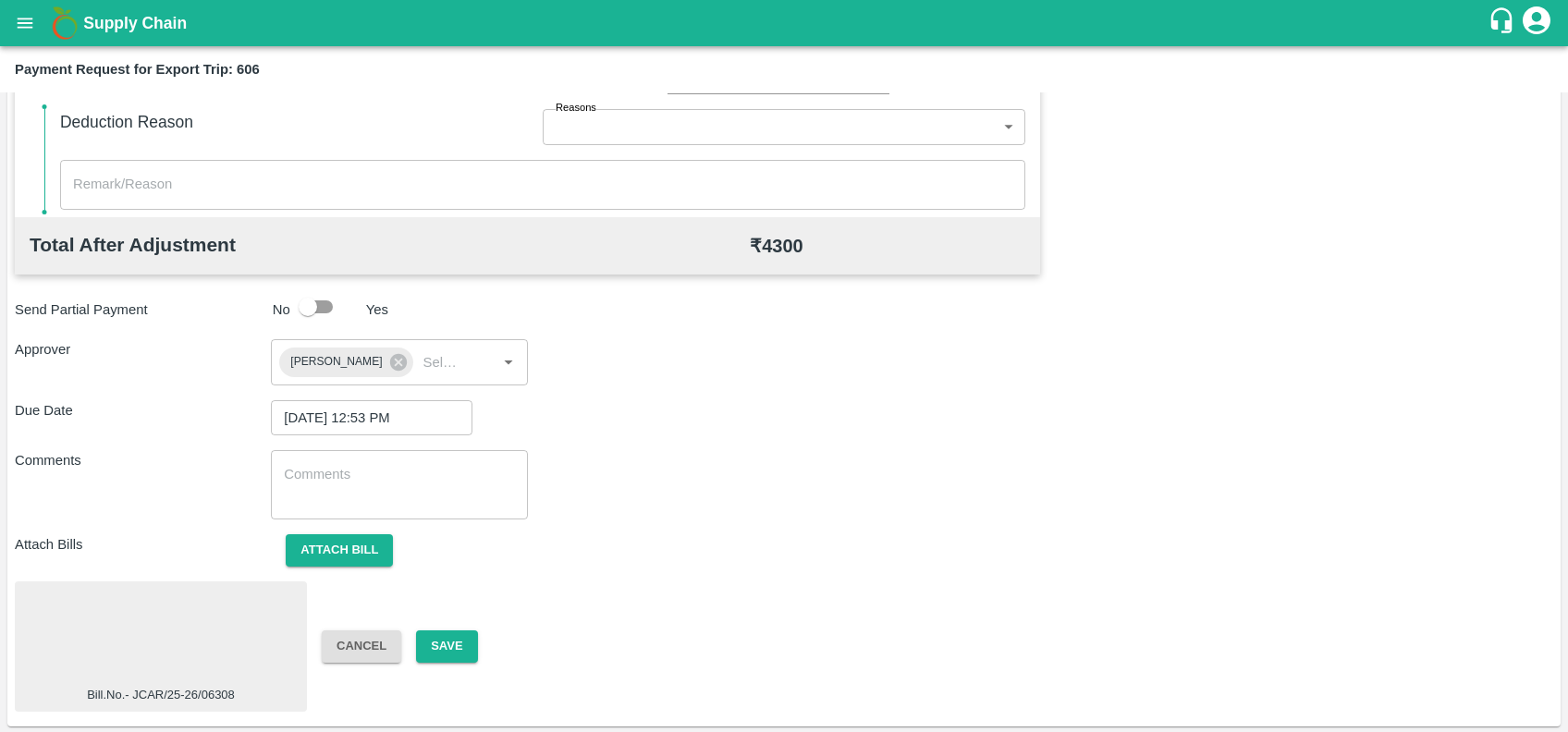
click at [251, 601] on div at bounding box center [160, 637] width 277 height 98
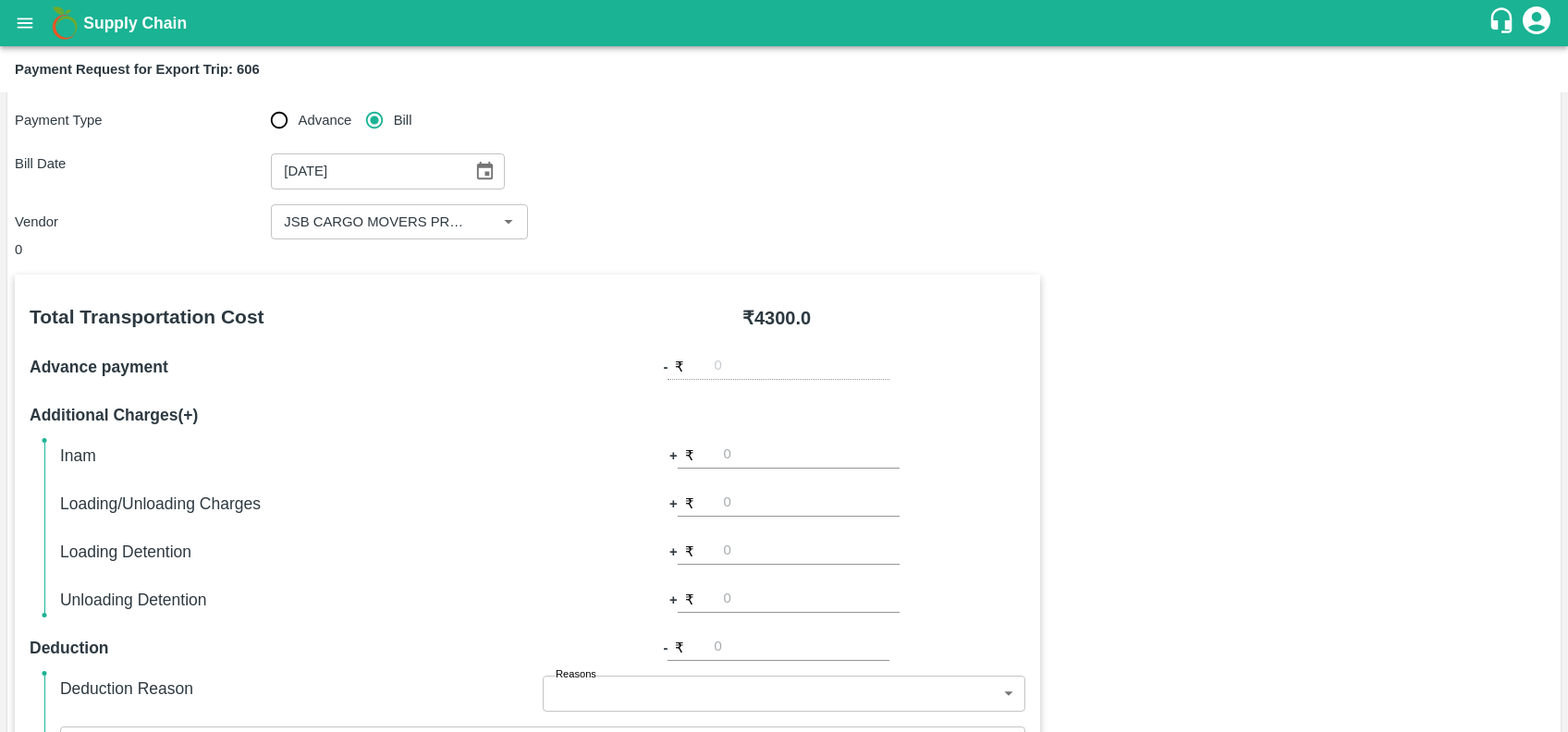
scroll to position [0, 0]
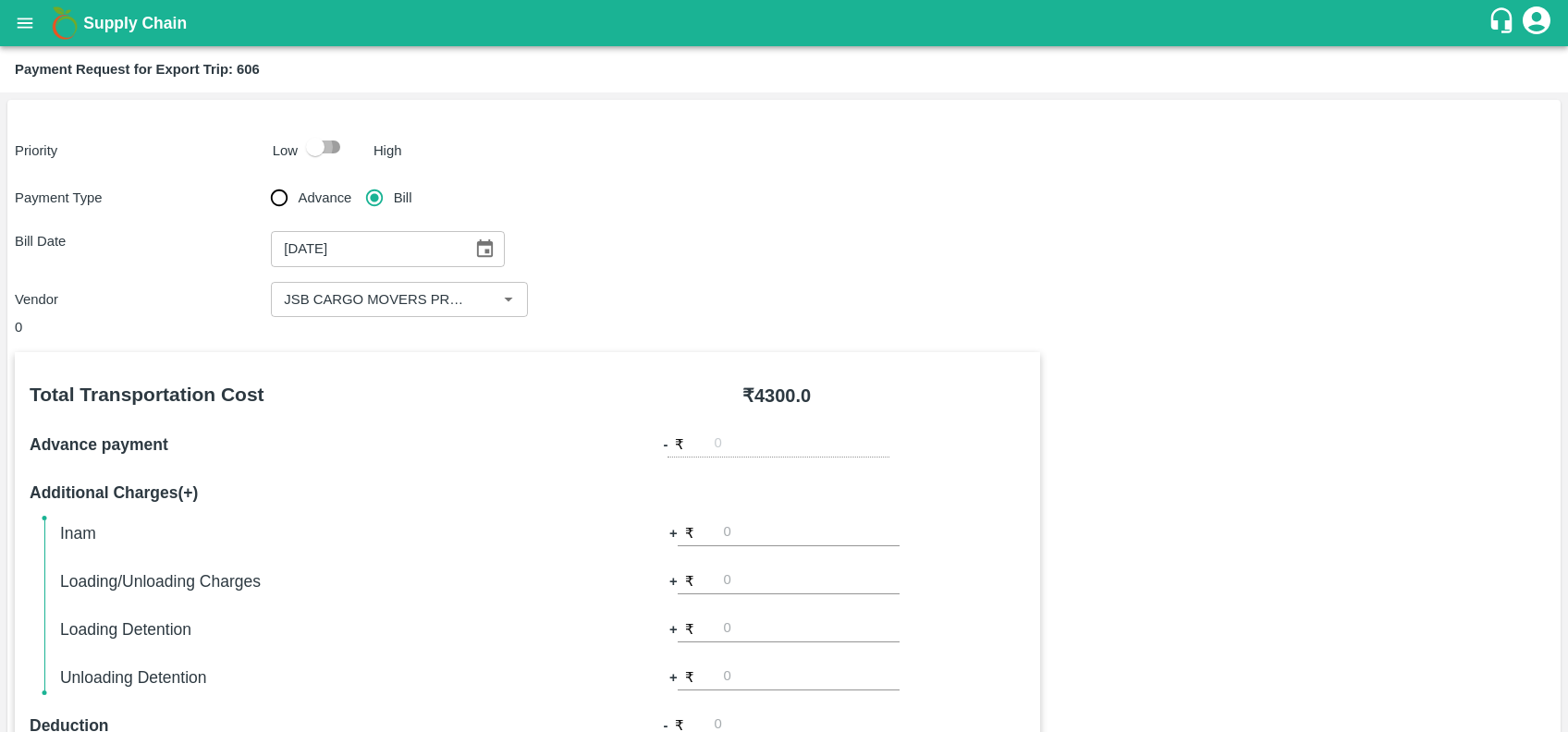
click at [341, 152] on input "checkbox" at bounding box center [315, 146] width 105 height 35
checkbox input "true"
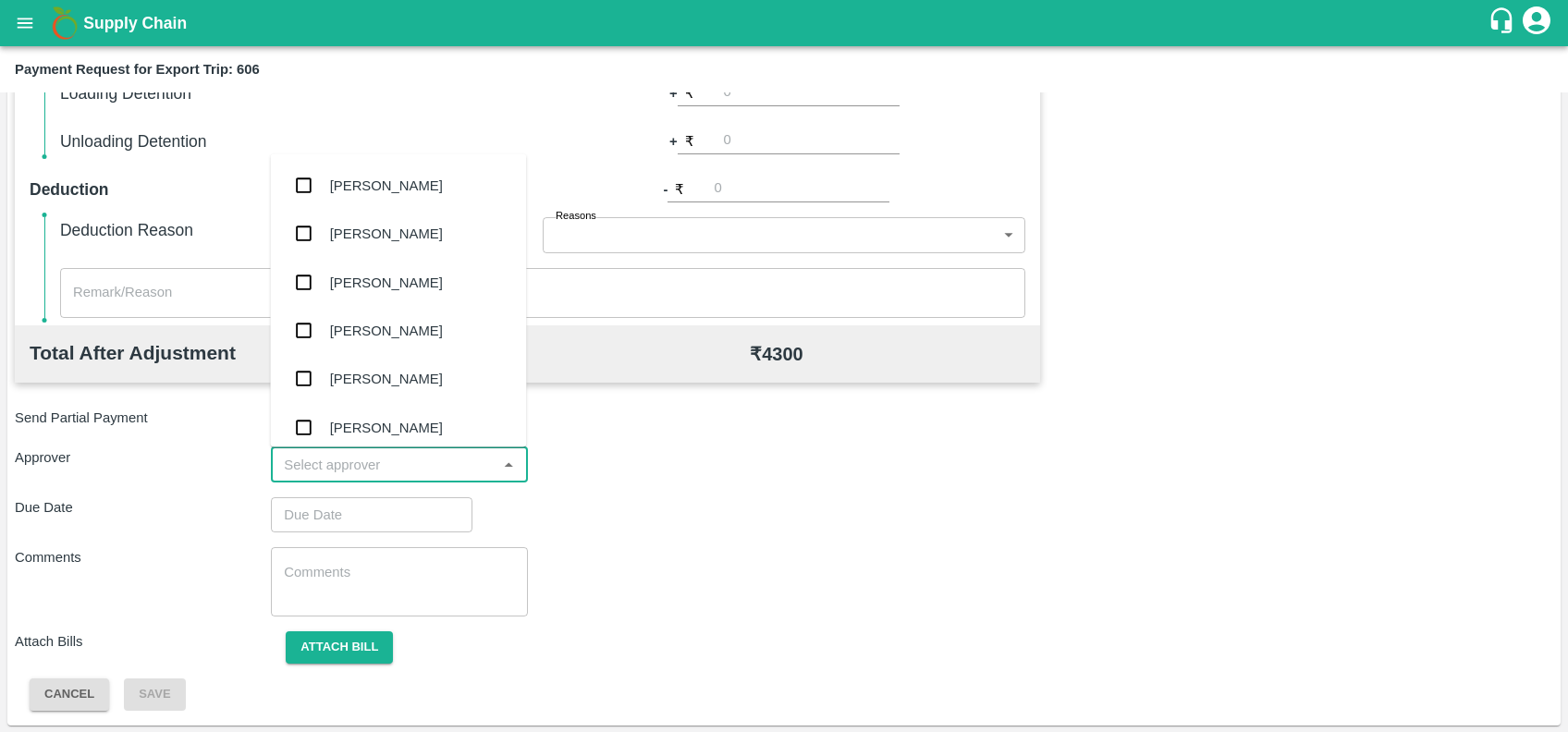
click at [363, 465] on input "input" at bounding box center [383, 465] width 214 height 24
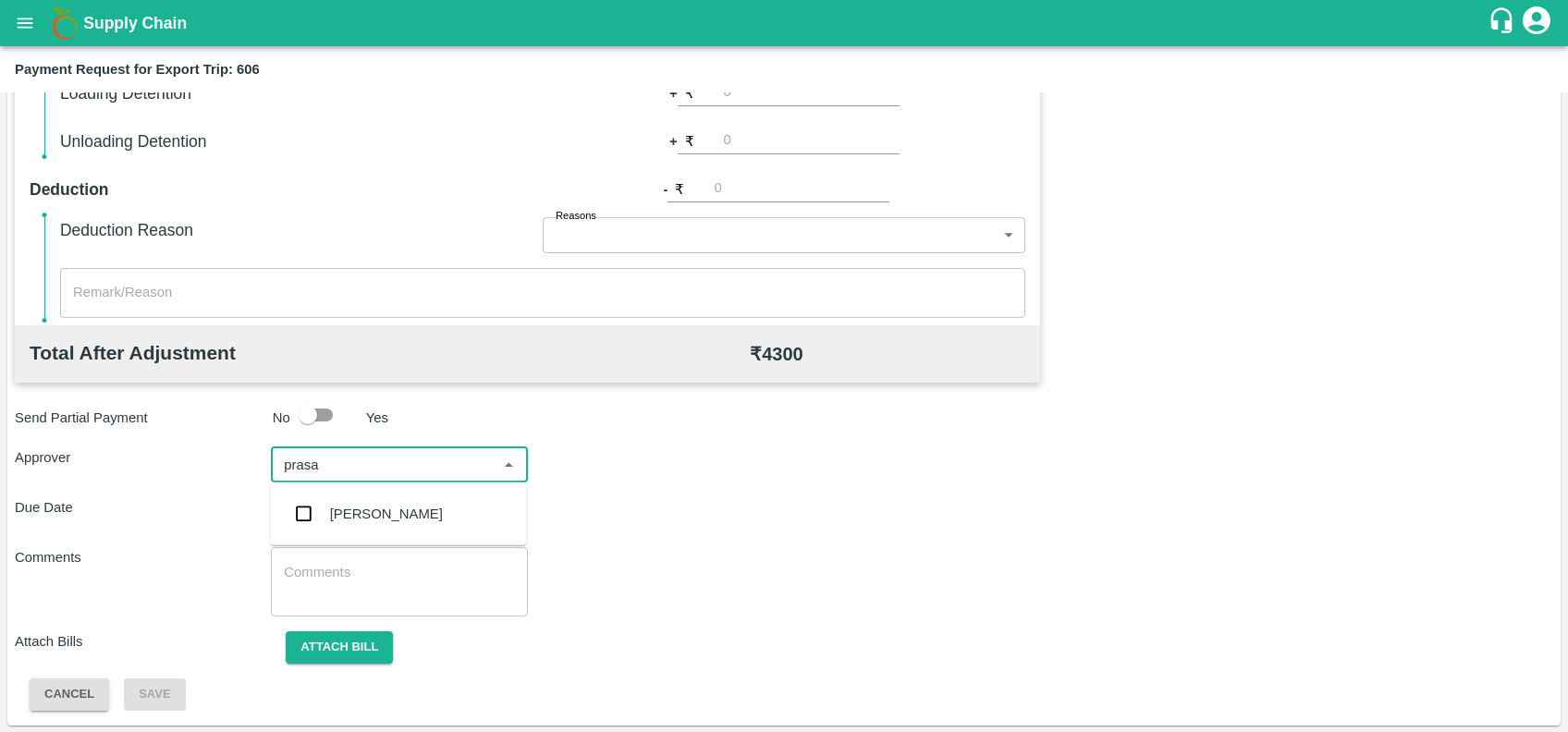
type input "prasad"
click at [378, 497] on div "[PERSON_NAME]" at bounding box center [398, 514] width 256 height 48
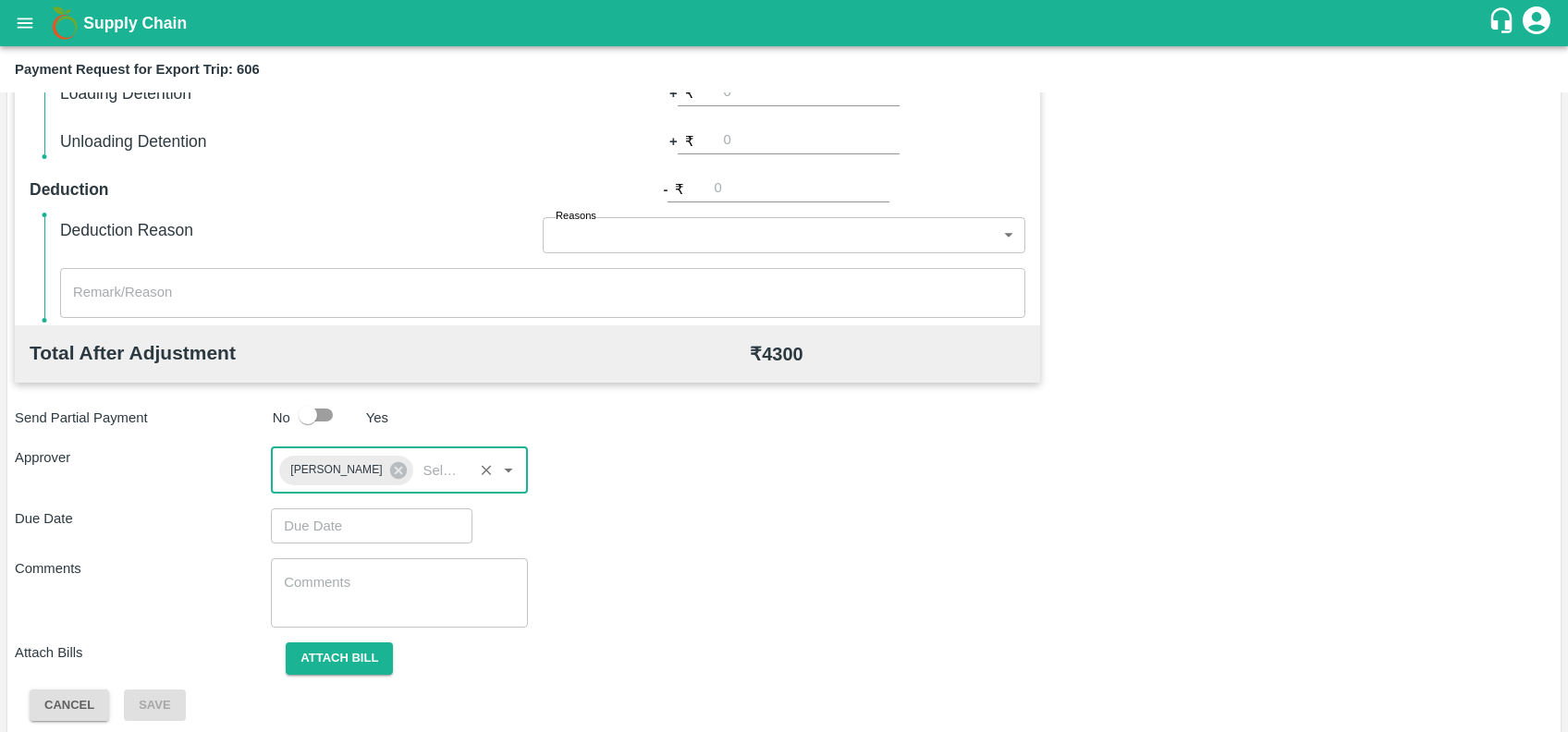
type input "DD/MM/YYYY hh:mm aa"
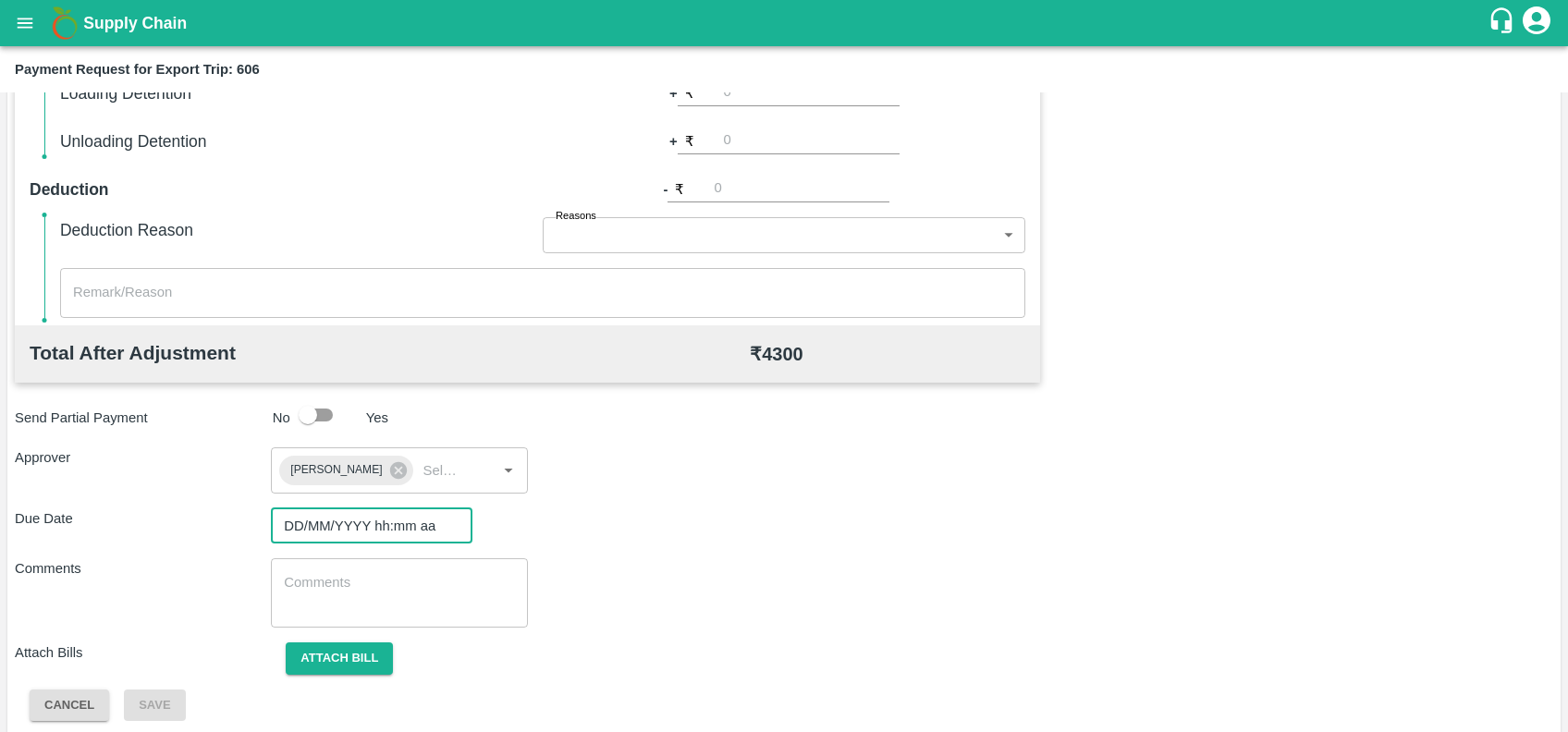
click at [385, 518] on input "DD/MM/YYYY hh:mm aa" at bounding box center [365, 525] width 189 height 35
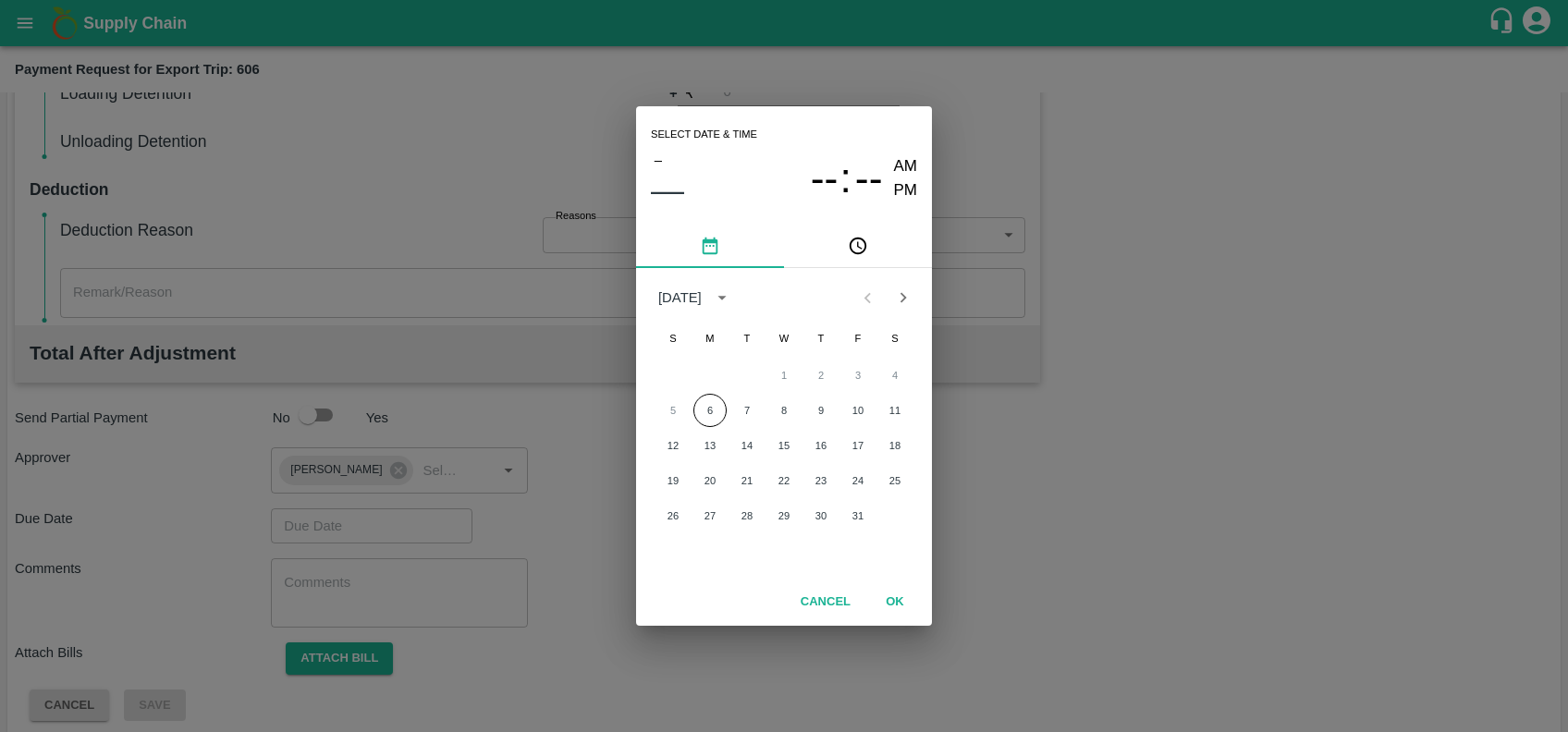
click at [697, 427] on div "5 6 7 8 9 10 11" at bounding box center [784, 410] width 296 height 33
click at [698, 422] on button "6" at bounding box center [710, 410] width 33 height 33
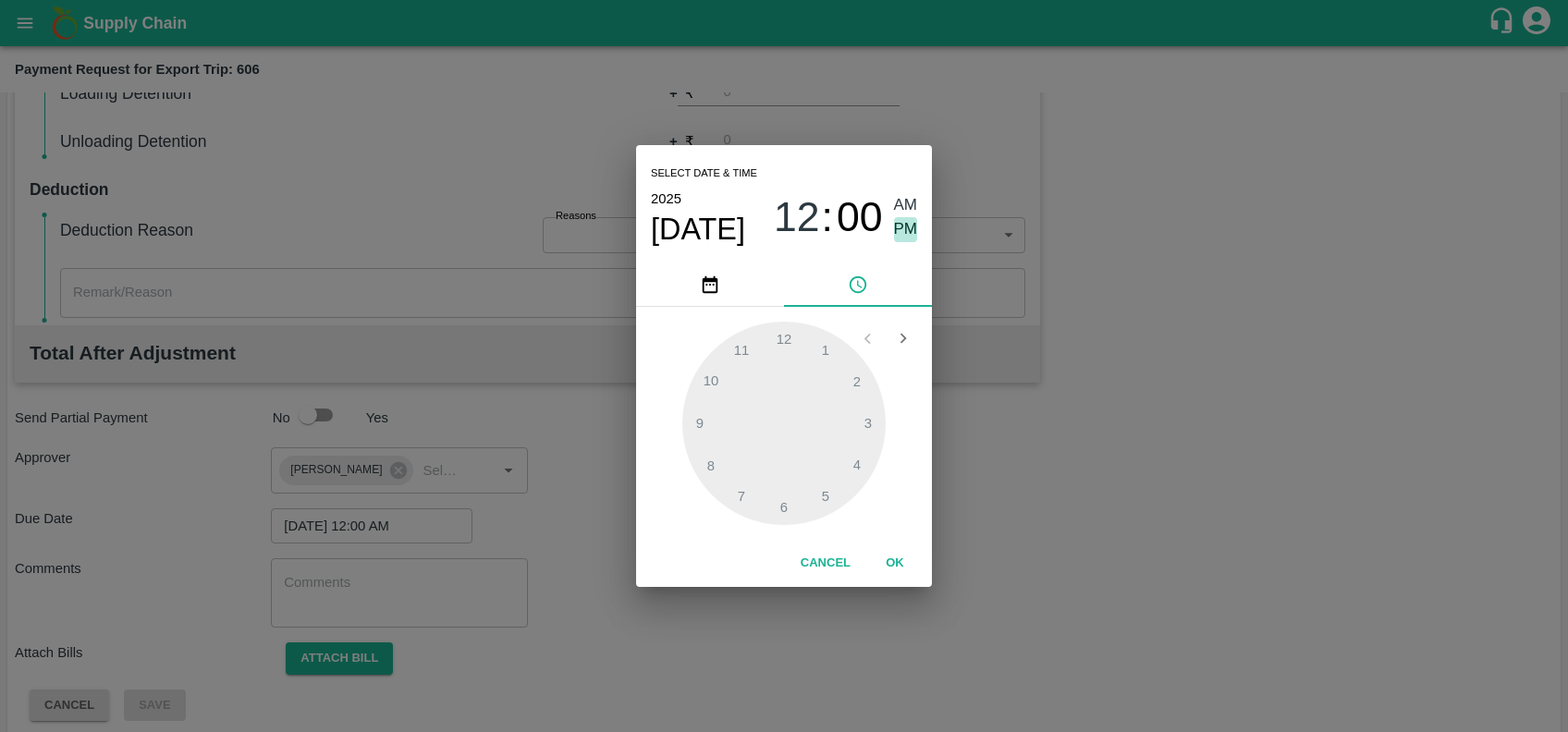
click at [903, 236] on span "PM" at bounding box center [906, 229] width 24 height 25
click at [770, 347] on div at bounding box center [784, 423] width 203 height 203
click at [744, 354] on div at bounding box center [784, 423] width 203 height 203
type input "06/10/2025 12:55 PM"
click at [895, 563] on button "OK" at bounding box center [895, 563] width 59 height 32
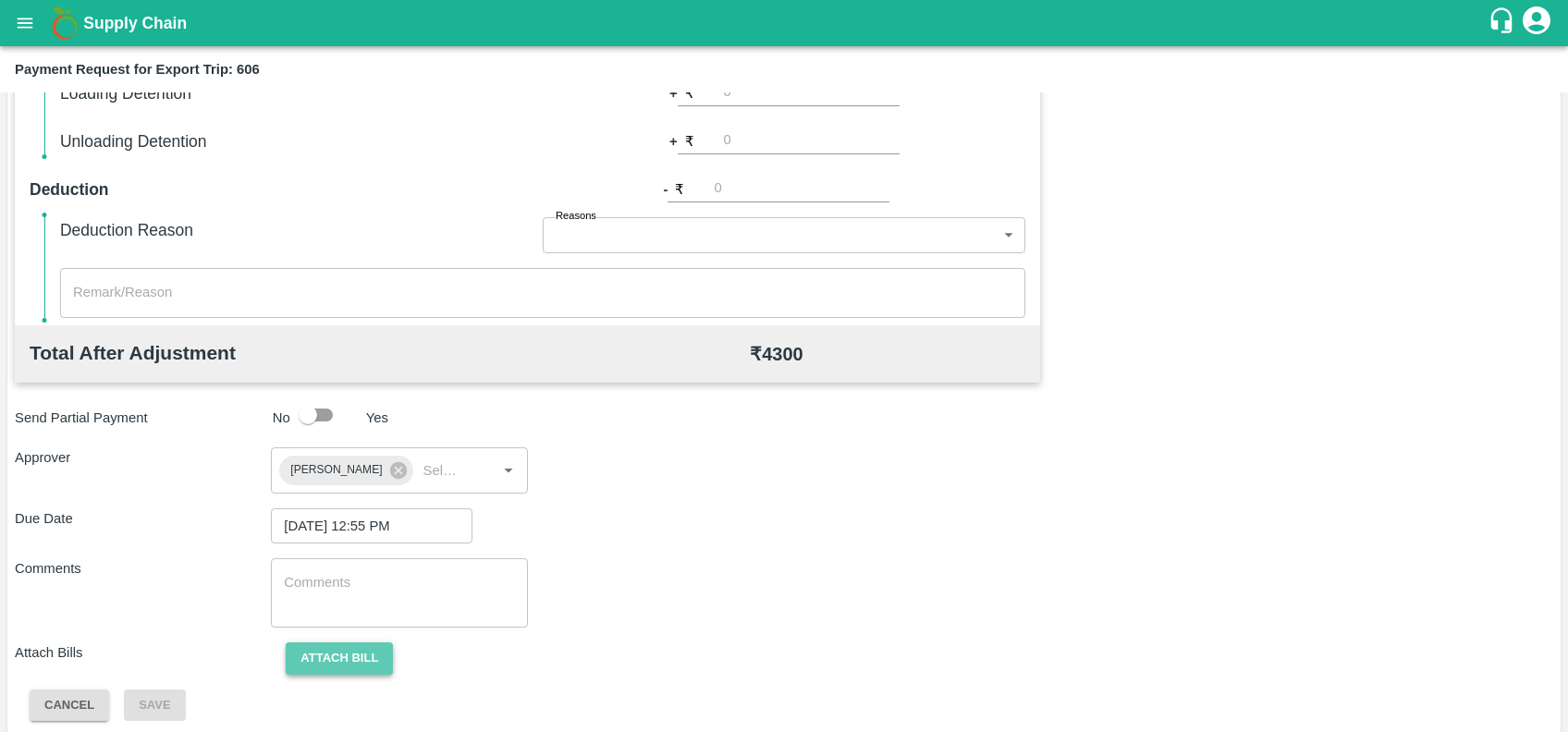
click at [357, 660] on button "Attach bill" at bounding box center [339, 658] width 107 height 32
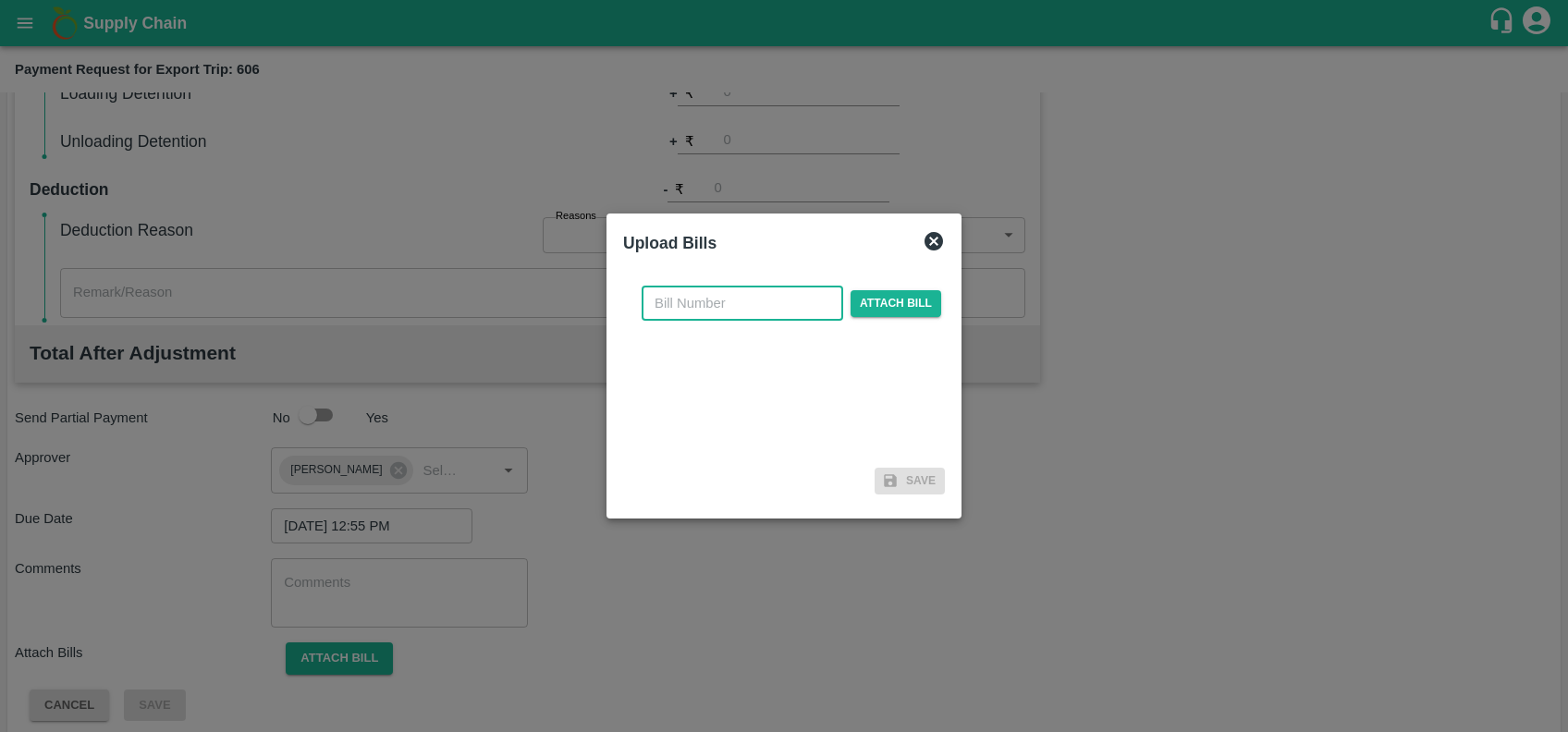
click at [773, 313] on input "text" at bounding box center [742, 302] width 201 height 35
paste input "JCAR/25-26/06308"
type input "JCAR/25-26/06308"
click at [887, 306] on span "Attach bill" at bounding box center [896, 303] width 91 height 27
click at [0, 0] on input "Attach bill" at bounding box center [0, 0] width 0 height 0
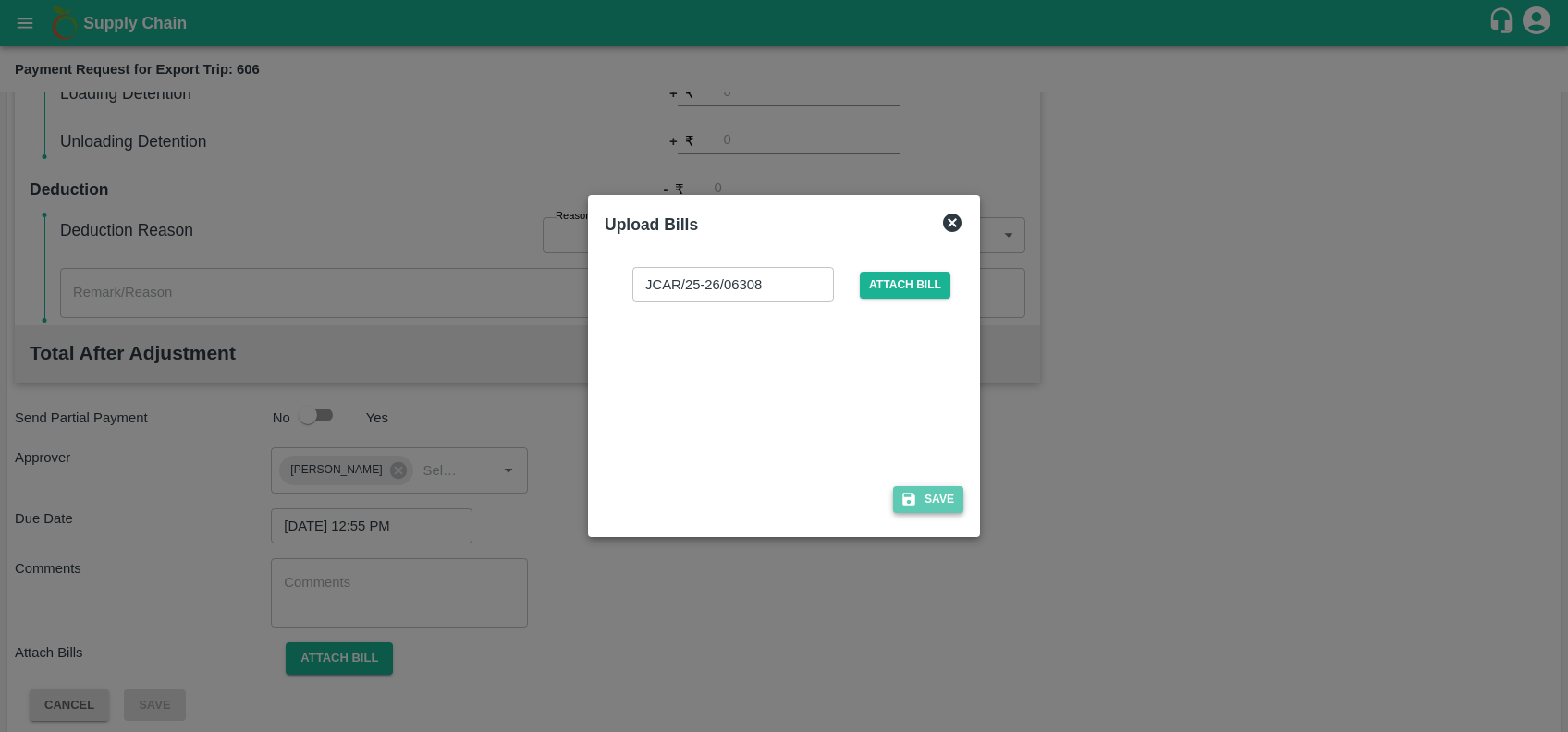
click at [949, 494] on button "Save" at bounding box center [929, 500] width 70 height 27
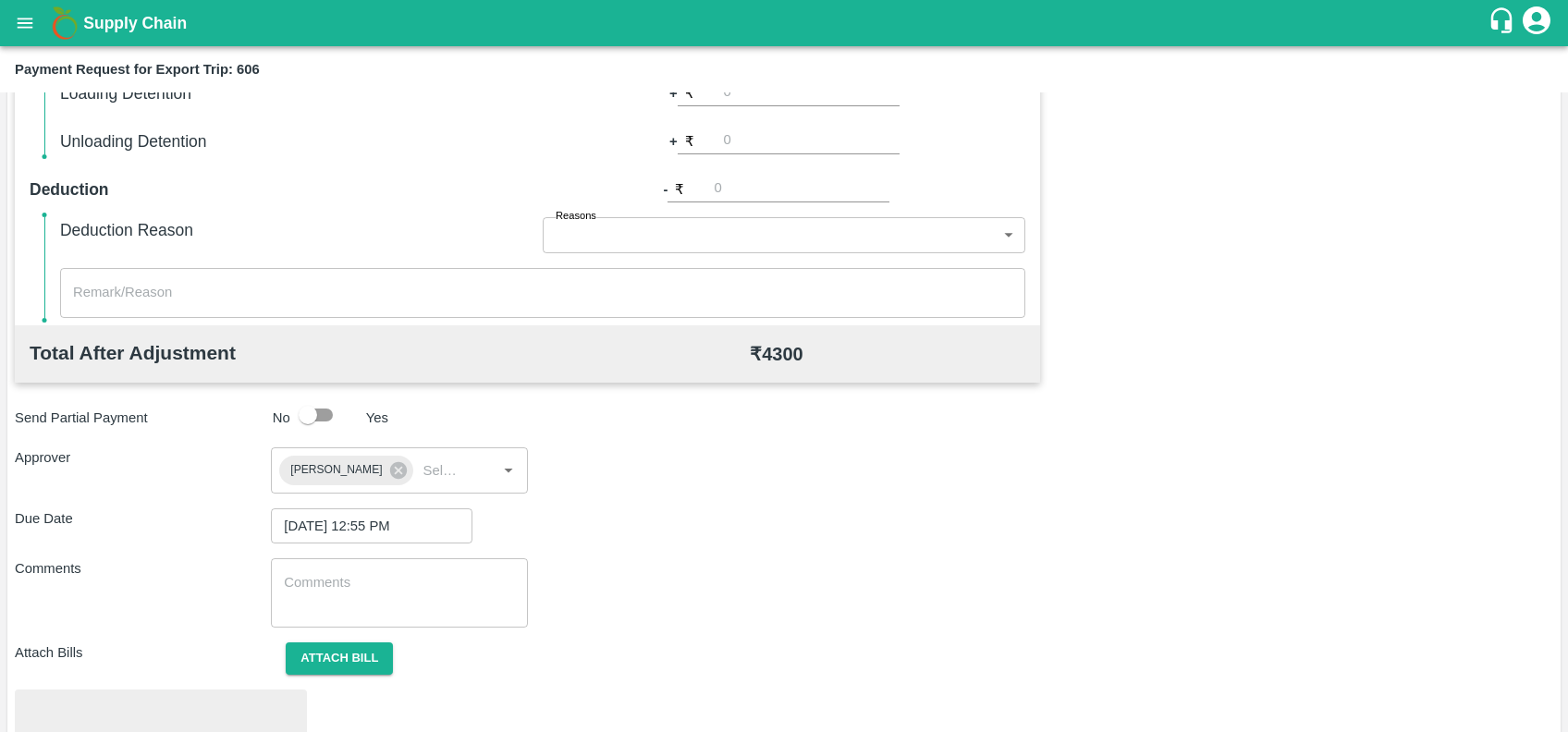
scroll to position [644, 0]
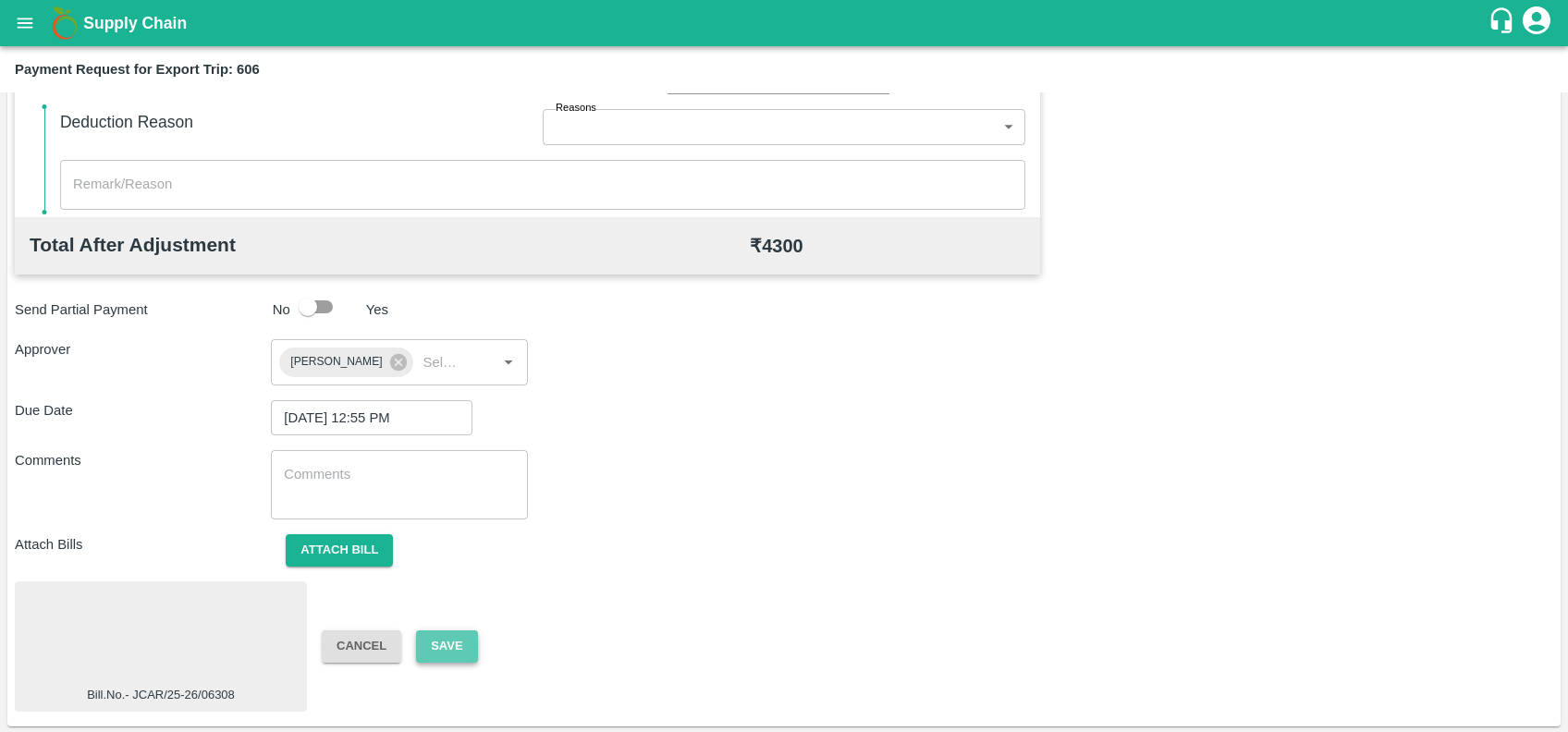
click at [450, 636] on button "Save" at bounding box center [447, 647] width 61 height 32
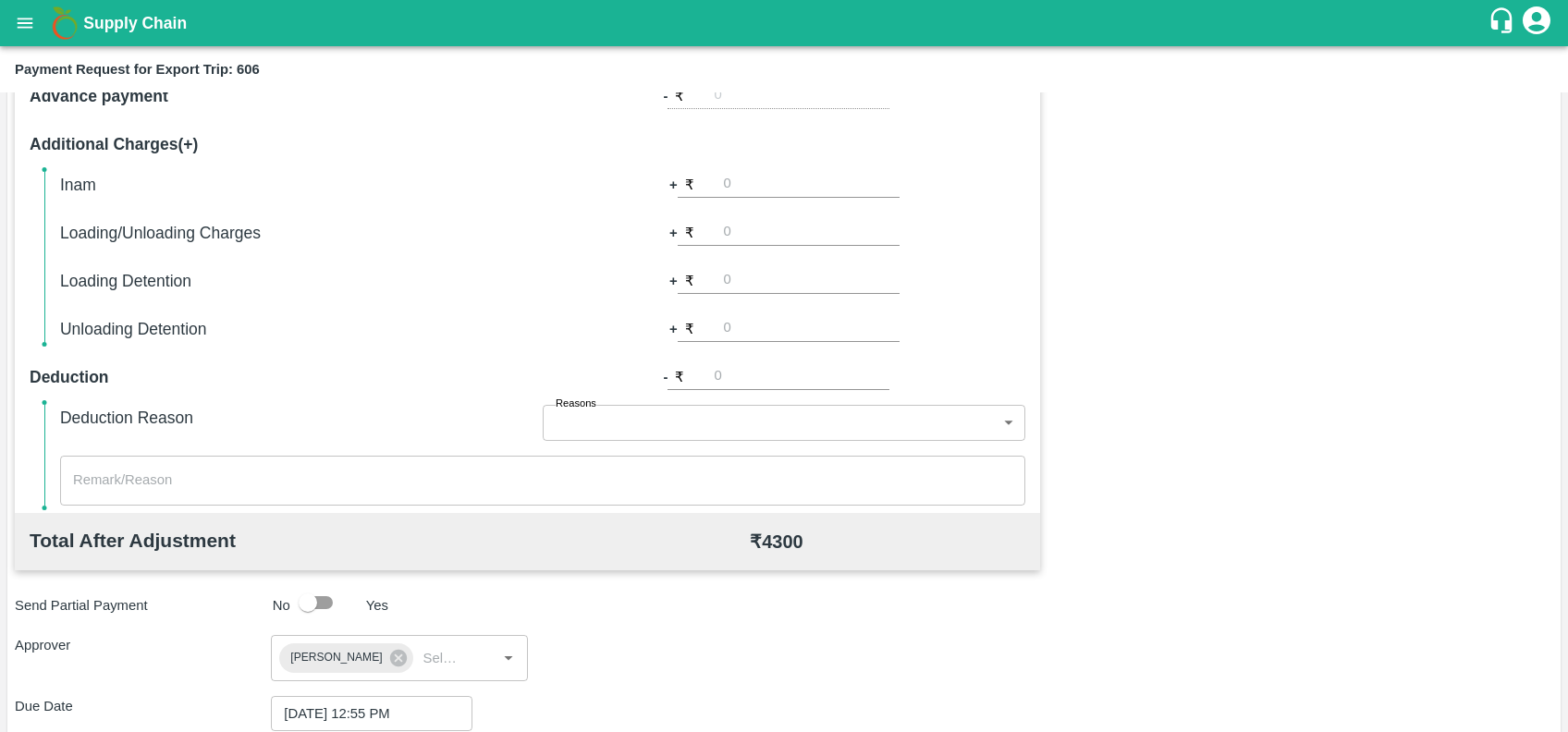
scroll to position [265, 0]
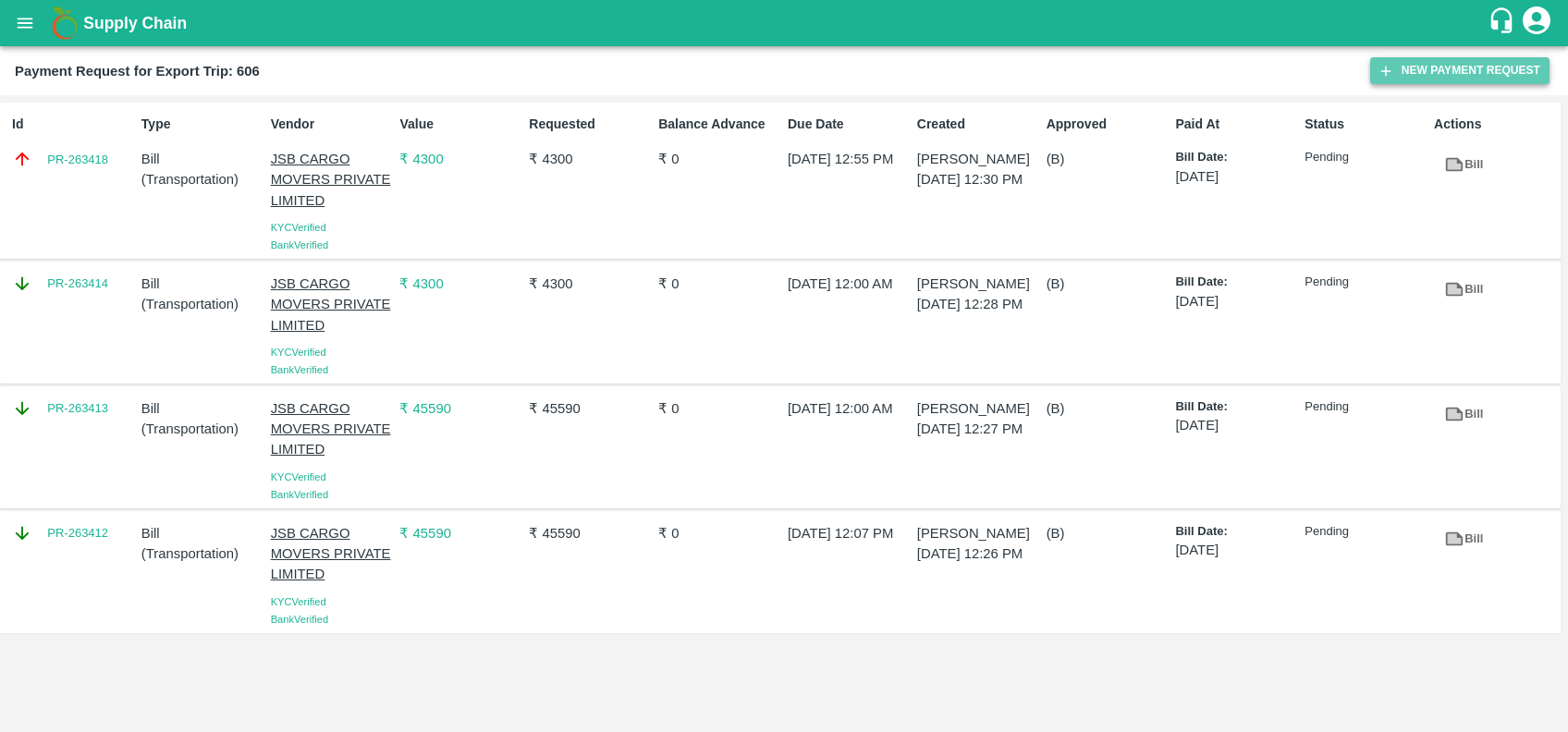
click at [1409, 71] on button "New Payment Request" at bounding box center [1460, 70] width 179 height 27
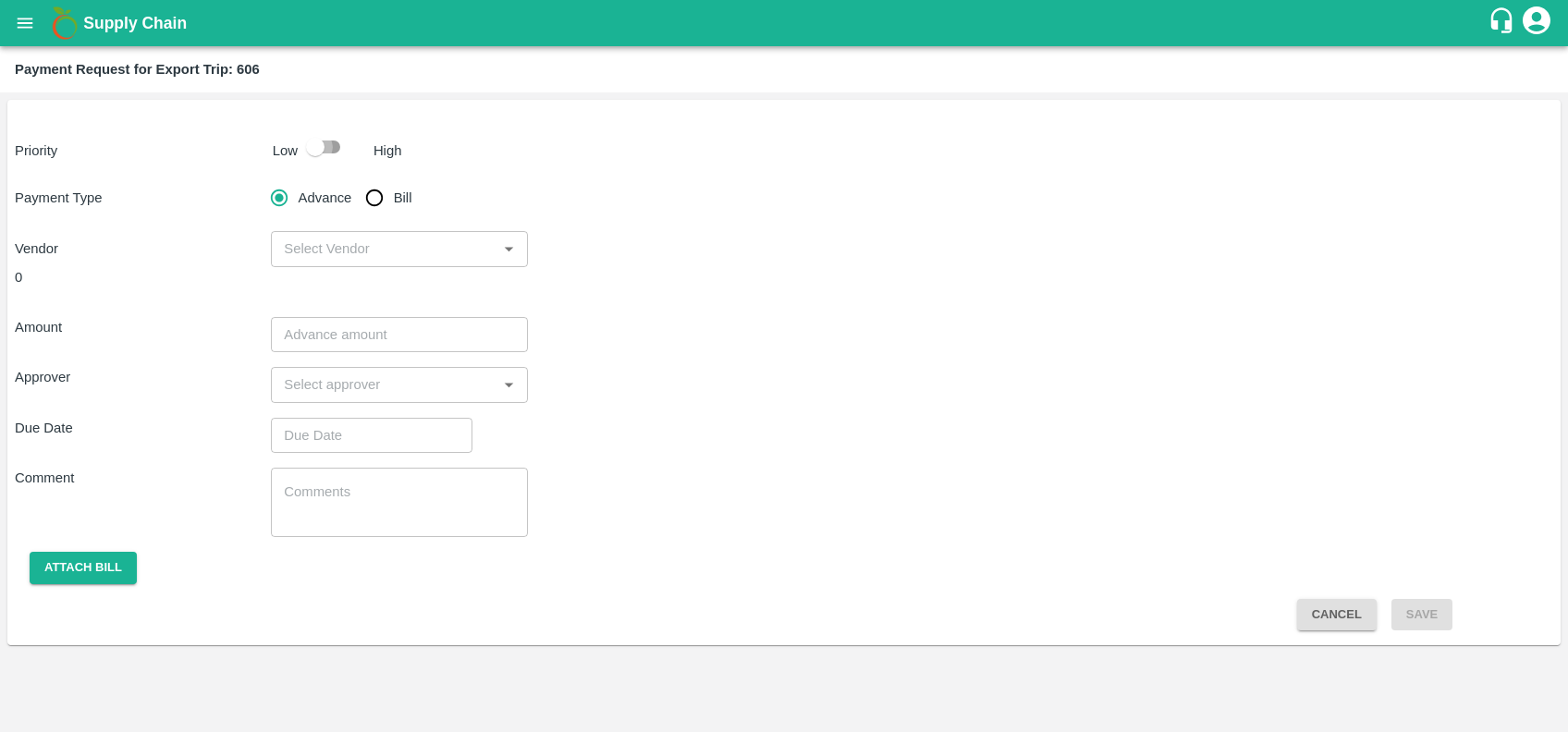
click at [313, 156] on input "checkbox" at bounding box center [315, 146] width 105 height 35
checkbox input "true"
click at [394, 201] on span "Bill" at bounding box center [402, 197] width 18 height 20
click at [393, 201] on input "Bill" at bounding box center [374, 197] width 37 height 37
radio input "true"
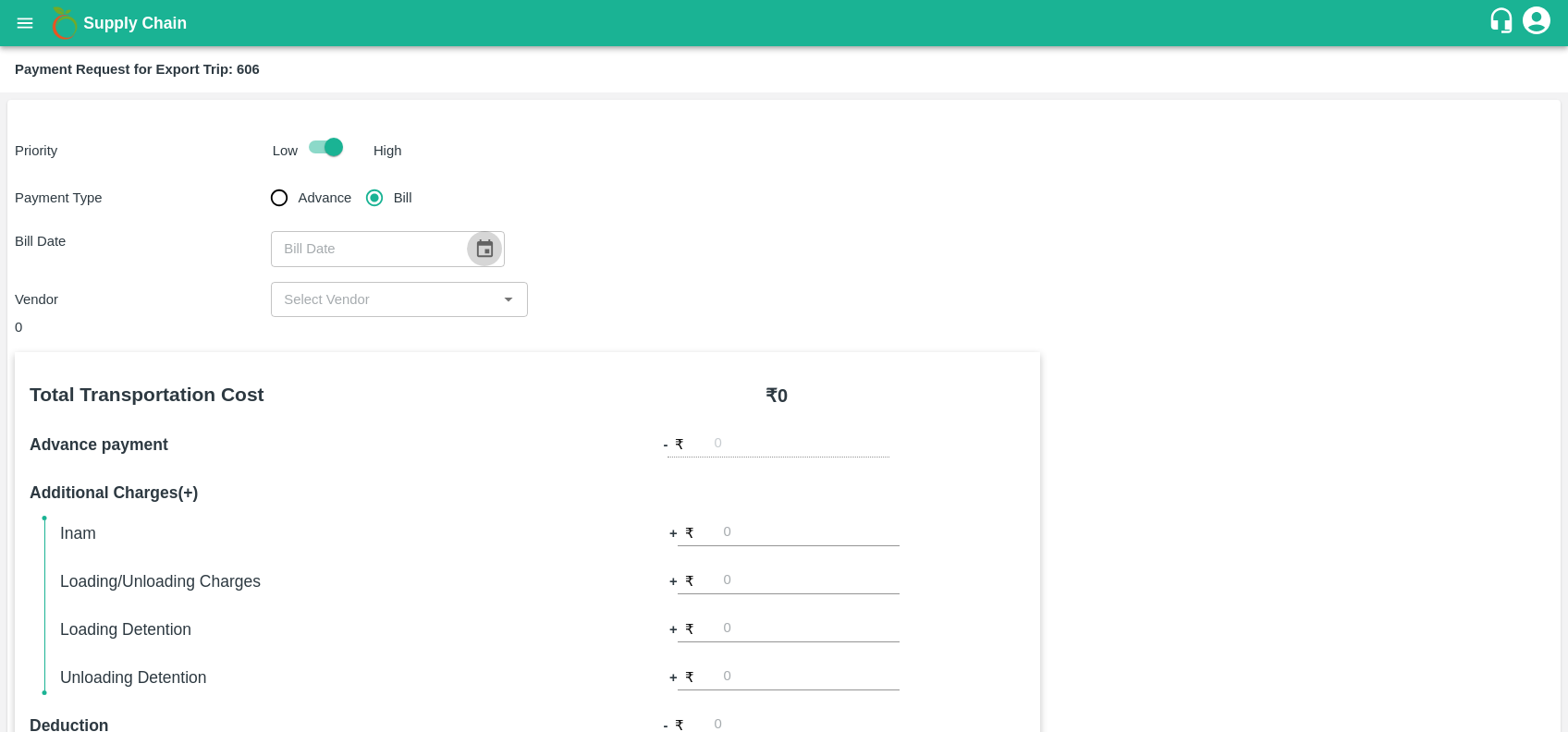
click at [481, 247] on icon "Choose date" at bounding box center [484, 247] width 20 height 20
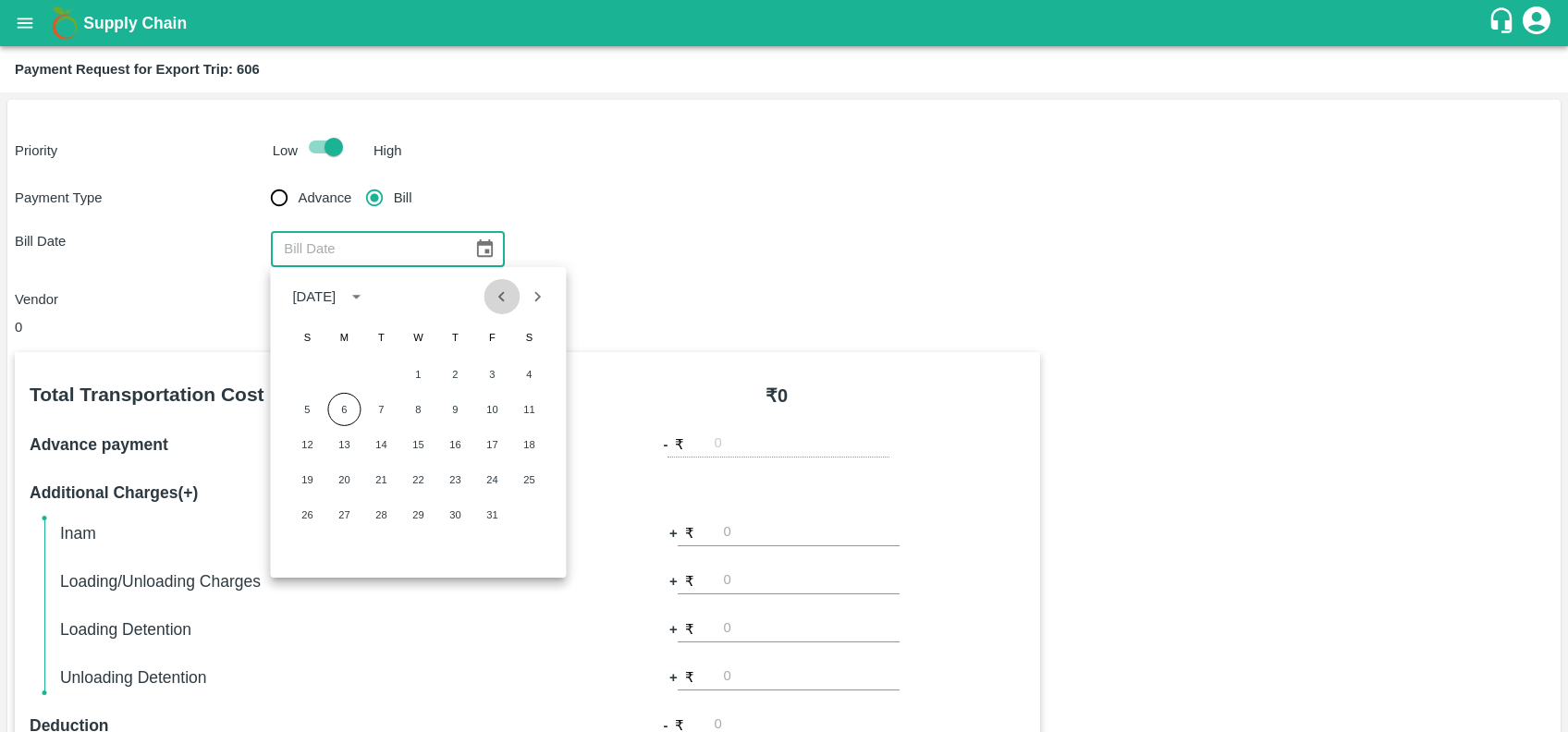
click at [494, 287] on icon "Previous month" at bounding box center [502, 296] width 20 height 20
click at [459, 444] on button "18" at bounding box center [454, 444] width 33 height 33
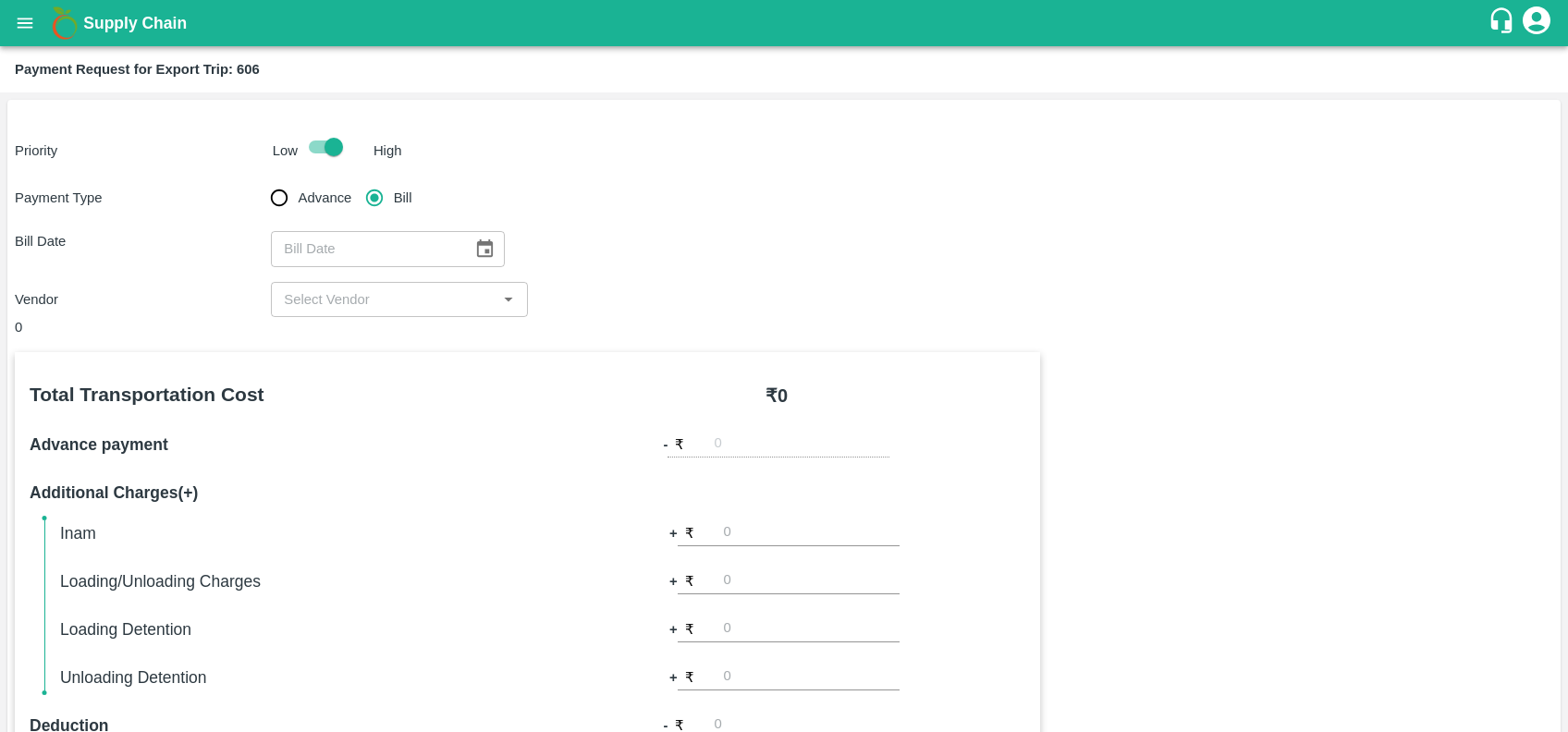
type input "[DATE]"
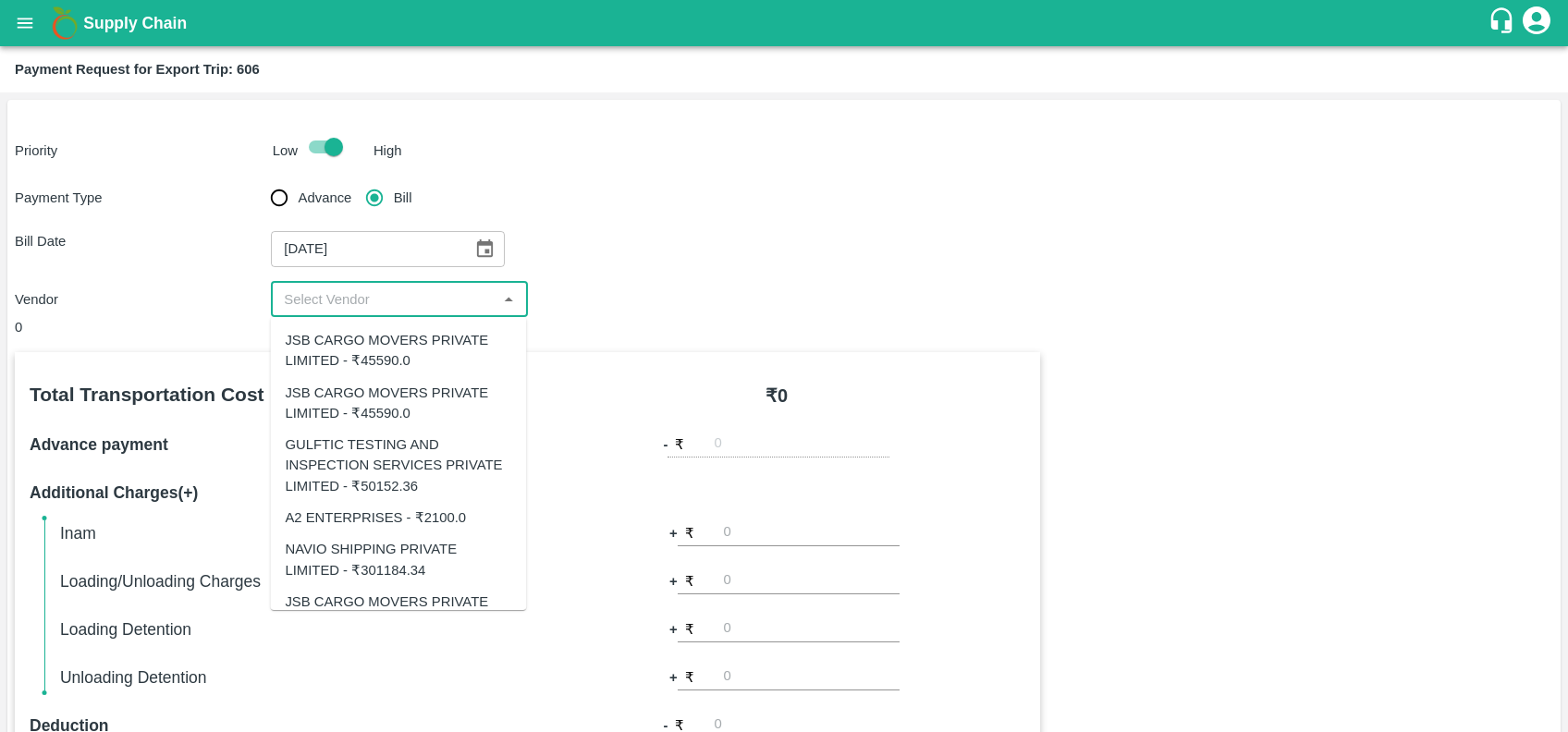
click at [368, 293] on input "input" at bounding box center [383, 299] width 214 height 24
click at [378, 566] on div "NAVIO SHIPPING PRIVATE LIMITED - ₹301184.34" at bounding box center [397, 559] width 227 height 42
type input "NAVIO SHIPPING PRIVATE LIMITED - ₹301184.34"
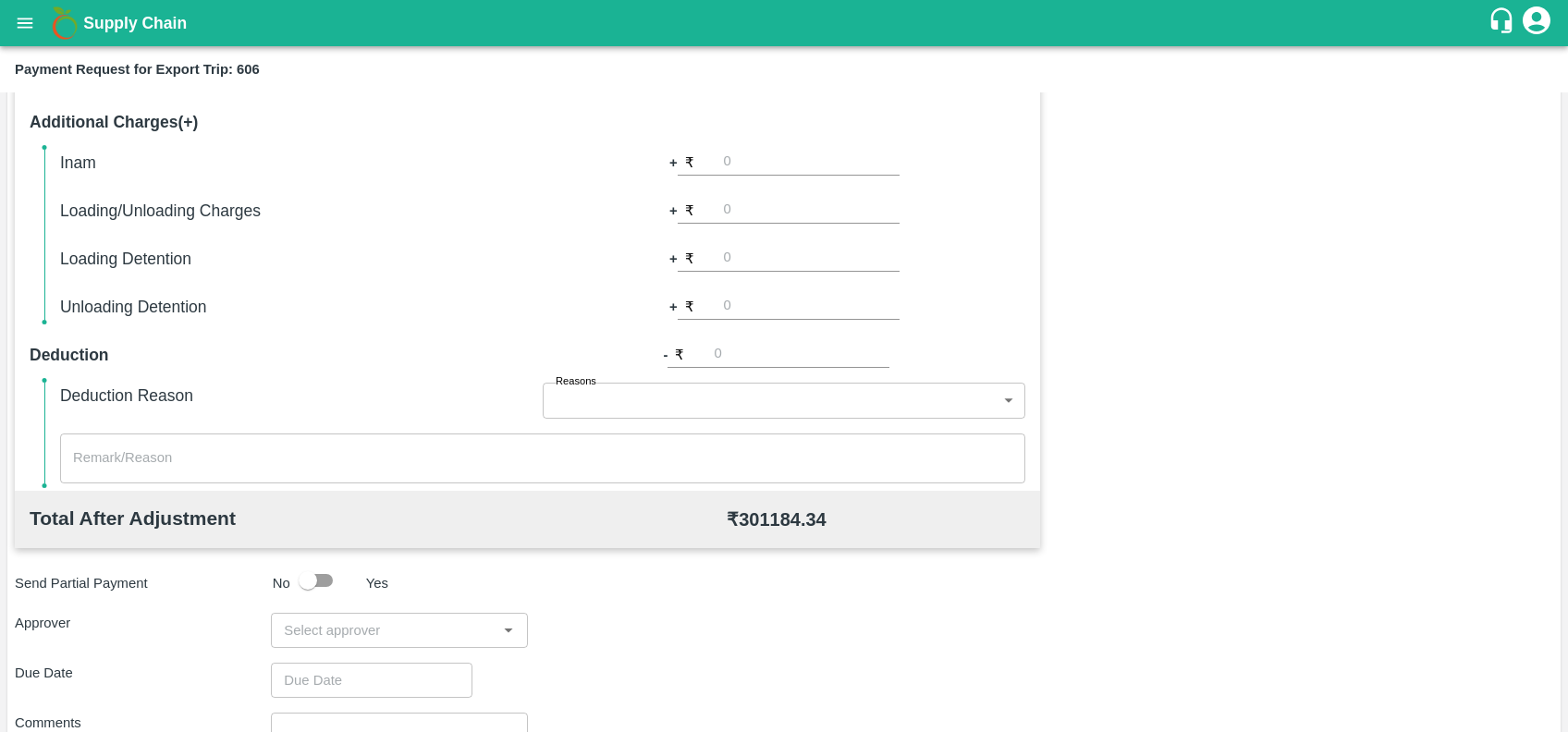
scroll to position [536, 0]
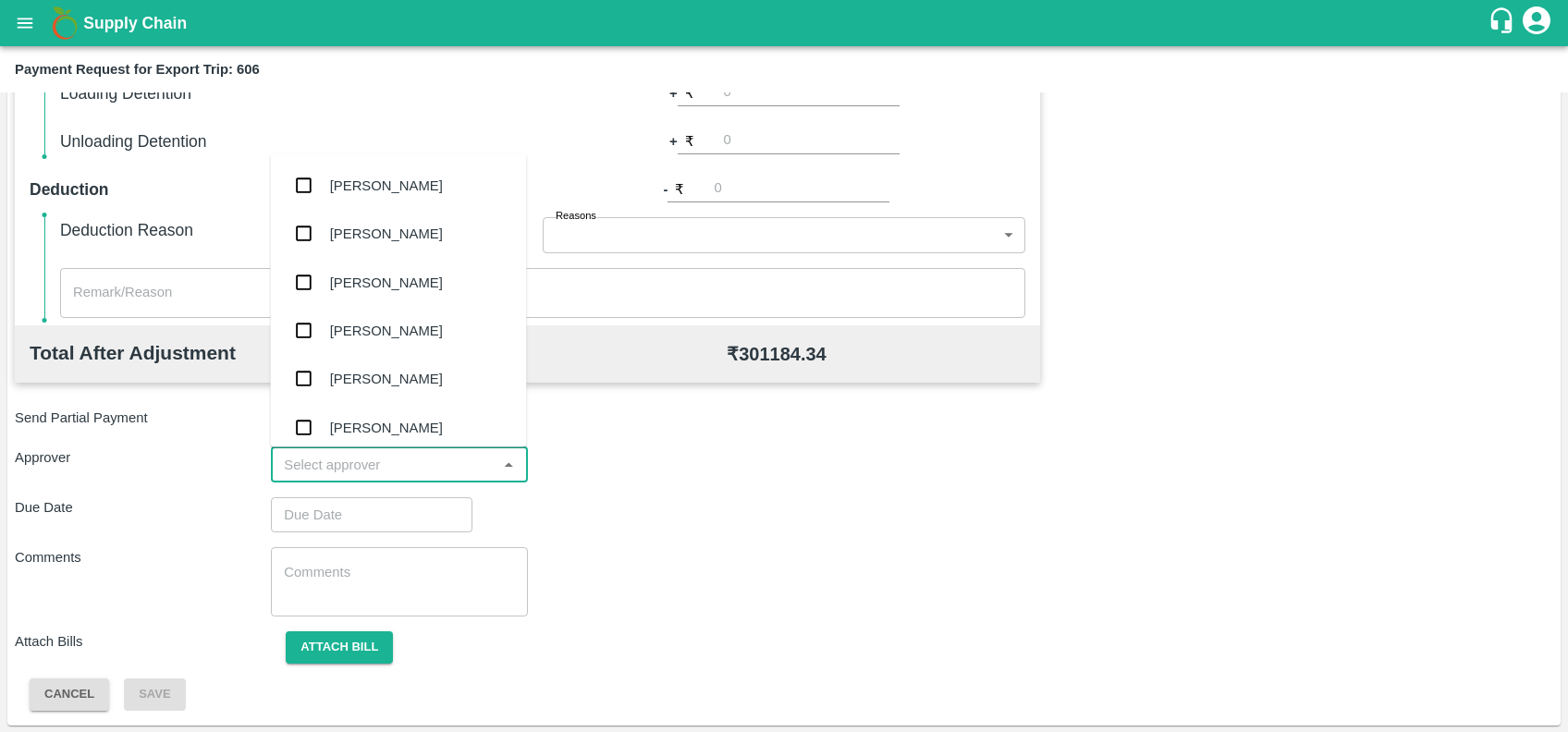
click at [452, 466] on input "input" at bounding box center [383, 465] width 214 height 24
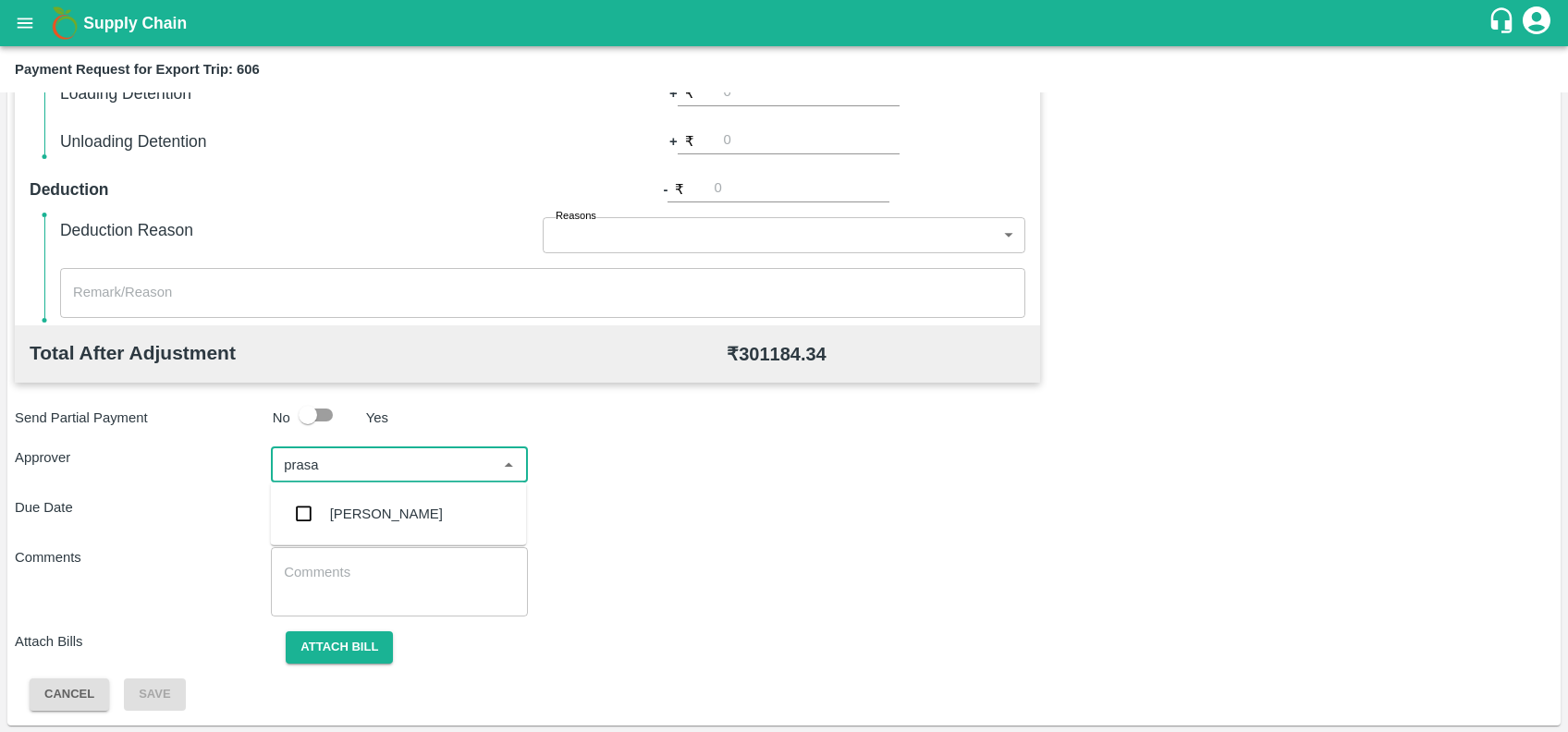
type input "prasad"
click at [372, 504] on div "[PERSON_NAME]" at bounding box center [386, 513] width 113 height 20
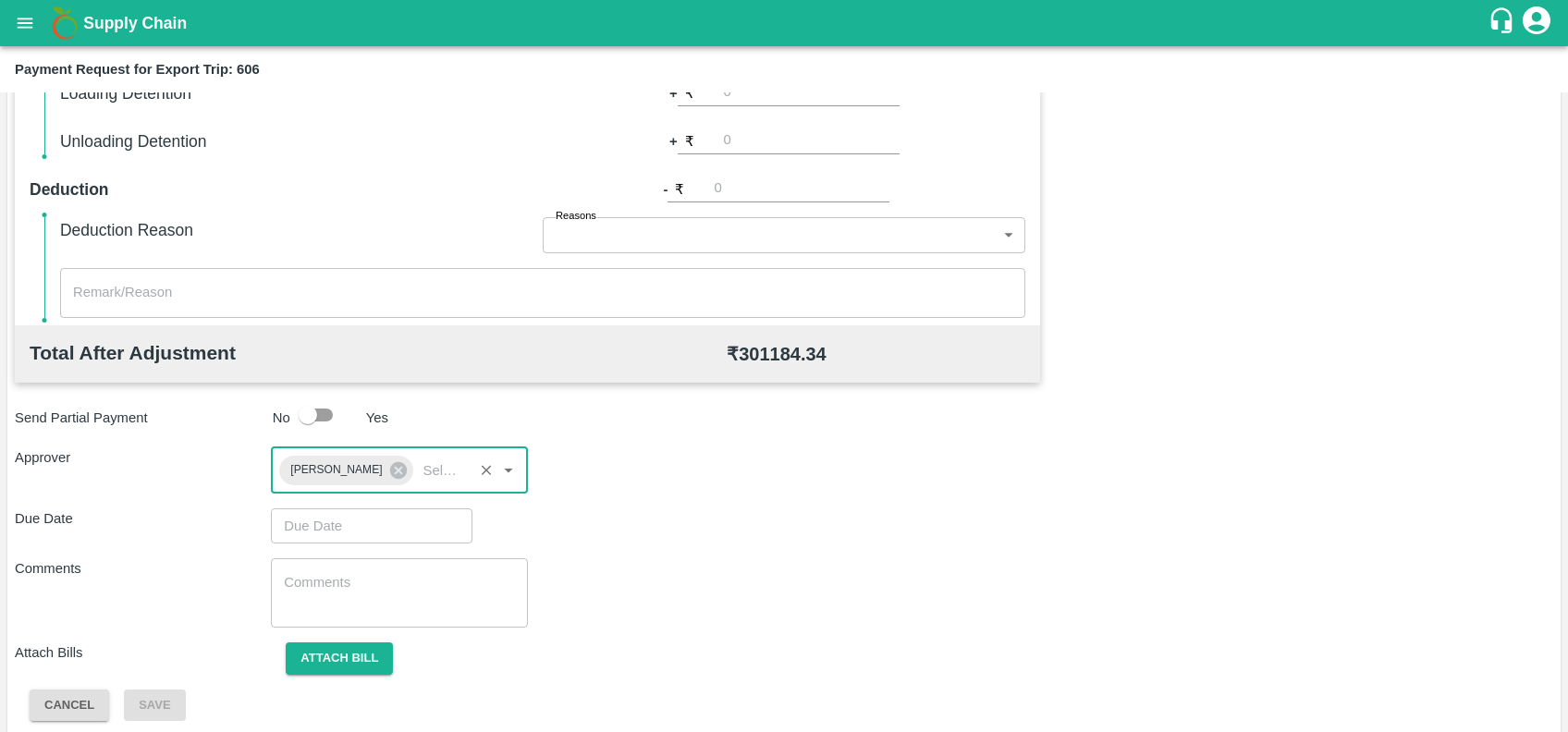
type input "DD/MM/YYYY hh:mm aa"
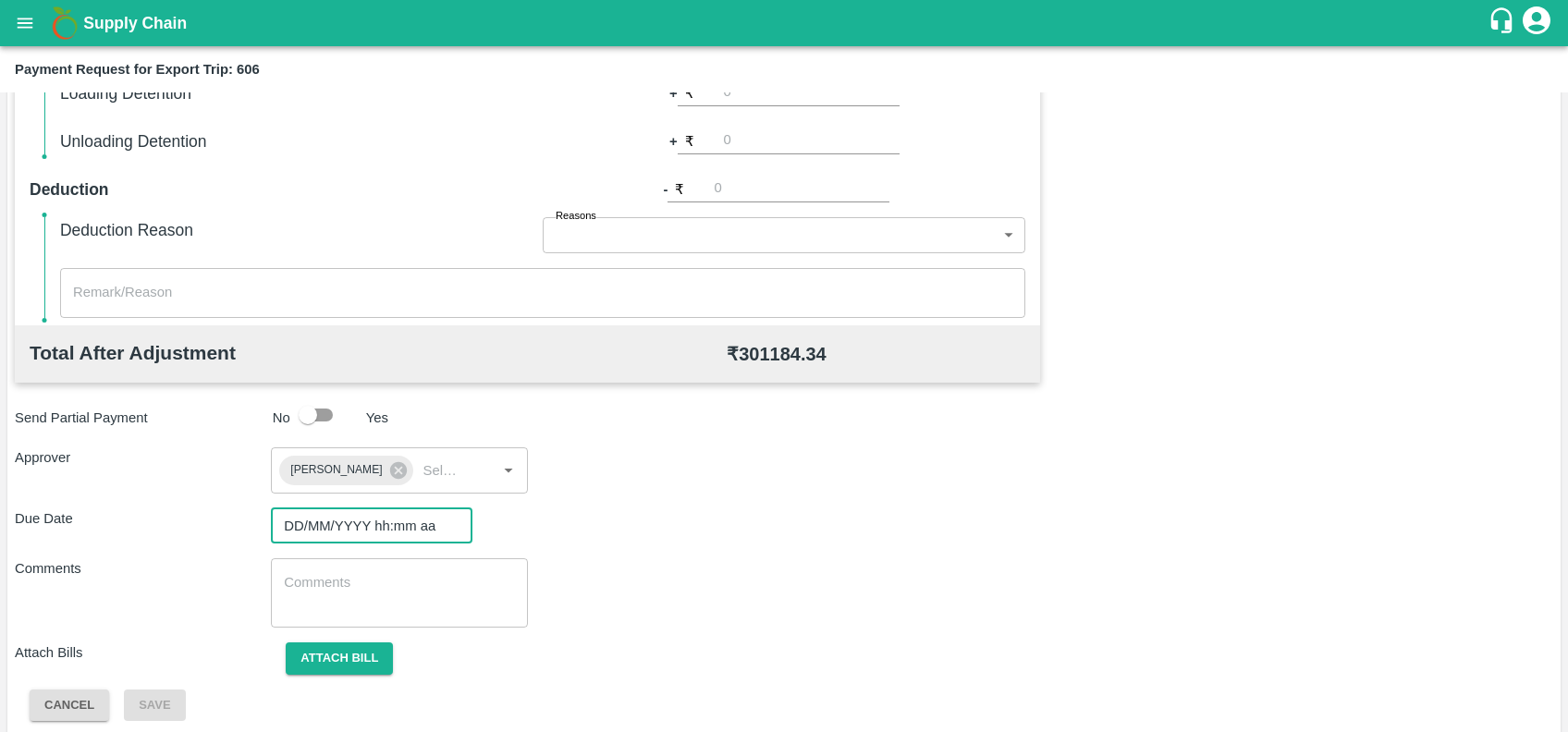
click at [375, 515] on input "DD/MM/YYYY hh:mm aa" at bounding box center [365, 525] width 189 height 35
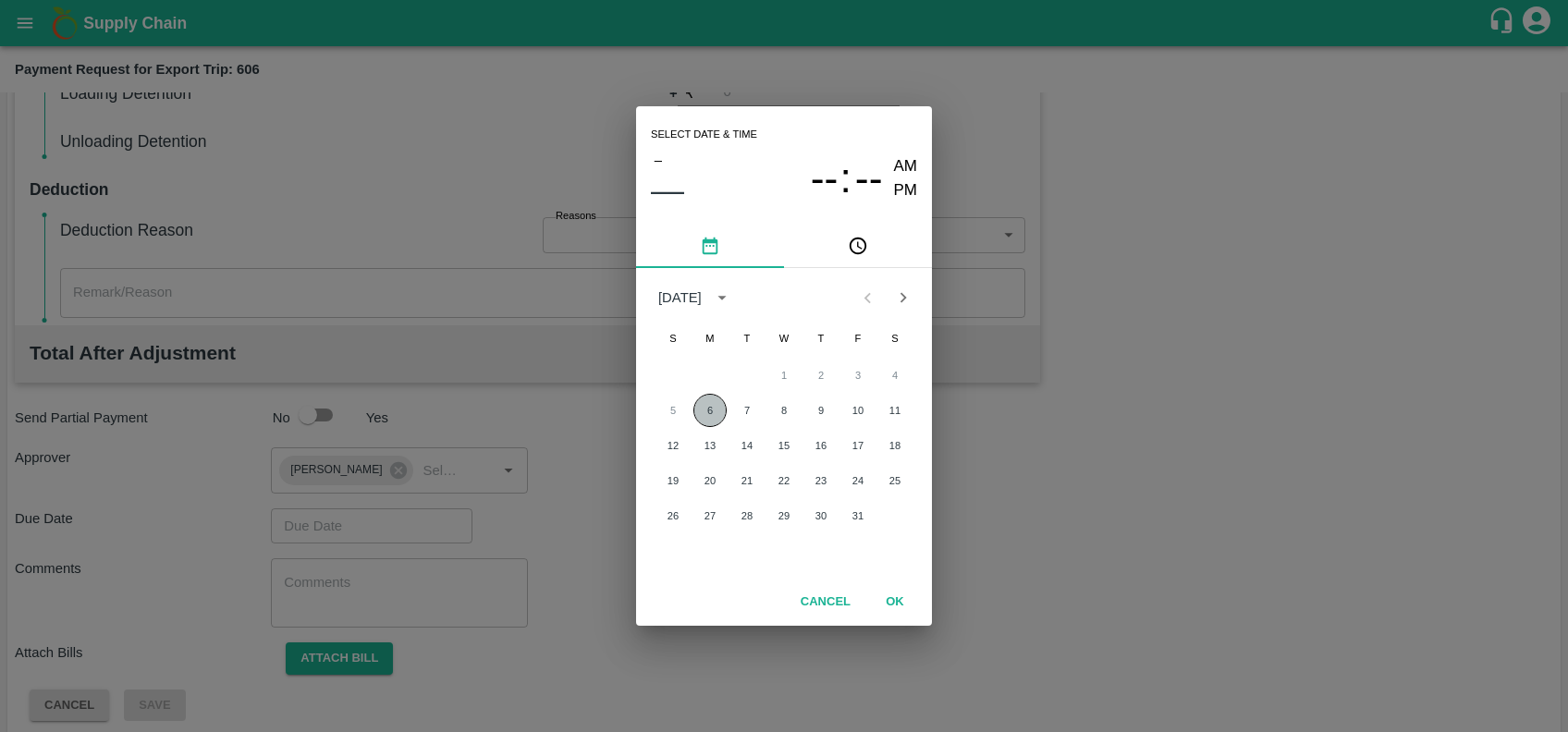
click at [702, 410] on button "6" at bounding box center [710, 410] width 33 height 33
type input "[DATE] 12:00 AM"
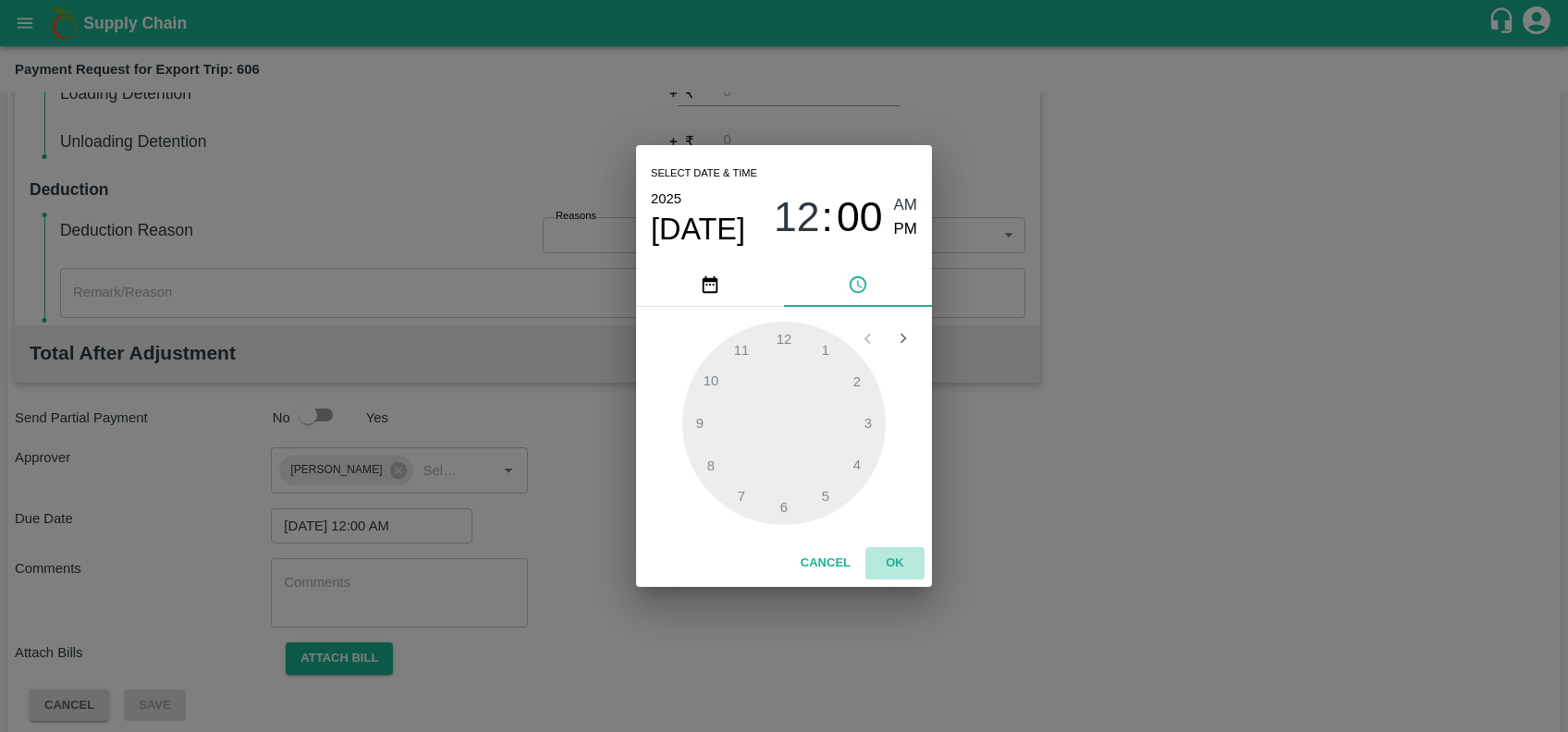
click at [894, 562] on button "OK" at bounding box center [895, 563] width 59 height 32
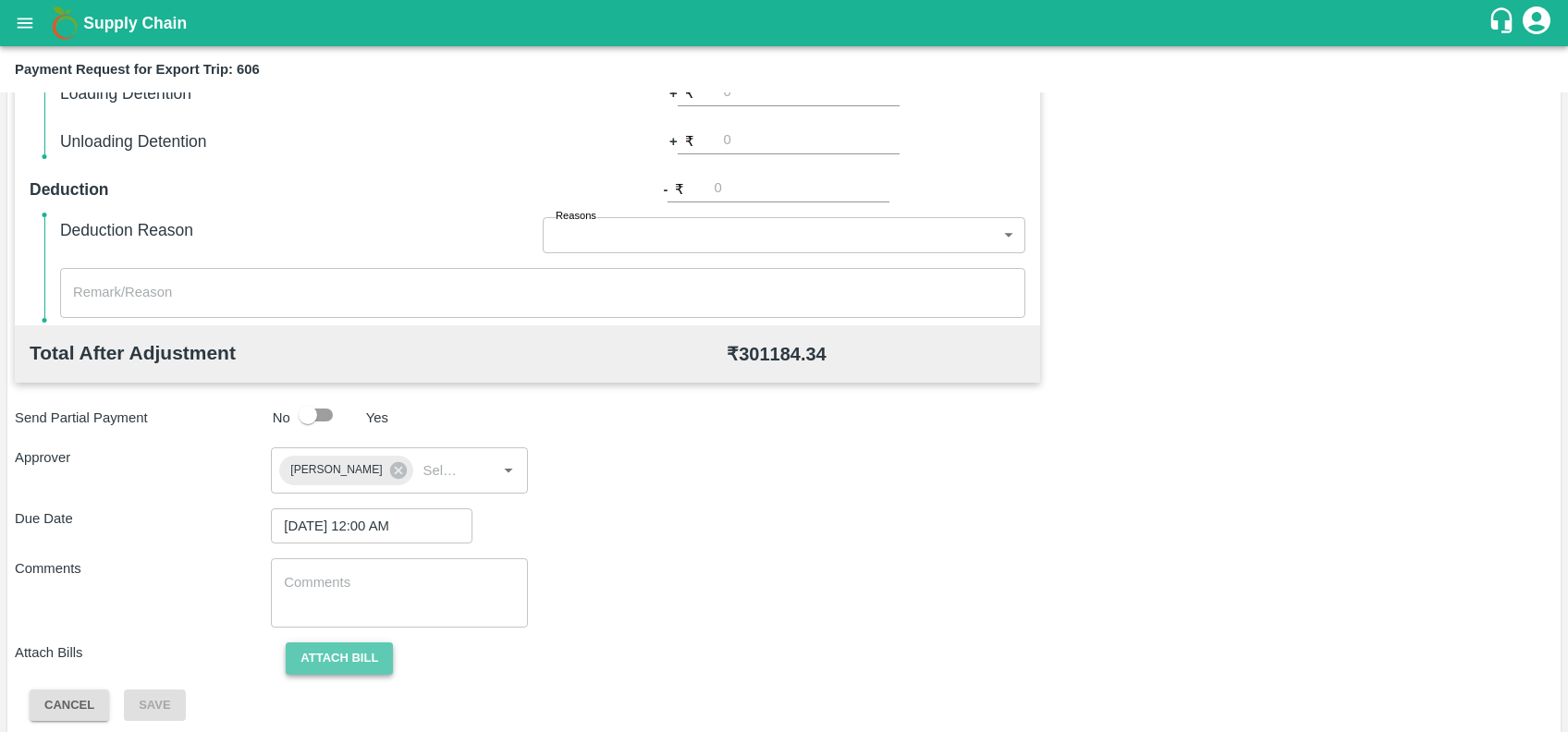
click at [311, 656] on button "Attach bill" at bounding box center [339, 658] width 107 height 32
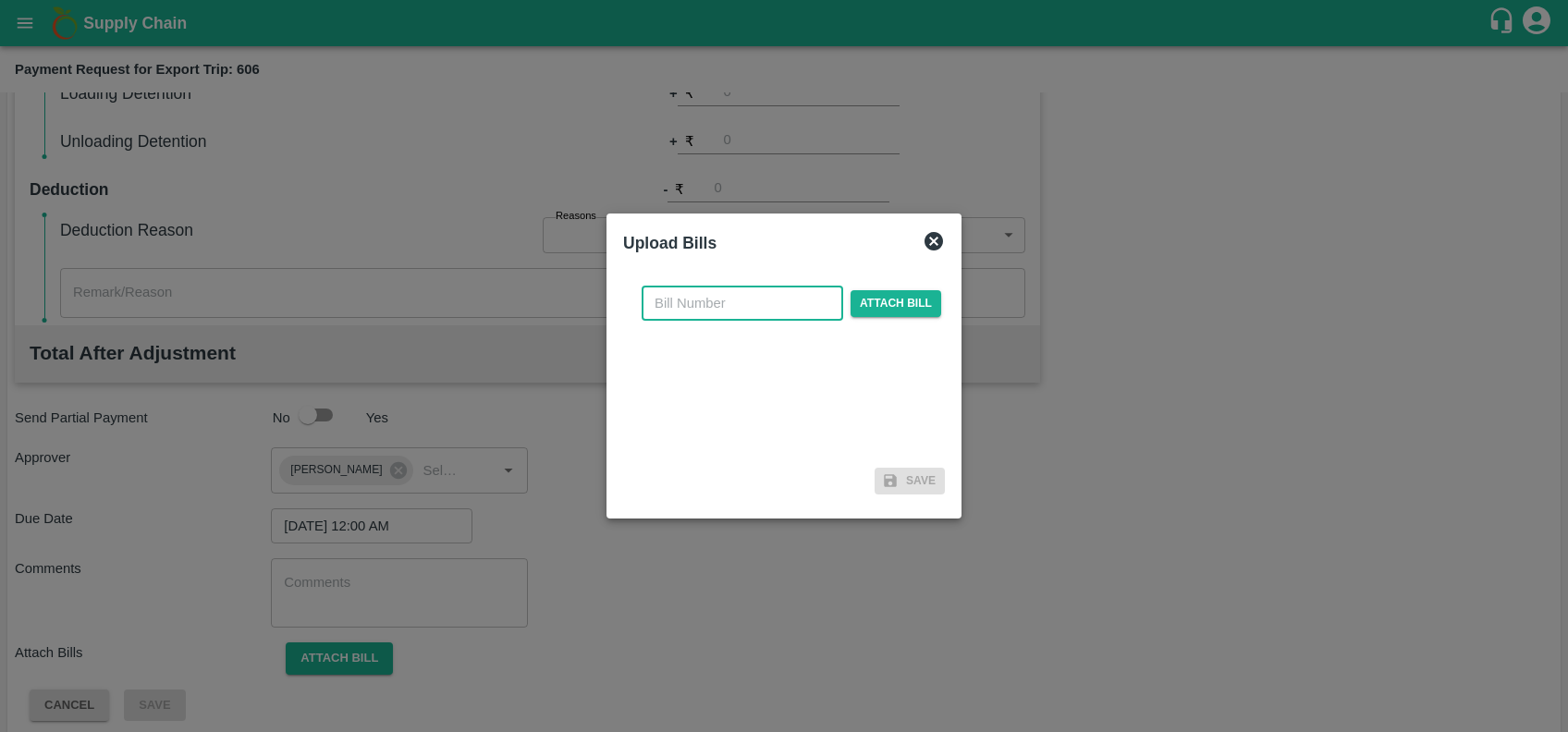
click at [756, 312] on input "text" at bounding box center [742, 302] width 201 height 35
paste input "MUMFI01379/25-26"
type input "MUMFI01379/25-26"
click at [880, 306] on span "Attach bill" at bounding box center [896, 303] width 91 height 27
click at [0, 0] on input "Attach bill" at bounding box center [0, 0] width 0 height 0
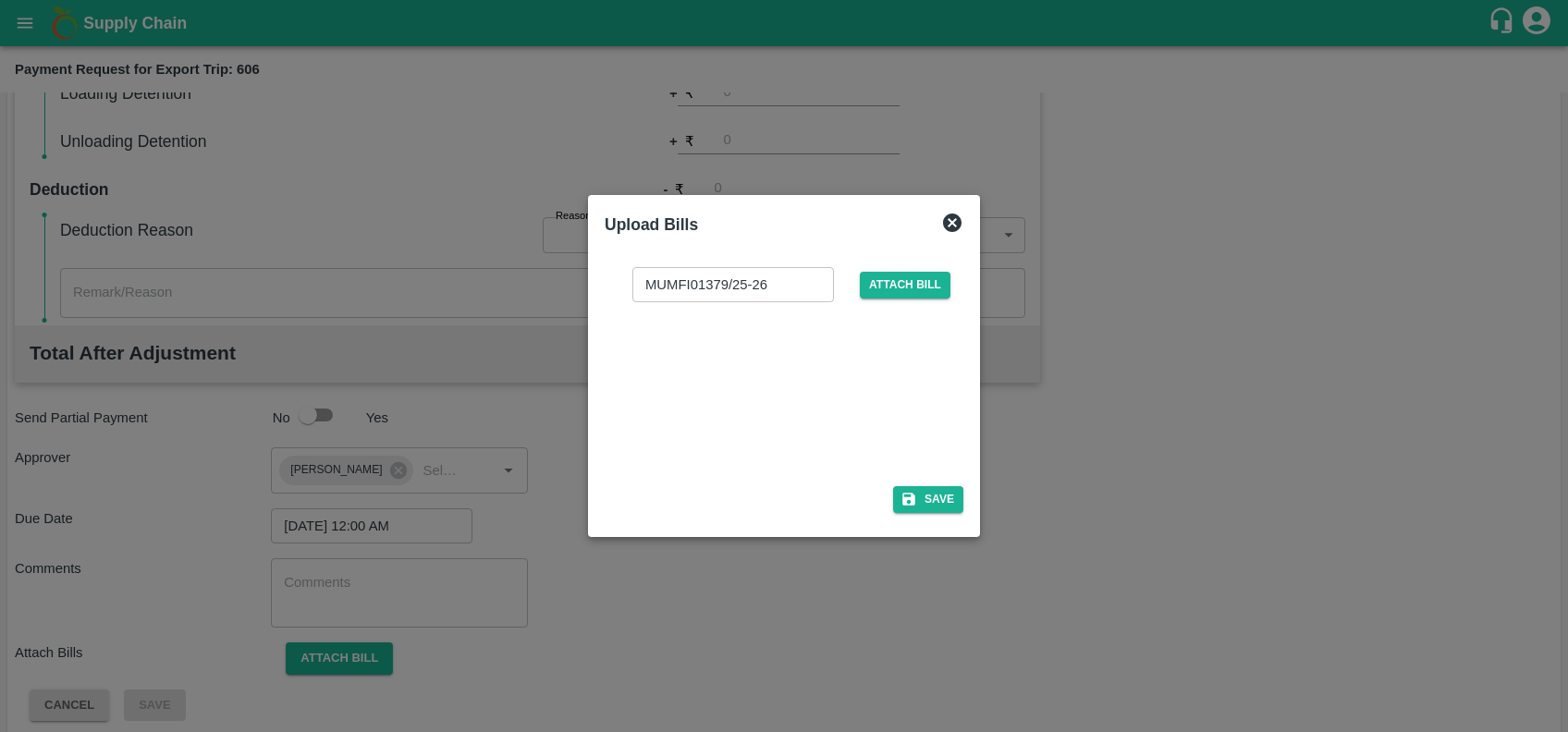
click at [748, 411] on div at bounding box center [780, 388] width 277 height 98
click at [915, 509] on button "Save" at bounding box center [929, 500] width 70 height 27
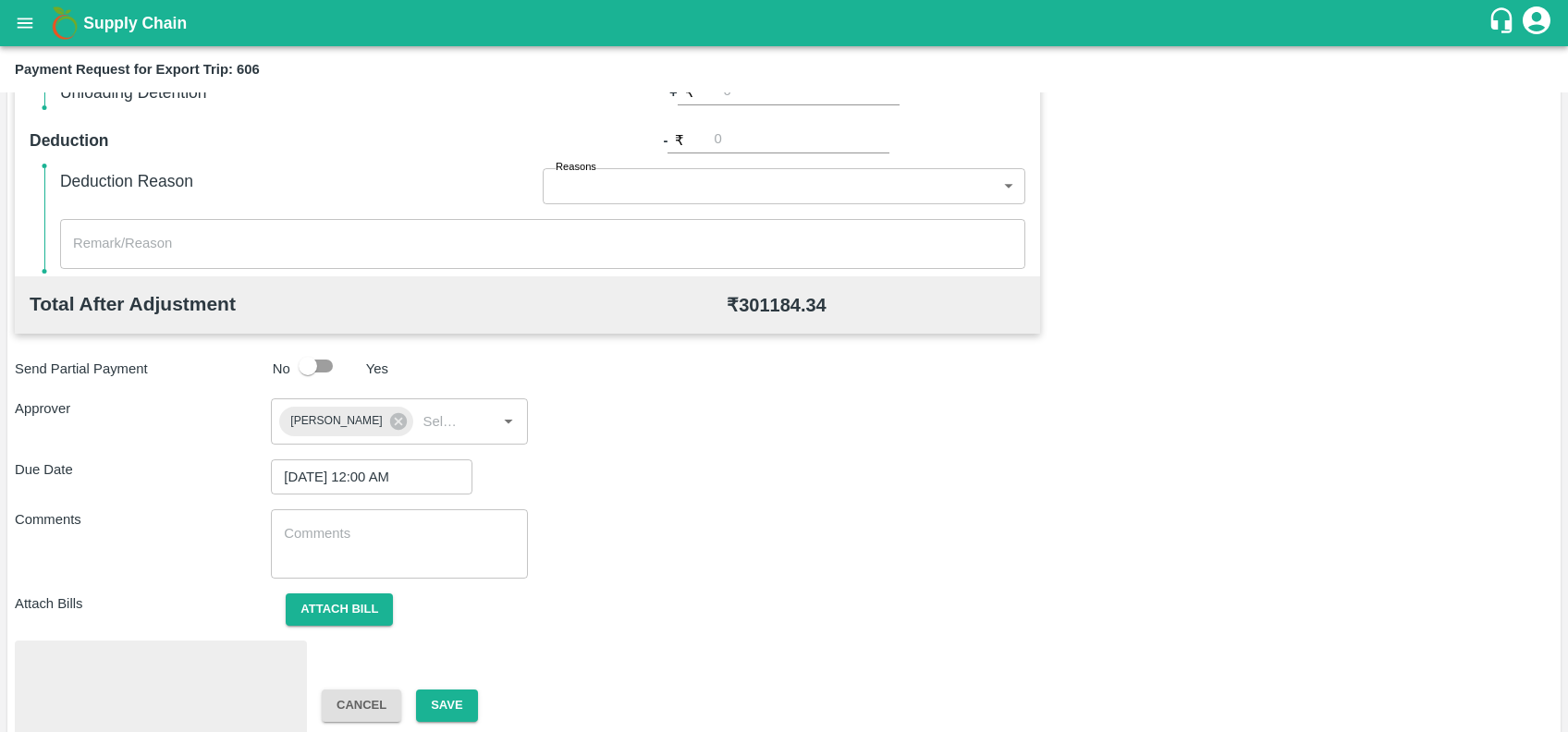
scroll to position [644, 0]
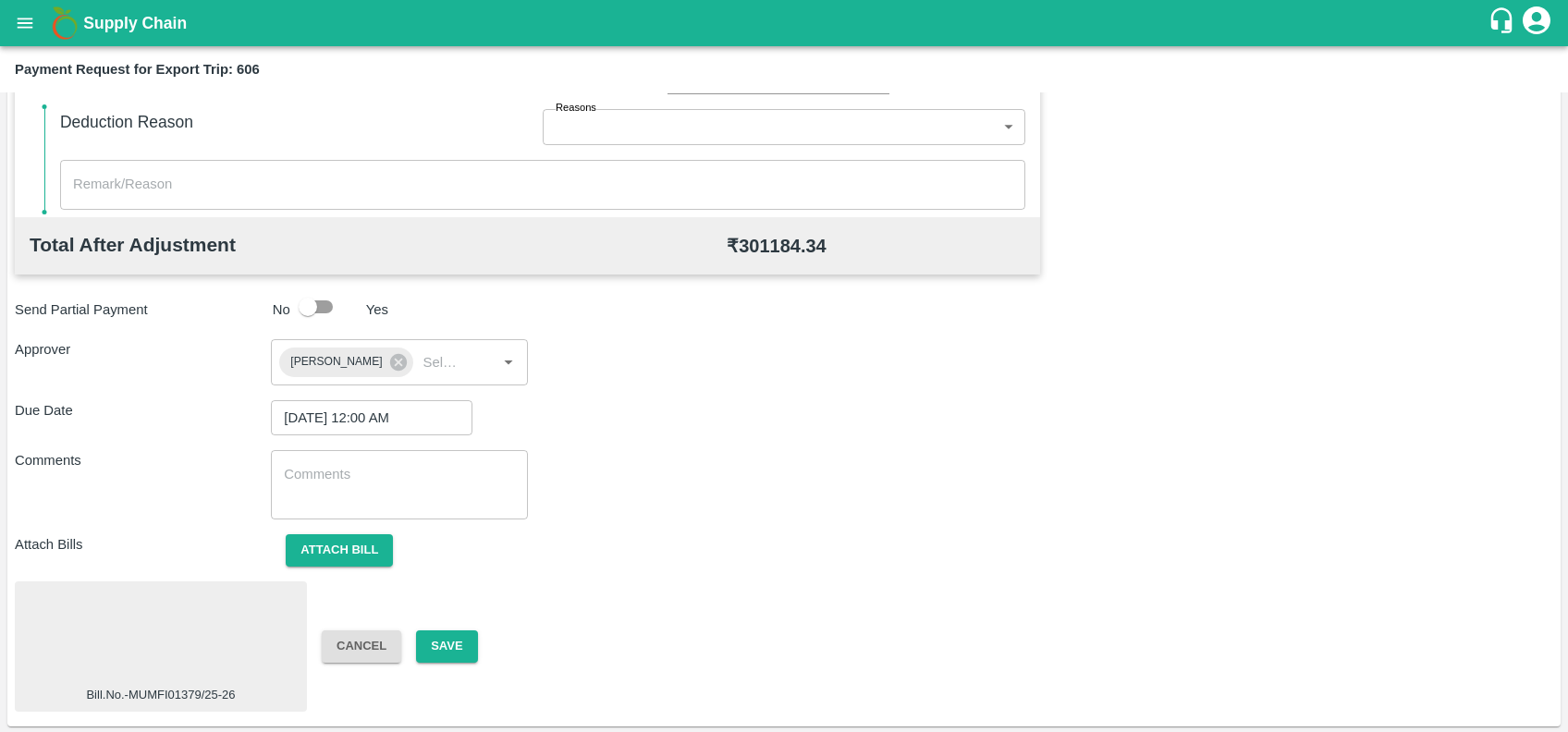
click at [194, 622] on div at bounding box center [160, 637] width 277 height 98
click at [426, 650] on button "Save" at bounding box center [447, 647] width 61 height 32
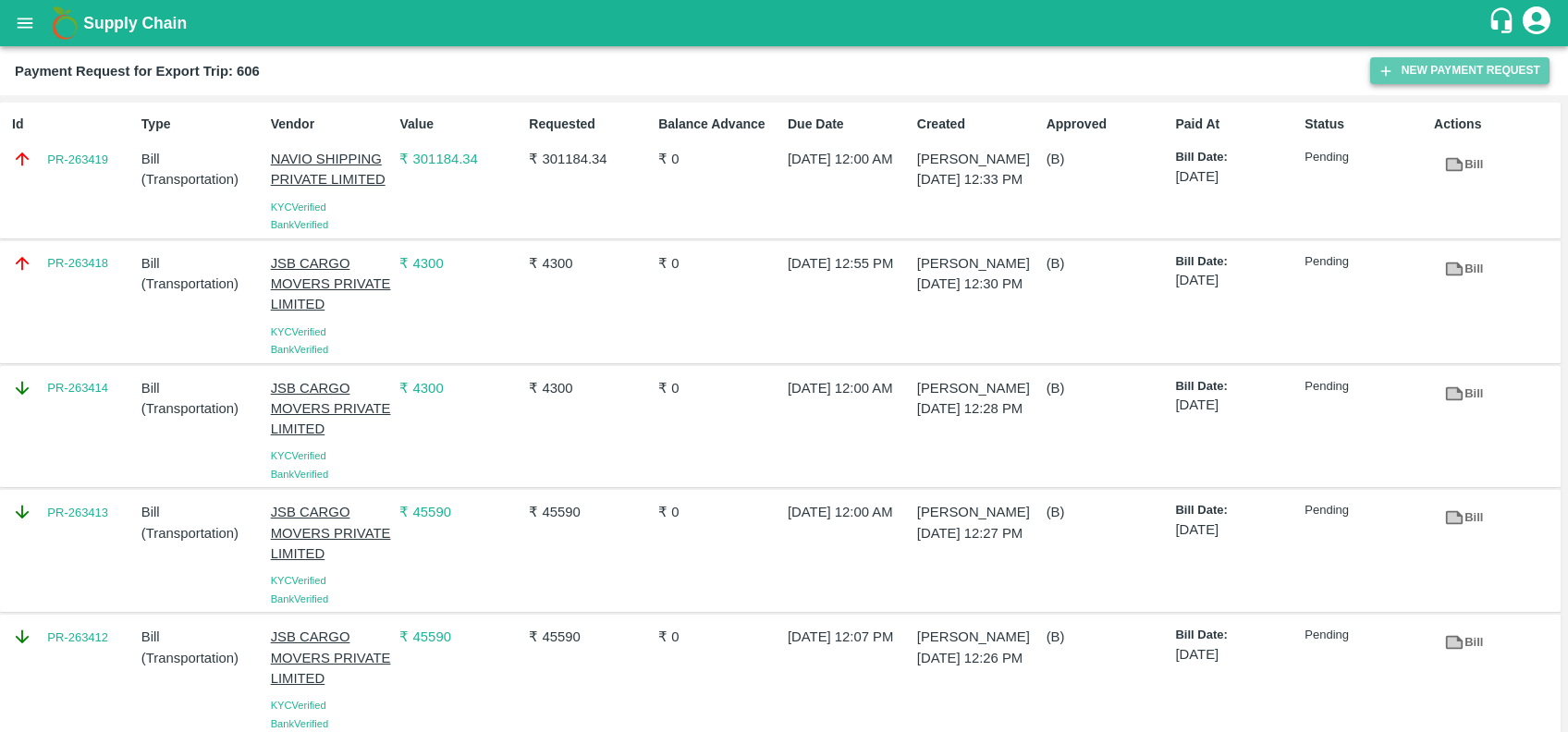
click at [1409, 77] on button "New Payment Request" at bounding box center [1460, 70] width 179 height 27
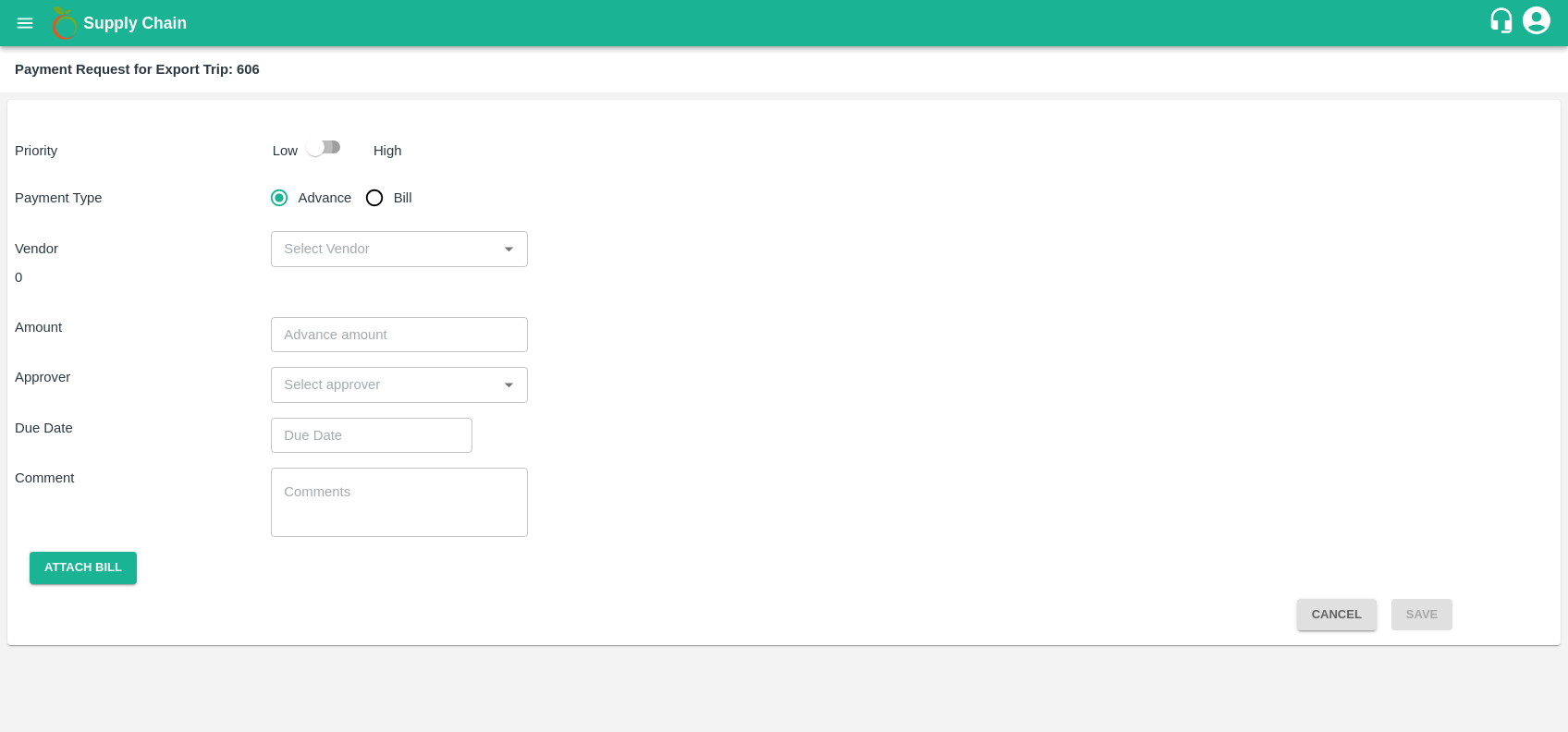
click at [325, 146] on input "checkbox" at bounding box center [315, 146] width 105 height 35
checkbox input "true"
click at [379, 198] on input "Bill" at bounding box center [374, 197] width 37 height 37
radio input "true"
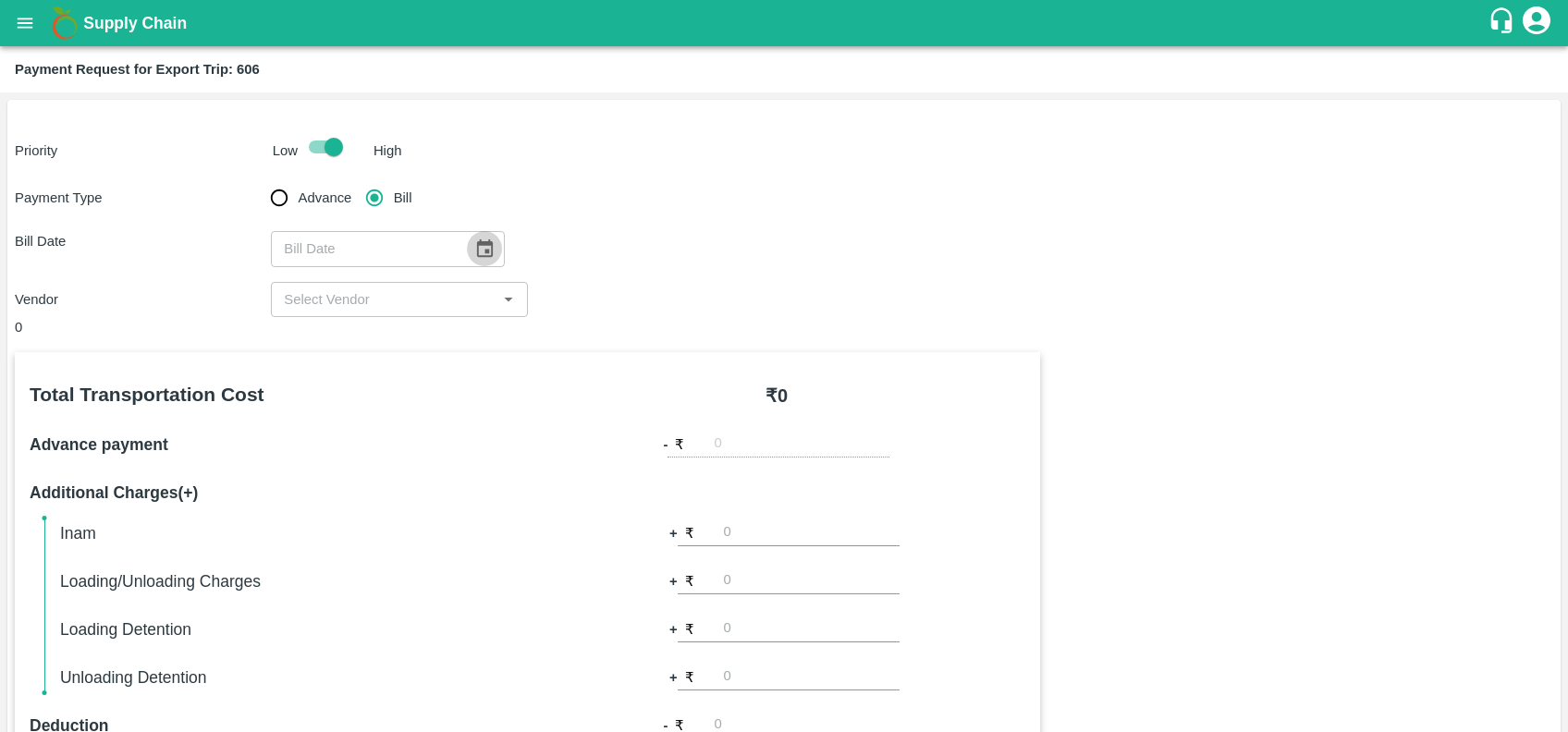
click at [479, 237] on button "Choose date" at bounding box center [484, 248] width 35 height 35
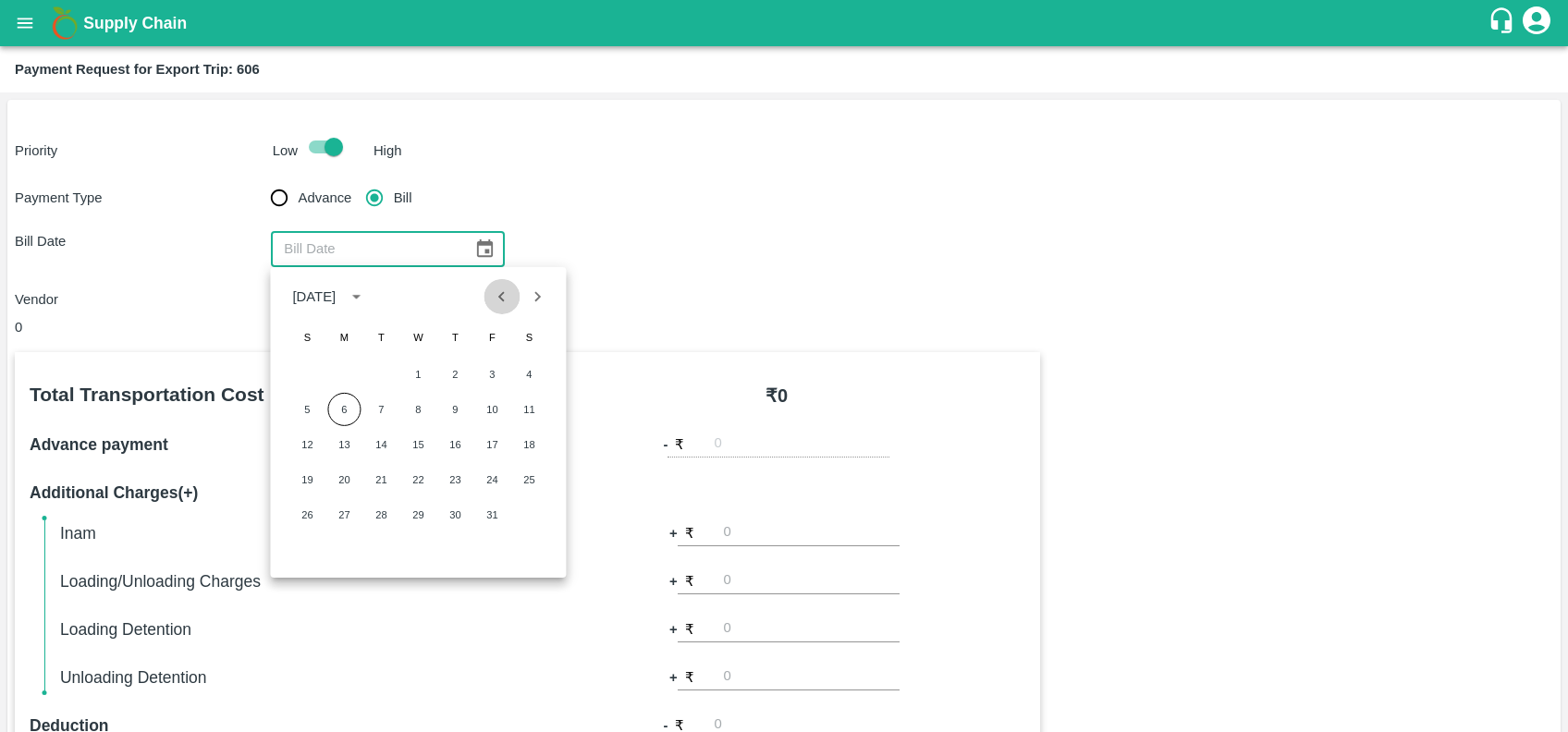
click at [504, 303] on icon "Previous month" at bounding box center [502, 296] width 20 height 20
click at [448, 428] on div "14 15 16 17 18 19 20" at bounding box center [418, 444] width 296 height 33
click at [454, 443] on button "18" at bounding box center [454, 444] width 33 height 33
type input "[DATE]"
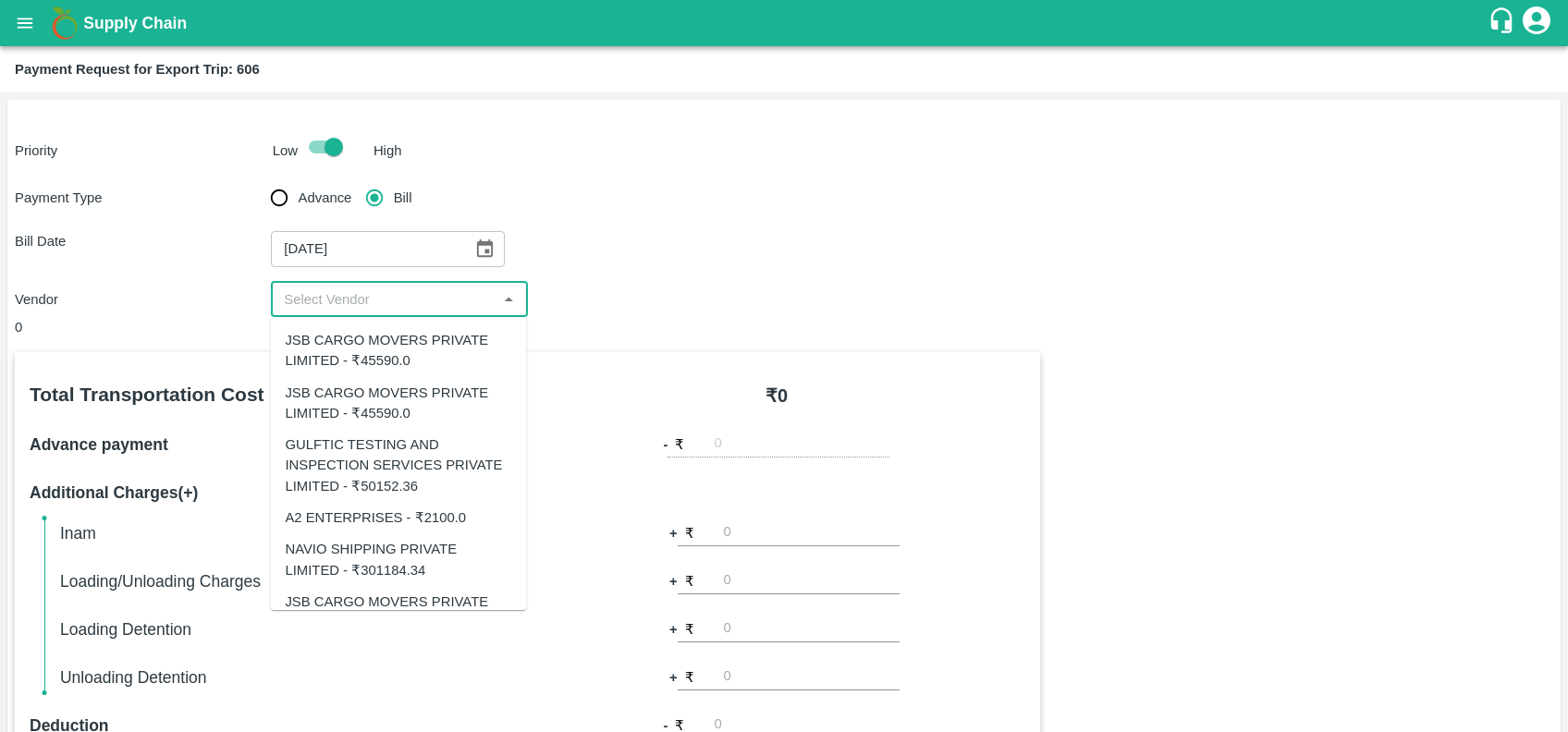
click at [341, 295] on input "input" at bounding box center [383, 299] width 214 height 24
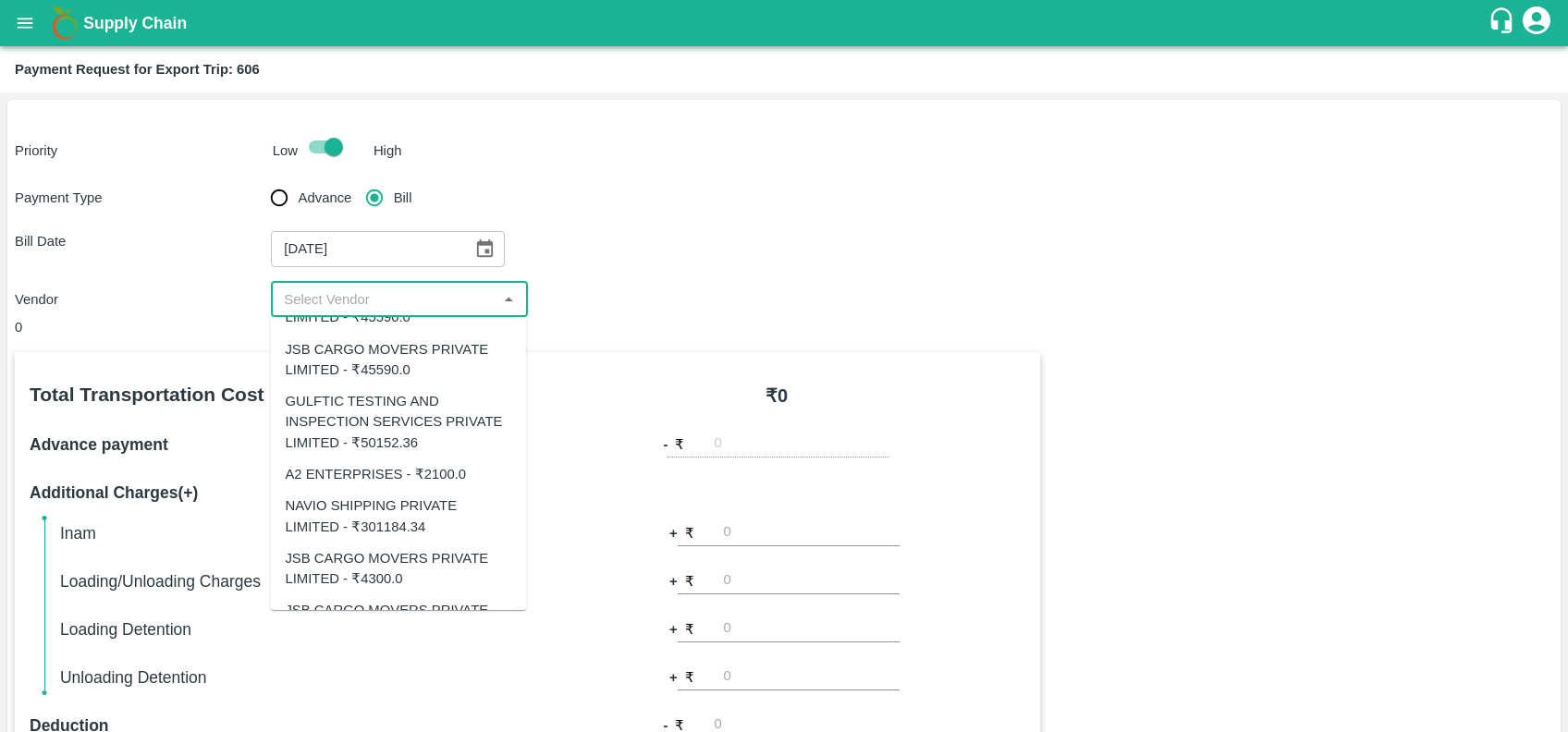
scroll to position [42, 0]
click at [355, 441] on div "GULFTIC TESTING AND INSPECTION SERVICES PRIVATE LIMITED - ₹50152.36" at bounding box center [397, 423] width 227 height 62
type input "GULFTIC TESTING AND INSPECTION SERVICES PRIVATE LIMITED - ₹50152.36"
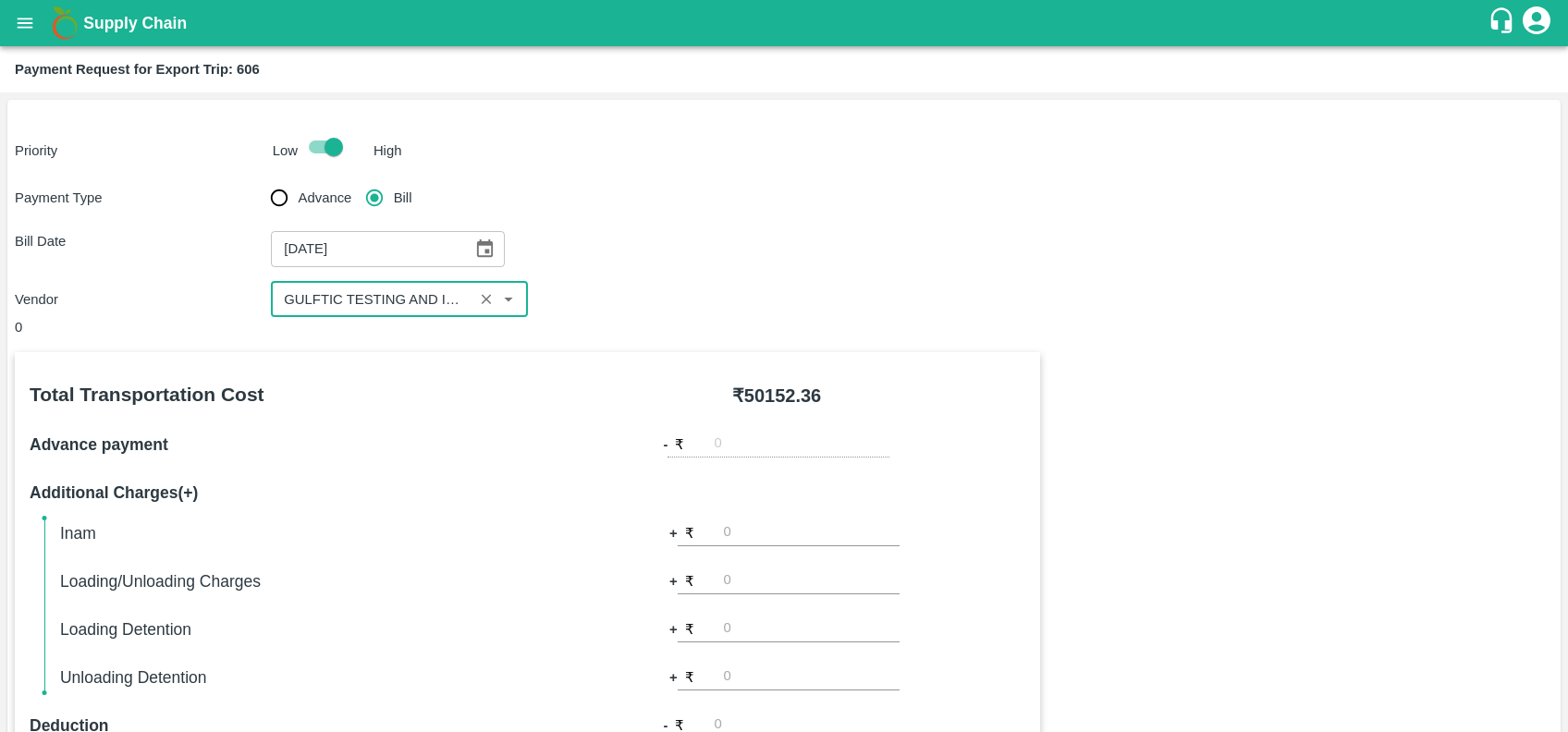
scroll to position [536, 0]
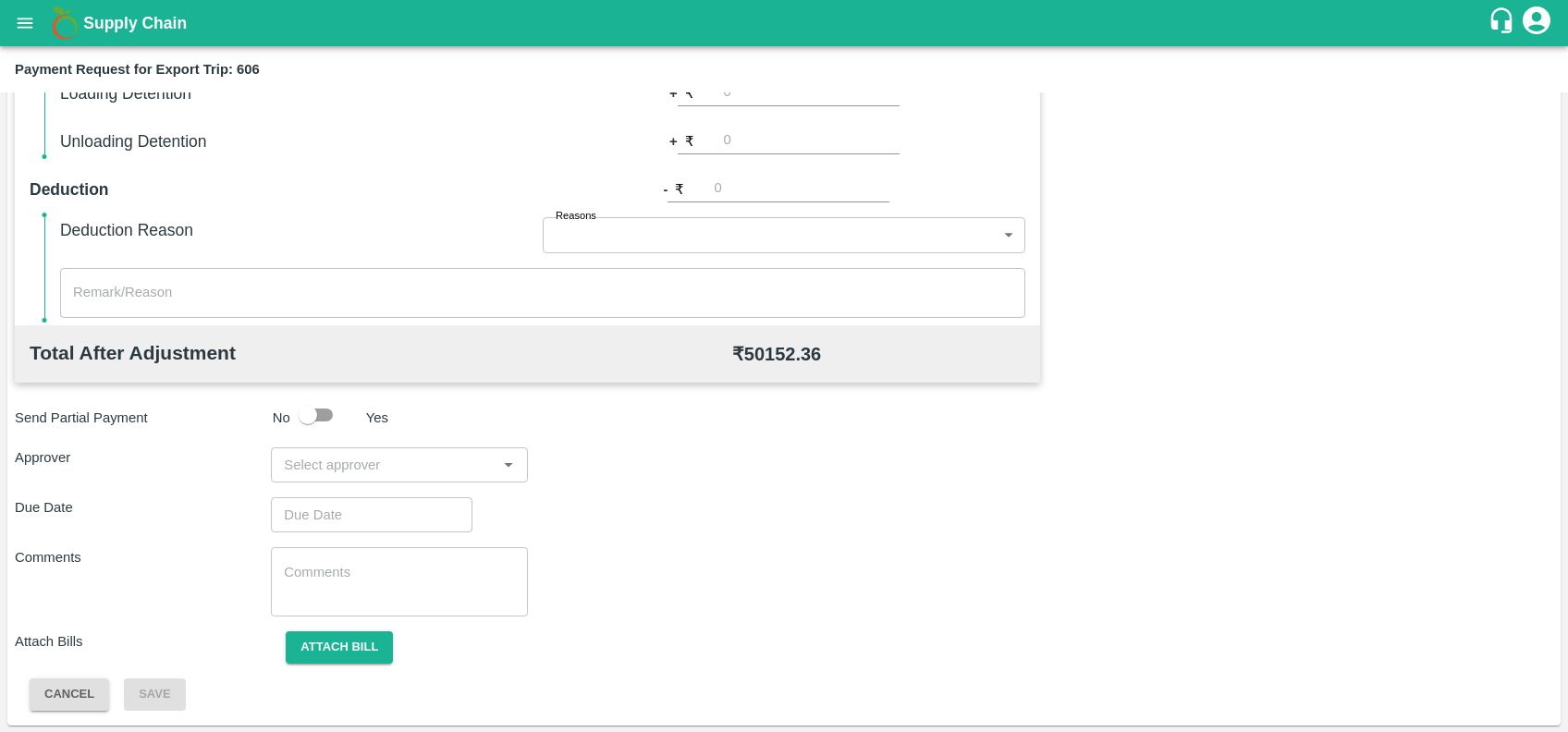
click at [420, 469] on input "input" at bounding box center [383, 465] width 214 height 24
type input "prasad"
click at [421, 494] on div "[PERSON_NAME]" at bounding box center [398, 514] width 256 height 48
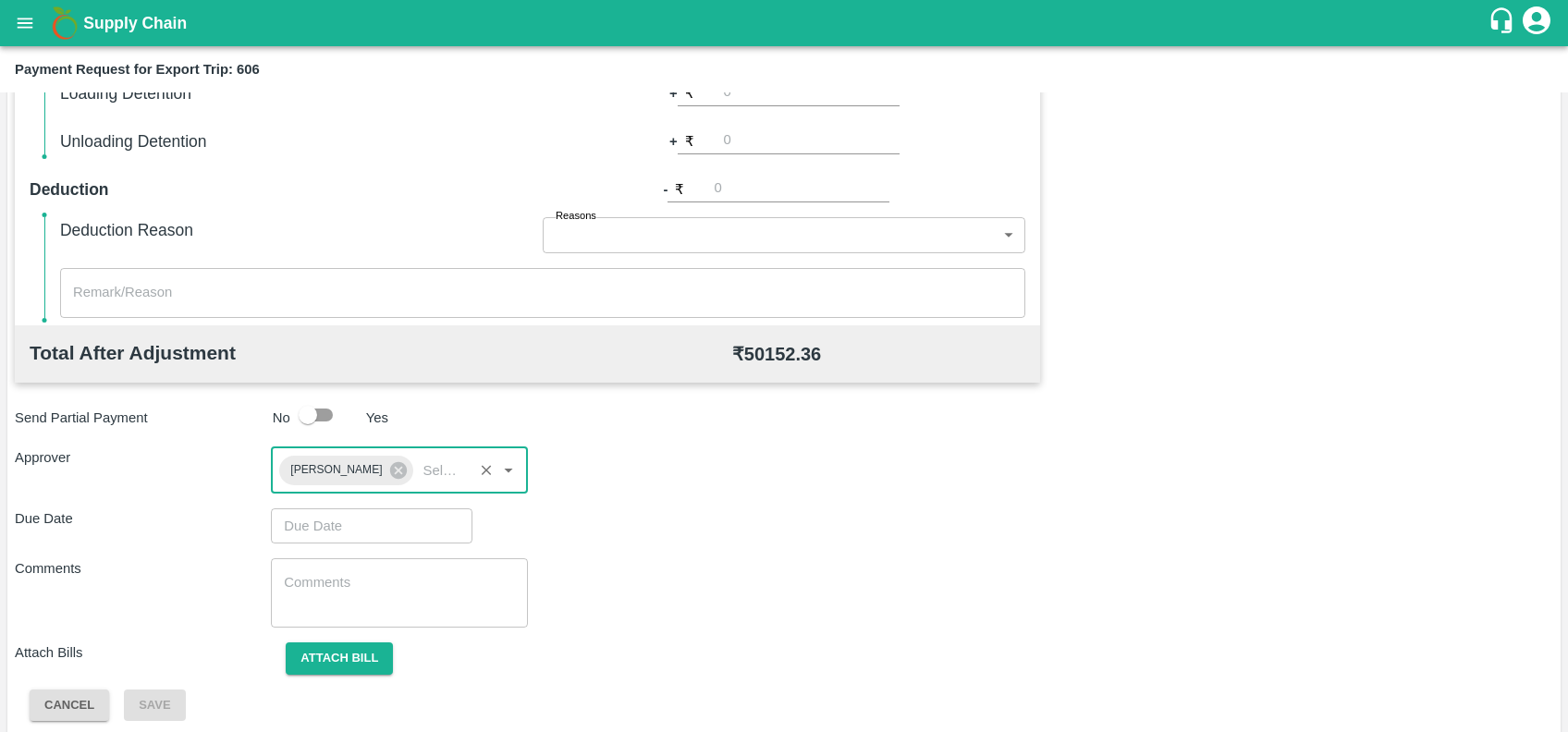
type input "DD/MM/YYYY hh:mm aa"
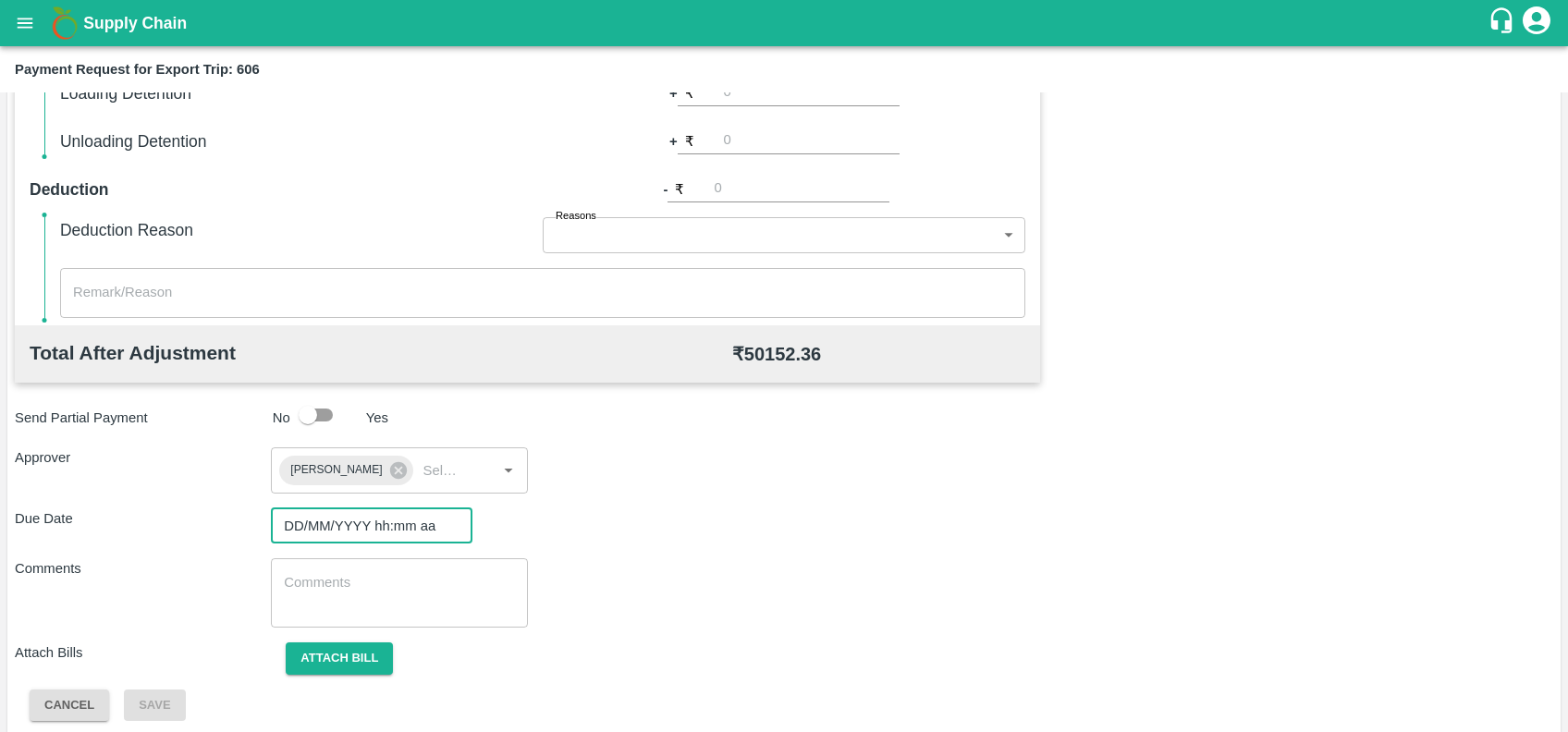
click at [396, 515] on input "DD/MM/YYYY hh:mm aa" at bounding box center [365, 525] width 189 height 35
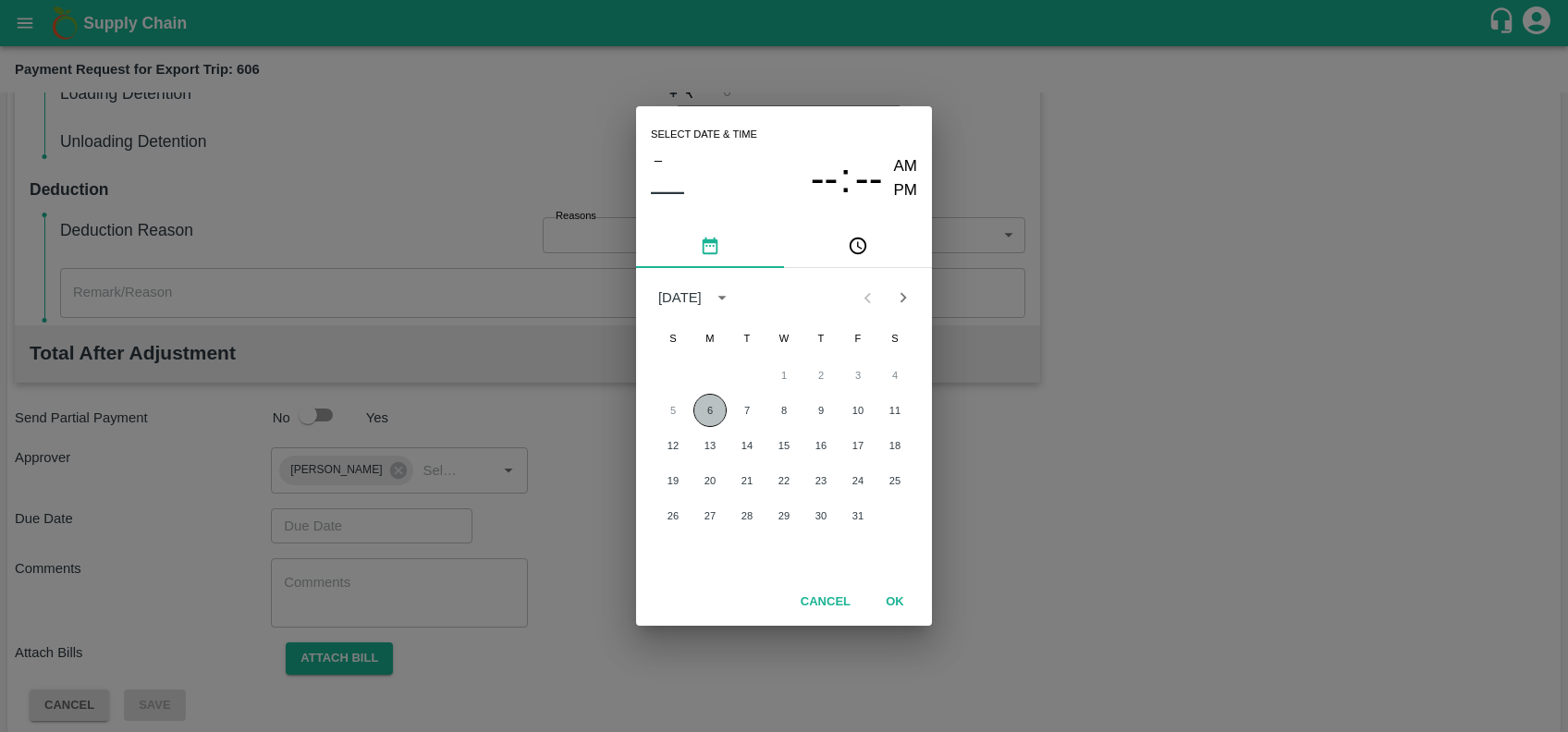
click at [711, 407] on button "6" at bounding box center [710, 410] width 33 height 33
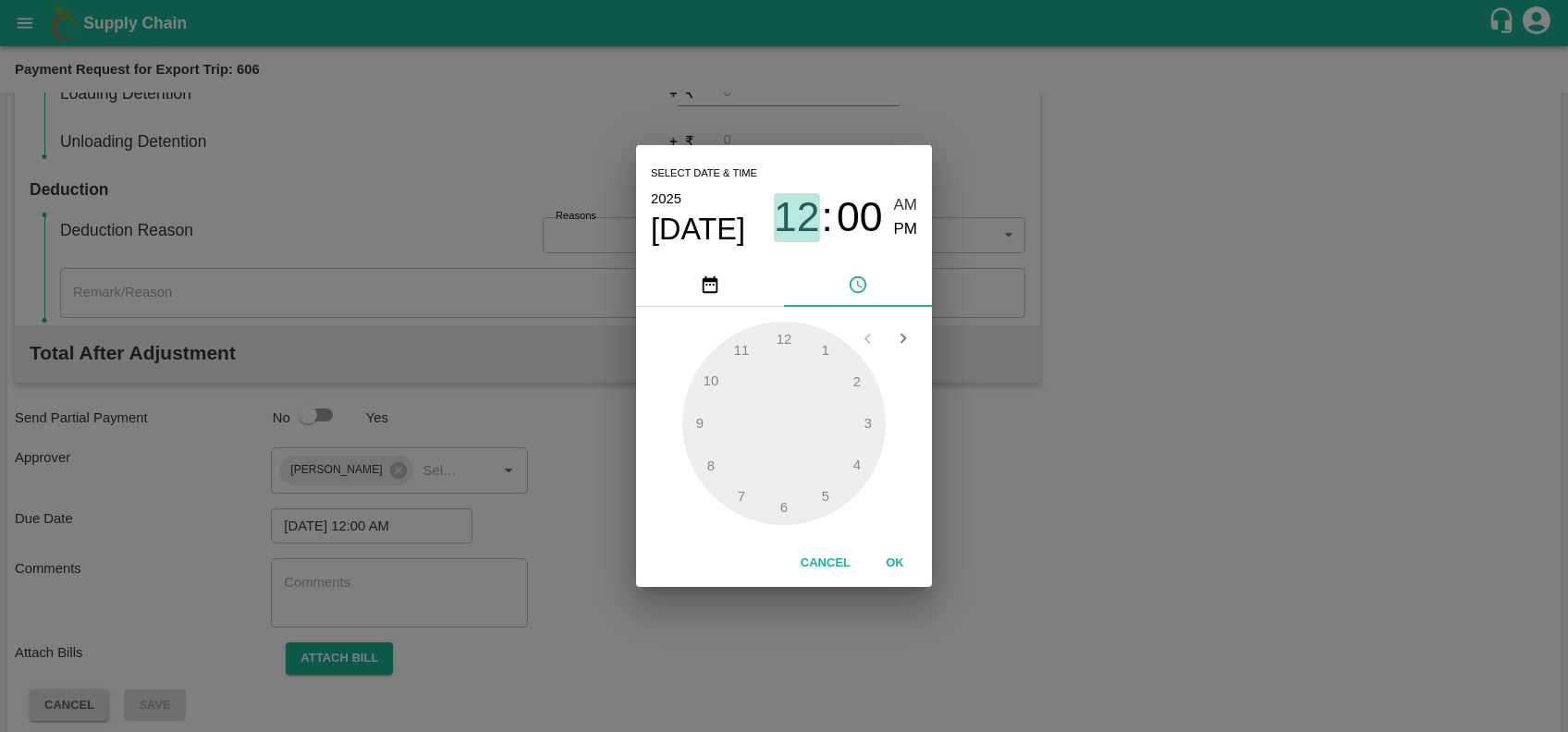
click at [792, 220] on span "12" at bounding box center [797, 217] width 46 height 48
click at [780, 347] on div at bounding box center [784, 423] width 203 height 203
click at [906, 222] on span "PM" at bounding box center [906, 229] width 24 height 25
click at [776, 350] on div at bounding box center [784, 423] width 203 height 203
click at [747, 350] on div at bounding box center [784, 423] width 203 height 203
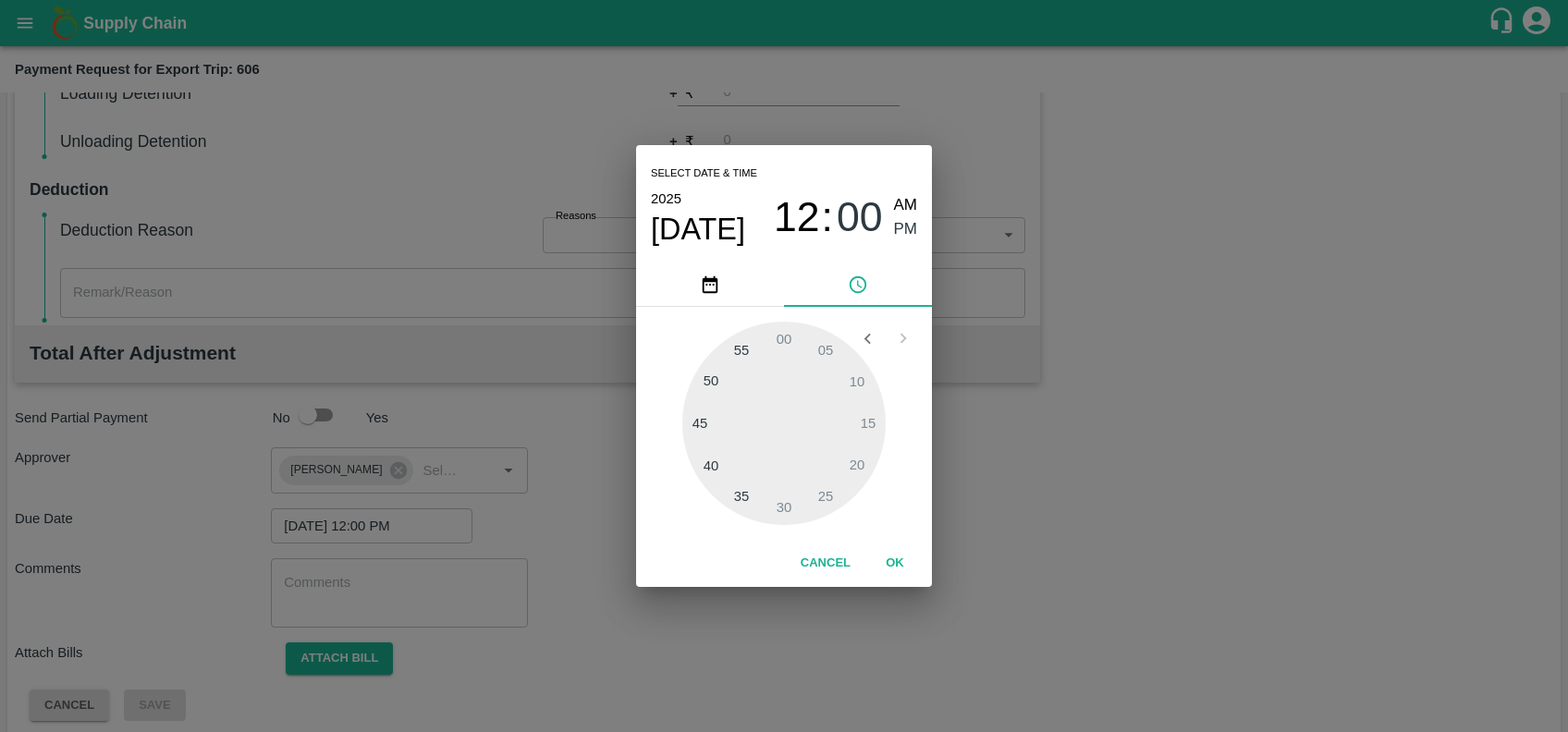
type input "06/10/2025 12:55 PM"
click at [893, 560] on button "OK" at bounding box center [895, 563] width 59 height 32
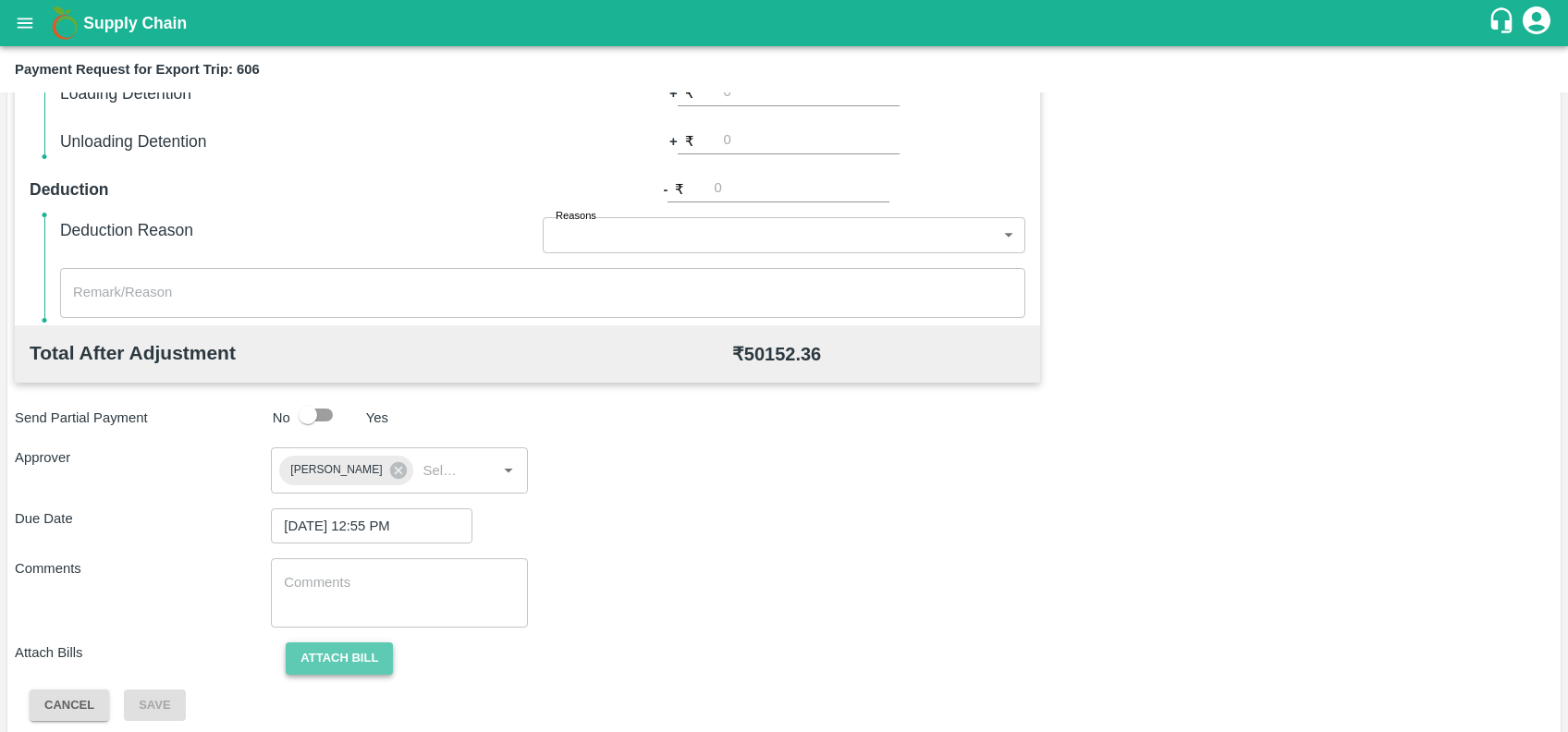
click at [366, 656] on button "Attach bill" at bounding box center [339, 658] width 107 height 32
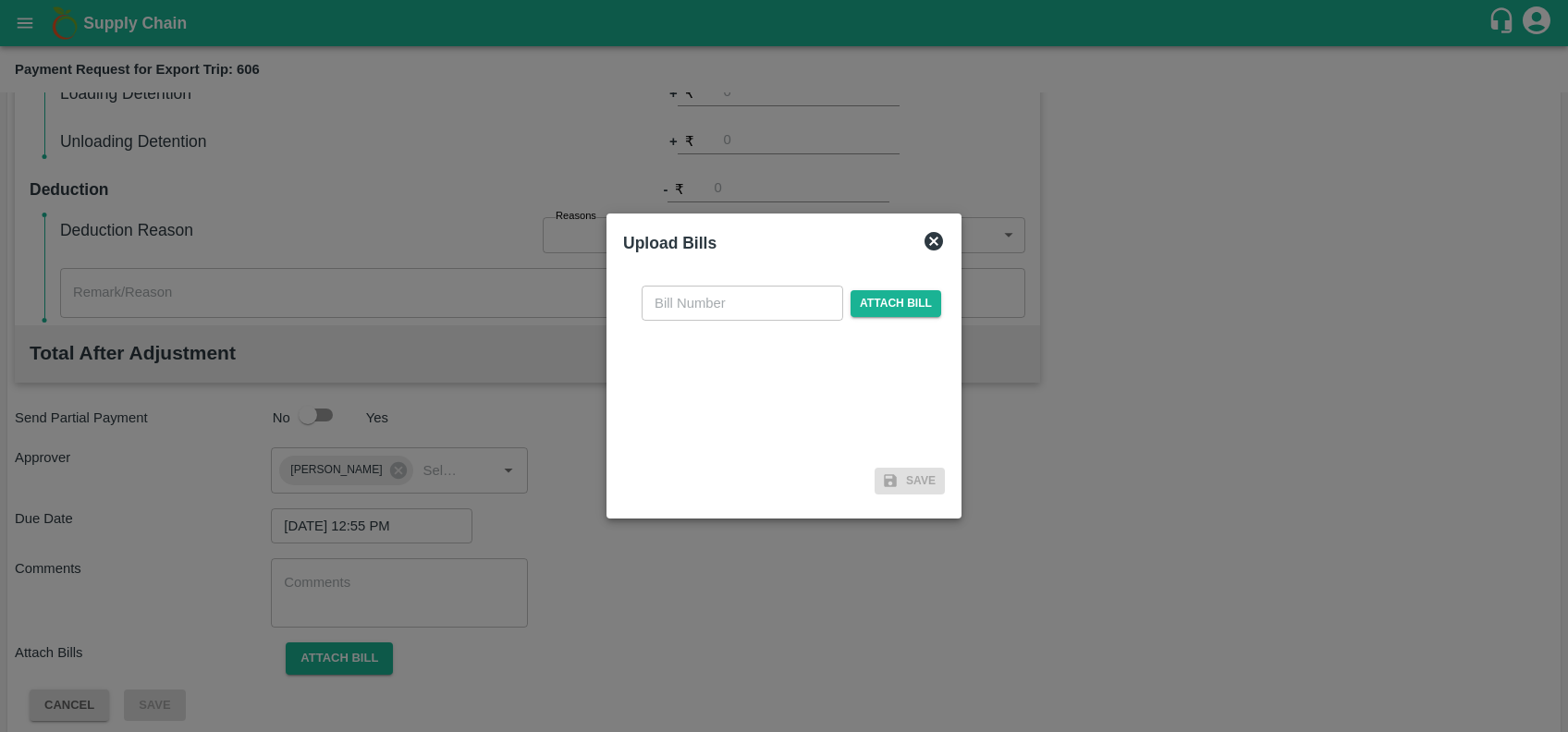
click at [758, 304] on input "text" at bounding box center [742, 302] width 201 height 35
paste input "GTIN/25-26/01544"
type input "GTIN/25-26/01544"
click at [902, 290] on span "Attach bill" at bounding box center [896, 303] width 91 height 27
click at [0, 0] on input "Attach bill" at bounding box center [0, 0] width 0 height 0
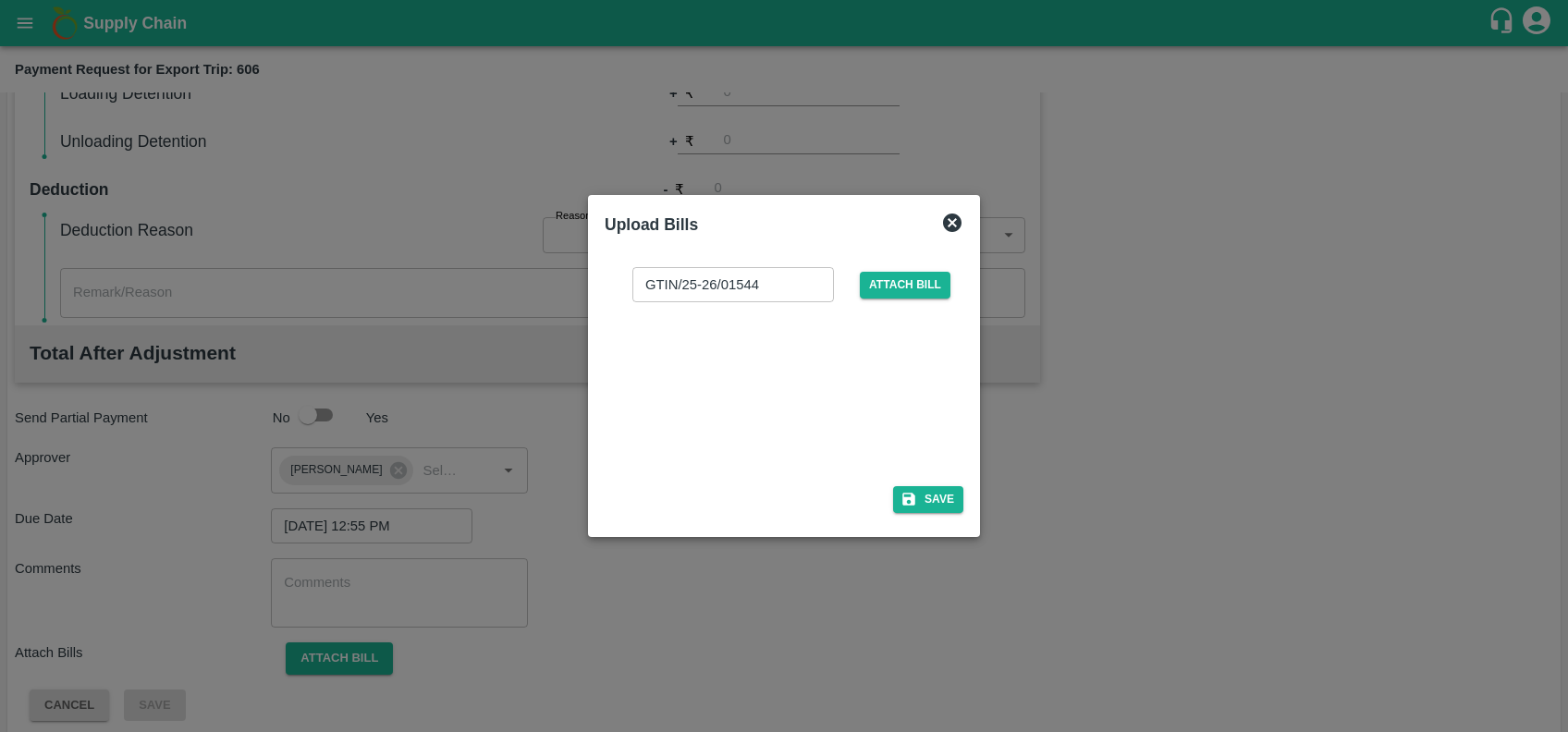
click at [771, 381] on div at bounding box center [780, 388] width 277 height 98
click at [921, 508] on button "Save" at bounding box center [929, 500] width 70 height 27
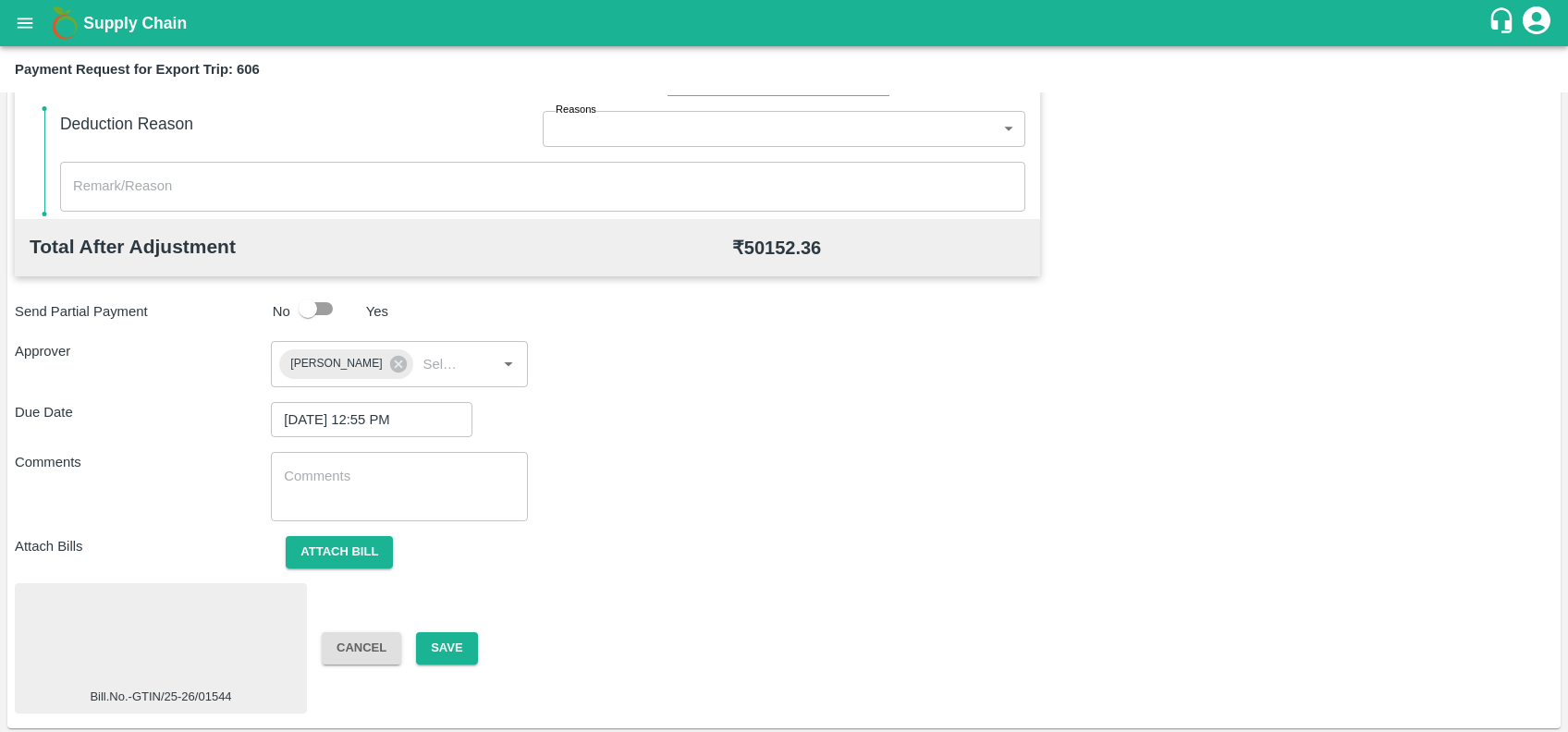
scroll to position [644, 0]
click at [430, 650] on button "Save" at bounding box center [447, 647] width 61 height 32
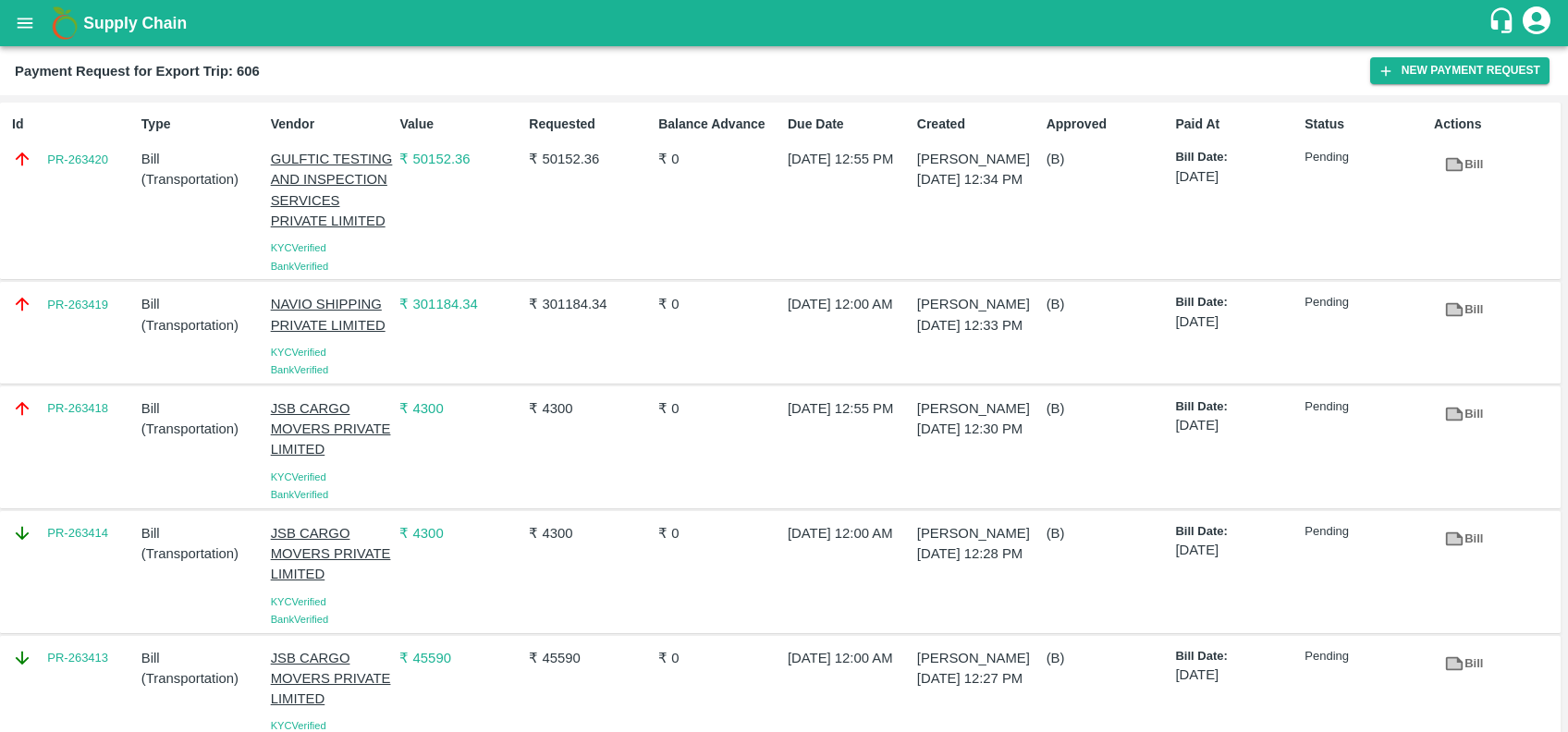
click at [69, 185] on div "Id PR-263420" at bounding box center [69, 191] width 129 height 167
copy link "PR-263420"
click at [72, 350] on div "PR-263419" at bounding box center [69, 332] width 129 height 92
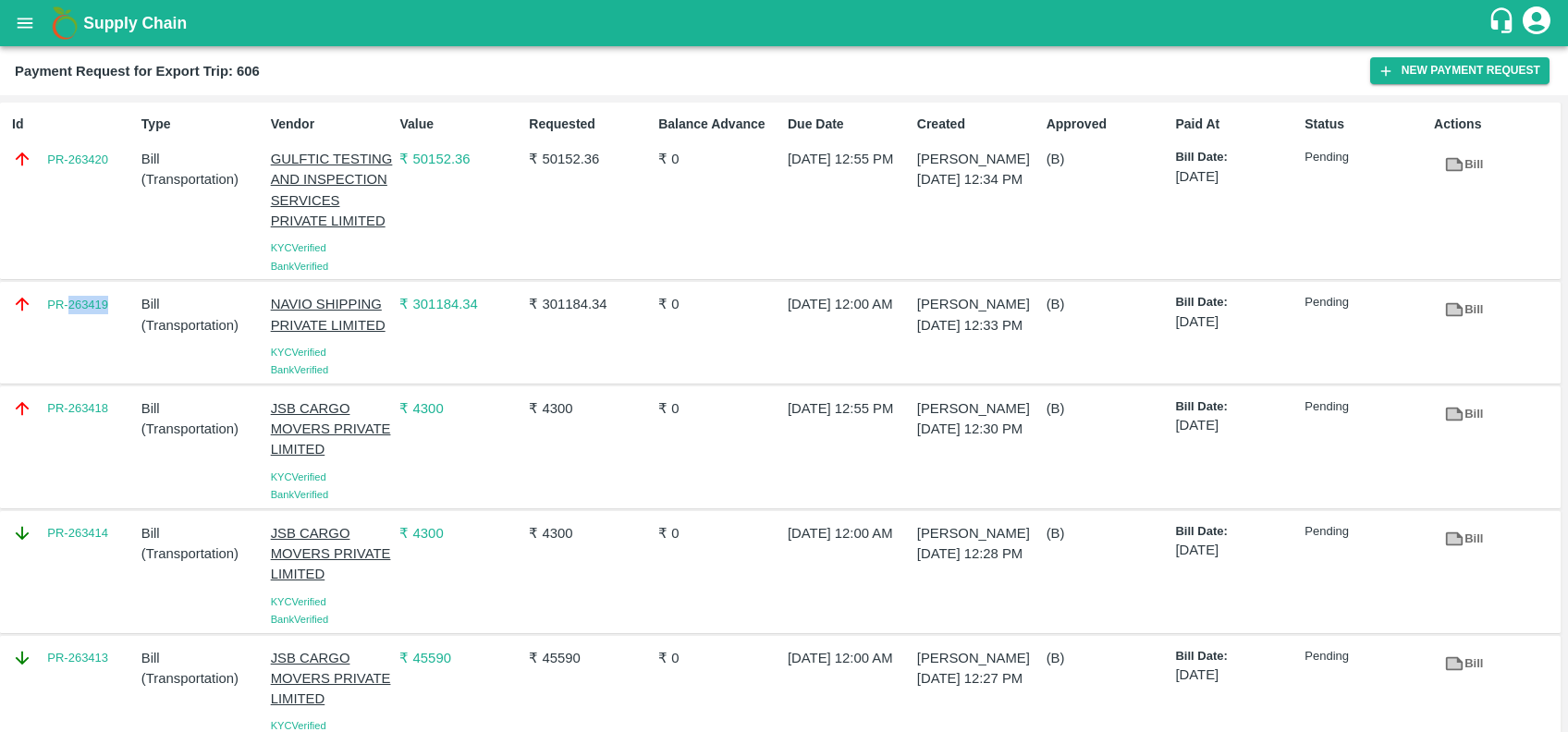
click at [72, 350] on div "PR-263419" at bounding box center [69, 332] width 129 height 92
copy link "PR-263419"
click at [78, 451] on div "PR-263418" at bounding box center [69, 447] width 129 height 113
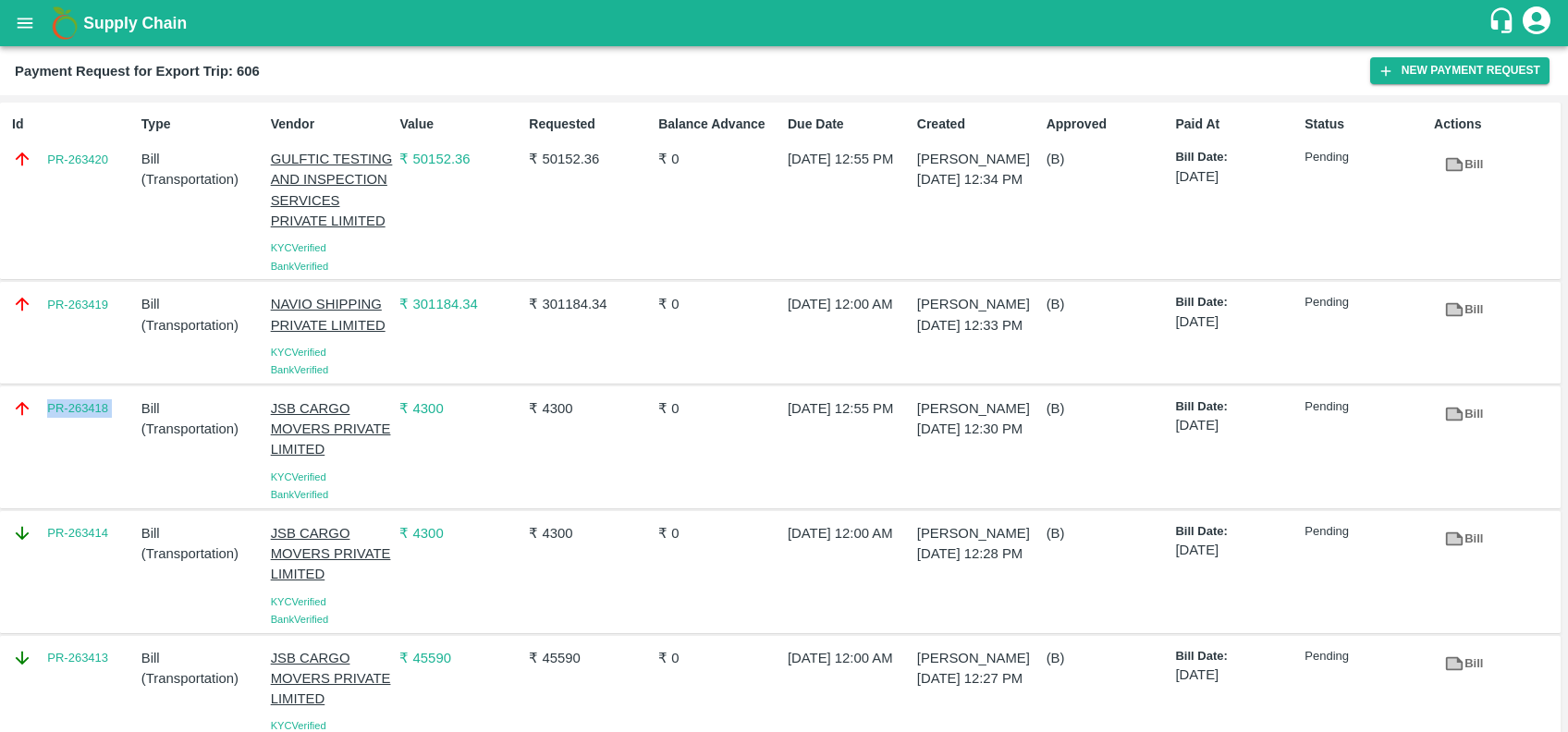
click at [78, 451] on div "PR-263418" at bounding box center [69, 447] width 129 height 113
copy link "PR-263418"
click at [66, 542] on link "PR-263414" at bounding box center [78, 533] width 61 height 18
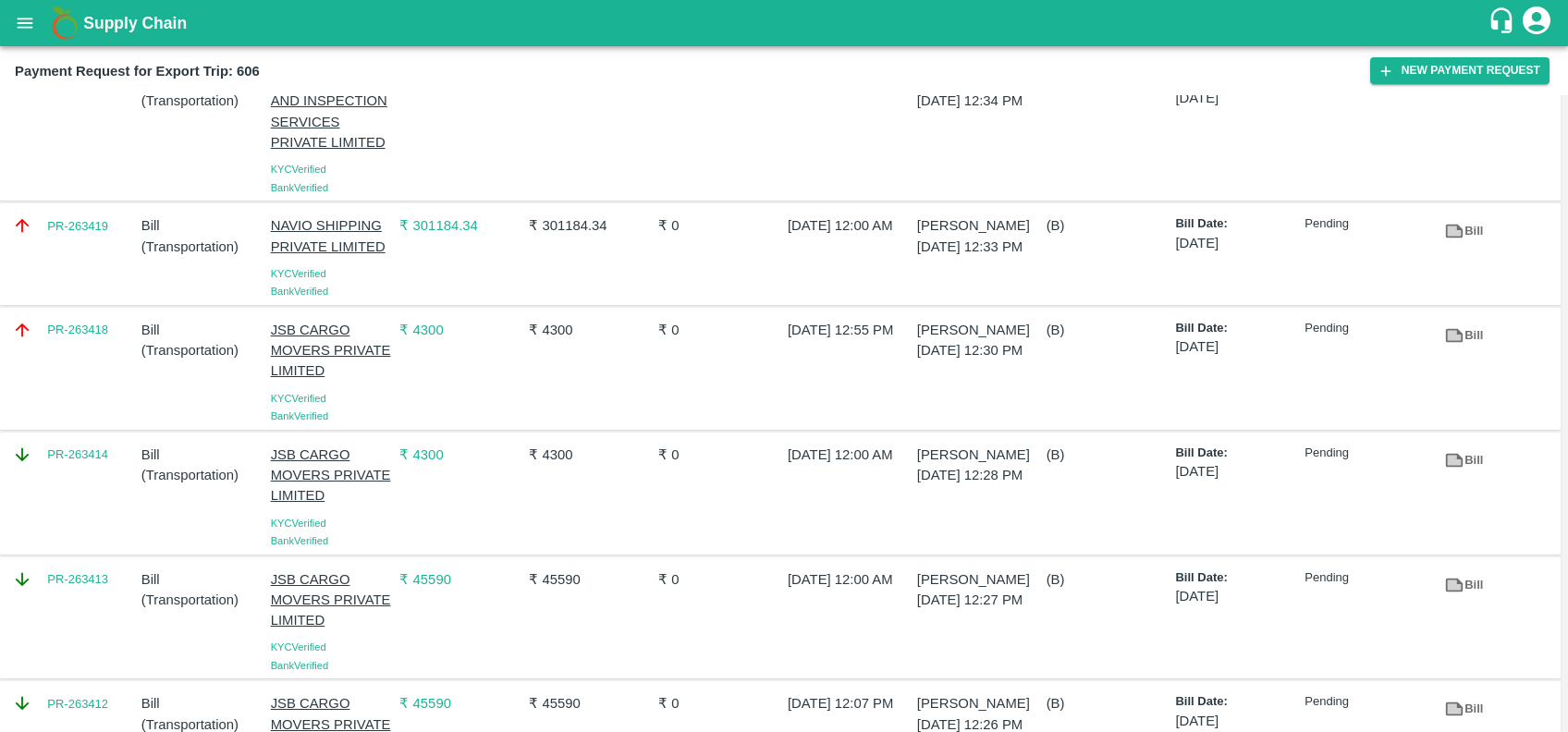
scroll to position [81, 0]
click at [65, 501] on div "PR-263414" at bounding box center [69, 491] width 129 height 113
copy link "PR-263414"
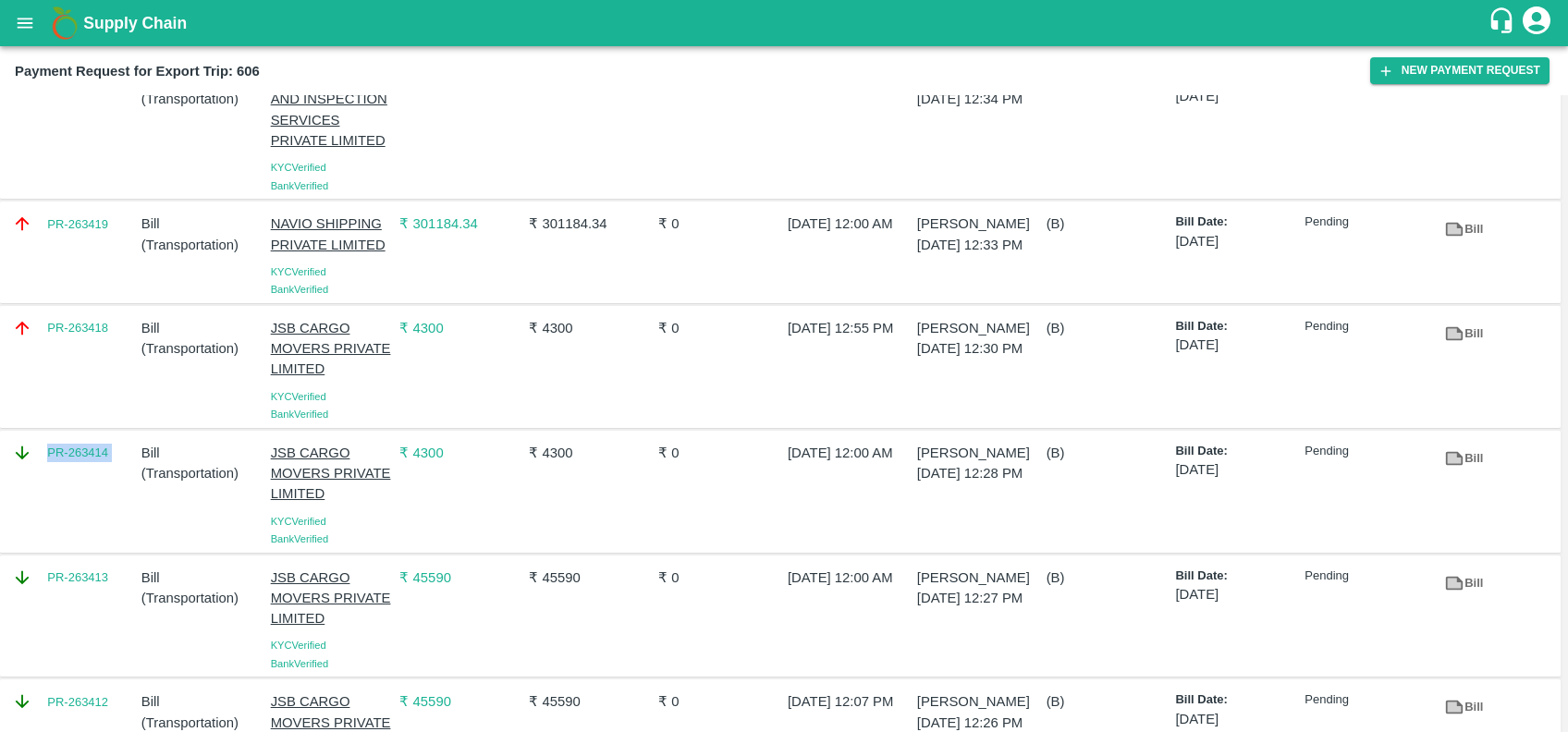
scroll to position [186, 0]
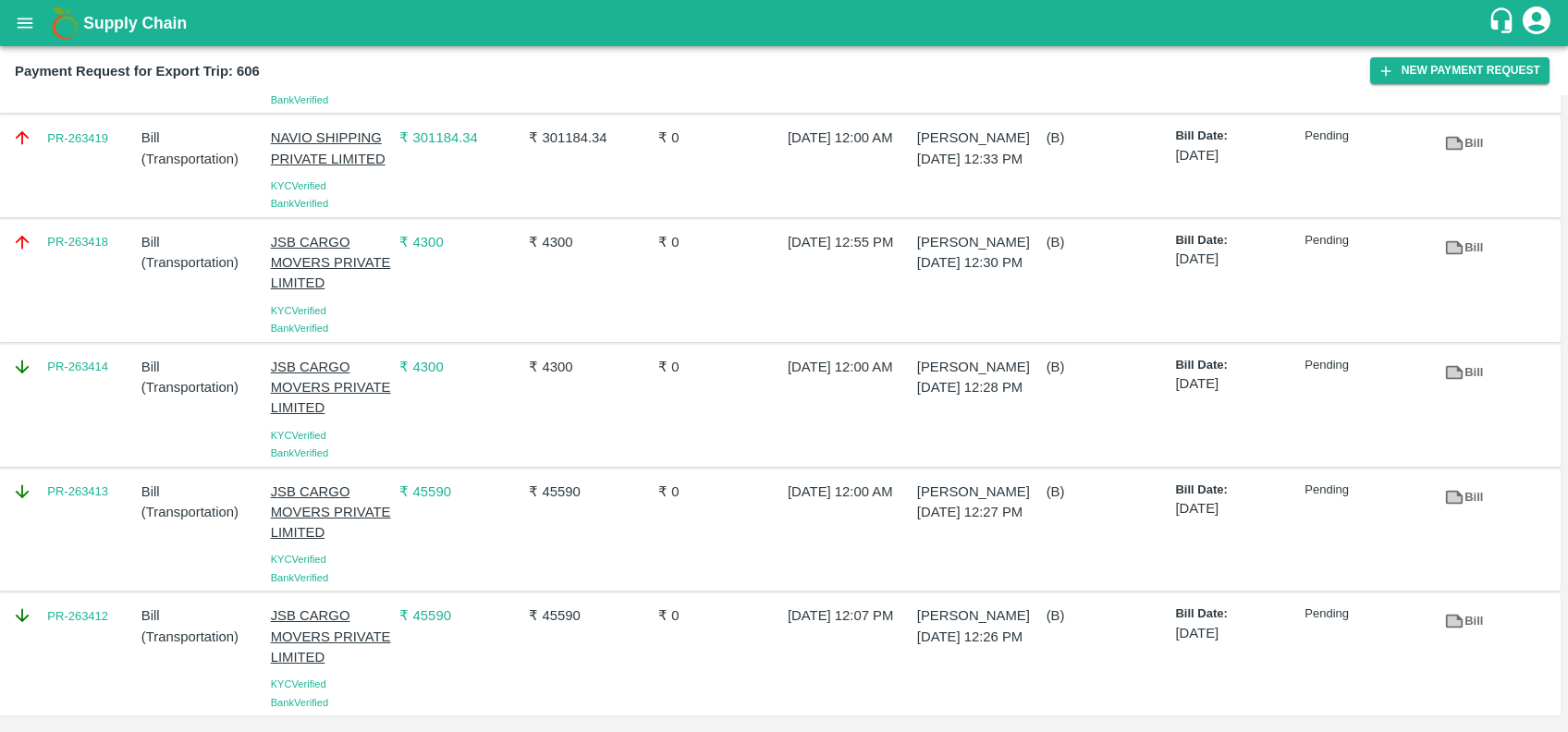
click at [65, 521] on div "PR-263413" at bounding box center [69, 530] width 129 height 113
copy link "PR-263413"
click at [70, 640] on div "PR-263412" at bounding box center [69, 654] width 129 height 113
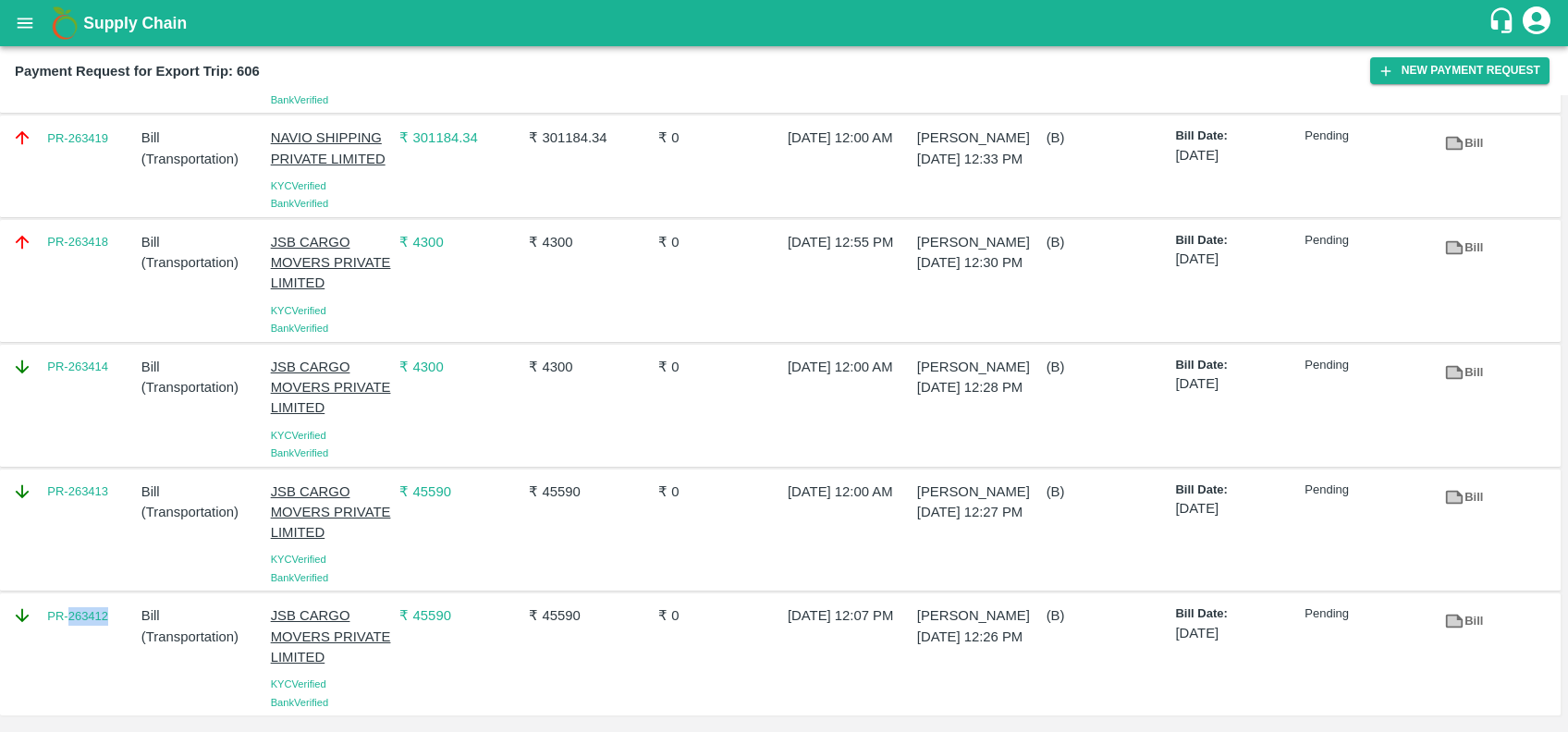
click at [70, 640] on div "PR-263412" at bounding box center [69, 654] width 129 height 113
copy link "PR-263412"
click at [1398, 65] on button "New Payment Request" at bounding box center [1460, 70] width 179 height 27
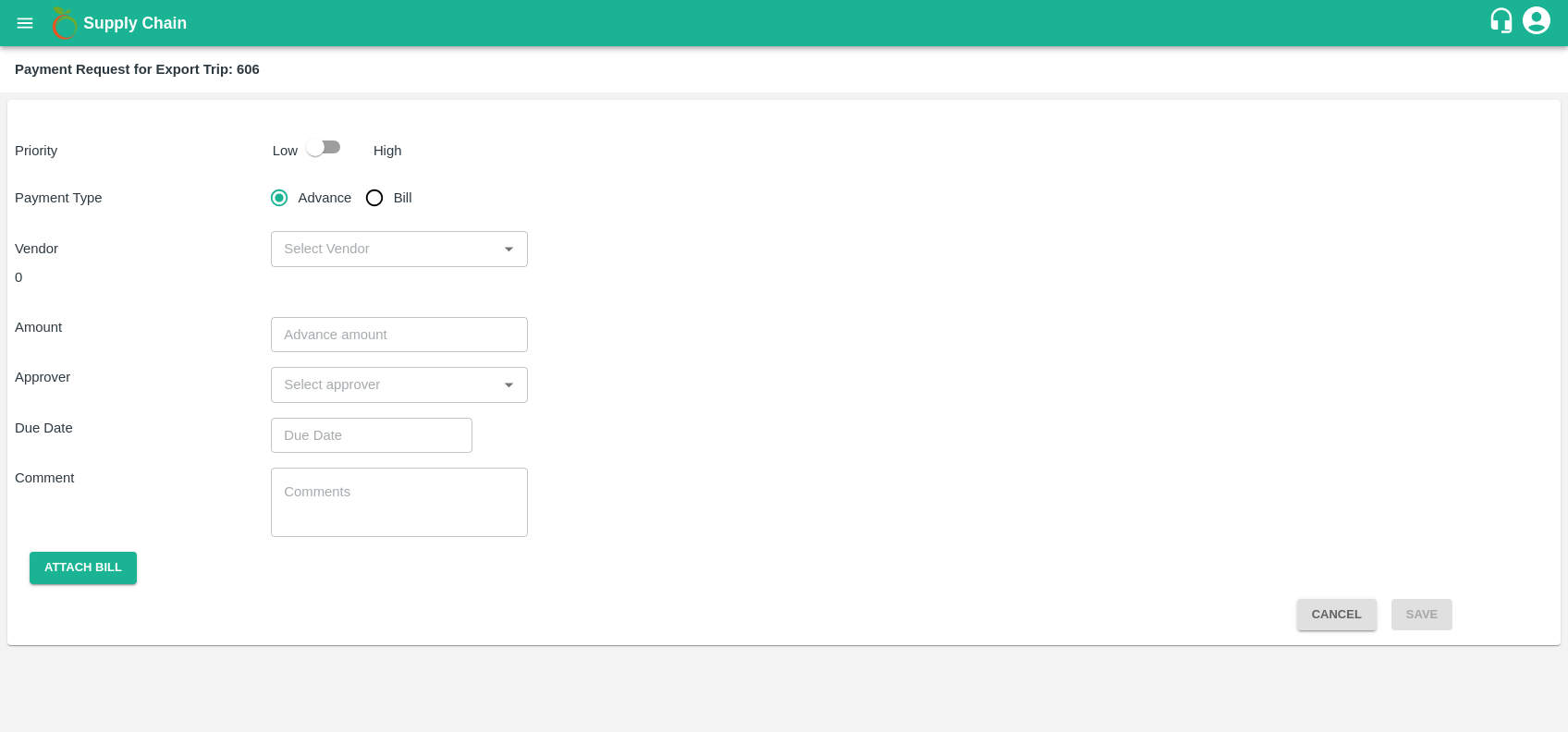
click at [325, 148] on input "checkbox" at bounding box center [315, 146] width 105 height 35
checkbox input "true"
click at [370, 192] on input "Bill" at bounding box center [374, 197] width 37 height 37
radio input "true"
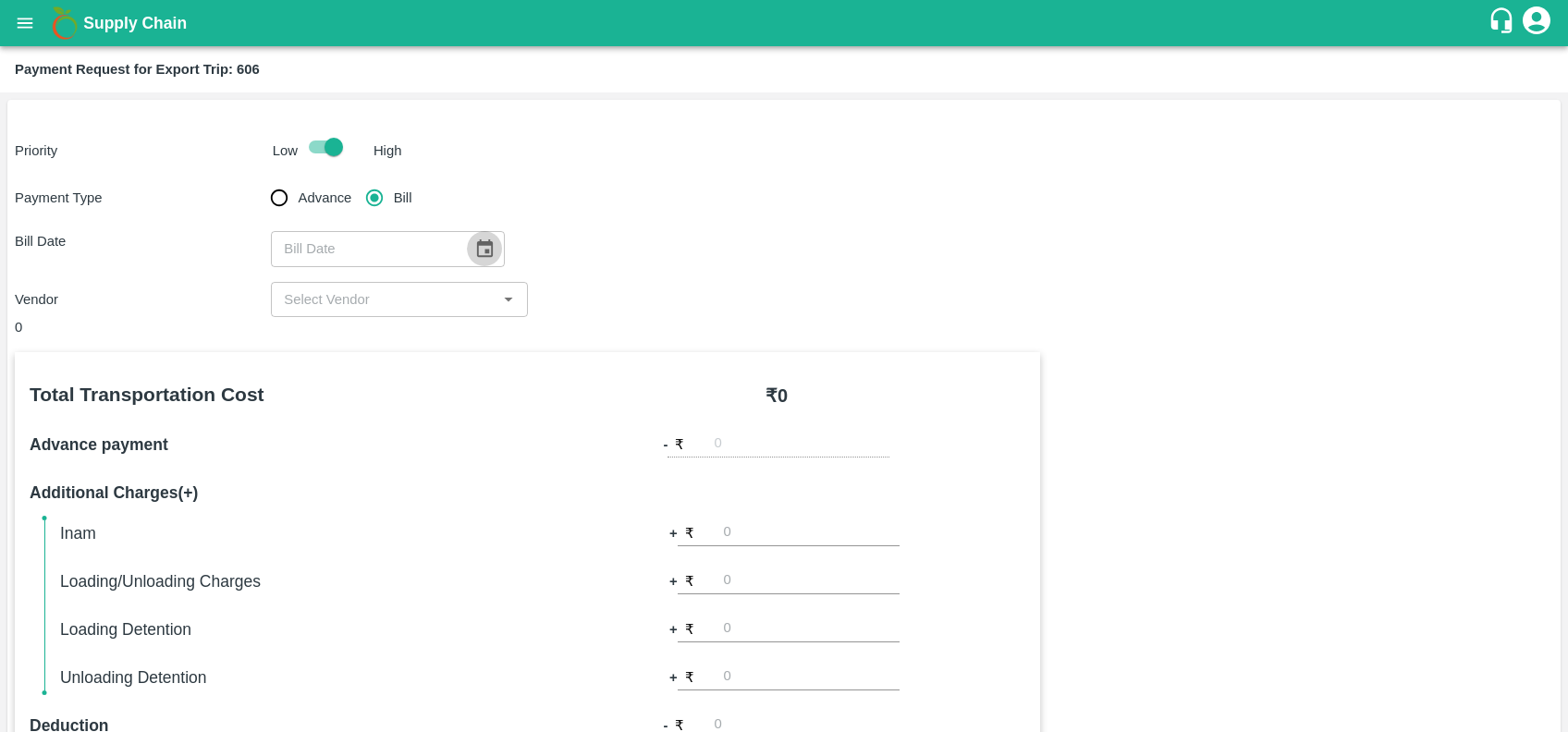
click at [474, 249] on icon "Choose date" at bounding box center [484, 247] width 20 height 20
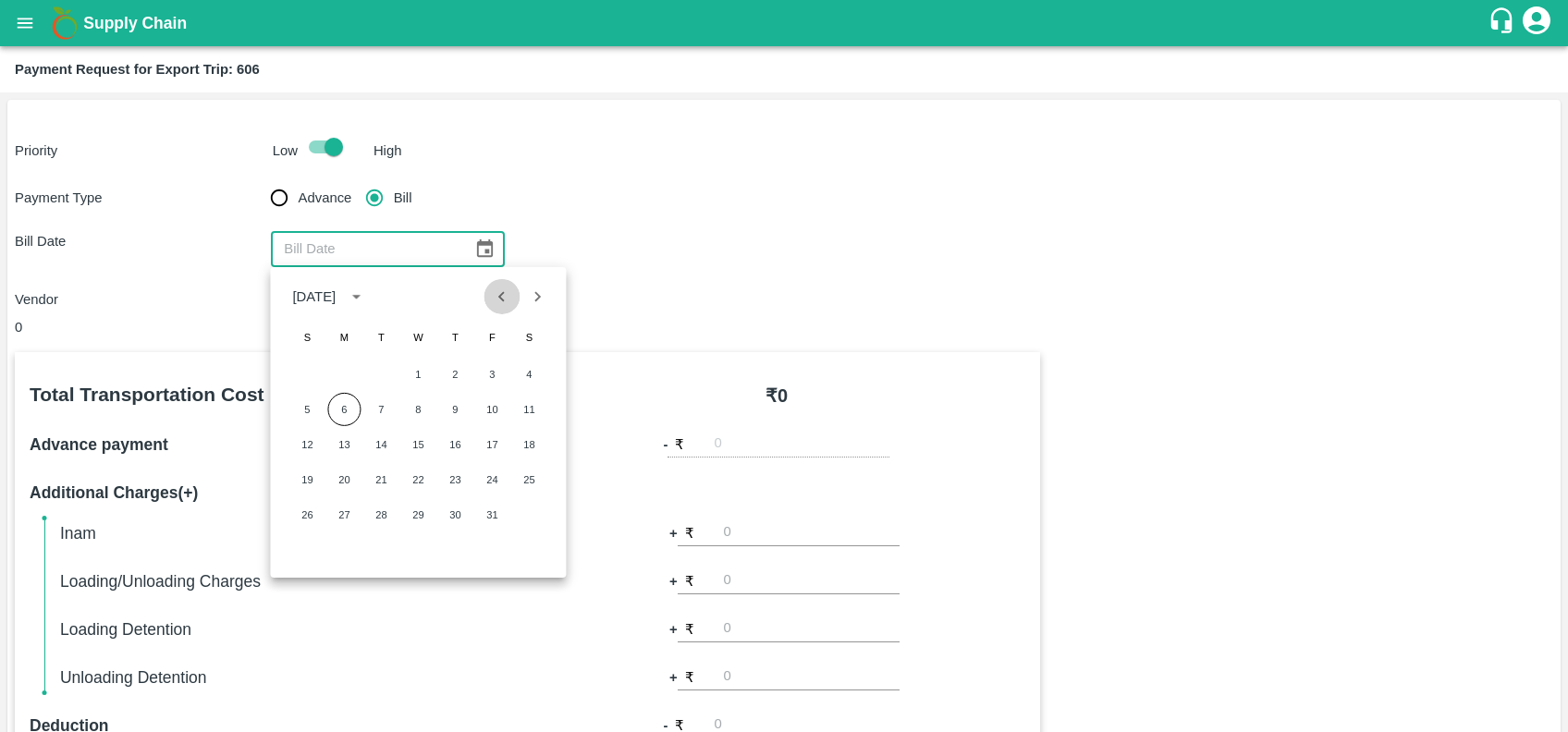
click at [513, 295] on button "Previous month" at bounding box center [502, 296] width 35 height 35
click at [446, 439] on button "18" at bounding box center [454, 444] width 33 height 33
type input "[DATE]"
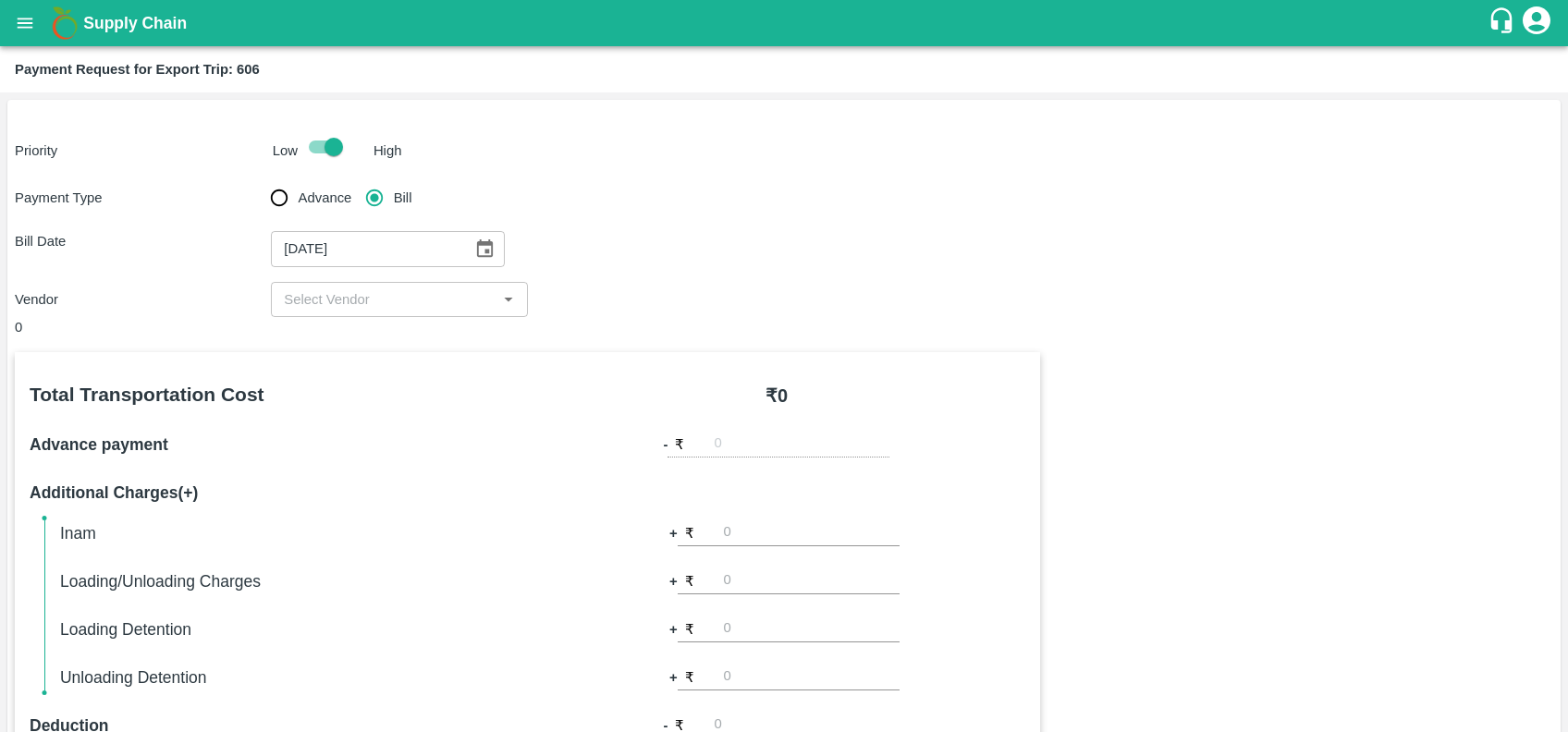
click at [418, 315] on div "​" at bounding box center [399, 299] width 256 height 35
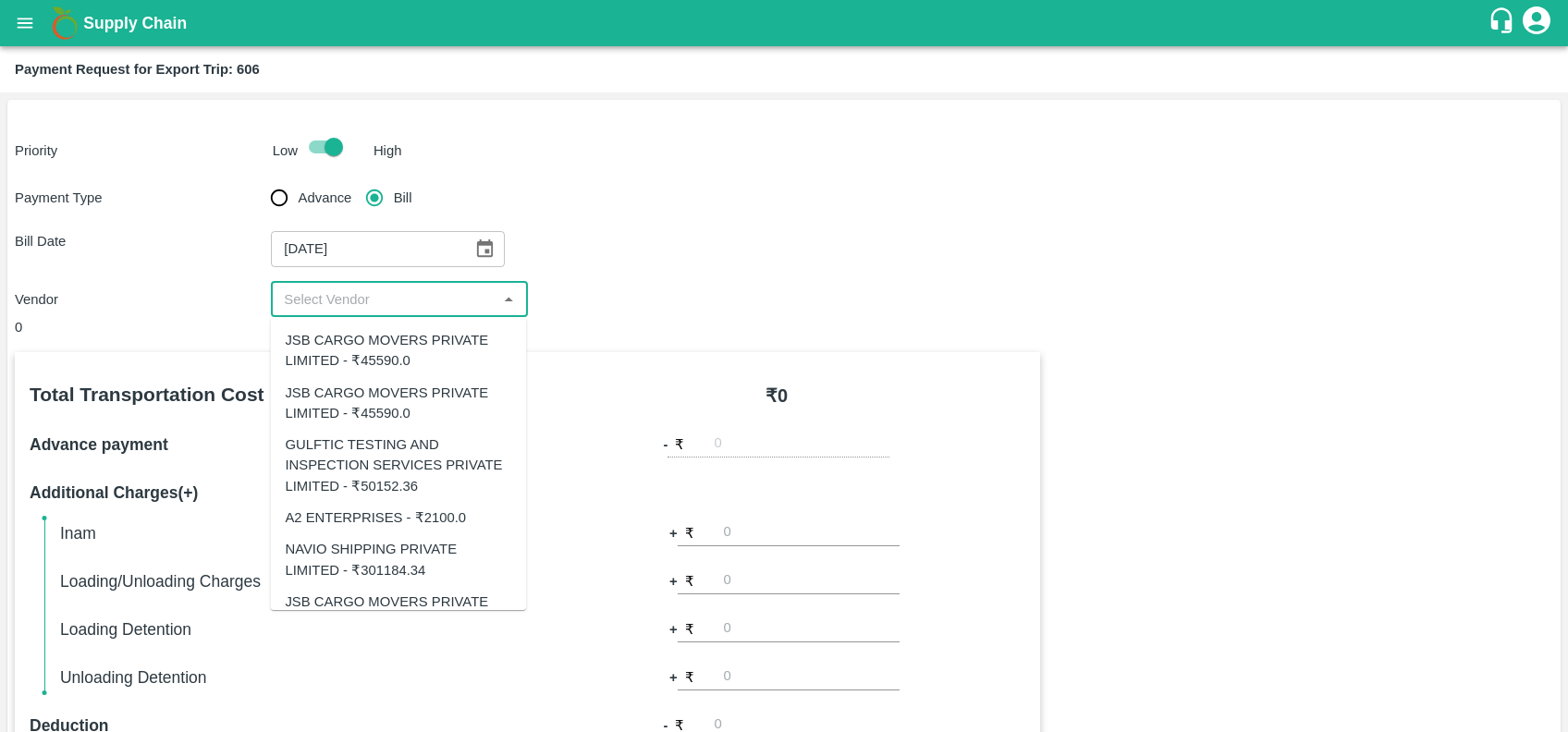
click at [383, 521] on div "A2 ENTERPRISES - ₹2100.0" at bounding box center [375, 517] width 181 height 20
type input "A2 ENTERPRISES - ₹2100.0"
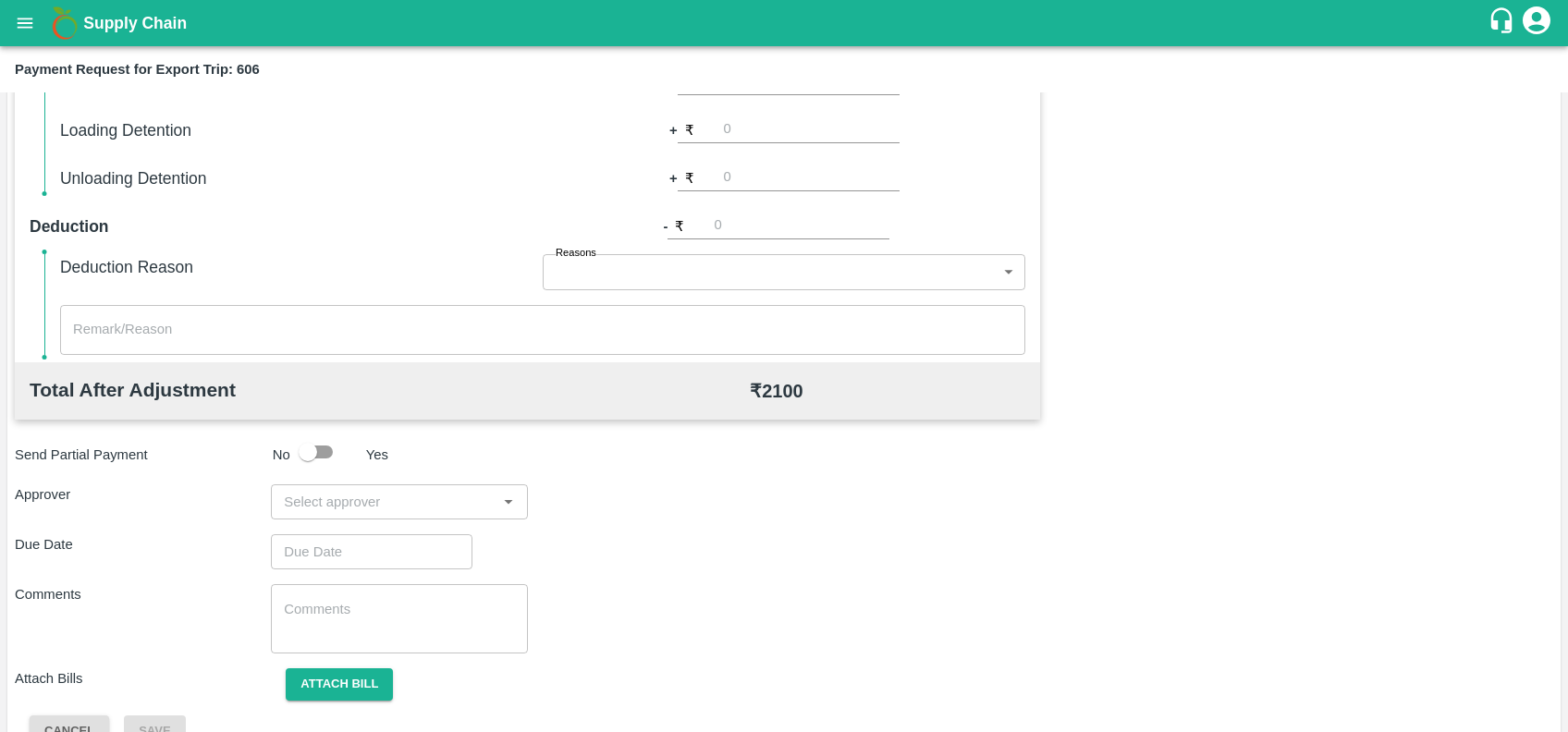
scroll to position [536, 0]
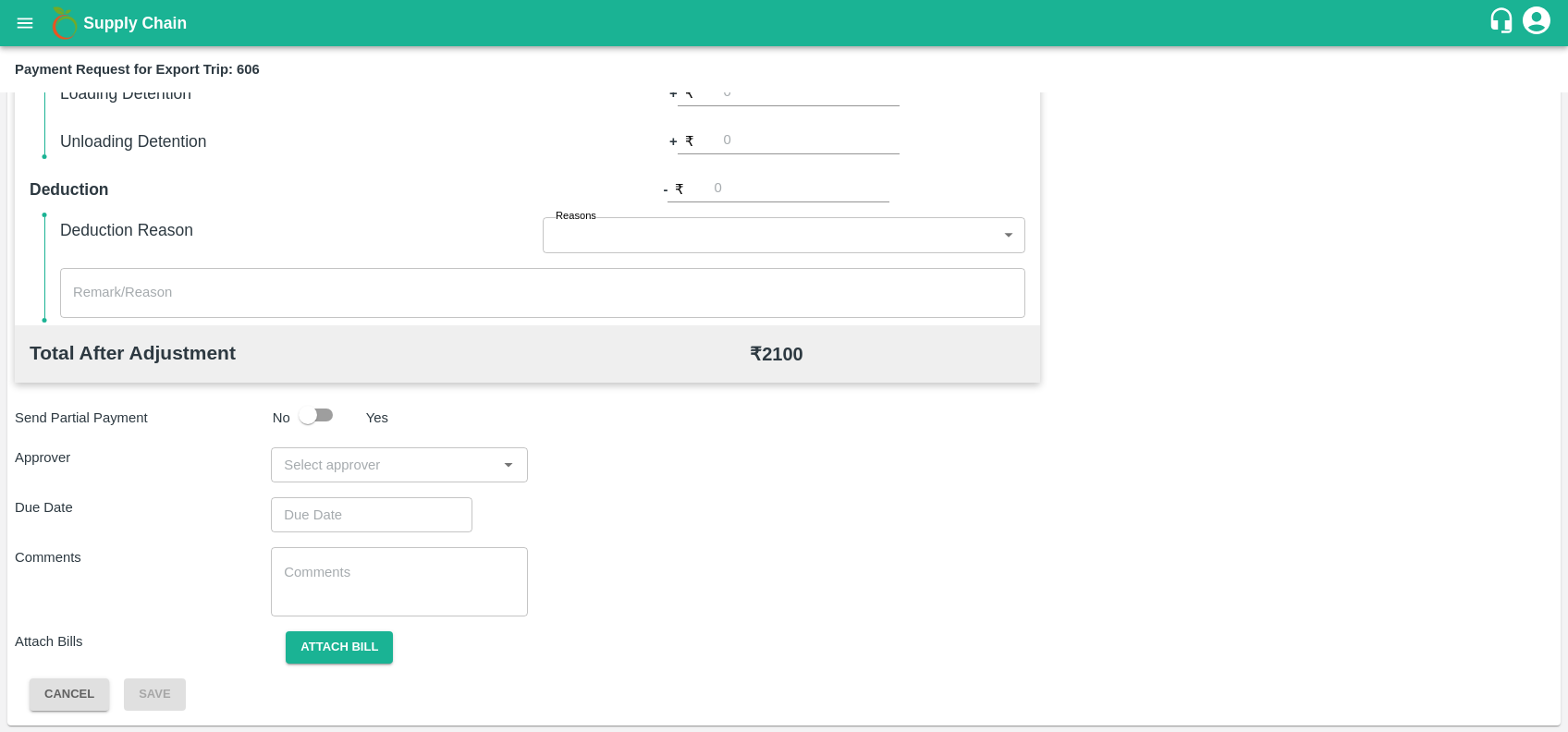
click at [349, 484] on div "Total Transportation Cost ₹ 2100.0 Advance payment - ₹ Additional Charges(+) In…" at bounding box center [784, 264] width 1539 height 895
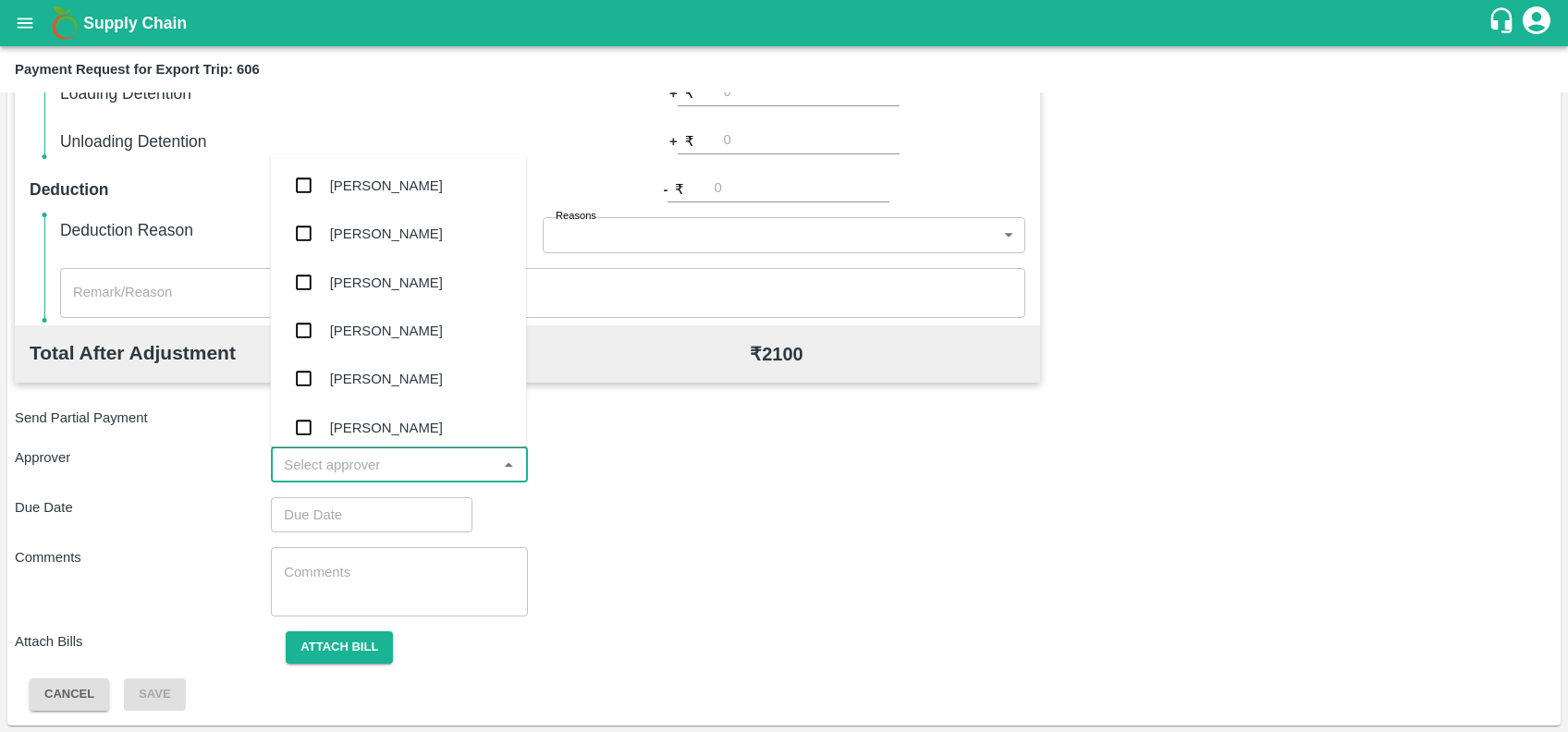
click at [341, 470] on input "input" at bounding box center [383, 465] width 214 height 24
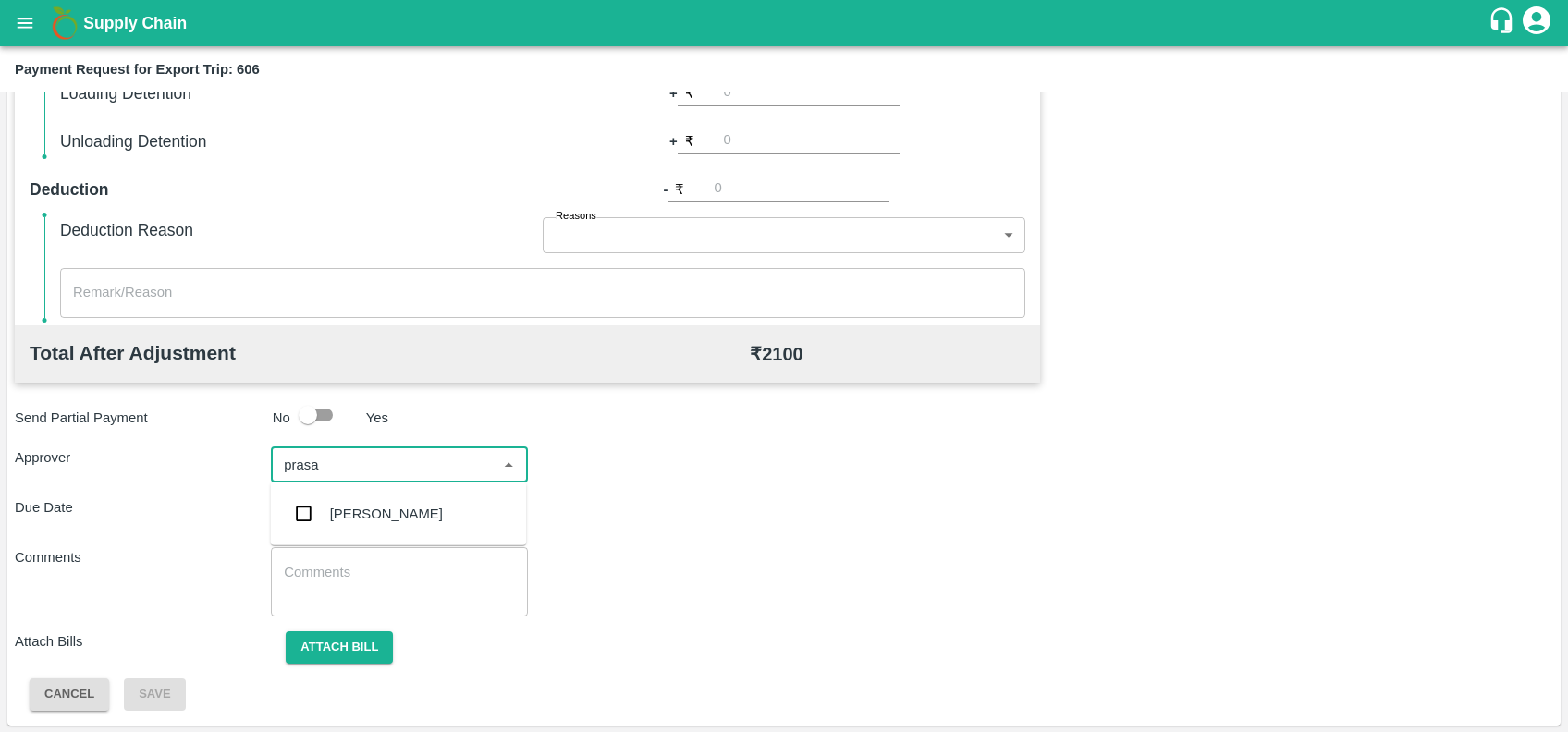
type input "prasad"
click at [347, 503] on div "[PERSON_NAME]" at bounding box center [386, 513] width 113 height 20
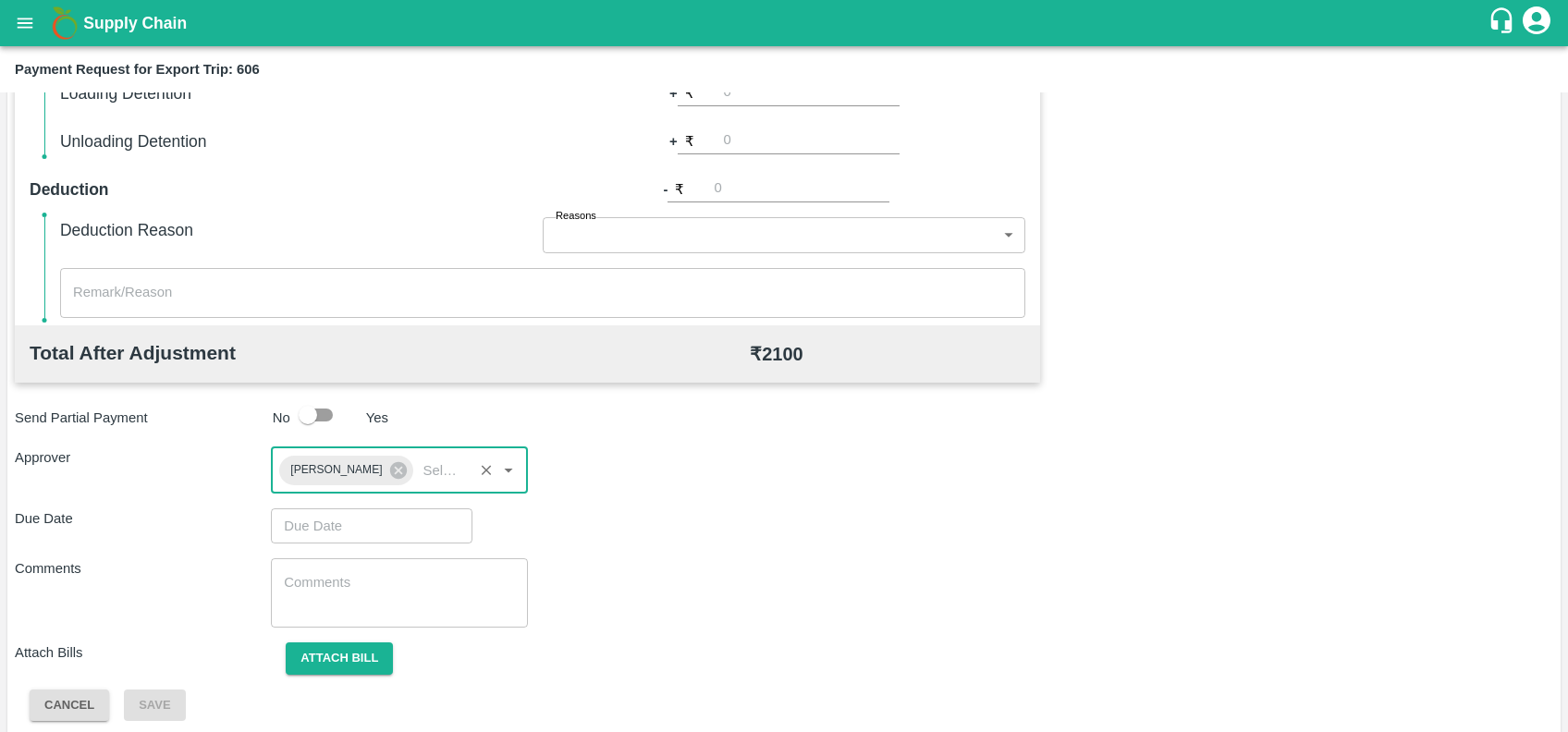
type input "DD/MM/YYYY hh:mm aa"
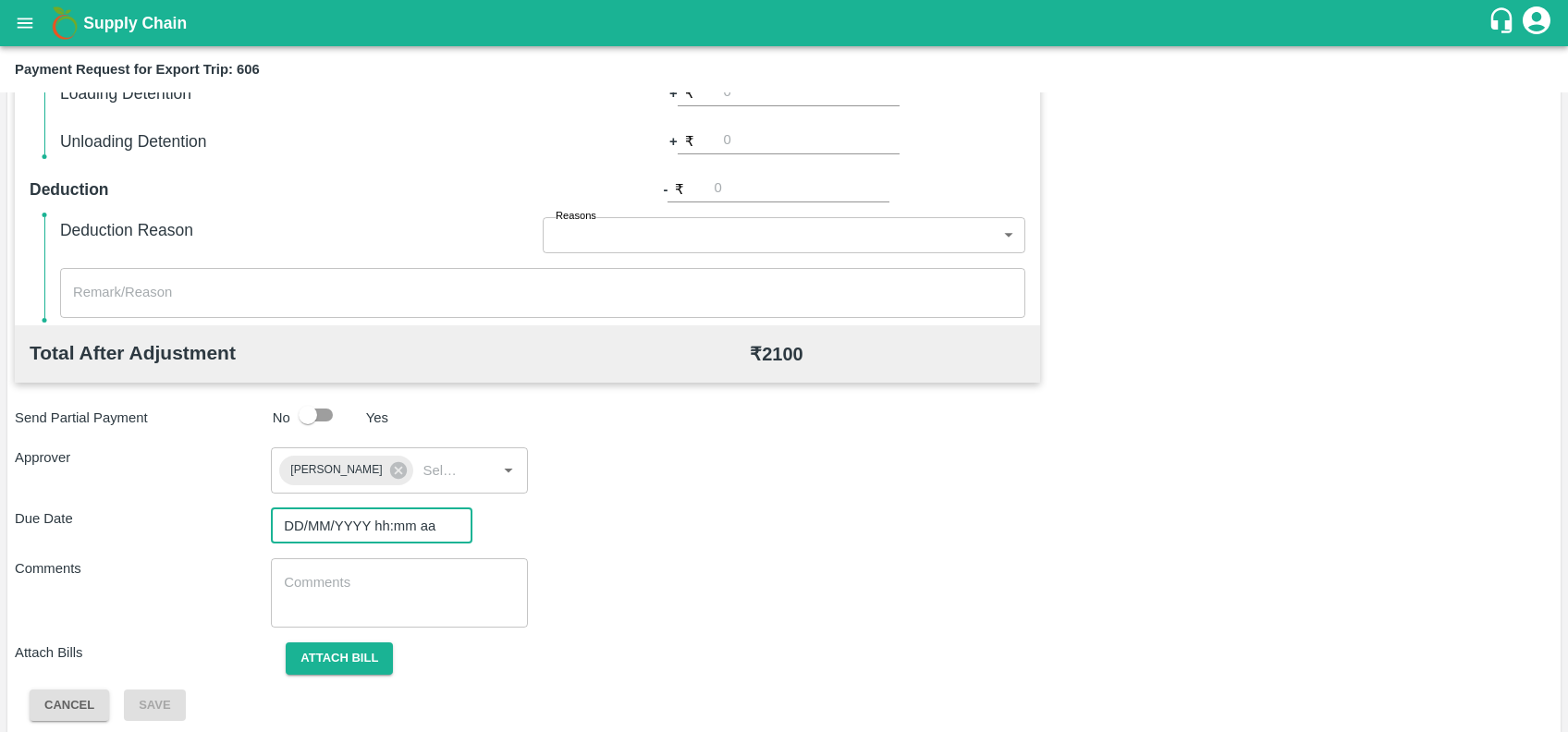
click at [356, 518] on input "DD/MM/YYYY hh:mm aa" at bounding box center [365, 525] width 189 height 35
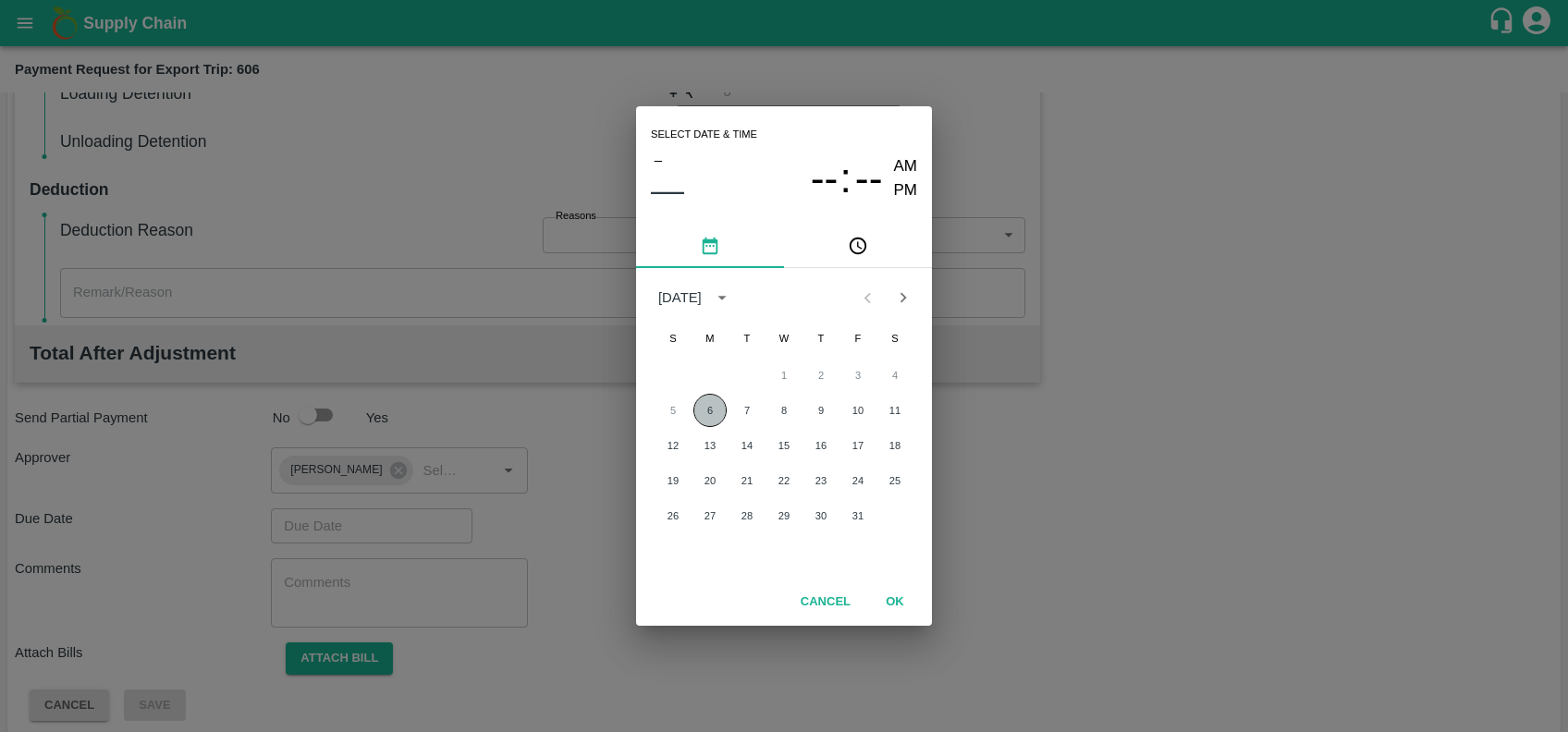
click at [710, 399] on button "6" at bounding box center [710, 410] width 33 height 33
type input "[DATE] 12:00 AM"
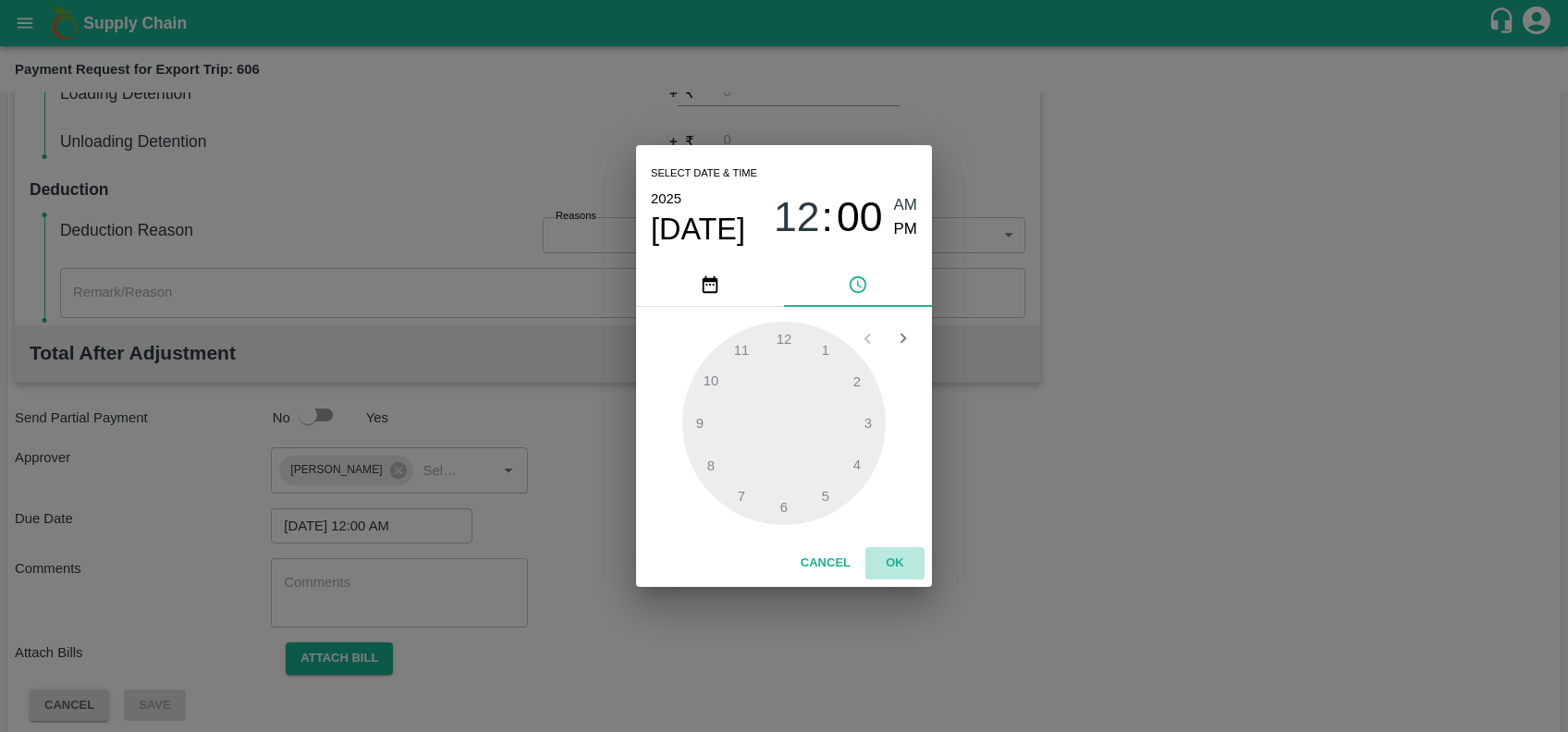
click at [887, 562] on button "OK" at bounding box center [895, 563] width 59 height 32
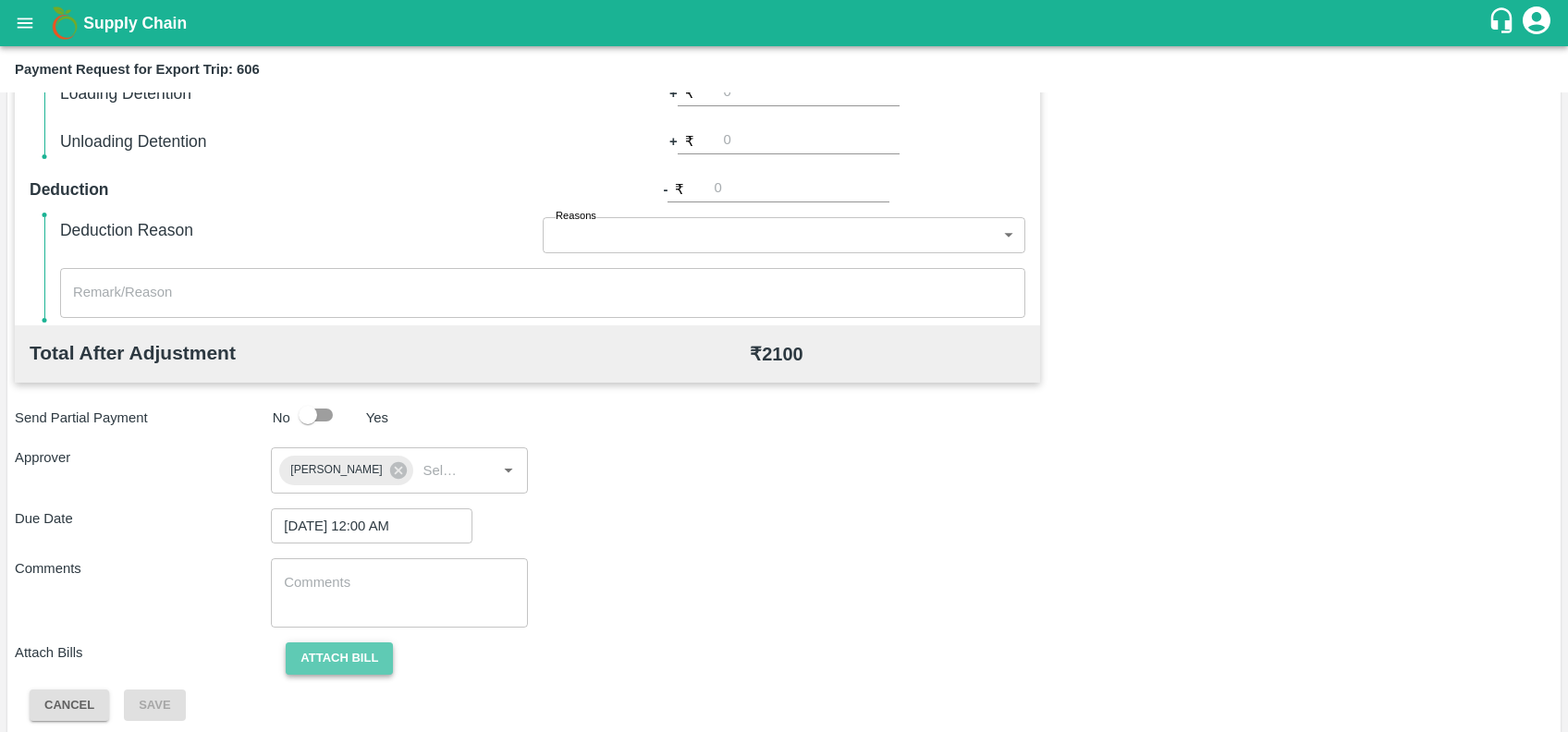
click at [304, 653] on button "Attach bill" at bounding box center [339, 658] width 107 height 32
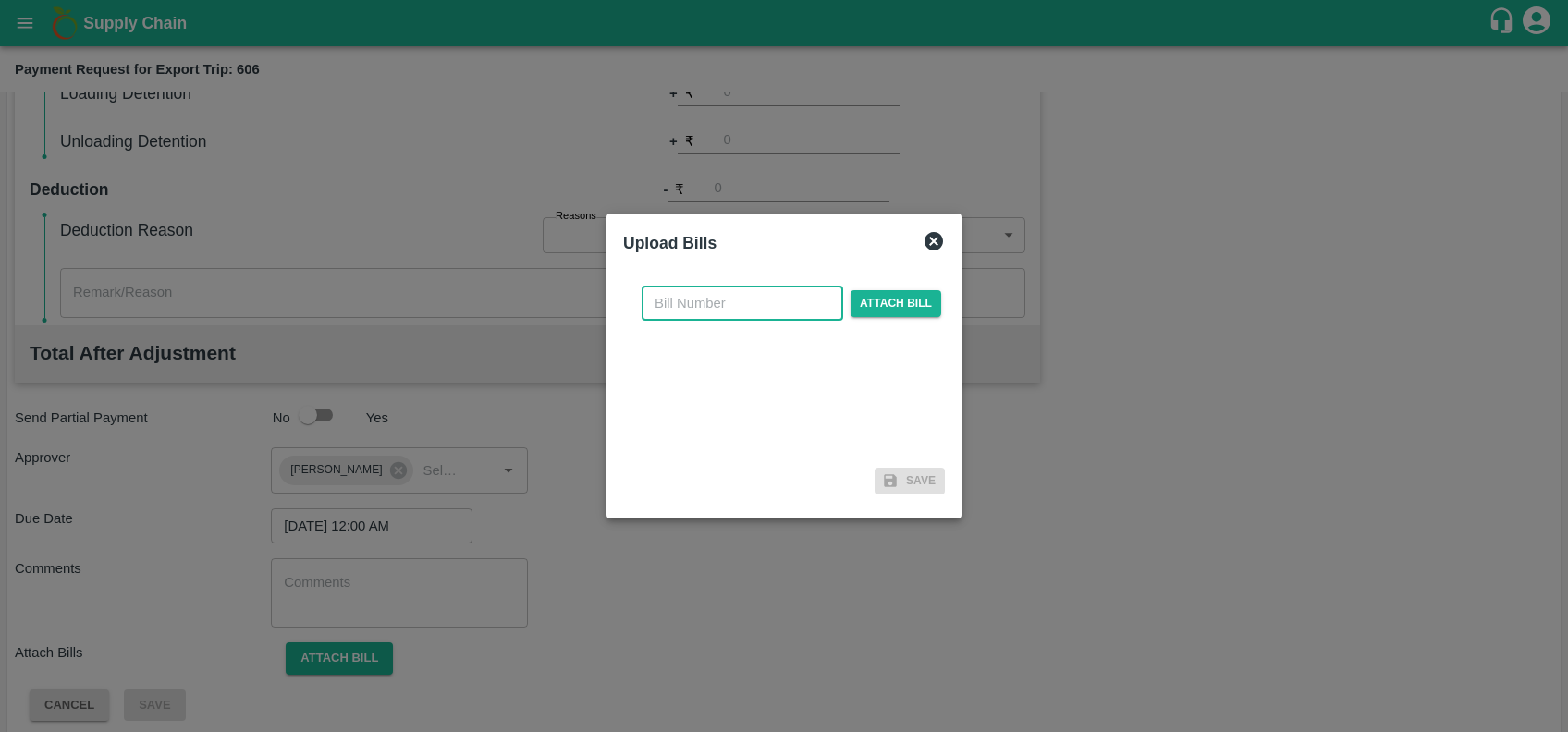
click at [726, 314] on input "text" at bounding box center [742, 302] width 201 height 35
paste input "A2-124/2025-26"
type input "A2-124/2025-26"
click at [910, 299] on span "Attach bill" at bounding box center [896, 303] width 91 height 27
click at [0, 0] on input "Attach bill" at bounding box center [0, 0] width 0 height 0
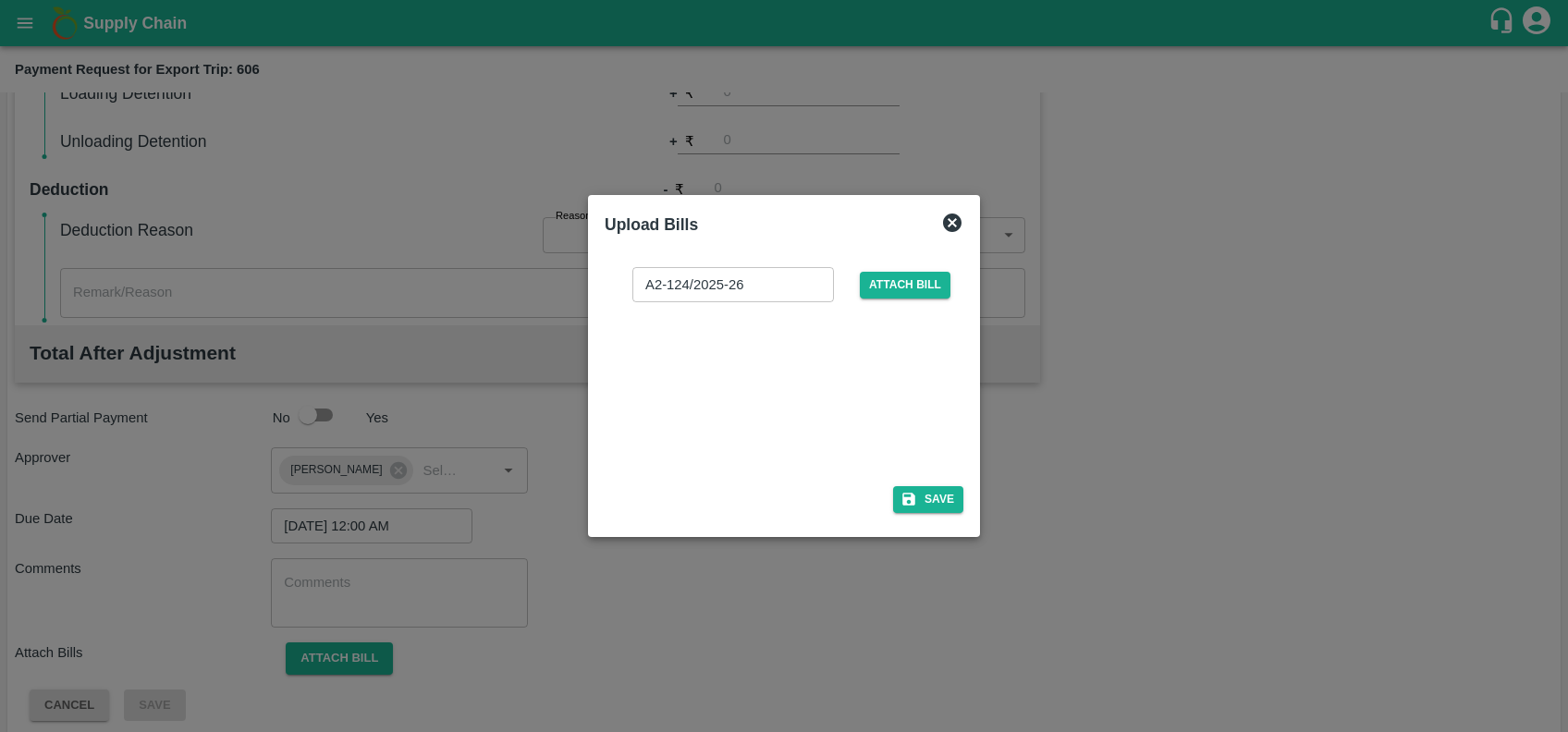
click at [789, 385] on div at bounding box center [780, 388] width 277 height 98
